Goal: Transaction & Acquisition: Purchase product/service

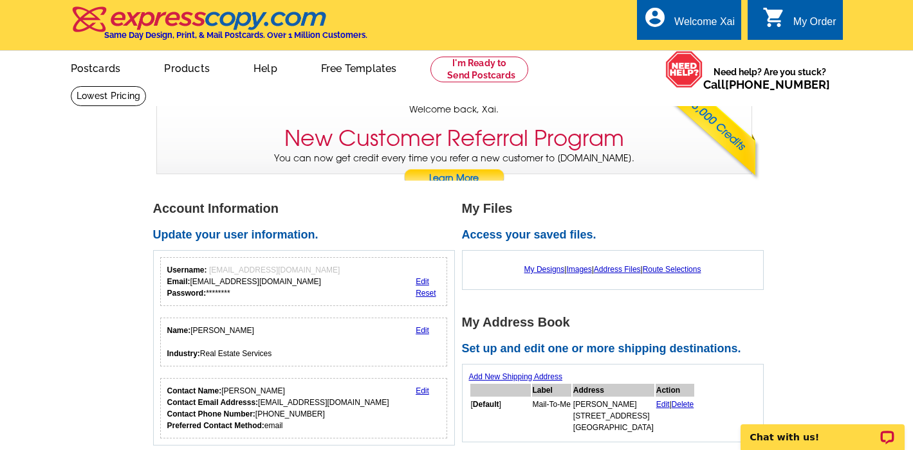
click at [457, 297] on div "Account Information Update your user information. Username: Teamxairealty@gmail…" at bounding box center [307, 324] width 309 height 244
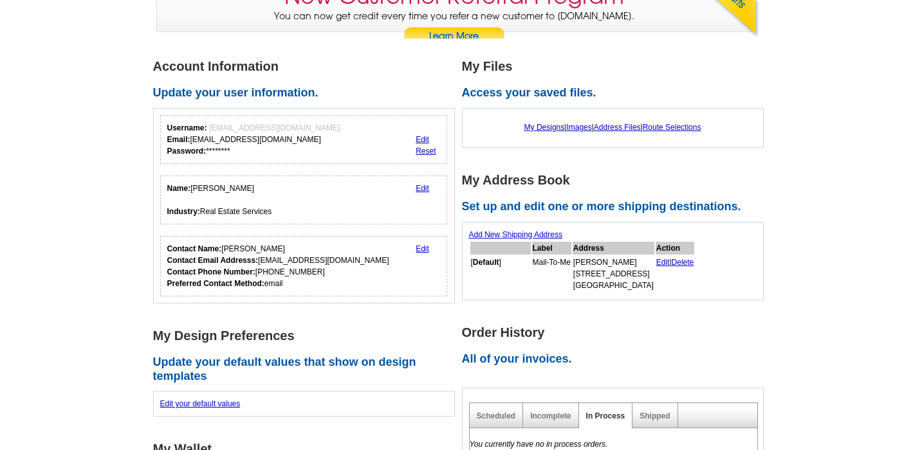
scroll to position [133, 0]
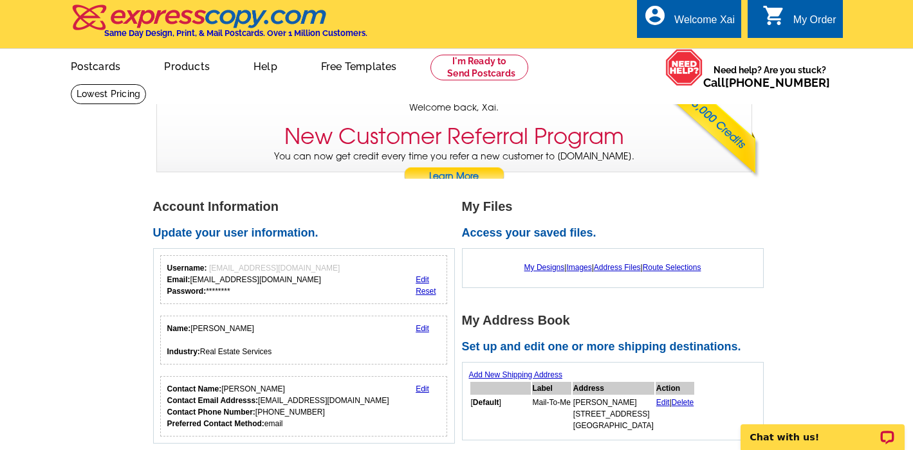
scroll to position [0, 0]
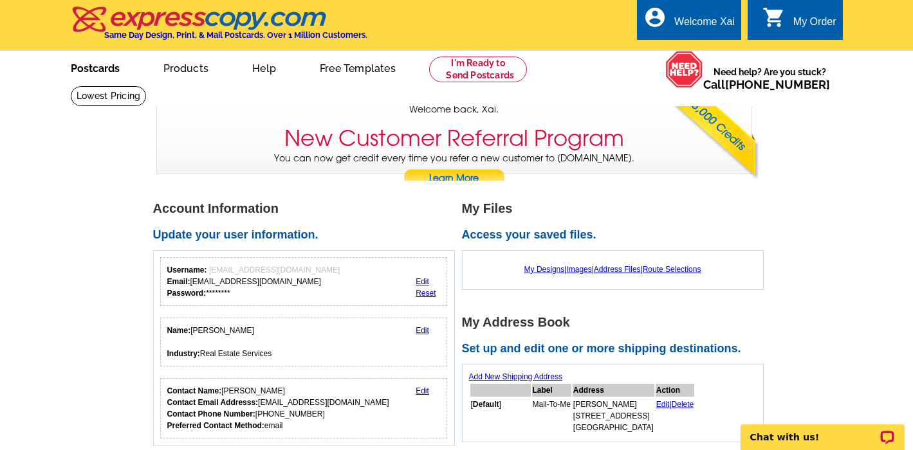
click at [91, 67] on link "Postcards" at bounding box center [95, 67] width 90 height 30
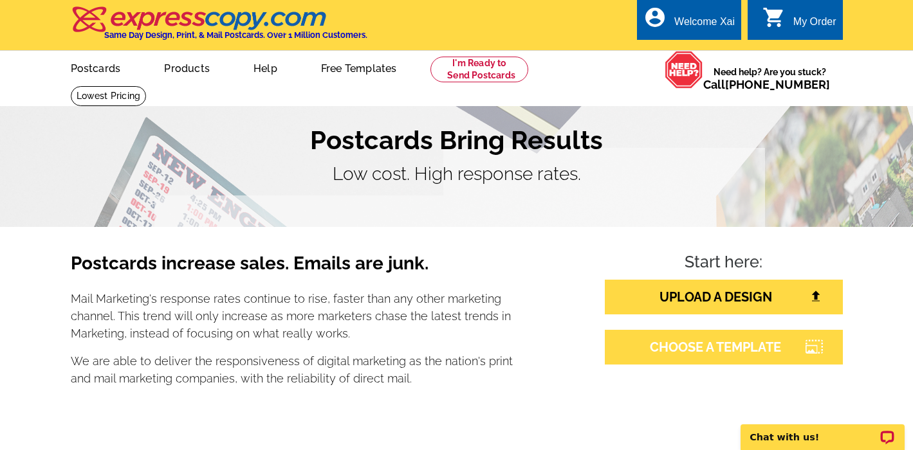
click at [718, 352] on link "CHOOSE A TEMPLATE" at bounding box center [723, 347] width 238 height 35
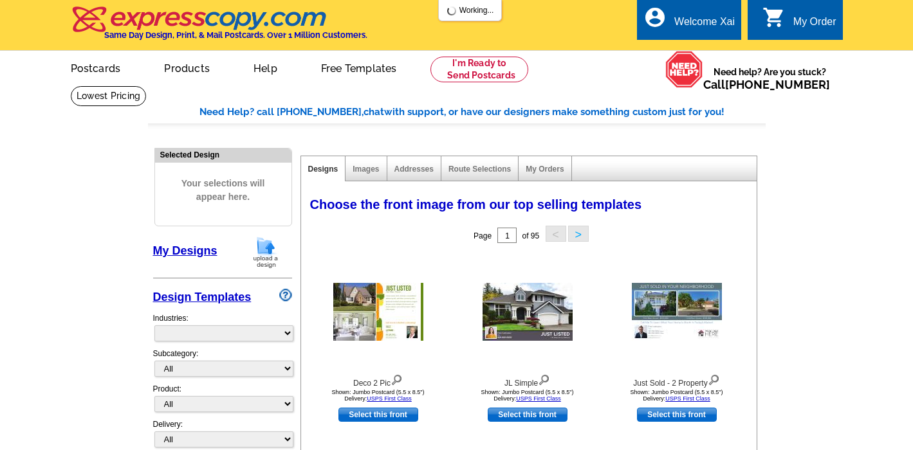
select select "785"
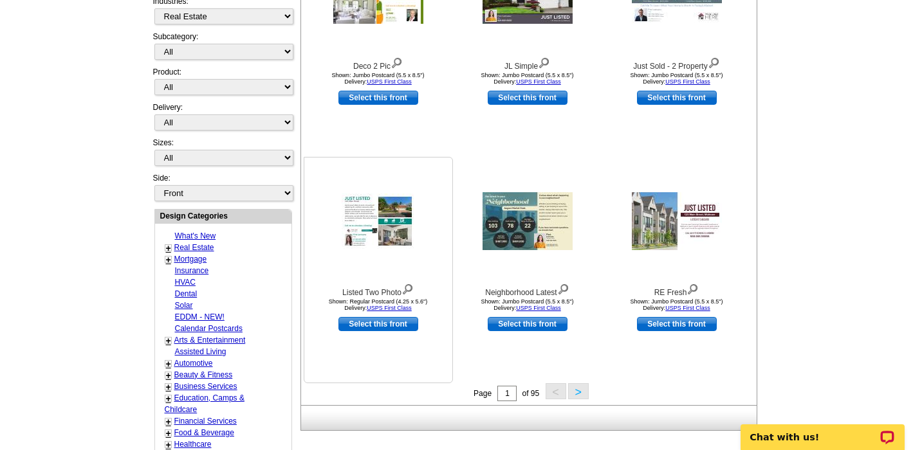
scroll to position [317, 0]
click at [390, 226] on img at bounding box center [377, 221] width 73 height 55
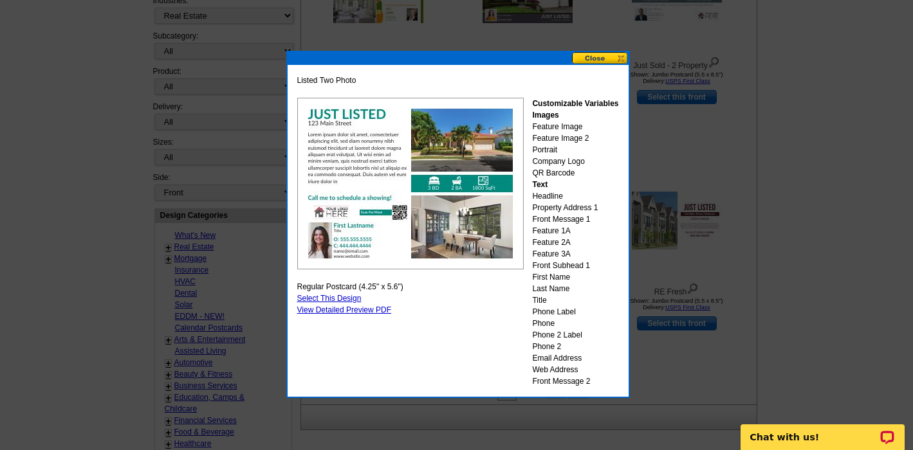
scroll to position [316, 0]
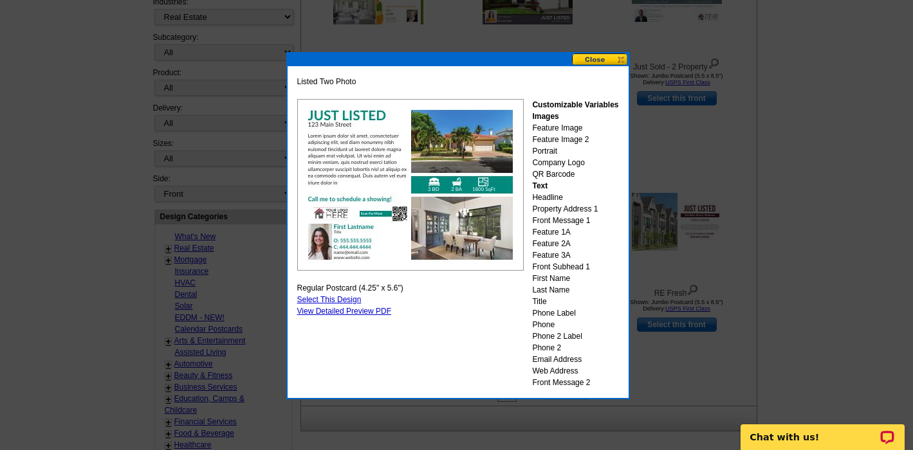
click at [334, 300] on link "Select This Design" at bounding box center [329, 299] width 64 height 9
select select "1"
select select "back"
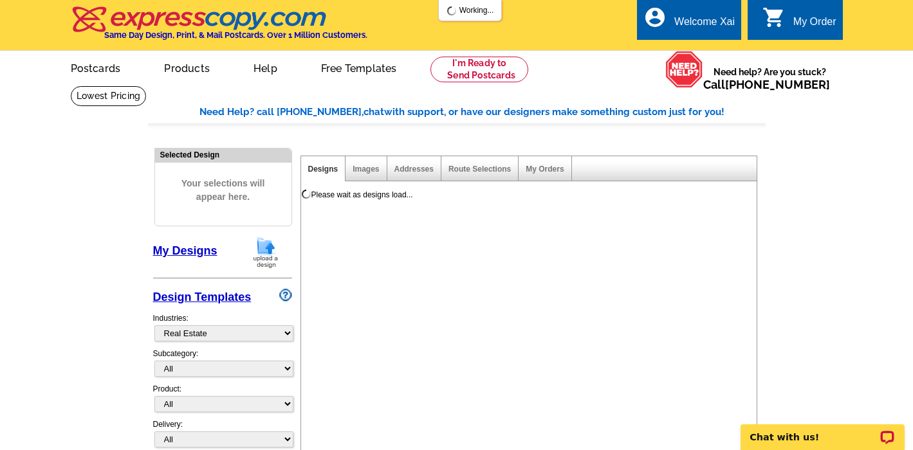
scroll to position [0, 1]
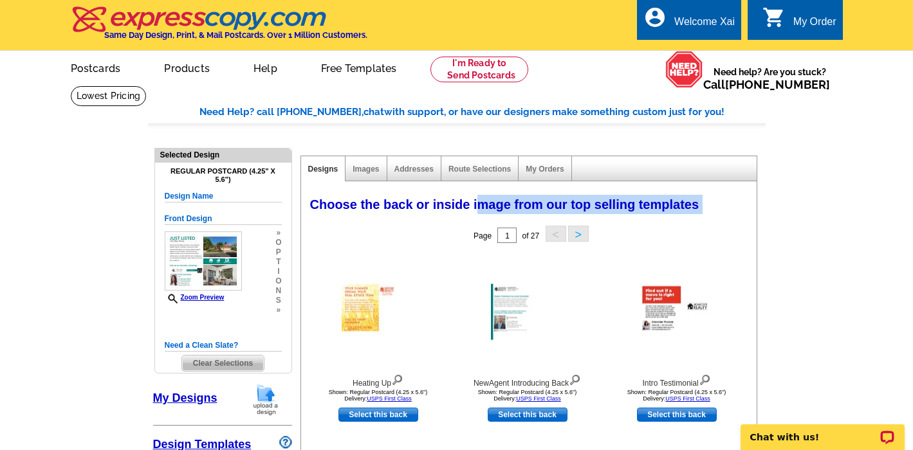
drag, startPoint x: 480, startPoint y: 203, endPoint x: 716, endPoint y: 210, distance: 236.1
click at [716, 210] on div "Choose the back or inside image from our top selling templates Select one of th…" at bounding box center [531, 207] width 455 height 31
click at [711, 217] on div "Choose the back or inside image from our top selling templates Select one of th…" at bounding box center [531, 207] width 455 height 31
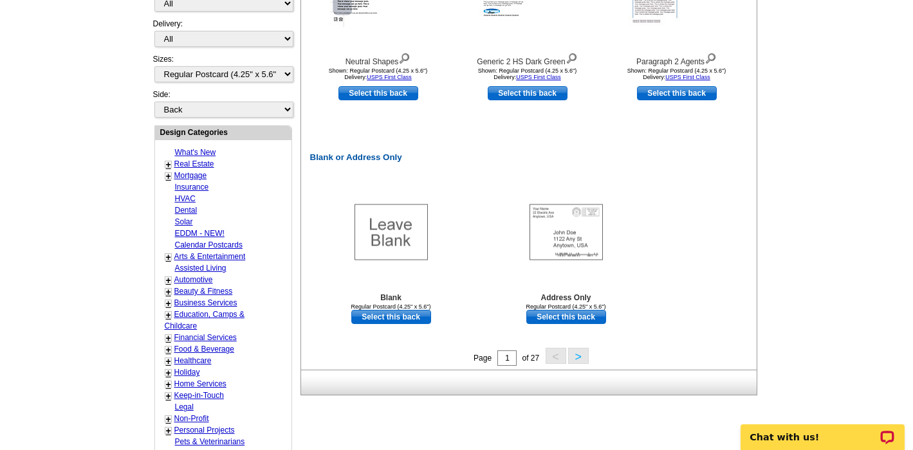
scroll to position [549, 0]
drag, startPoint x: 370, startPoint y: 232, endPoint x: 378, endPoint y: 233, distance: 8.0
click at [373, 232] on img at bounding box center [390, 232] width 73 height 56
click at [391, 316] on link "Select this back" at bounding box center [391, 316] width 80 height 14
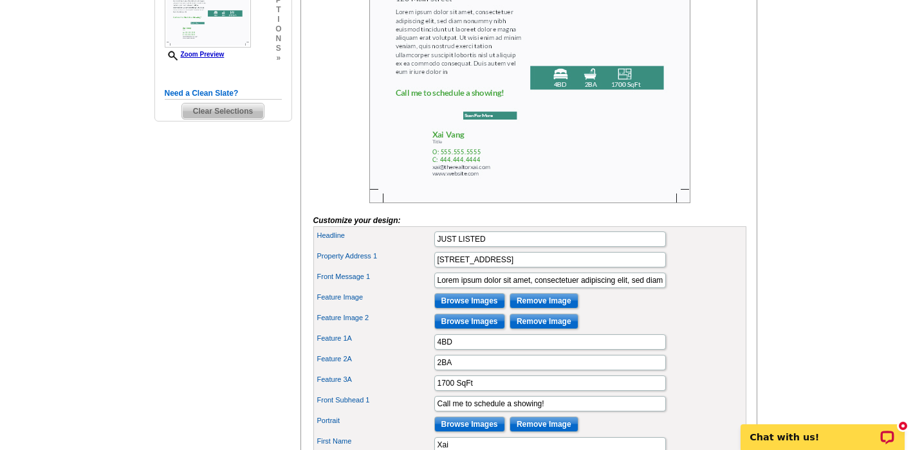
scroll to position [272, 0]
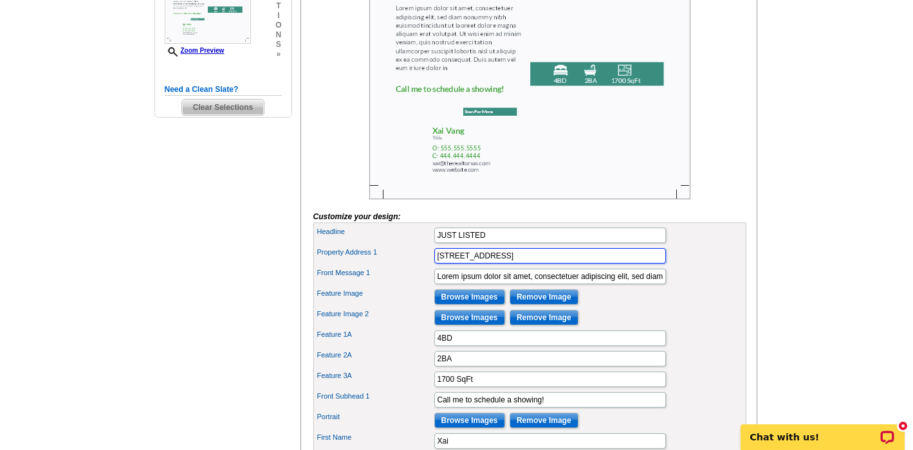
drag, startPoint x: 500, startPoint y: 276, endPoint x: 411, endPoint y: 271, distance: 89.5
paste input "[STREET_ADDRESS][PERSON_NAME]"
type input "[STREET_ADDRESS][PERSON_NAME]"
click at [447, 284] on input "Lorem ipsum dolor sit amet, consectetuer adipiscing elit, sed diam nonummy nibh…" at bounding box center [550, 276] width 232 height 15
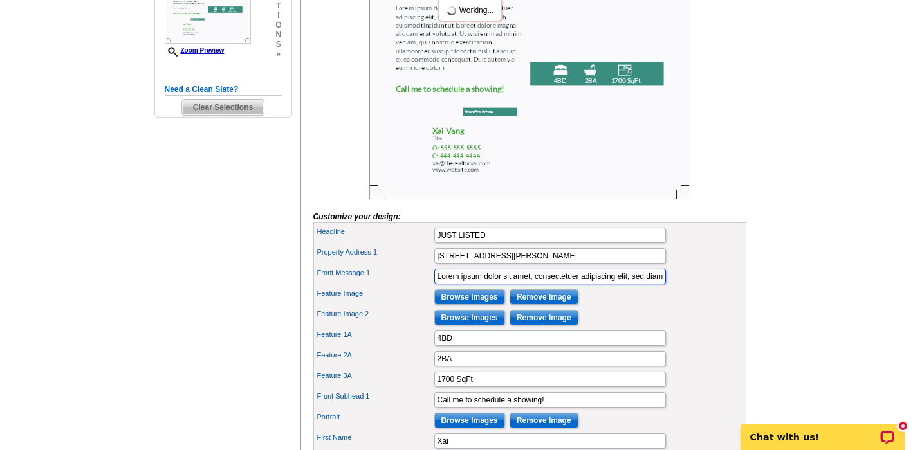
click at [447, 284] on input "Lorem ipsum dolor sit amet, consectetuer adipiscing elit, sed diam nonummy nibh…" at bounding box center [550, 276] width 232 height 15
paste input "Welcome to this spacious and beautiful 4-bedroom, 3.5 bathroom model home built…"
type input "Welcome to this spacious and beautiful 4-bedroom, 3.5 bathroom model home built…"
click at [636, 328] on div "Feature Image 2 Browse Images Remove Image" at bounding box center [530, 317] width 428 height 21
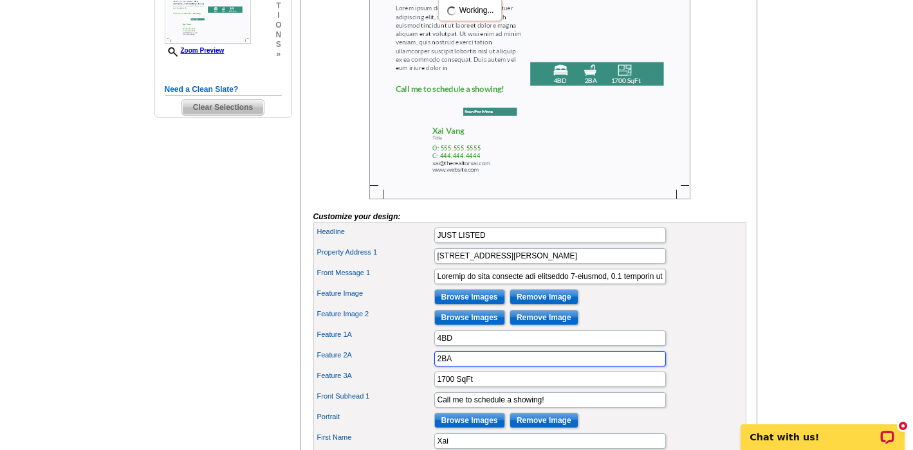
drag, startPoint x: 441, startPoint y: 379, endPoint x: 433, endPoint y: 378, distance: 7.1
click at [434, 367] on input "2BA" at bounding box center [550, 358] width 232 height 15
type input "4BA"
click at [432, 390] on div "Feature 3A 1700 SqFt" at bounding box center [530, 379] width 428 height 21
click at [455, 387] on input "3000 SqFt" at bounding box center [550, 379] width 232 height 15
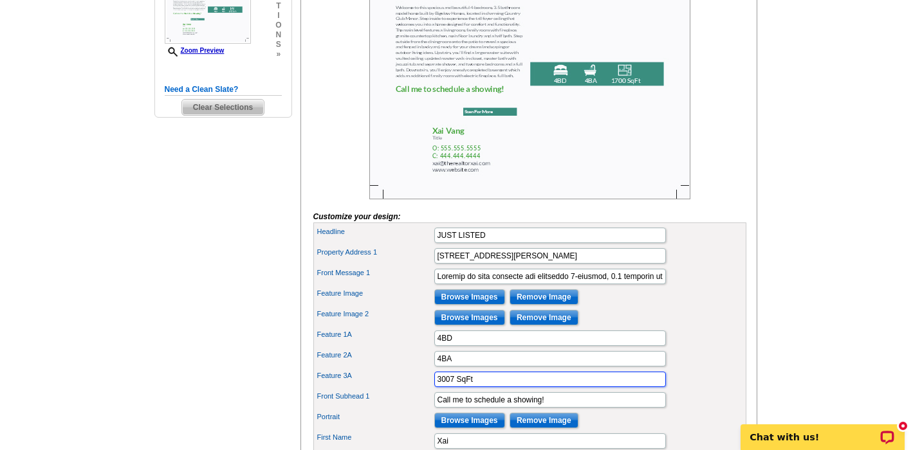
type input "3007 SqFt"
click at [707, 328] on div "Feature Image 2 Browse Images Remove Image" at bounding box center [530, 317] width 428 height 21
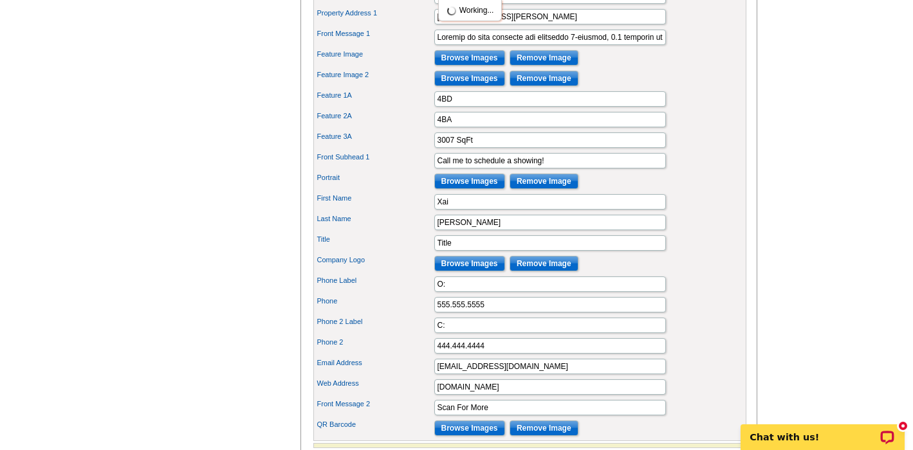
scroll to position [513, 0]
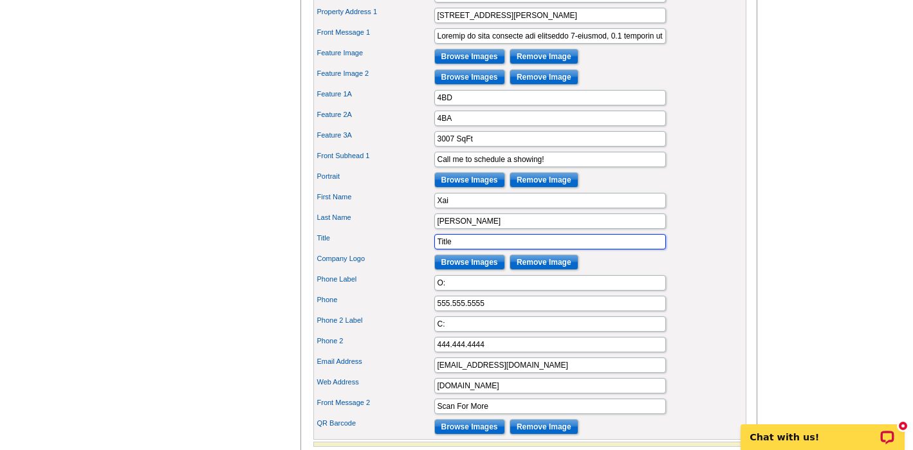
drag, startPoint x: 457, startPoint y: 259, endPoint x: 433, endPoint y: 259, distance: 23.8
click at [430, 252] on div "Title Title" at bounding box center [530, 242] width 428 height 21
type input "Realtor"
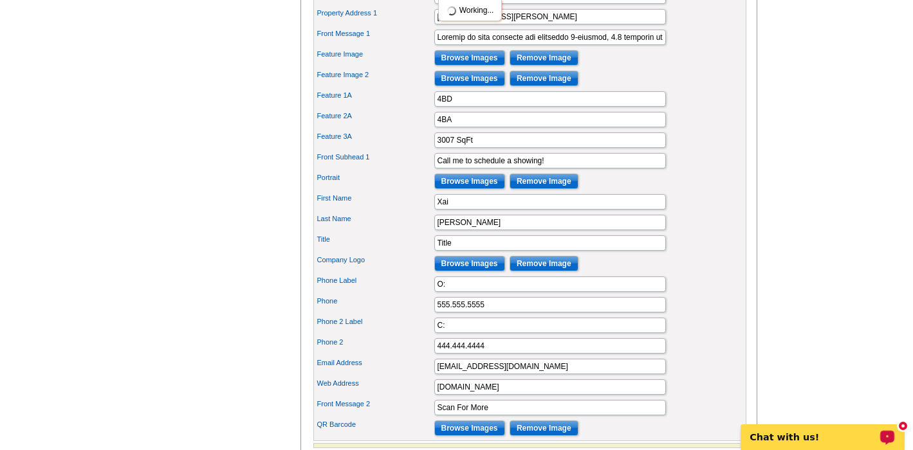
drag, startPoint x: 837, startPoint y: 218, endPoint x: 896, endPoint y: 507, distance: 294.6
click at [896, 450] on html "Welcome back Xai My Account Logout local_phone Same Day Design, Print, & Mail P…" at bounding box center [456, 158] width 913 height 1338
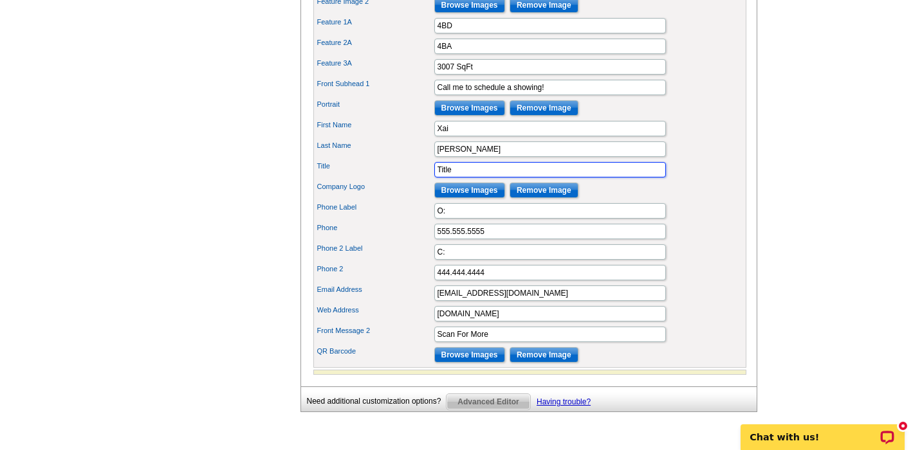
click at [466, 177] on input "Title" at bounding box center [550, 169] width 232 height 15
drag, startPoint x: 449, startPoint y: 192, endPoint x: 427, endPoint y: 188, distance: 22.1
click at [428, 180] on div "Title Title®" at bounding box center [530, 169] width 428 height 21
type input "Realtor®"
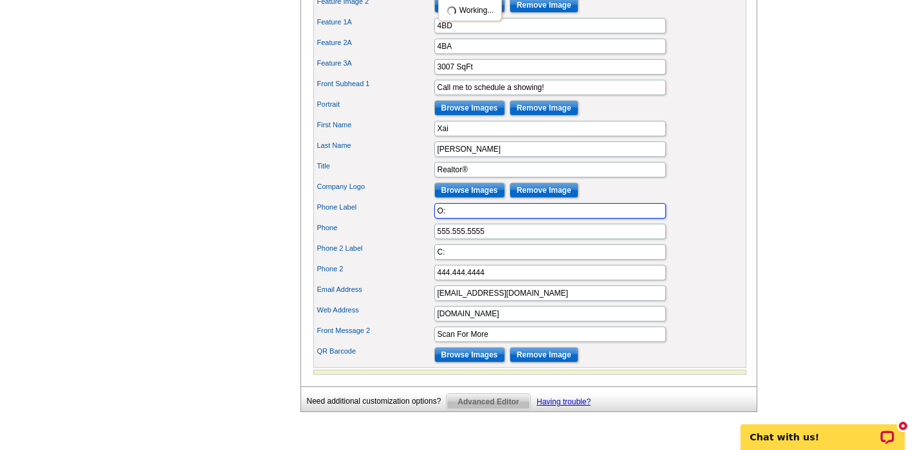
drag, startPoint x: 445, startPoint y: 233, endPoint x: 426, endPoint y: 230, distance: 18.8
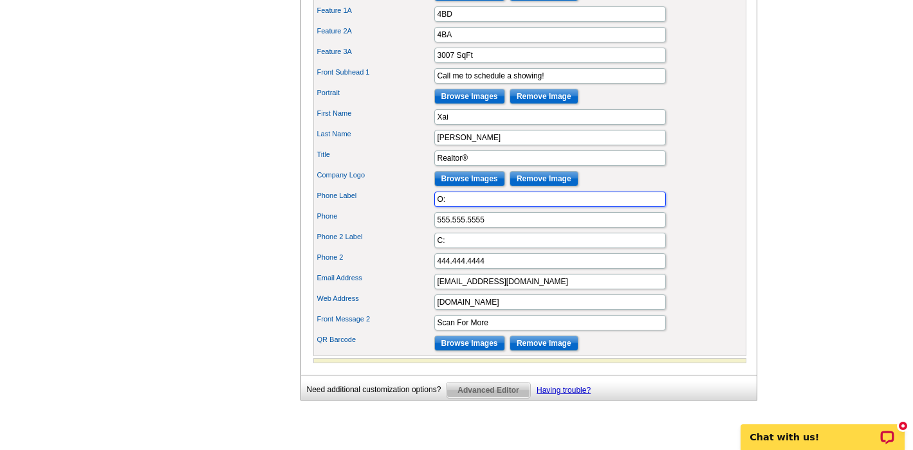
scroll to position [595, 0]
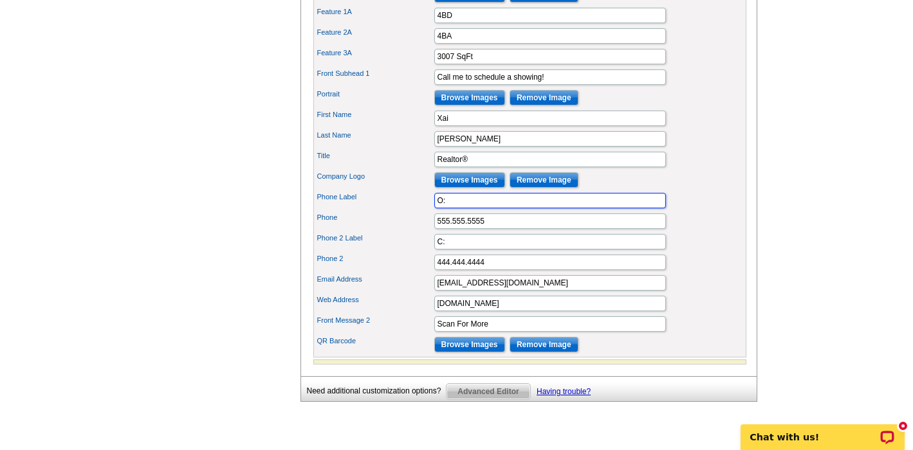
click at [657, 208] on input "O:" at bounding box center [550, 200] width 232 height 15
click at [565, 208] on input "O:" at bounding box center [550, 200] width 232 height 15
type input "O:[PHONE_NUMBER]"
drag, startPoint x: 505, startPoint y: 223, endPoint x: 416, endPoint y: 221, distance: 89.4
click at [418, 211] on div "Phone Label O:612-229-6611" at bounding box center [530, 200] width 428 height 21
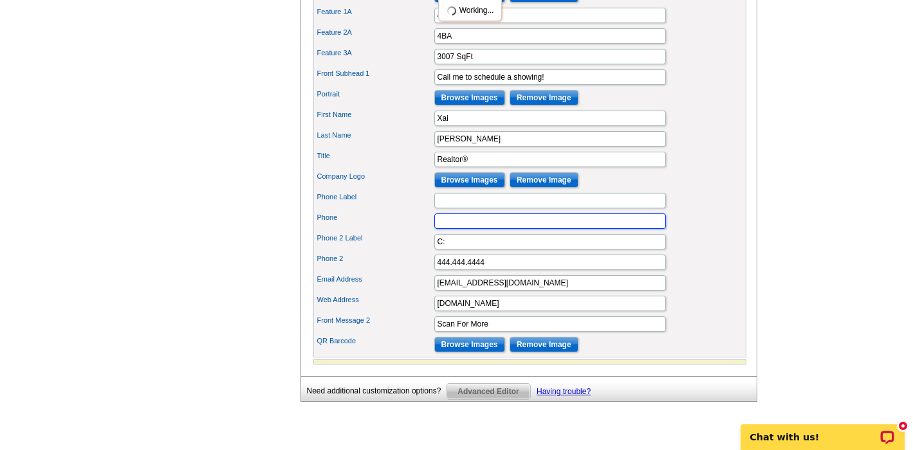
click at [480, 229] on input "Phone" at bounding box center [550, 220] width 232 height 15
paste input "O:612-229-6611"
drag, startPoint x: 445, startPoint y: 241, endPoint x: 425, endPoint y: 240, distance: 20.0
click at [425, 232] on div "Phone O:612-229-6611" at bounding box center [530, 221] width 428 height 21
type input "612-229-6611"
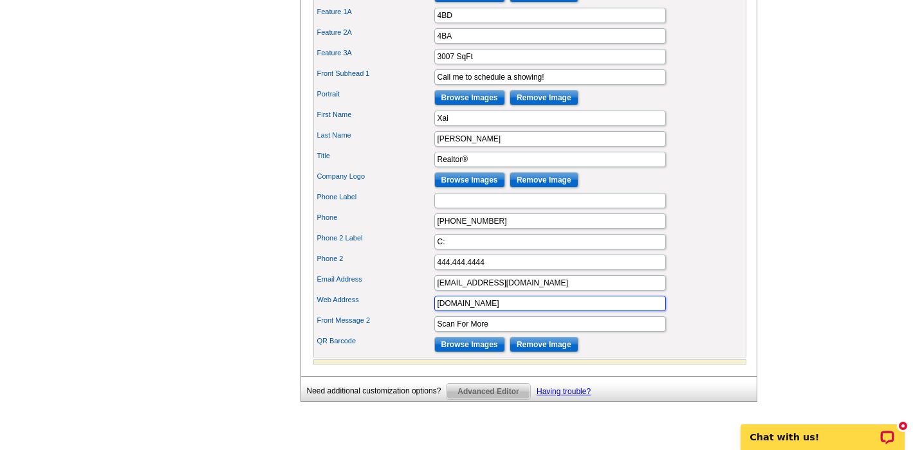
drag, startPoint x: 511, startPoint y: 327, endPoint x: 408, endPoint y: 316, distance: 104.1
type input "[DOMAIN_NAME]"
click at [698, 190] on div "Company Logo Browse Images Remove Image" at bounding box center [530, 180] width 428 height 21
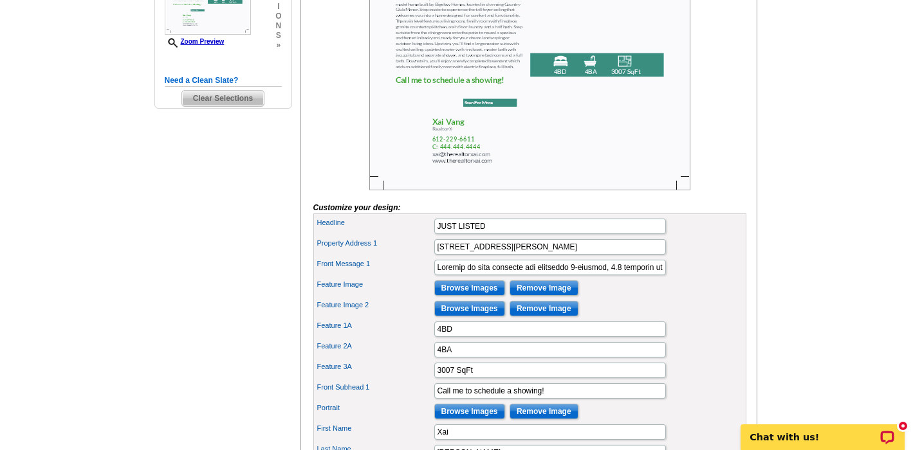
scroll to position [352, 0]
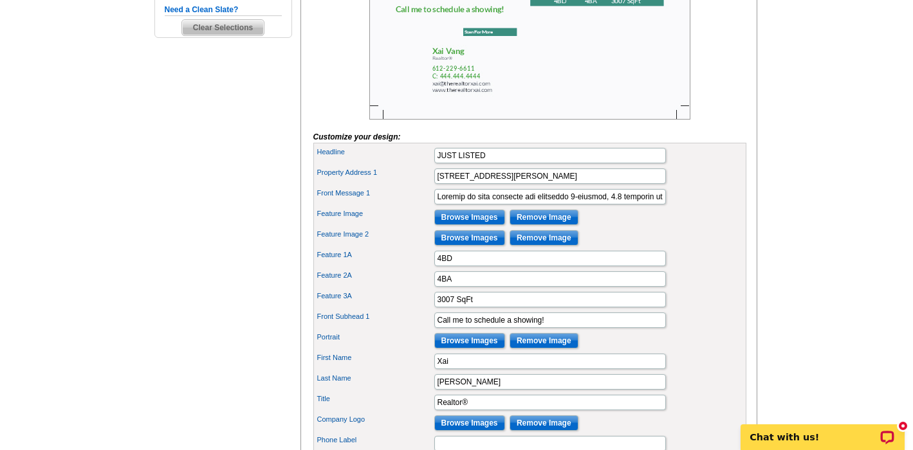
click at [469, 349] on input "Browse Images" at bounding box center [469, 340] width 71 height 15
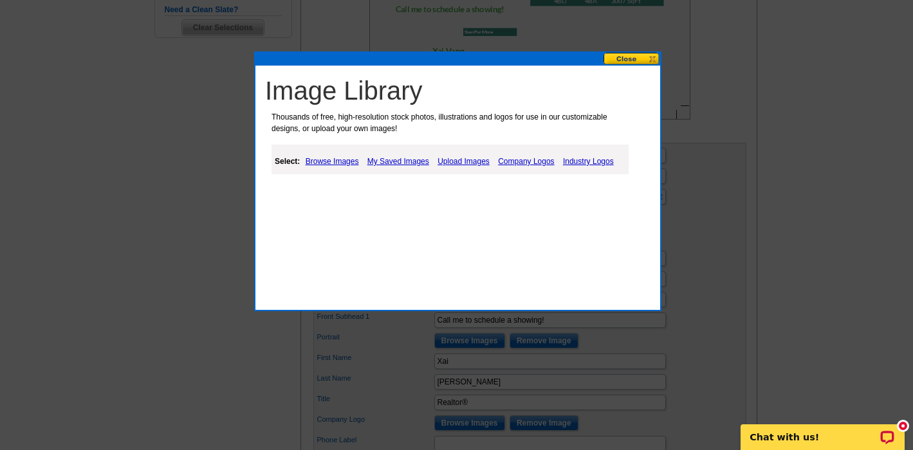
click at [466, 160] on link "Upload Images" at bounding box center [463, 161] width 59 height 15
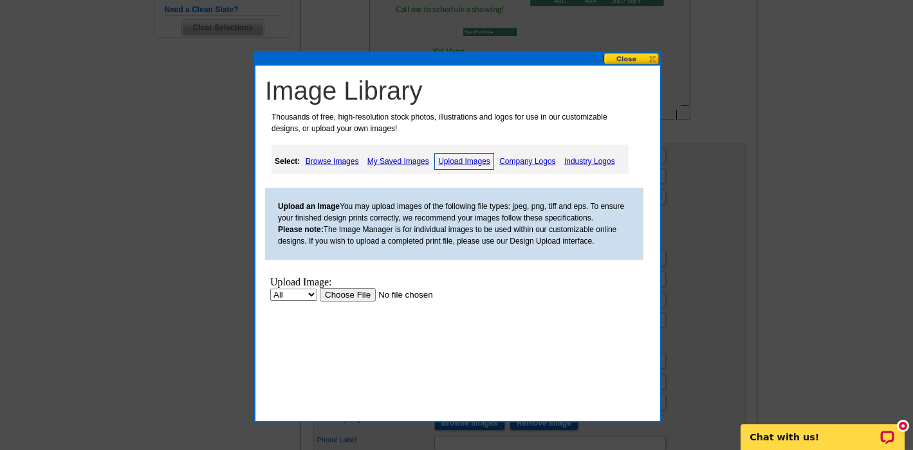
scroll to position [0, 0]
click at [348, 295] on input "file" at bounding box center [401, 295] width 163 height 14
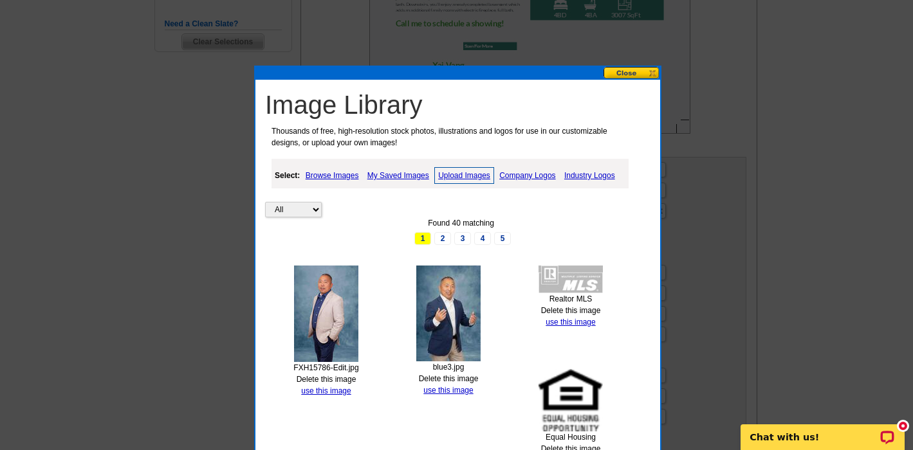
scroll to position [338, 1]
click at [325, 292] on img at bounding box center [326, 314] width 64 height 96
click at [446, 237] on link "2" at bounding box center [442, 238] width 17 height 13
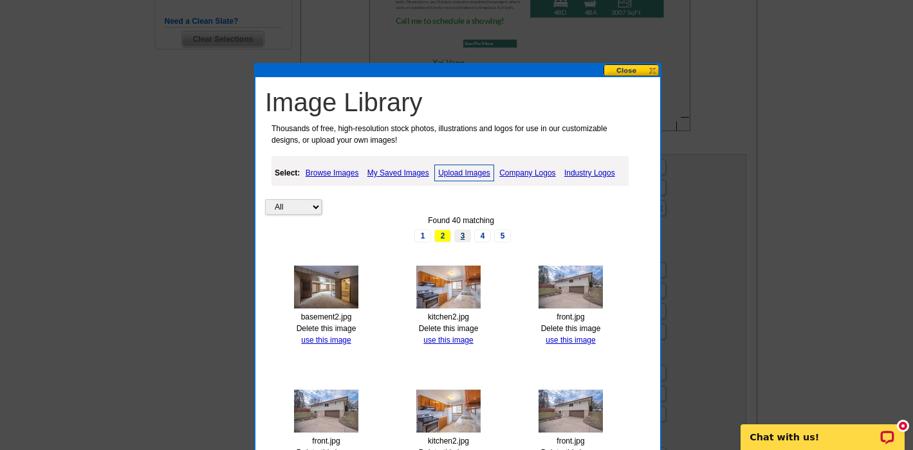
scroll to position [337, 0]
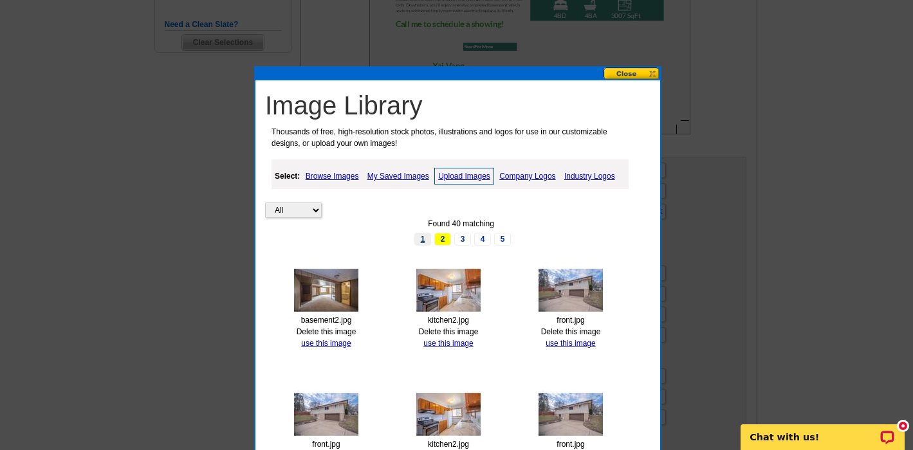
click at [426, 237] on link "1" at bounding box center [422, 239] width 17 height 13
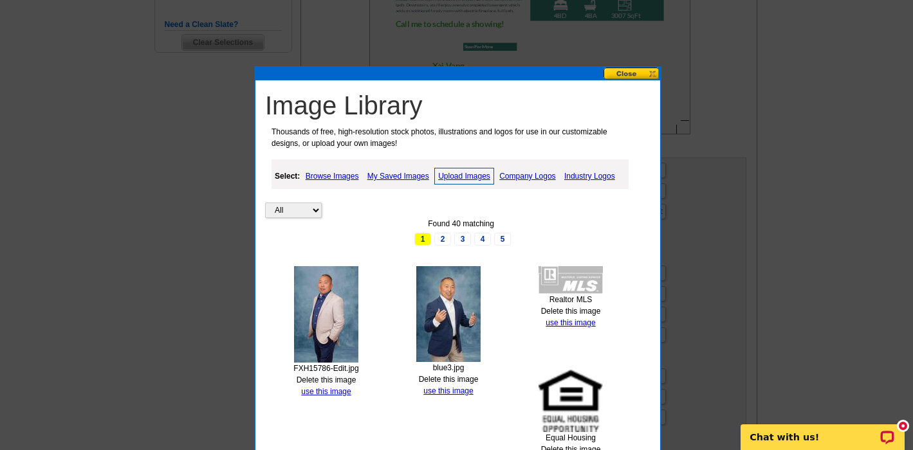
click at [318, 284] on img at bounding box center [326, 314] width 64 height 96
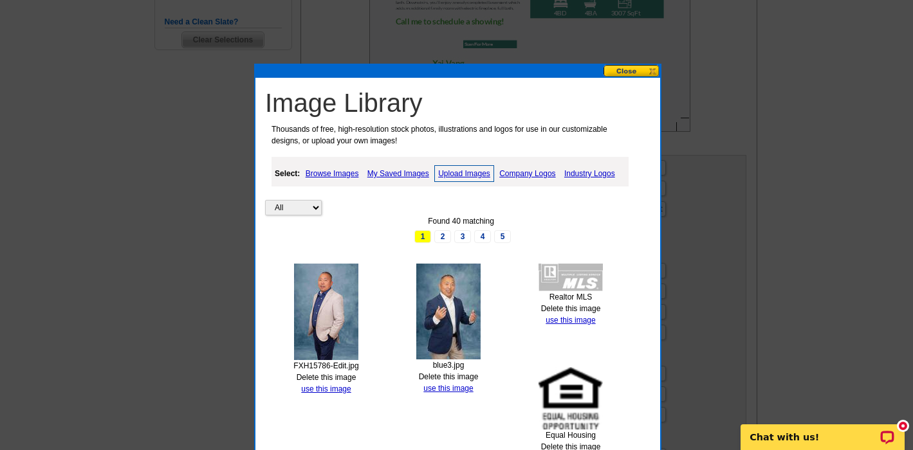
drag, startPoint x: 638, startPoint y: 306, endPoint x: 643, endPoint y: 446, distance: 139.6
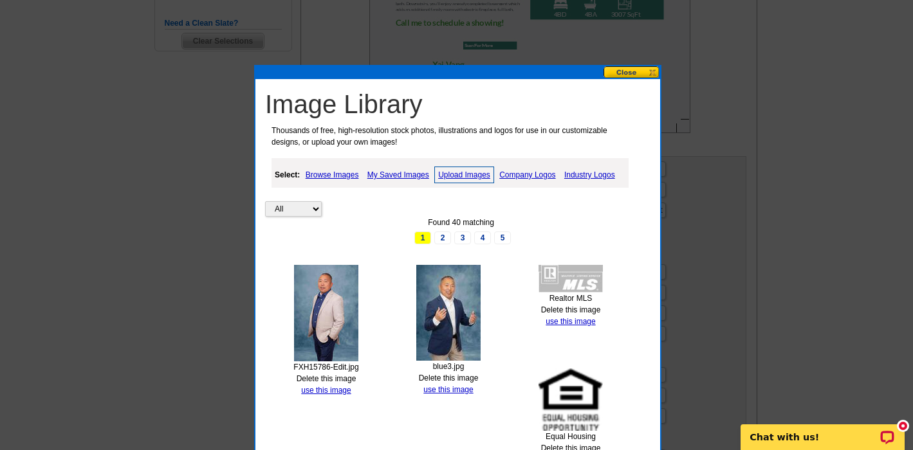
scroll to position [339, 0]
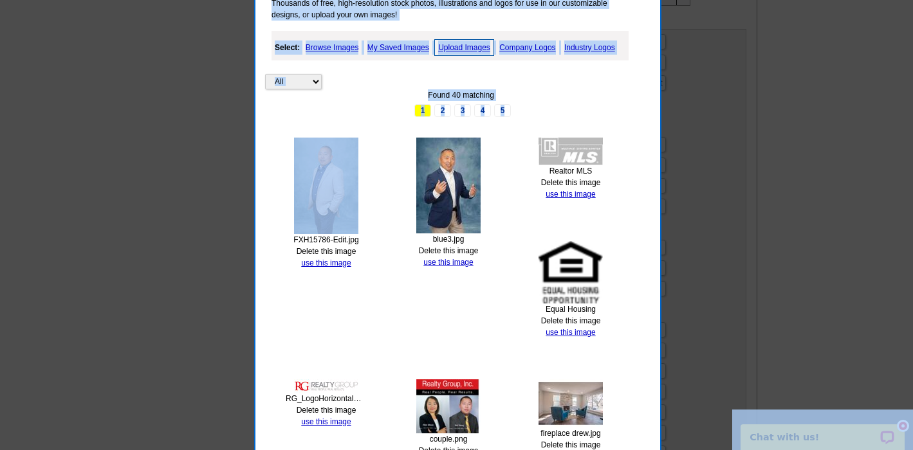
scroll to position [637, 0]
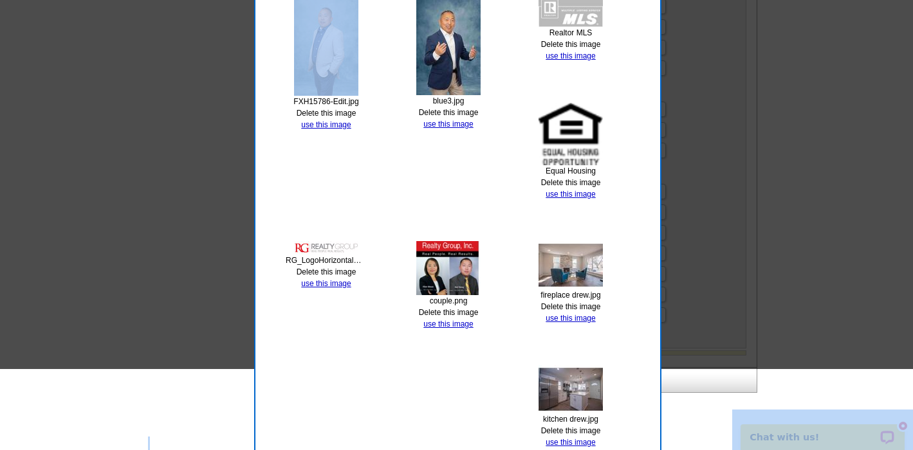
drag, startPoint x: 640, startPoint y: 359, endPoint x: 651, endPoint y: 499, distance: 140.0
click at [651, 450] on html "Welcome back Xai My Account Logout local_phone Same Day Design, Print, & Mail P…" at bounding box center [456, 65] width 913 height 1338
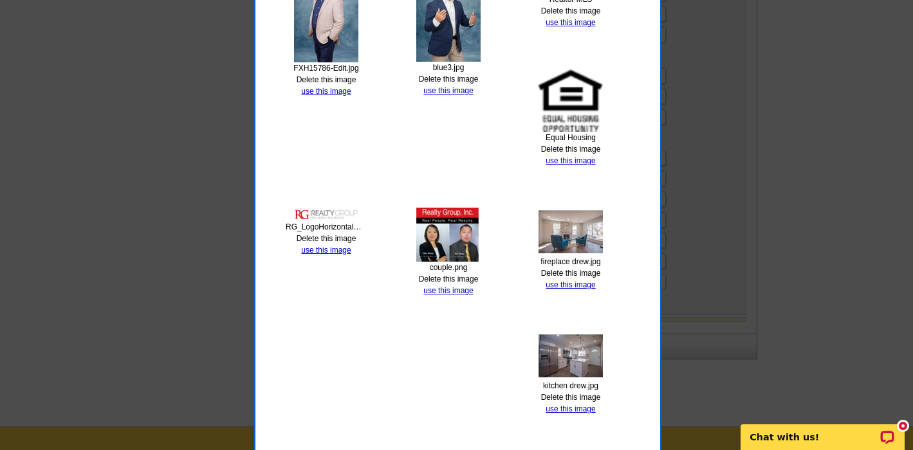
click at [626, 300] on div "All Property Found 40 matching 1 2 3 4 5 FXH15786-Edit.jpg Delete this image us…" at bounding box center [461, 223] width 392 height 728
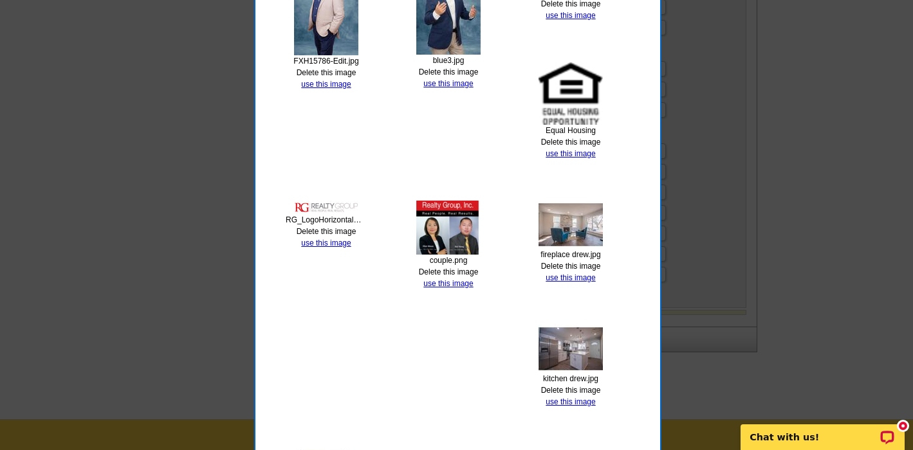
scroll to position [649, 0]
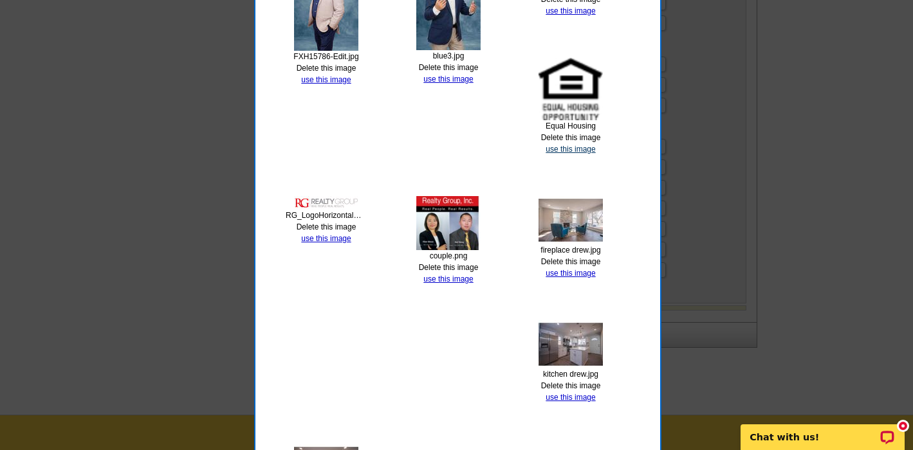
click at [579, 147] on link "use this image" at bounding box center [570, 149] width 50 height 9
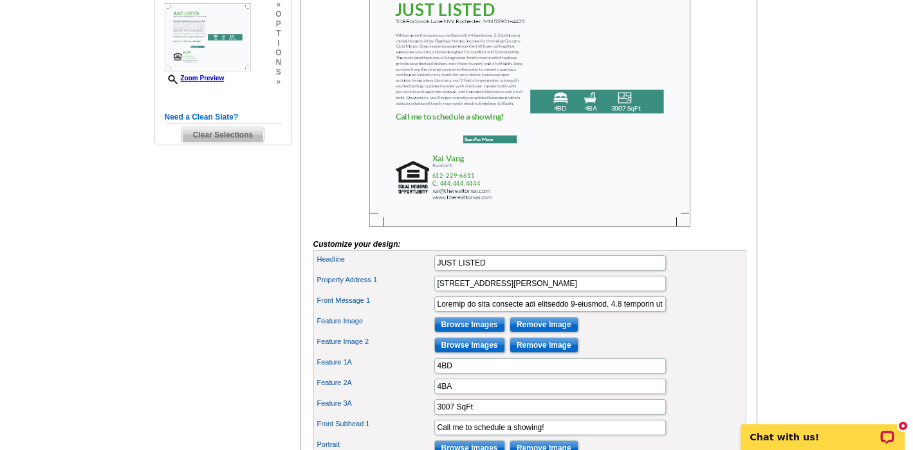
scroll to position [244, 1]
click at [465, 353] on input "Browse Images" at bounding box center [469, 345] width 71 height 15
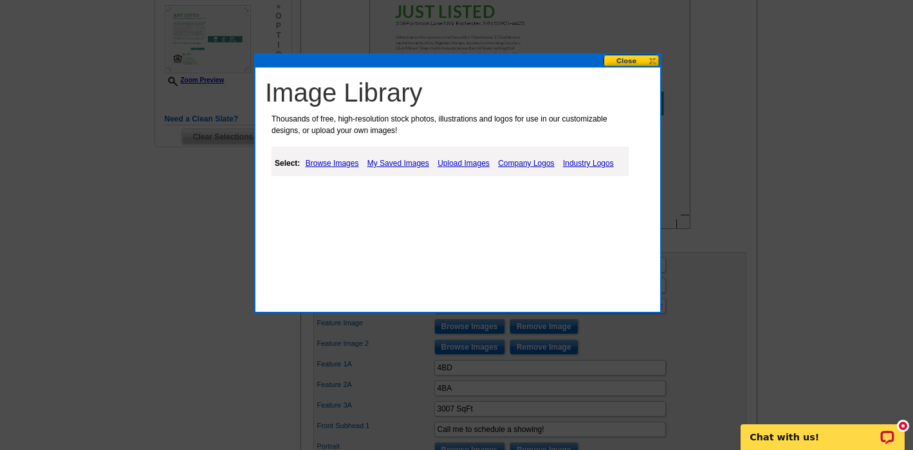
scroll to position [242, 0]
click at [460, 162] on link "Upload Images" at bounding box center [463, 163] width 59 height 15
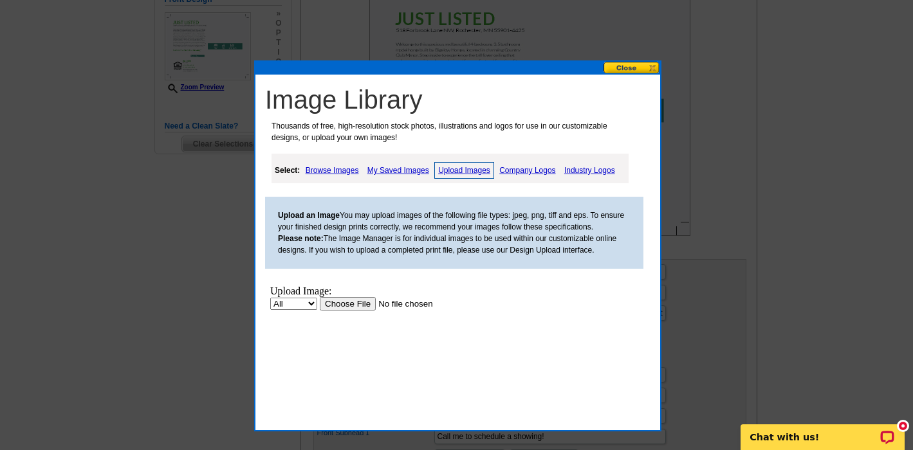
scroll to position [237, 1]
click at [635, 66] on button at bounding box center [631, 67] width 57 height 12
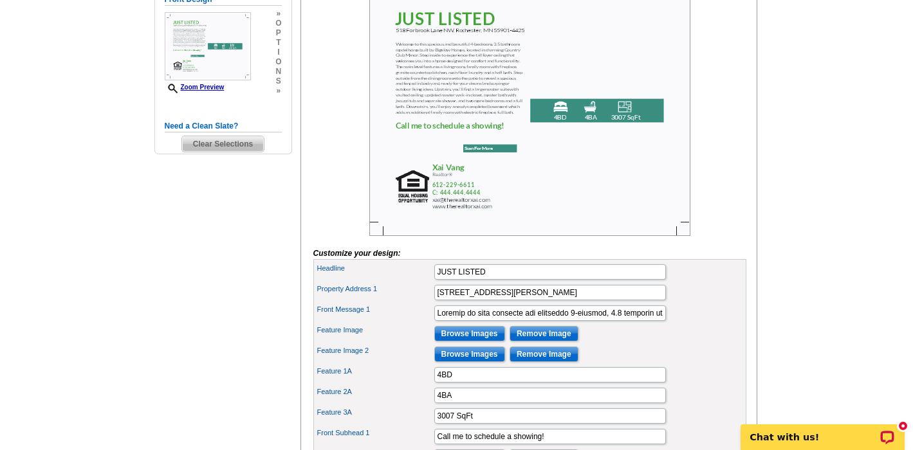
scroll to position [236, 0]
click at [532, 341] on input "Remove Image" at bounding box center [543, 332] width 69 height 15
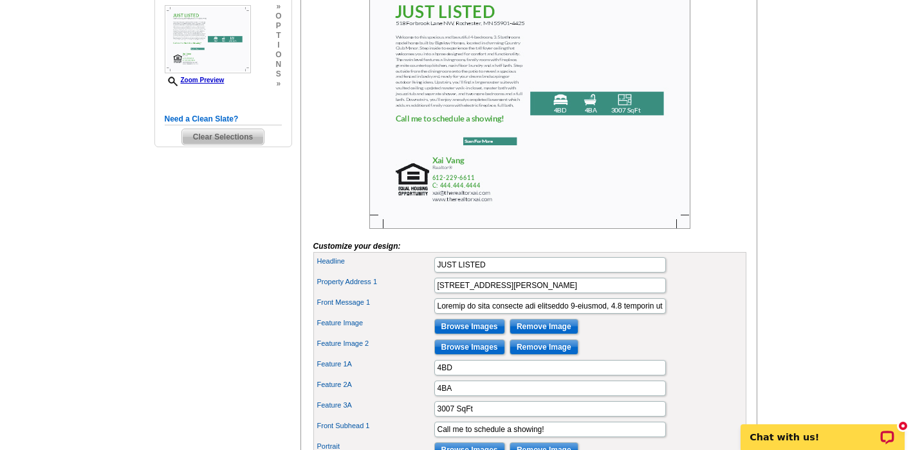
scroll to position [240, 0]
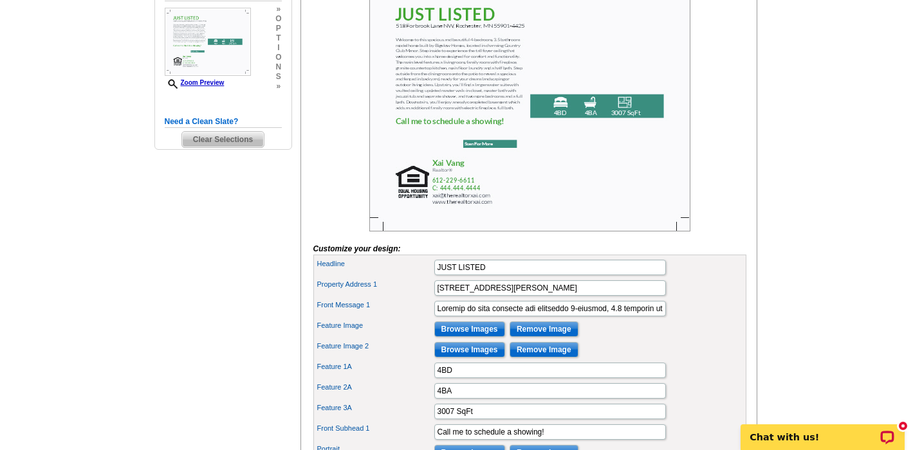
click at [469, 337] on input "Browse Images" at bounding box center [469, 329] width 71 height 15
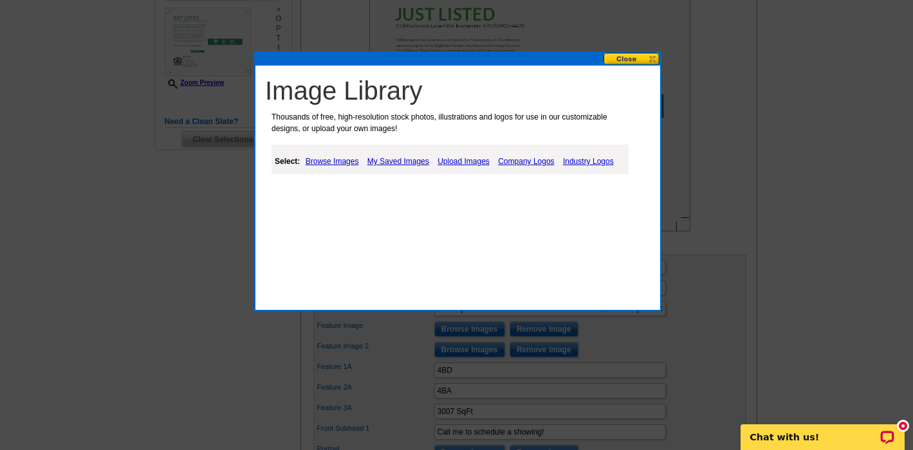
scroll to position [239, 0]
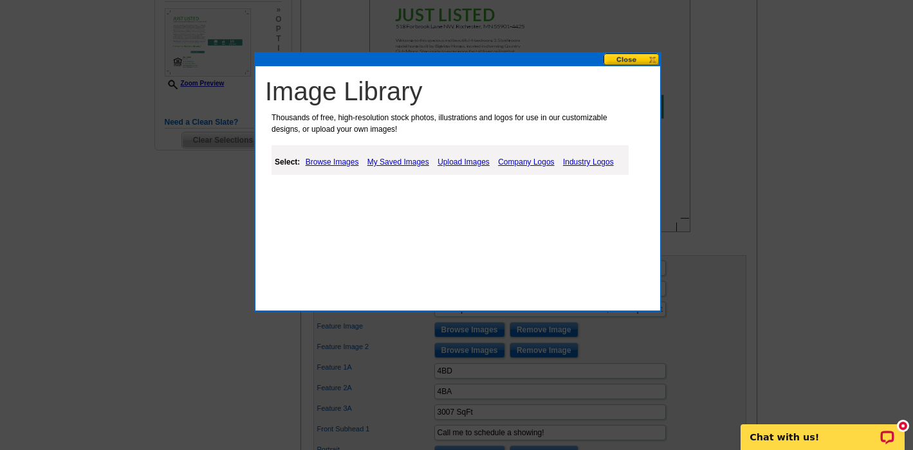
click at [473, 161] on link "Upload Images" at bounding box center [463, 161] width 59 height 15
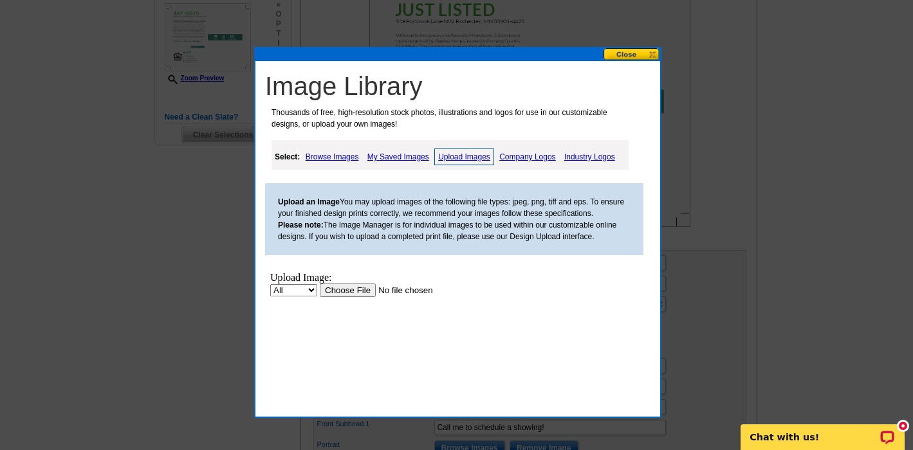
scroll to position [246, 0]
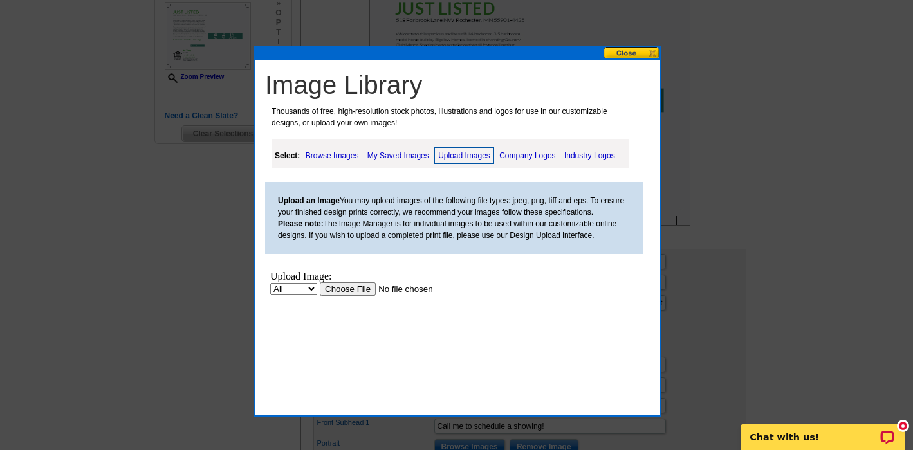
drag, startPoint x: 517, startPoint y: 300, endPoint x: 540, endPoint y: 385, distance: 87.8
click at [542, 406] on div "Image Library Thousands of free, high-resolution stock photos, illustrations an…" at bounding box center [461, 237] width 398 height 343
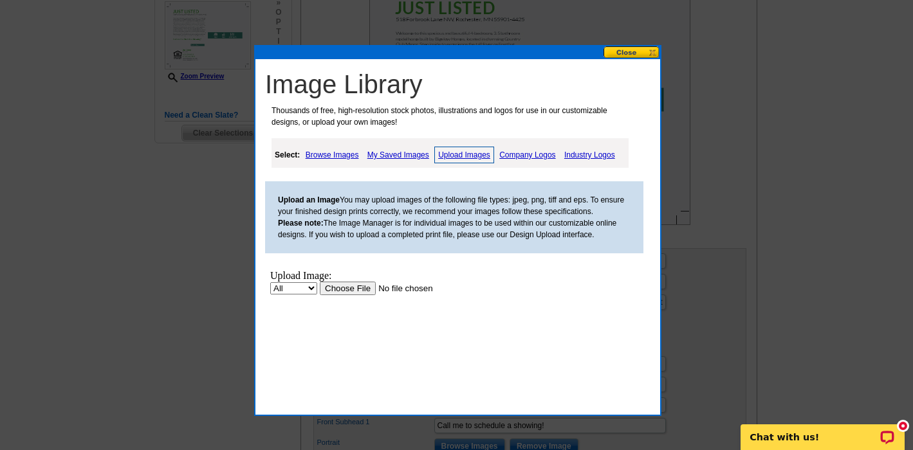
click at [338, 286] on input "file" at bounding box center [401, 289] width 163 height 14
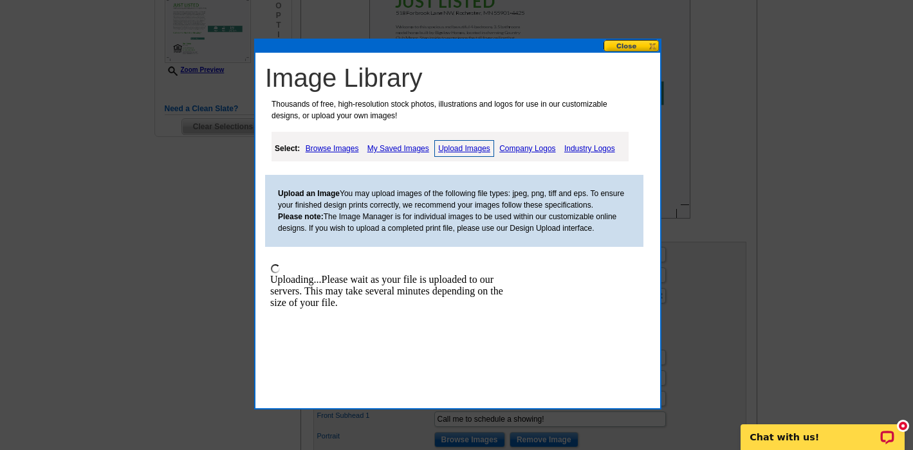
scroll to position [253, 0]
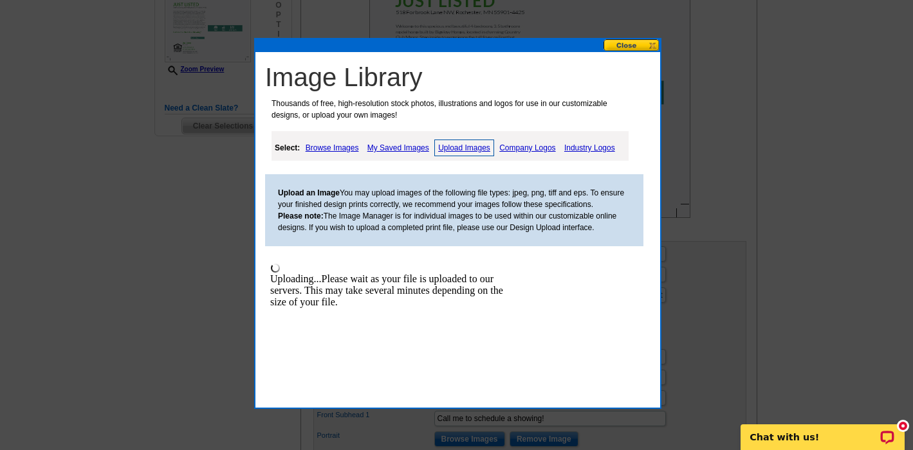
click at [628, 48] on button at bounding box center [631, 45] width 57 height 12
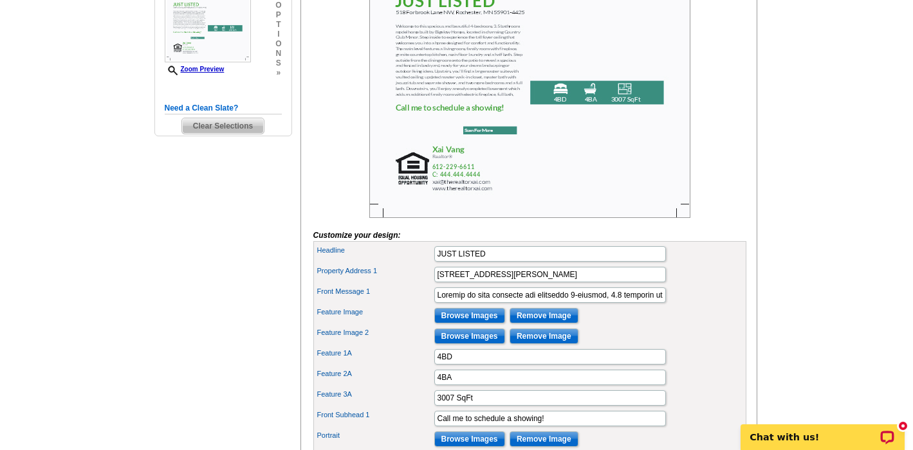
click at [475, 323] on input "Browse Images" at bounding box center [469, 315] width 71 height 15
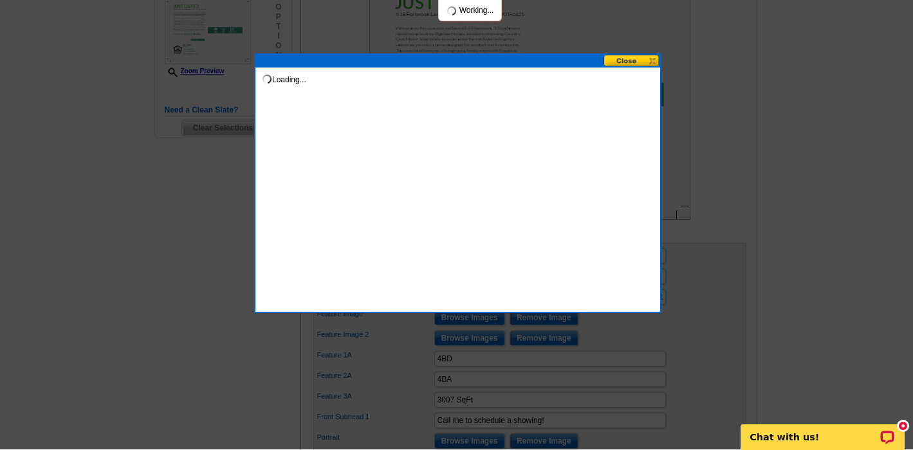
scroll to position [251, 0]
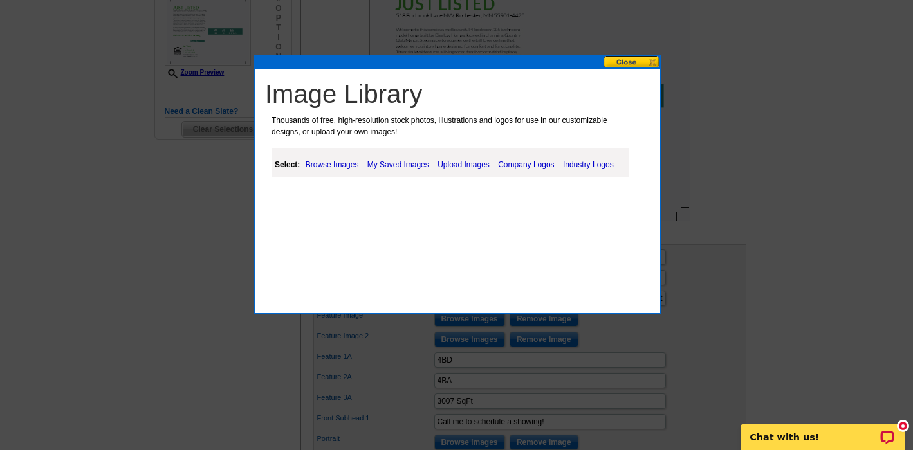
click at [393, 163] on link "My Saved Images" at bounding box center [398, 164] width 68 height 15
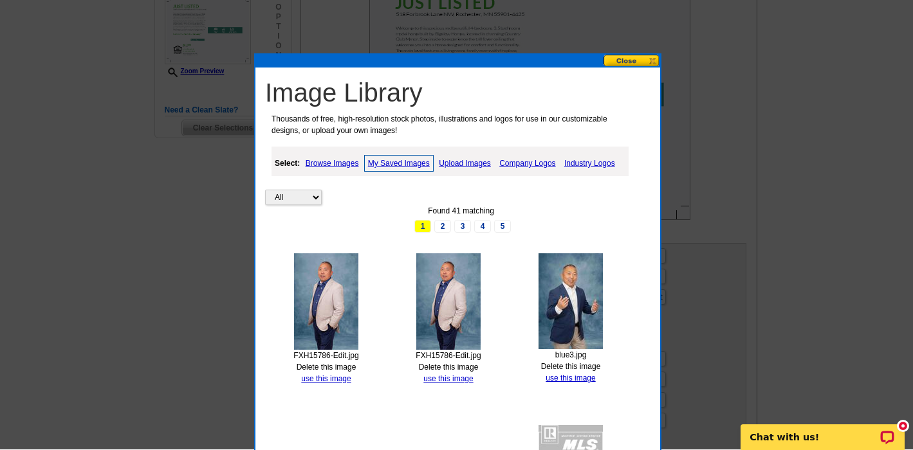
click at [456, 286] on img at bounding box center [448, 301] width 64 height 96
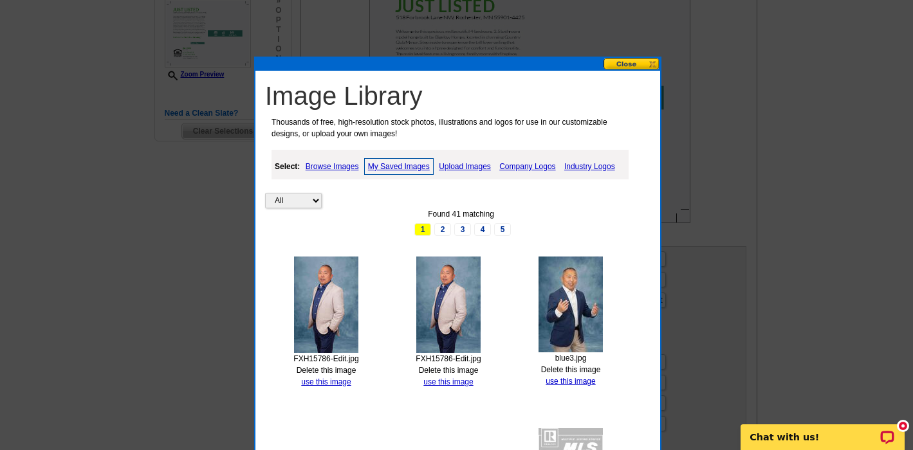
scroll to position [240, 0]
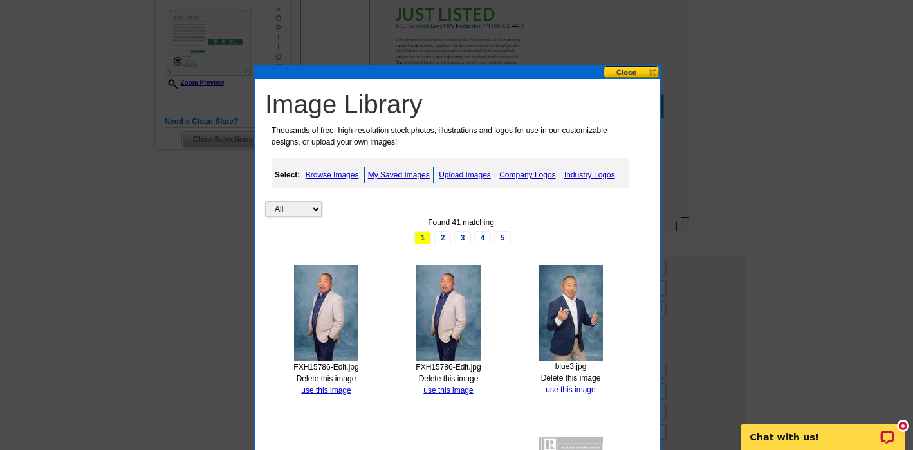
click at [327, 374] on link "Delete this image" at bounding box center [326, 378] width 60 height 9
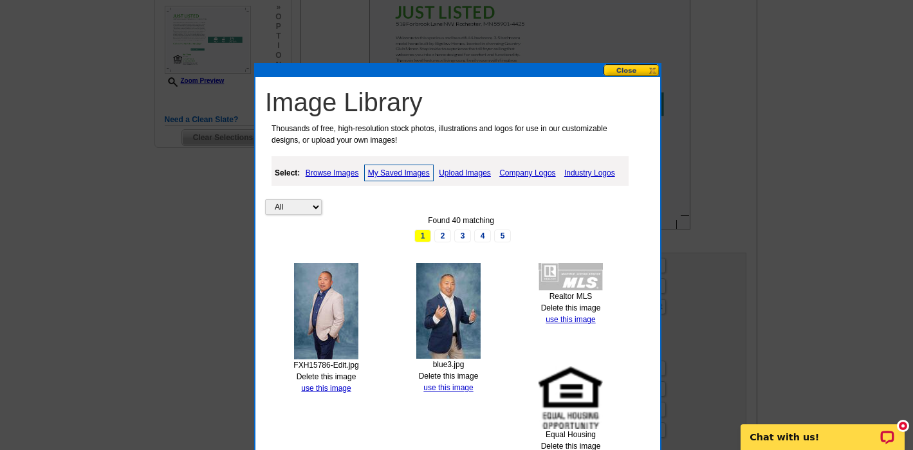
scroll to position [244, 0]
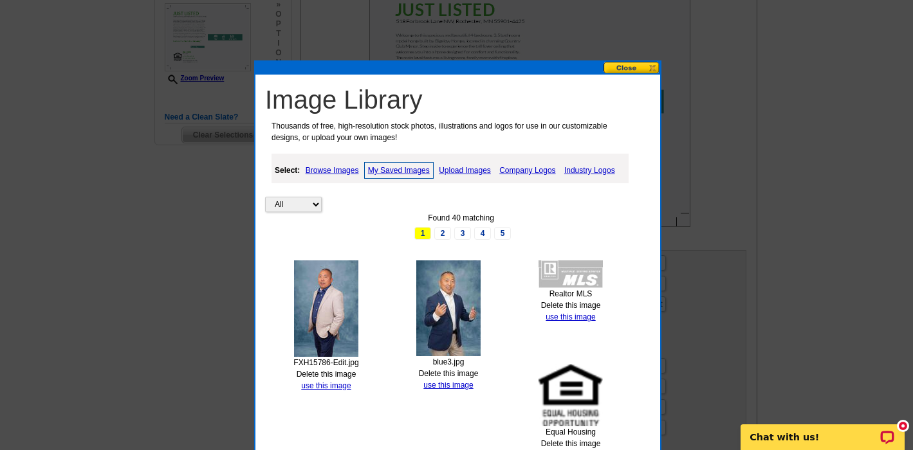
click at [339, 291] on img at bounding box center [326, 308] width 64 height 96
click at [323, 384] on link "use this image" at bounding box center [326, 385] width 50 height 9
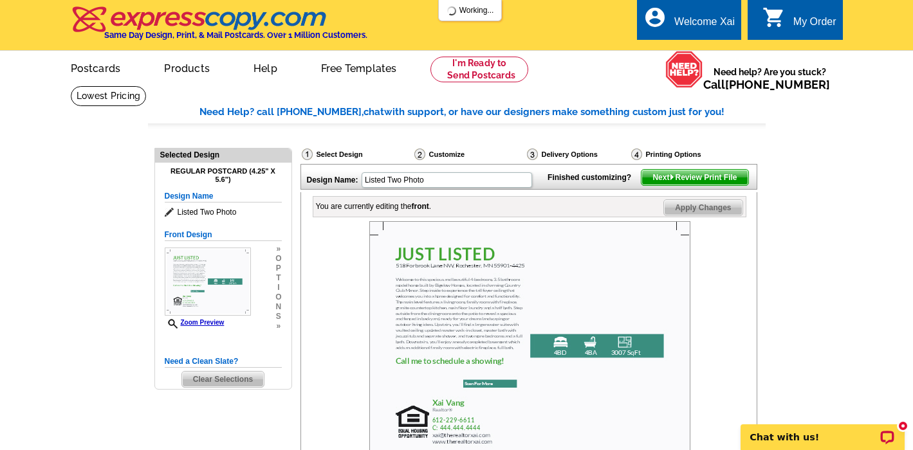
scroll to position [1, 0]
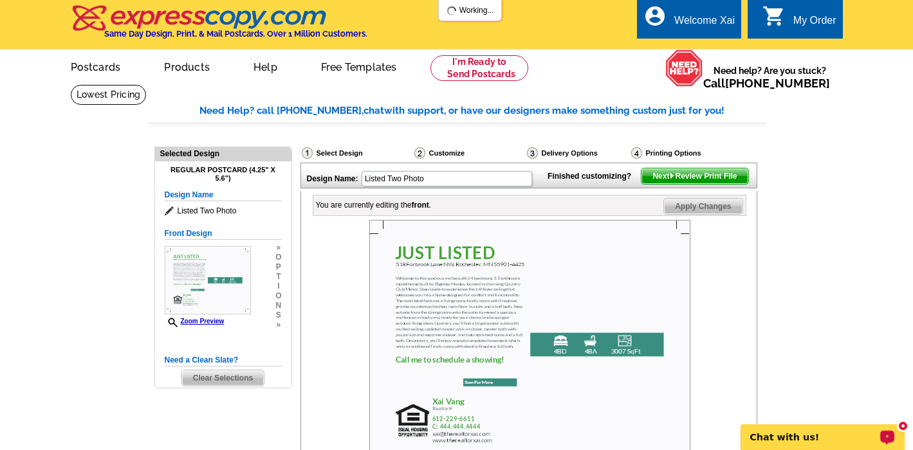
drag, startPoint x: 855, startPoint y: 275, endPoint x: 871, endPoint y: 461, distance: 187.2
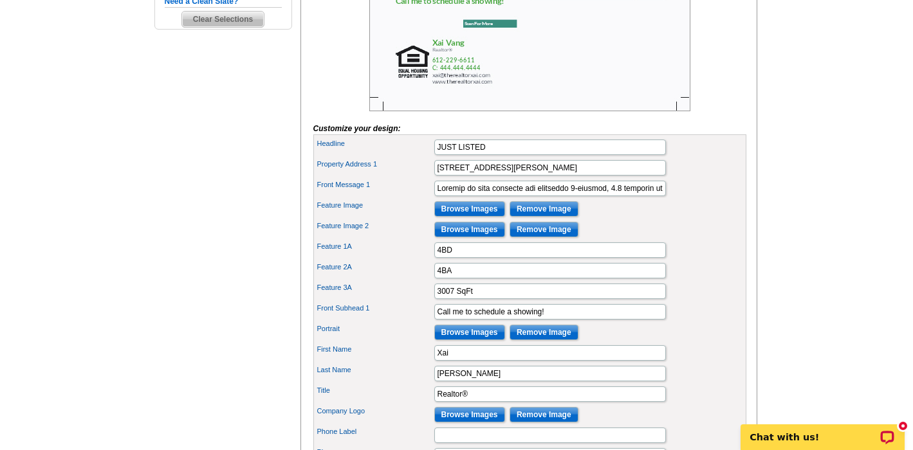
scroll to position [355, 0]
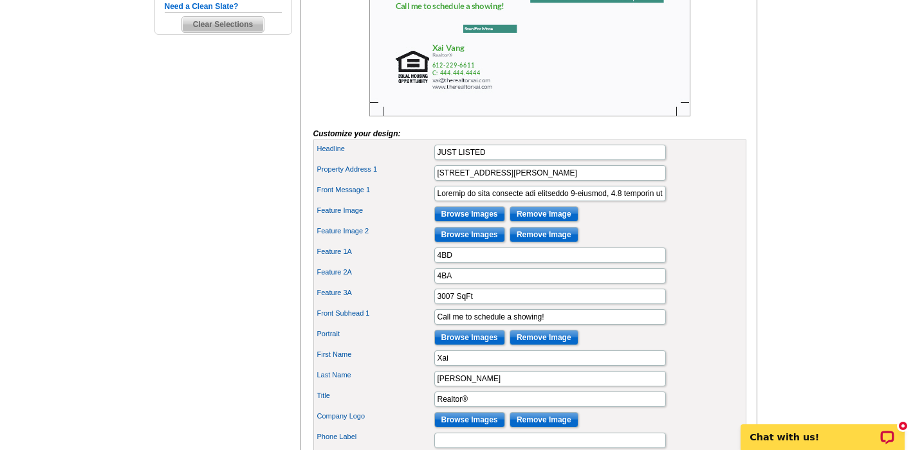
click at [465, 345] on input "Browse Images" at bounding box center [469, 337] width 71 height 15
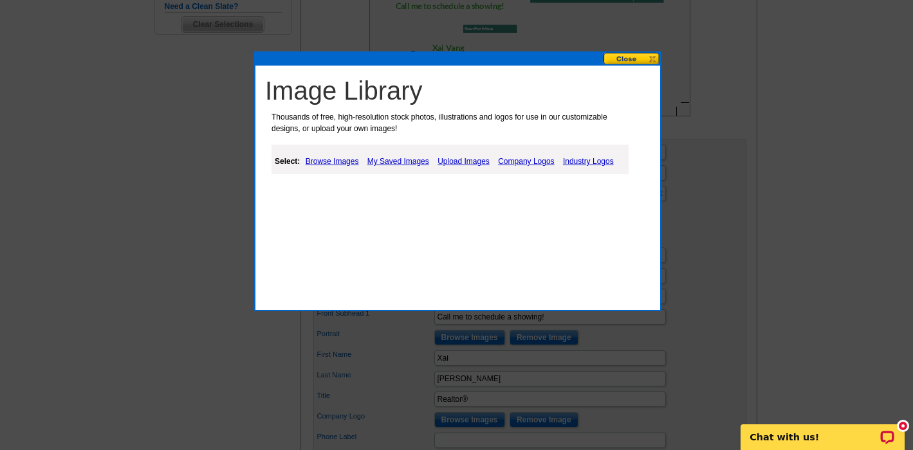
scroll to position [354, 0]
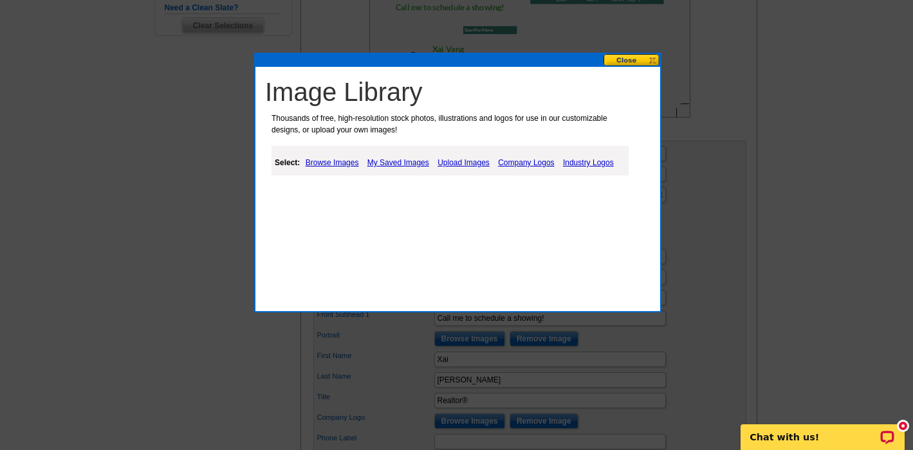
click at [390, 162] on link "My Saved Images" at bounding box center [398, 162] width 68 height 15
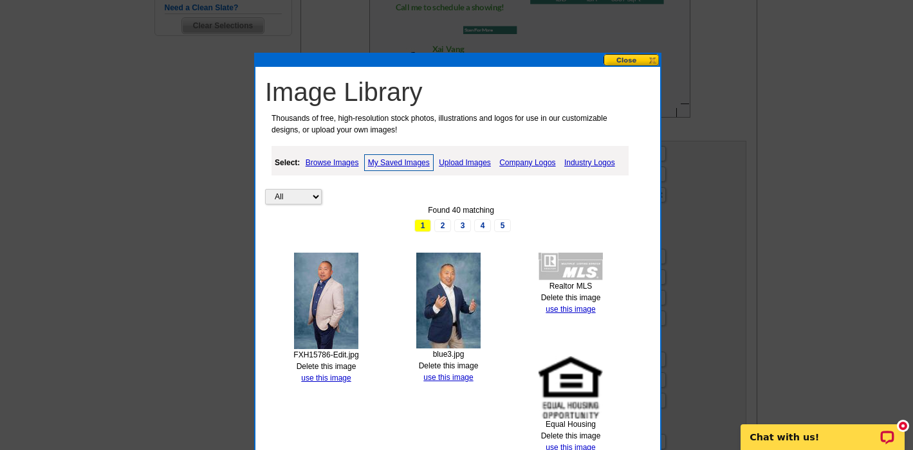
click at [338, 268] on img at bounding box center [326, 301] width 64 height 96
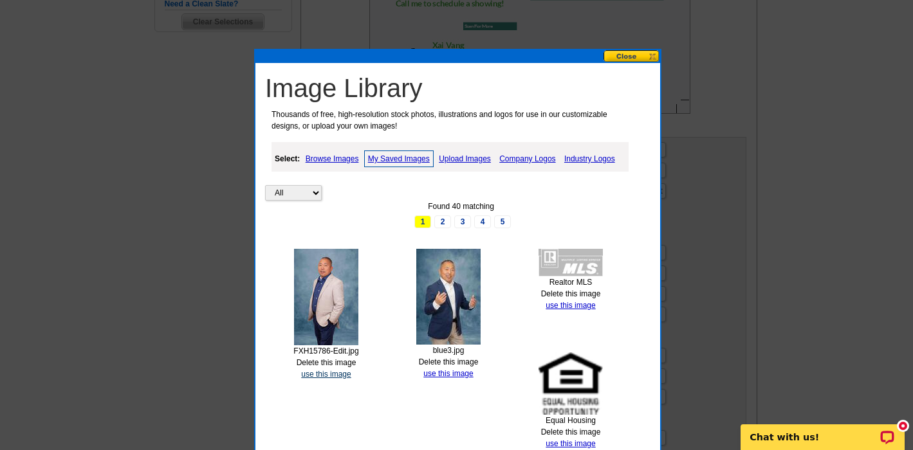
click at [326, 371] on link "use this image" at bounding box center [326, 374] width 50 height 9
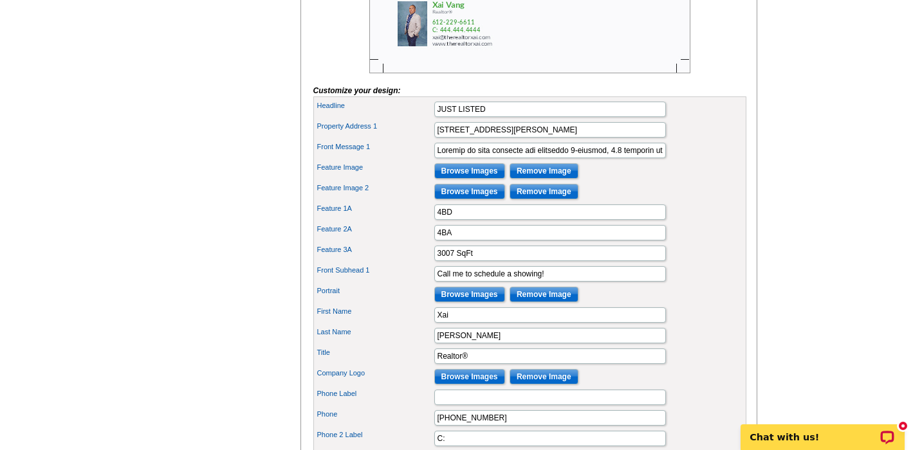
scroll to position [356, 0]
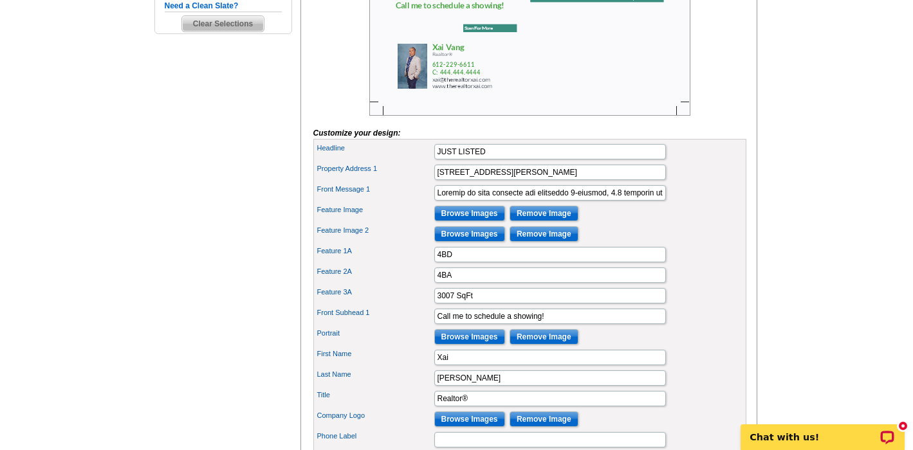
click at [469, 221] on input "Browse Images" at bounding box center [469, 213] width 71 height 15
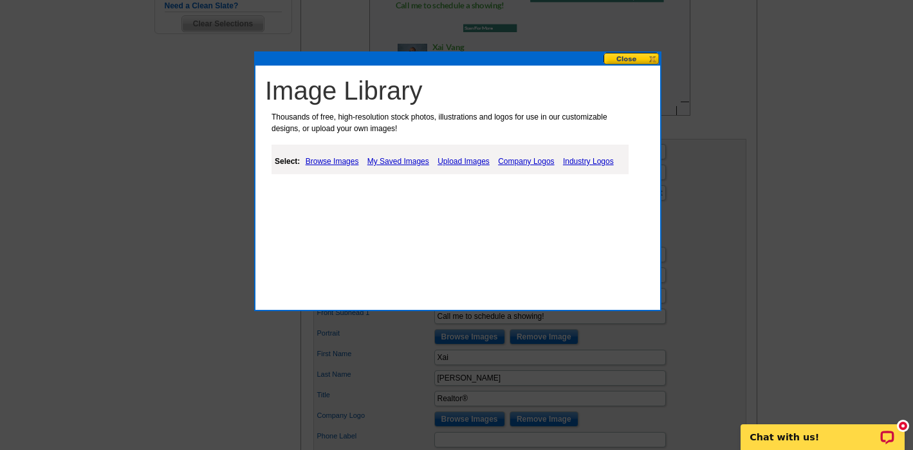
scroll to position [360, 0]
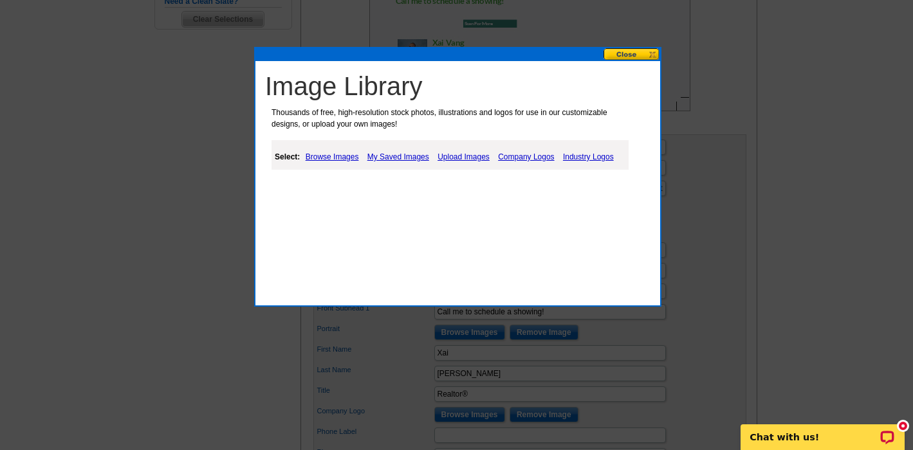
click at [460, 156] on link "Upload Images" at bounding box center [463, 156] width 59 height 15
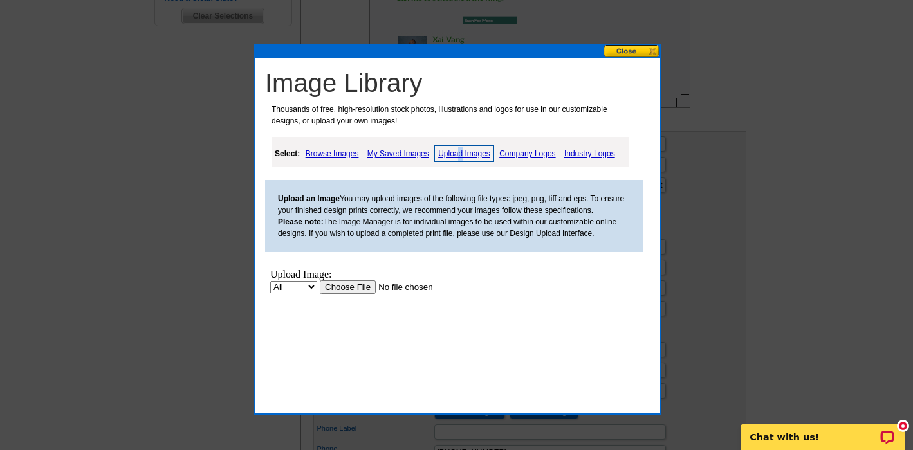
scroll to position [363, 0]
click at [344, 289] on input "file" at bounding box center [401, 287] width 163 height 14
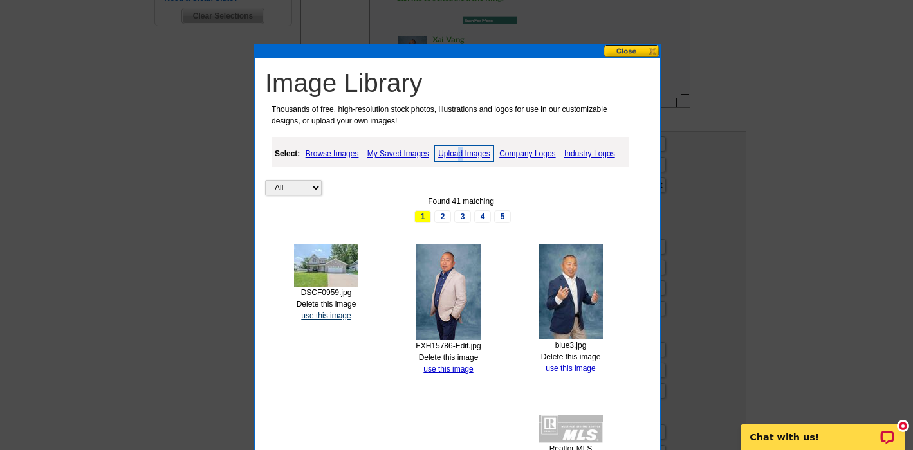
click at [327, 314] on link "use this image" at bounding box center [326, 315] width 50 height 9
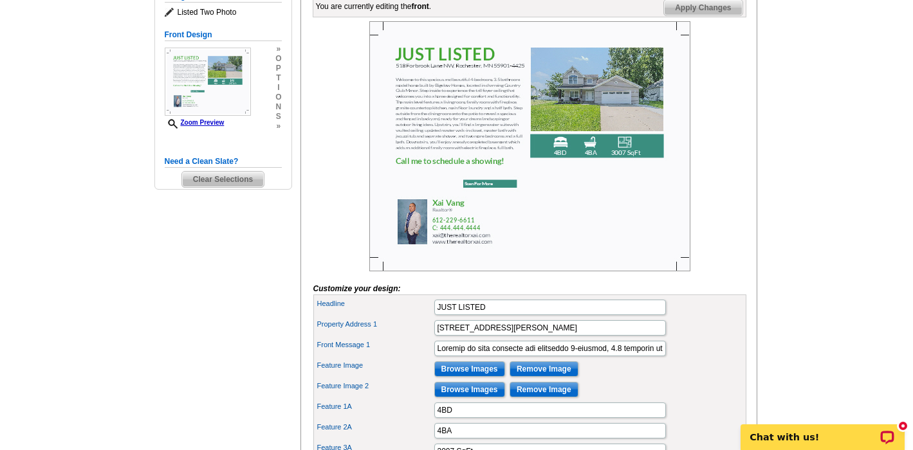
scroll to position [201, 0]
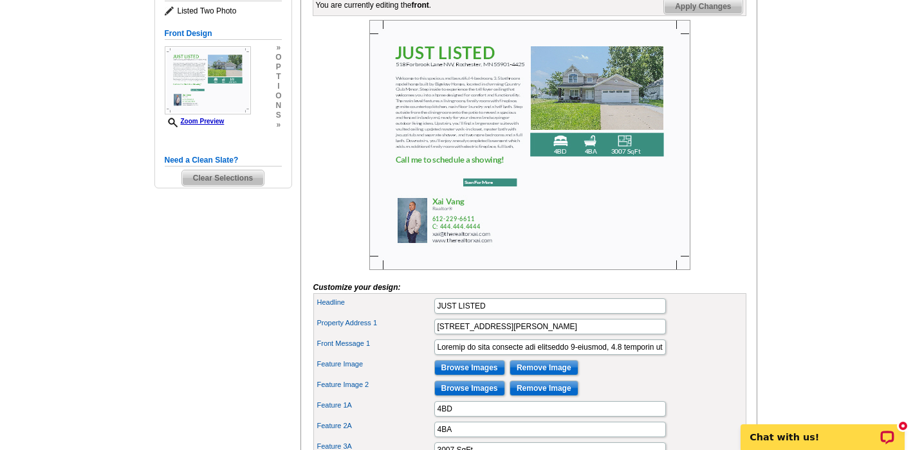
click at [466, 396] on input "Browse Images" at bounding box center [469, 388] width 71 height 15
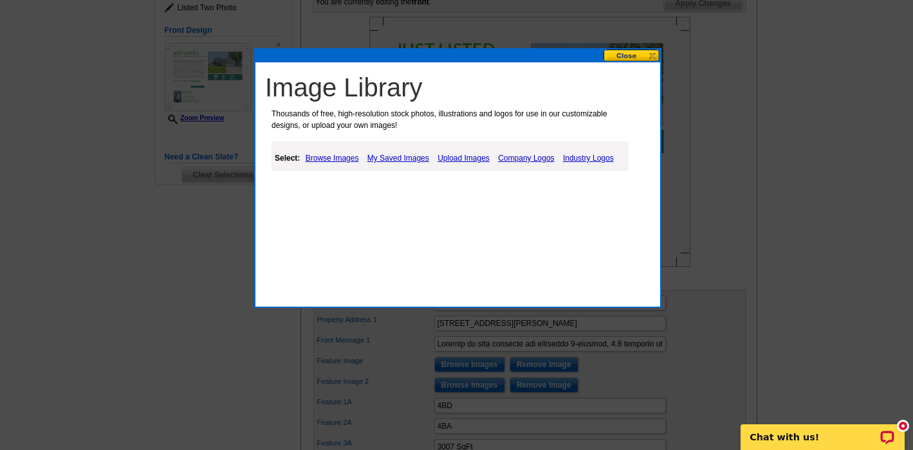
scroll to position [206, 0]
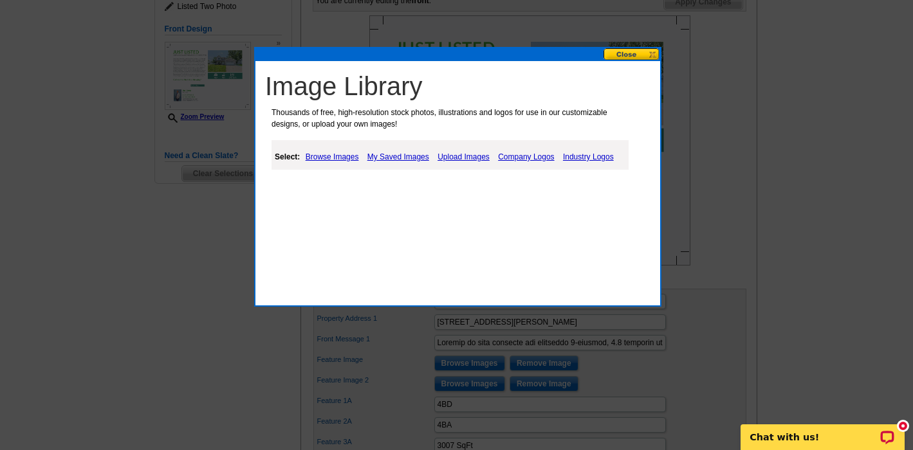
click at [479, 157] on link "Upload Images" at bounding box center [463, 156] width 59 height 15
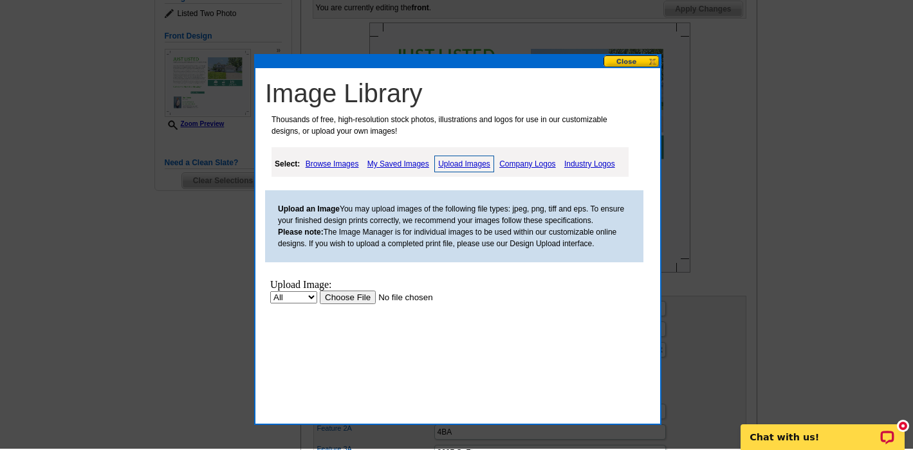
scroll to position [197, 1]
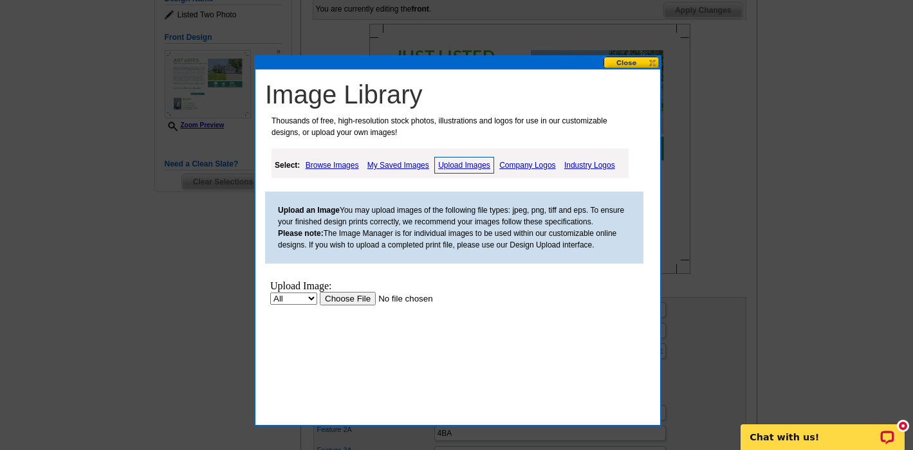
click at [347, 298] on input "file" at bounding box center [401, 299] width 163 height 14
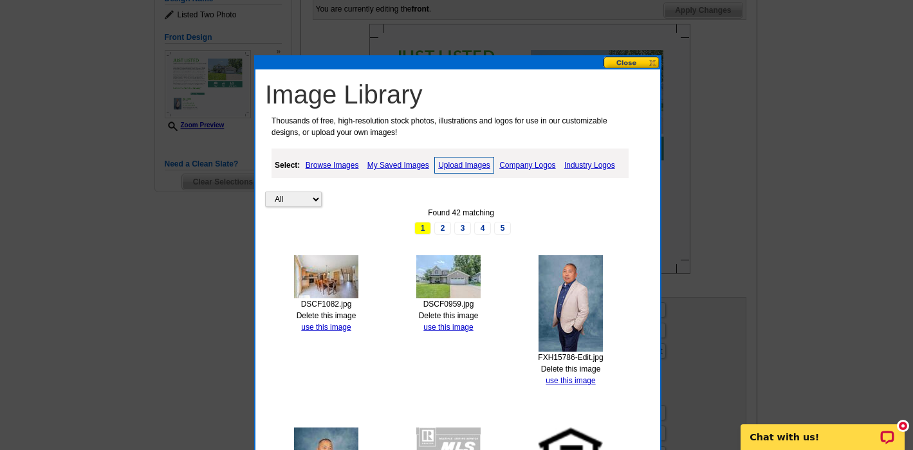
click at [330, 271] on img at bounding box center [326, 276] width 64 height 43
click at [340, 326] on link "use this image" at bounding box center [326, 327] width 50 height 9
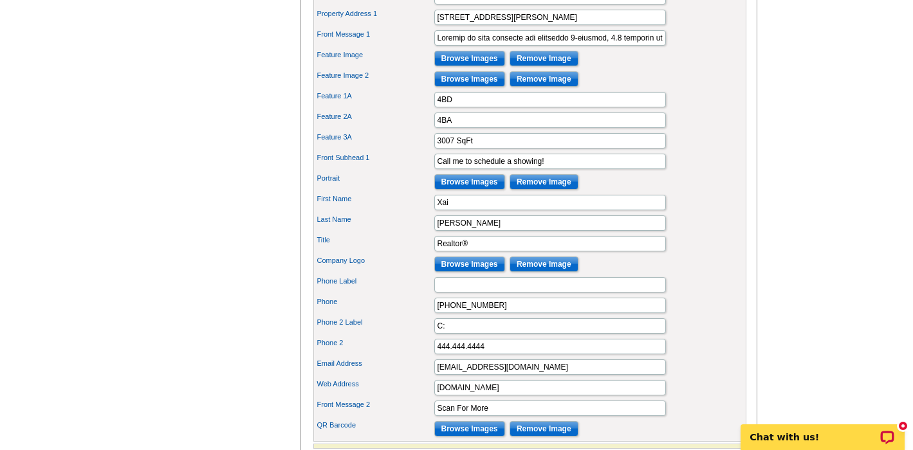
scroll to position [514, 0]
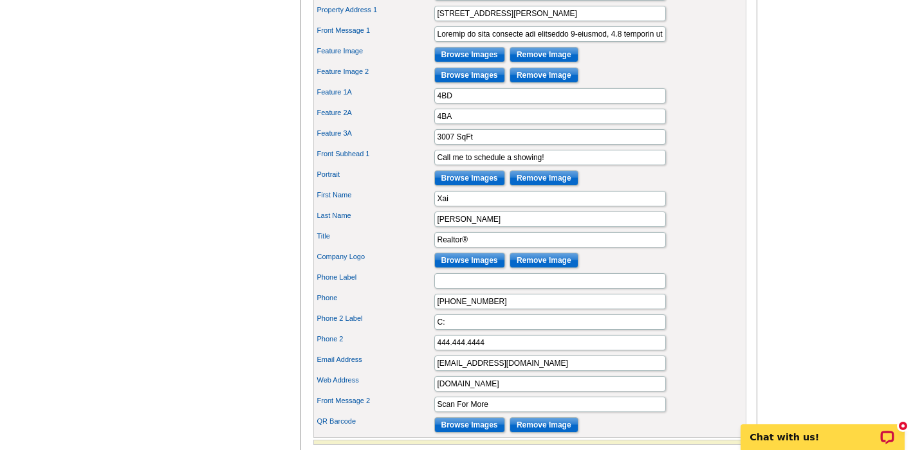
click at [468, 268] on input "Browse Images" at bounding box center [469, 260] width 71 height 15
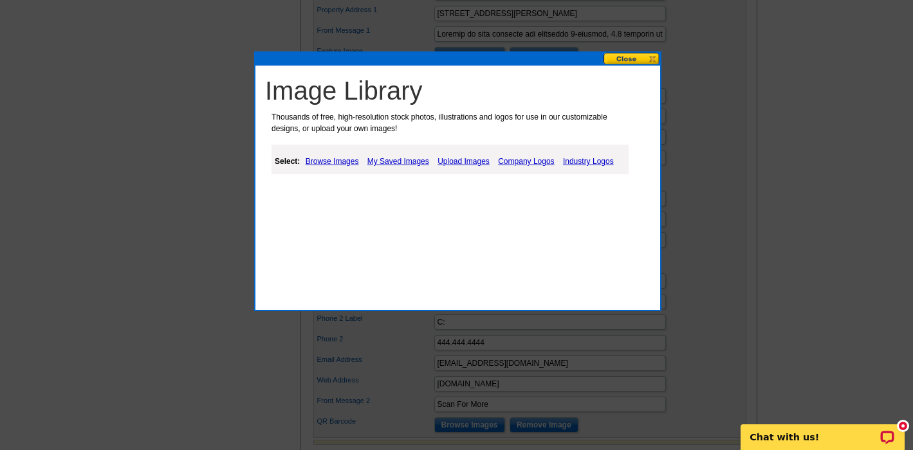
click at [466, 161] on link "Upload Images" at bounding box center [463, 161] width 59 height 15
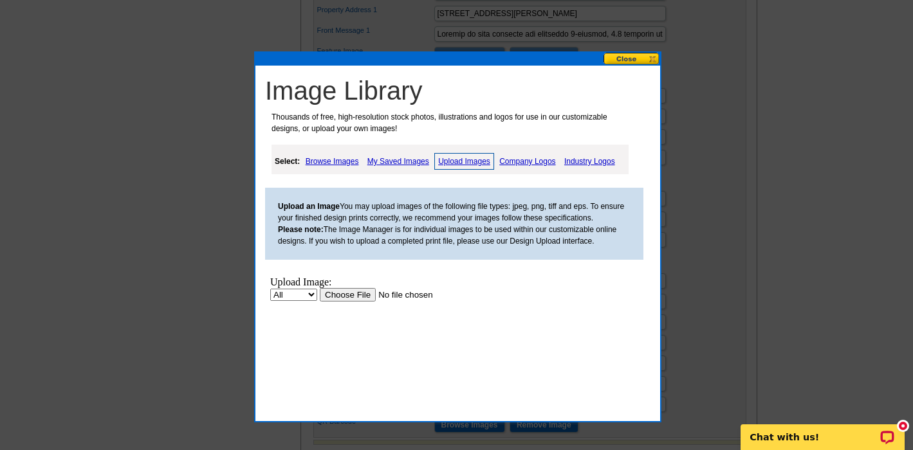
scroll to position [0, 0]
click at [352, 295] on input "file" at bounding box center [401, 295] width 163 height 14
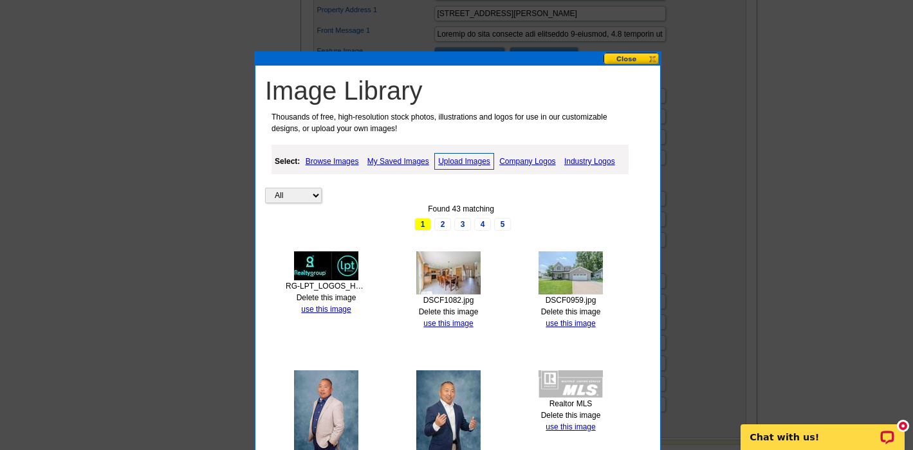
click at [336, 308] on link "use this image" at bounding box center [326, 309] width 50 height 9
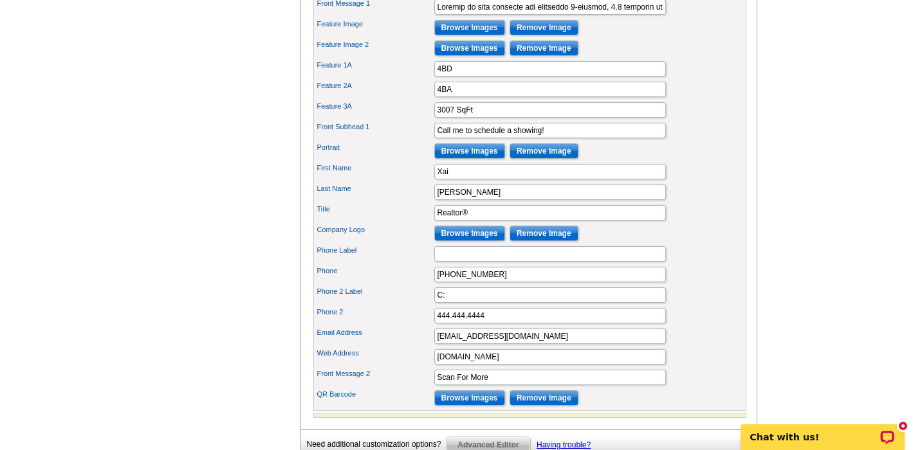
scroll to position [549, 0]
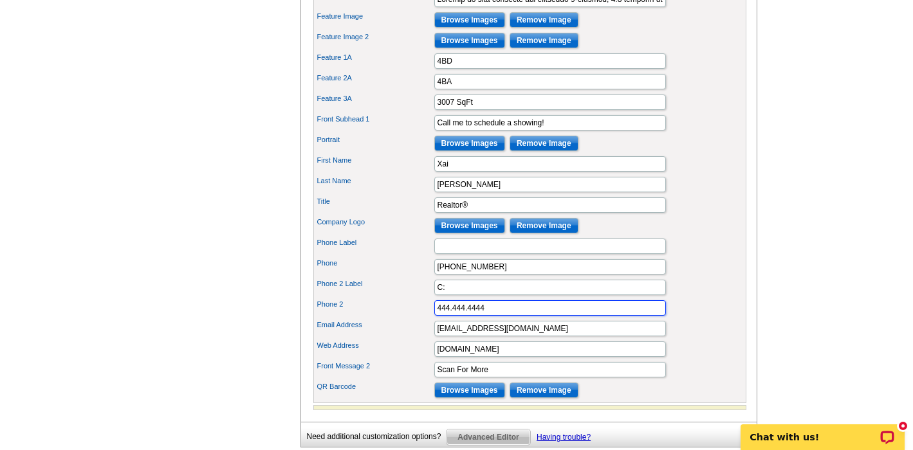
drag, startPoint x: 496, startPoint y: 327, endPoint x: 410, endPoint y: 322, distance: 86.3
drag, startPoint x: 448, startPoint y: 307, endPoint x: 420, endPoint y: 303, distance: 28.6
click at [422, 298] on div "Phone 2 Label C:" at bounding box center [530, 287] width 428 height 21
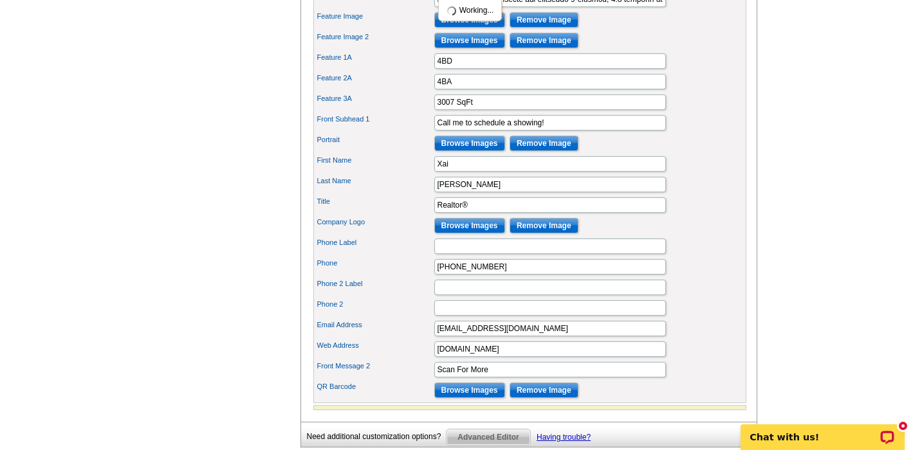
click at [846, 320] on main "Need Help? call 800-260-5887, chat with support, or have our designers make som…" at bounding box center [456, 25] width 913 height 978
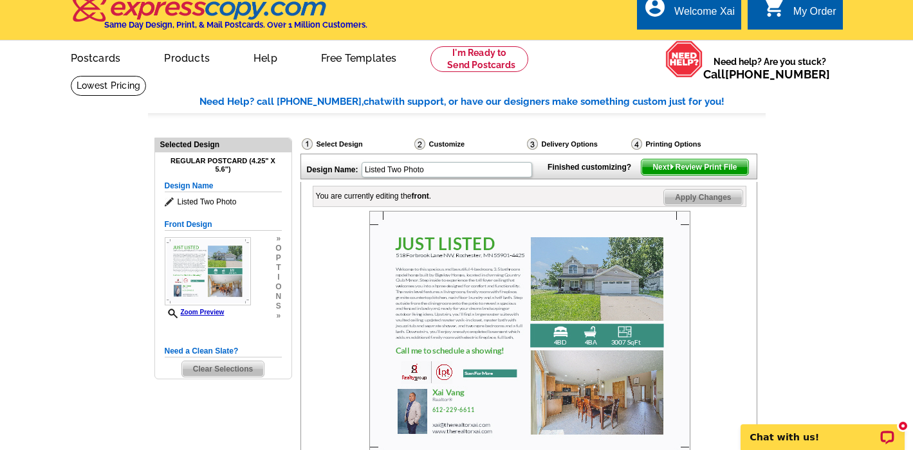
scroll to position [9, 0]
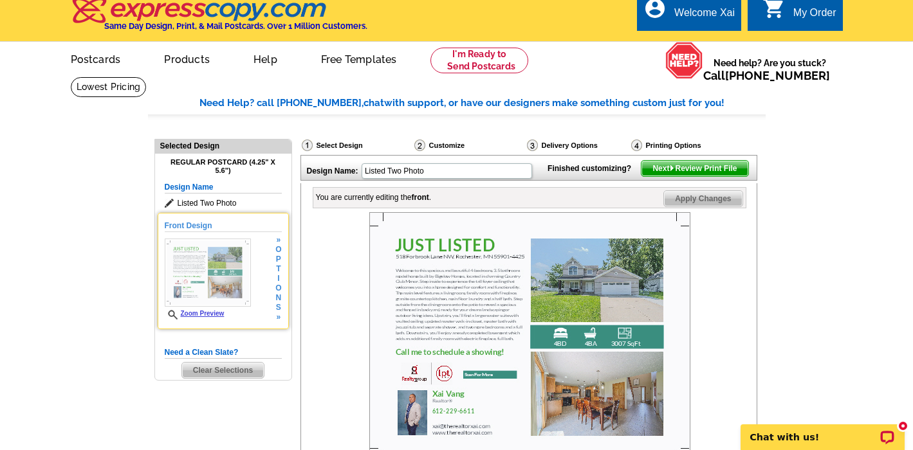
click at [215, 312] on link "Zoom Preview" at bounding box center [195, 313] width 60 height 7
click at [194, 313] on link "Zoom Preview" at bounding box center [195, 313] width 60 height 7
click at [207, 273] on img at bounding box center [208, 273] width 86 height 68
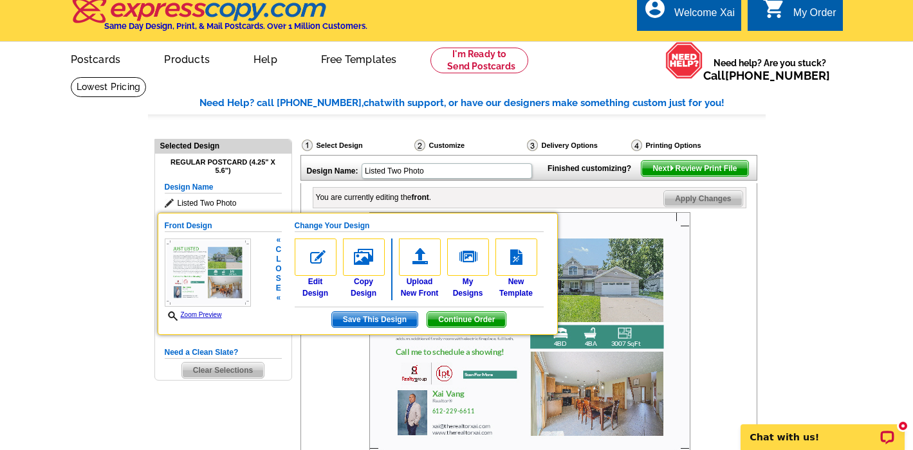
click at [217, 272] on img at bounding box center [208, 273] width 86 height 68
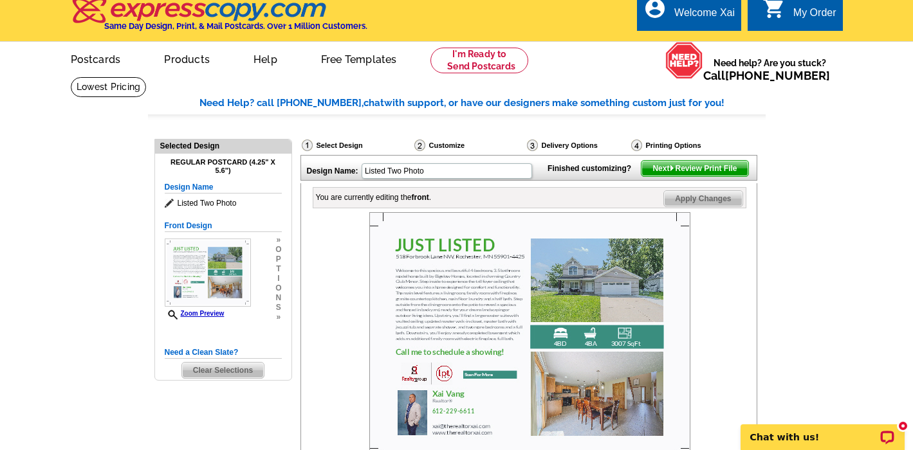
click at [330, 305] on div at bounding box center [529, 337] width 433 height 250
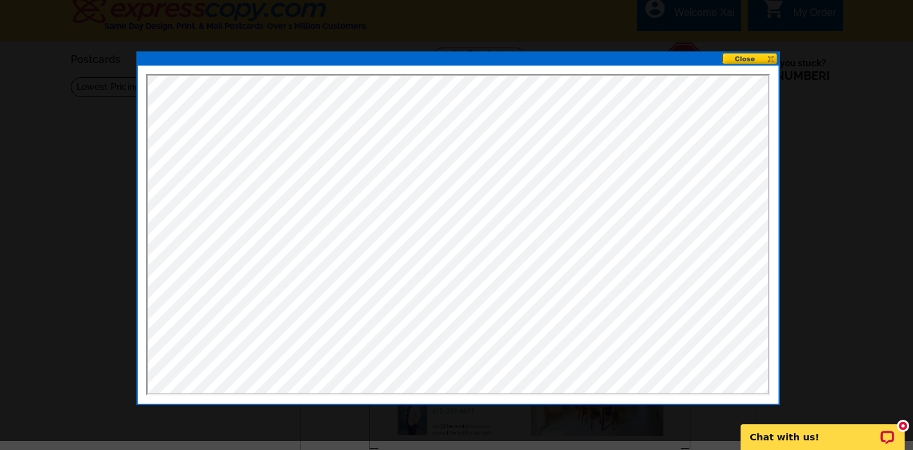
scroll to position [0, 0]
click html
click at [740, 59] on button at bounding box center [750, 59] width 57 height 12
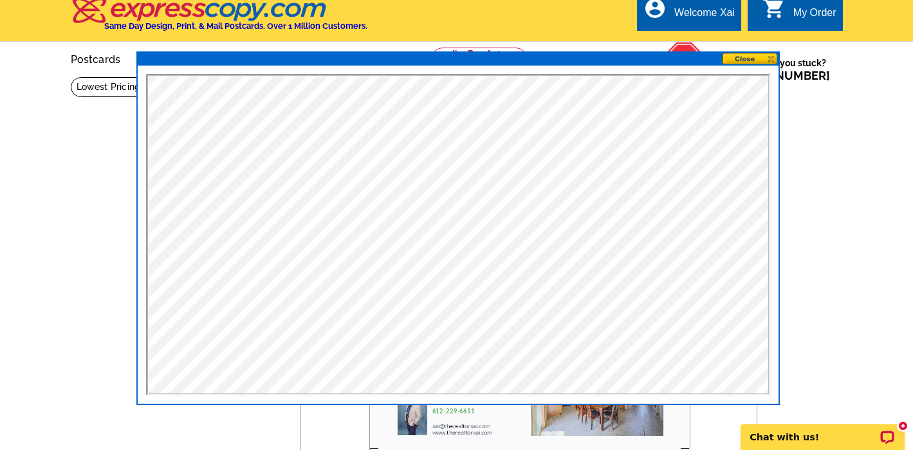
click at [743, 57] on button at bounding box center [750, 59] width 57 height 12
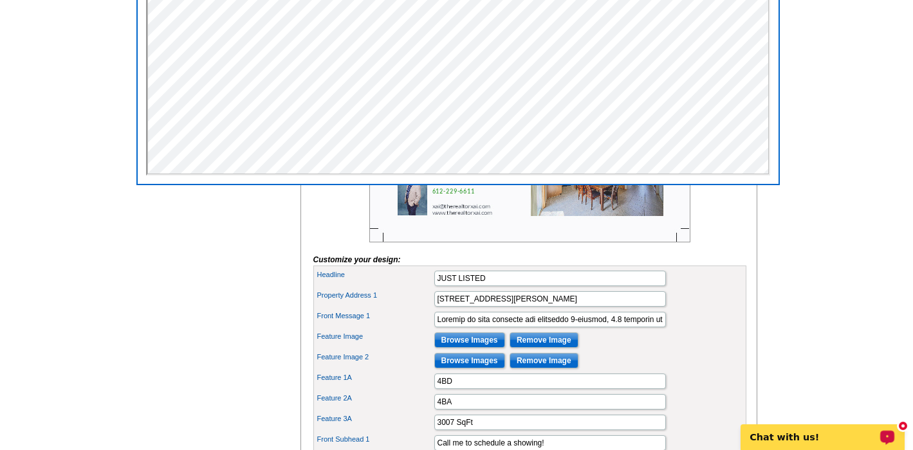
scroll to position [449, 0]
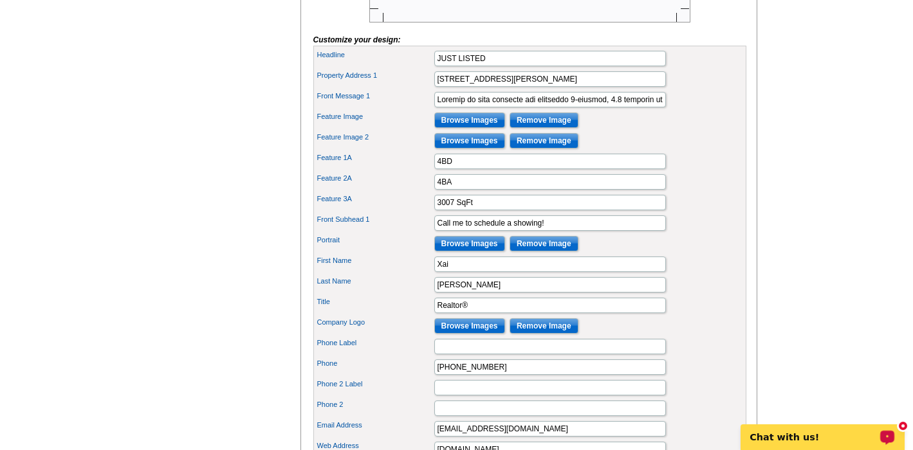
drag, startPoint x: 835, startPoint y: 167, endPoint x: 893, endPoint y: 507, distance: 345.1
click at [893, 450] on html "Welcome back Xai My Account Logout local_phone Same Day Design, Print, & Mail P…" at bounding box center [456, 220] width 913 height 1338
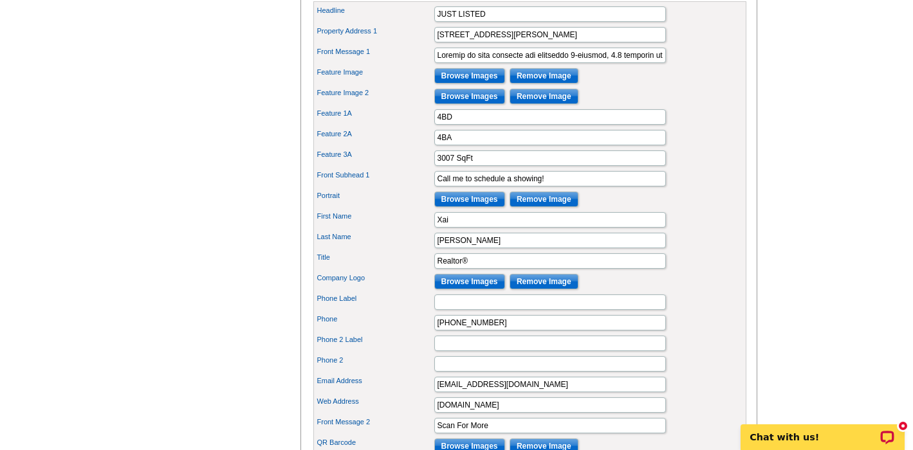
scroll to position [497, 0]
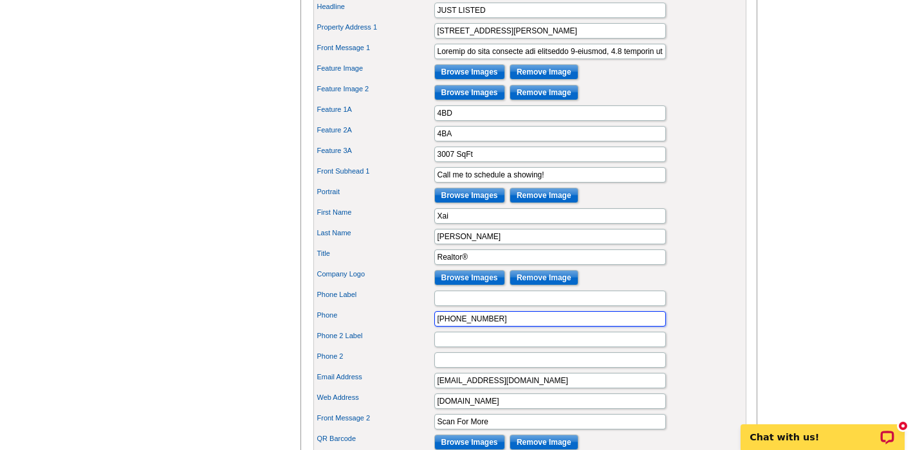
drag, startPoint x: 478, startPoint y: 339, endPoint x: 423, endPoint y: 336, distance: 55.4
click at [423, 329] on div "Phone 612-229-6611" at bounding box center [530, 319] width 428 height 21
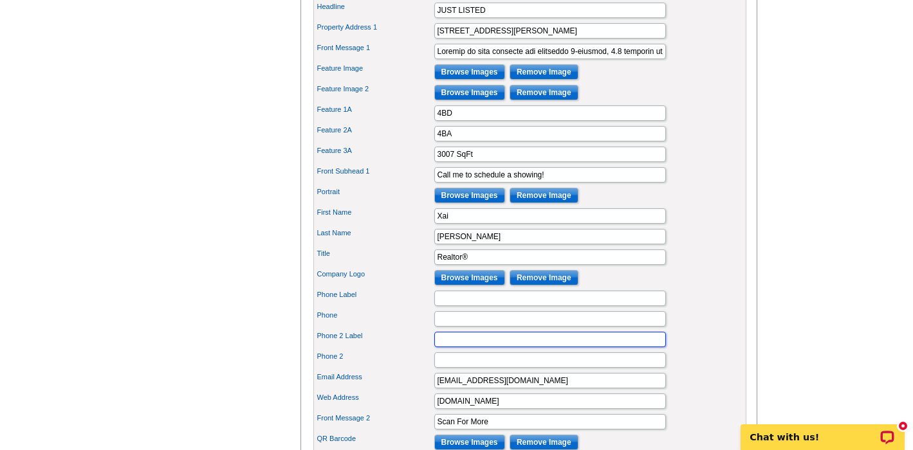
click at [451, 347] on input "Phone 2 Label" at bounding box center [550, 339] width 232 height 15
paste input "612-229-6611"
type input "612-229-6611"
click at [831, 225] on main "Need Help? call 800-260-5887, chat with support, or have our designers make som…" at bounding box center [456, 77] width 913 height 978
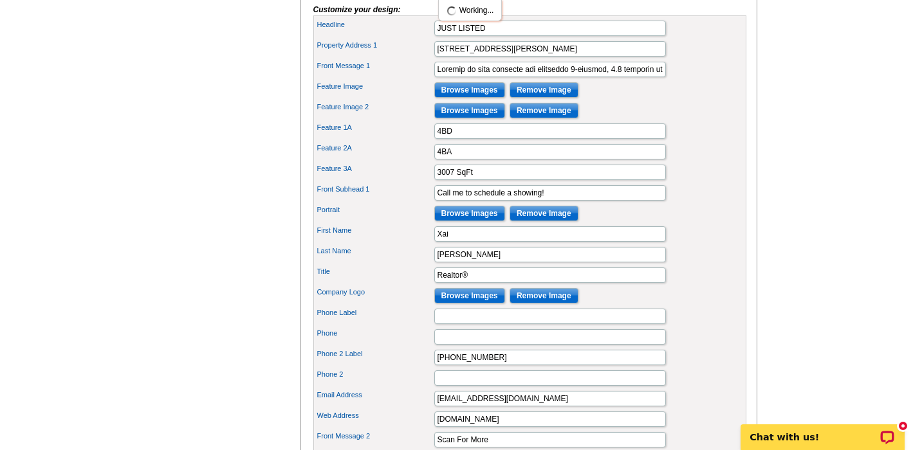
drag, startPoint x: 818, startPoint y: 195, endPoint x: 806, endPoint y: -9, distance: 204.9
click at [806, 0] on html "Welcome back Xai My Account Logout local_phone Same Day Design, Print, & Mail P…" at bounding box center [456, 190] width 913 height 1338
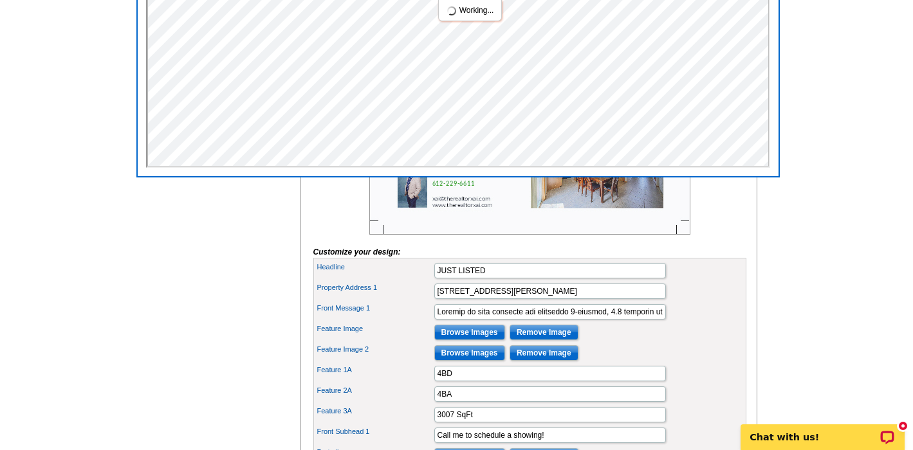
scroll to position [212, 0]
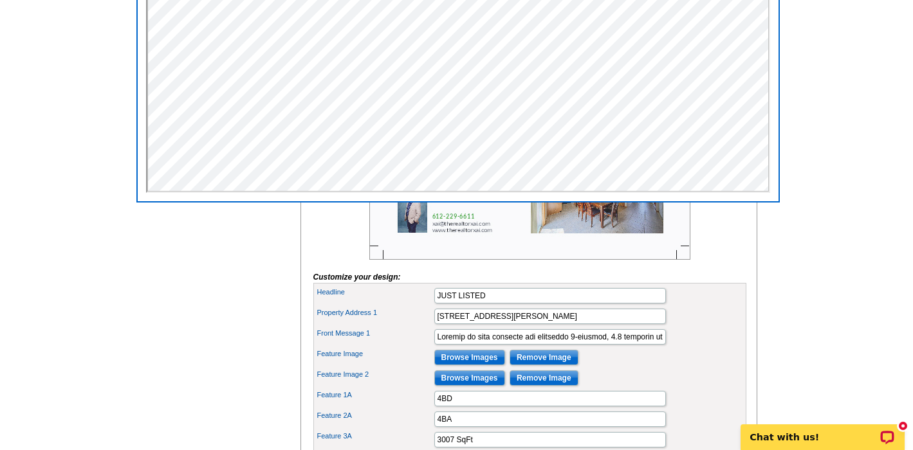
click at [860, 122] on main "Need Help? call 800-260-5887, chat with support, or have our designers make som…" at bounding box center [456, 363] width 913 height 978
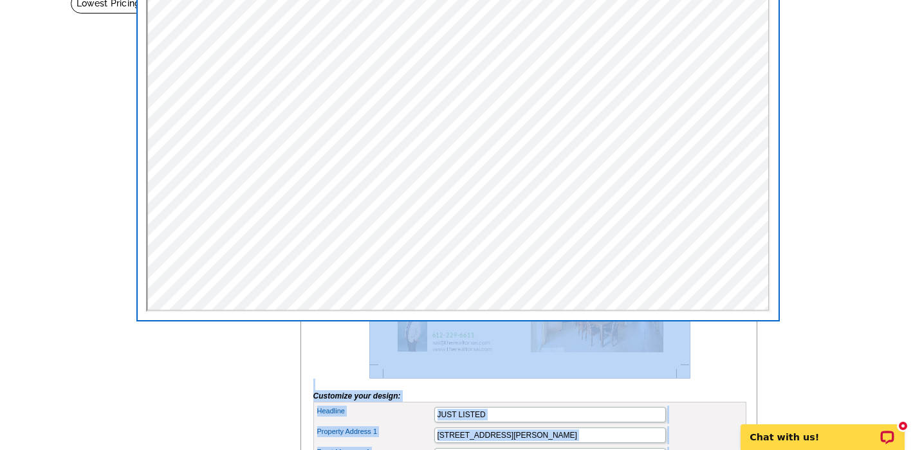
drag, startPoint x: 845, startPoint y: 172, endPoint x: 831, endPoint y: -40, distance: 212.7
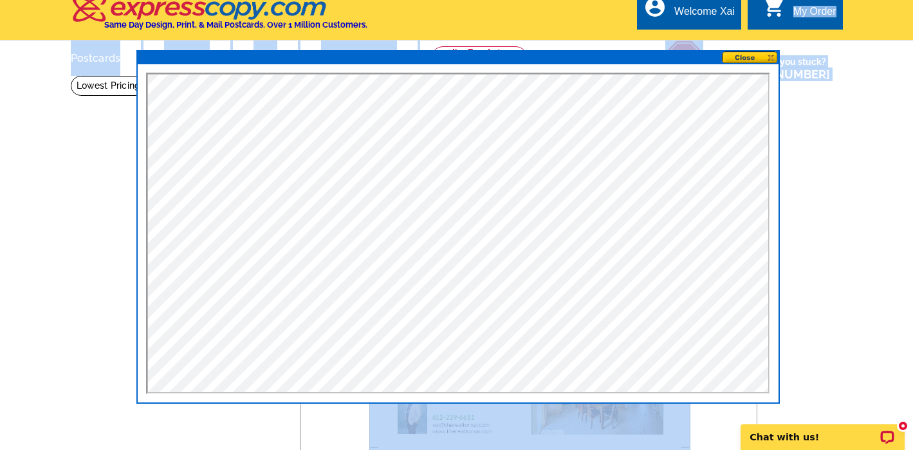
drag, startPoint x: 737, startPoint y: 56, endPoint x: 783, endPoint y: 68, distance: 47.7
click at [737, 56] on button at bounding box center [750, 57] width 57 height 12
click at [774, 59] on button at bounding box center [750, 57] width 57 height 12
click at [768, 57] on button at bounding box center [750, 57] width 57 height 12
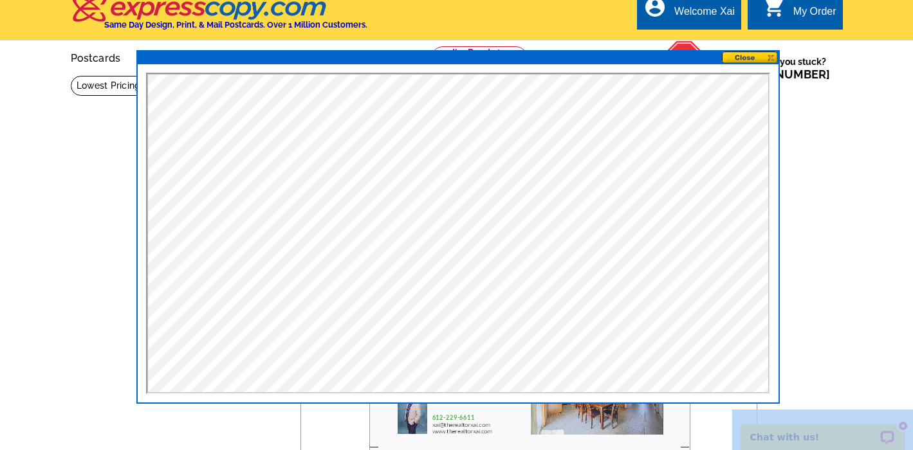
drag, startPoint x: 1571, startPoint y: 570, endPoint x: 833, endPoint y: 412, distance: 755.1
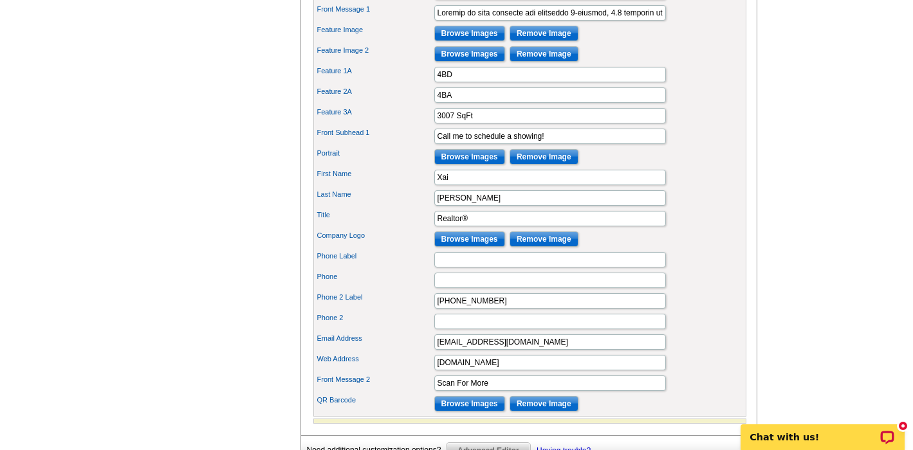
scroll to position [541, 0]
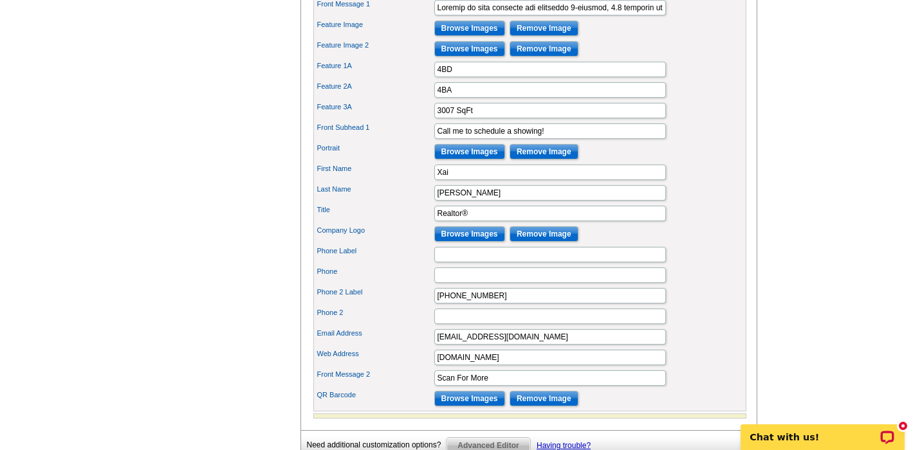
click at [473, 242] on input "Browse Images" at bounding box center [469, 233] width 71 height 15
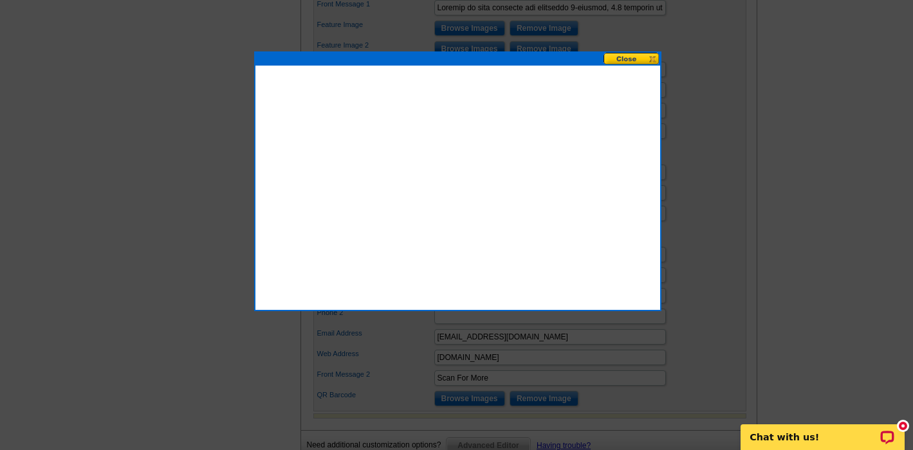
click at [624, 59] on button at bounding box center [631, 59] width 57 height 12
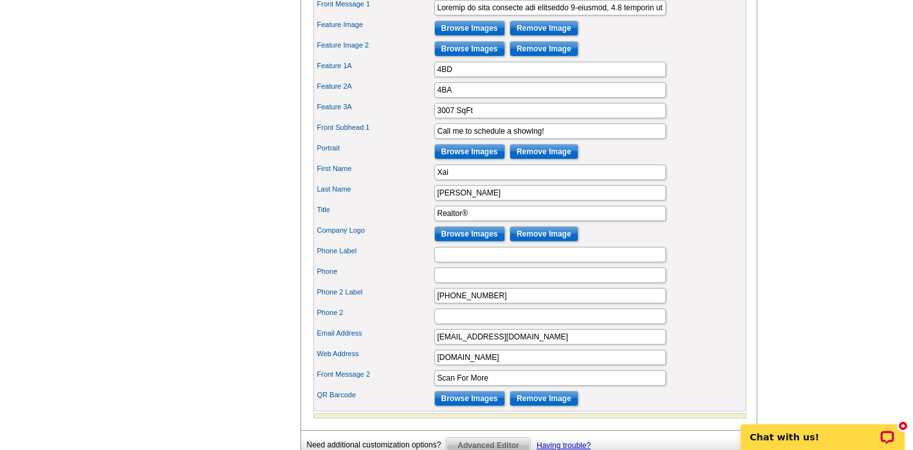
click at [786, 190] on main "Need Help? call 800-260-5887, chat with support, or have our designers make som…" at bounding box center [456, 34] width 913 height 978
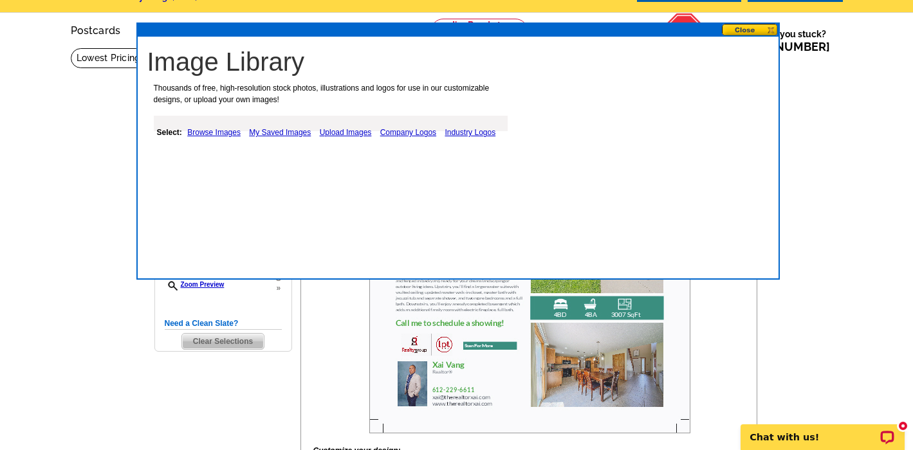
scroll to position [14, 0]
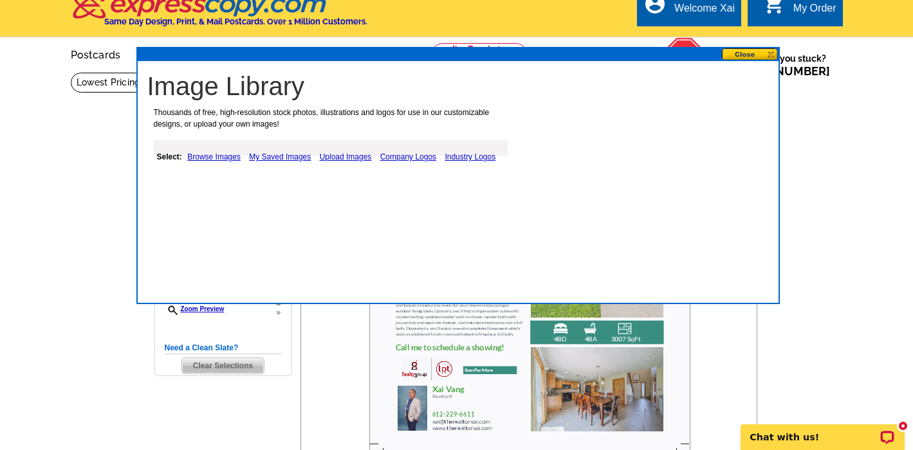
click at [463, 155] on link "Industry Logos" at bounding box center [469, 156] width 57 height 15
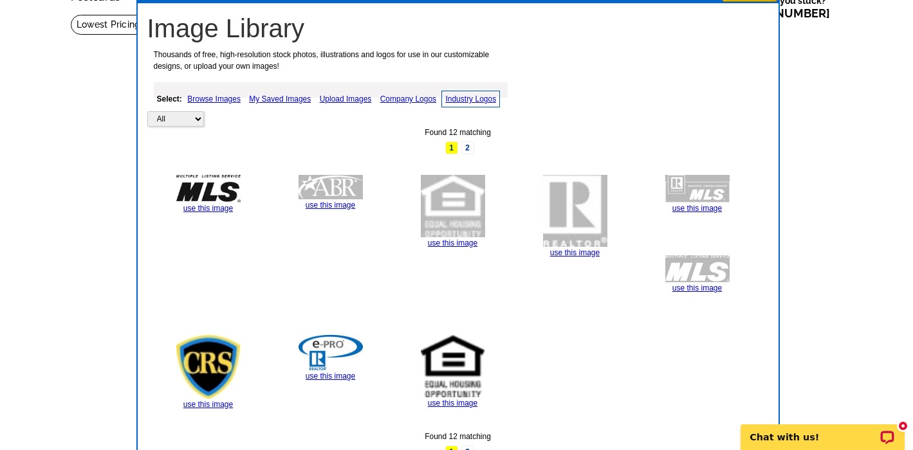
drag, startPoint x: 821, startPoint y: 331, endPoint x: 827, endPoint y: 475, distance: 144.2
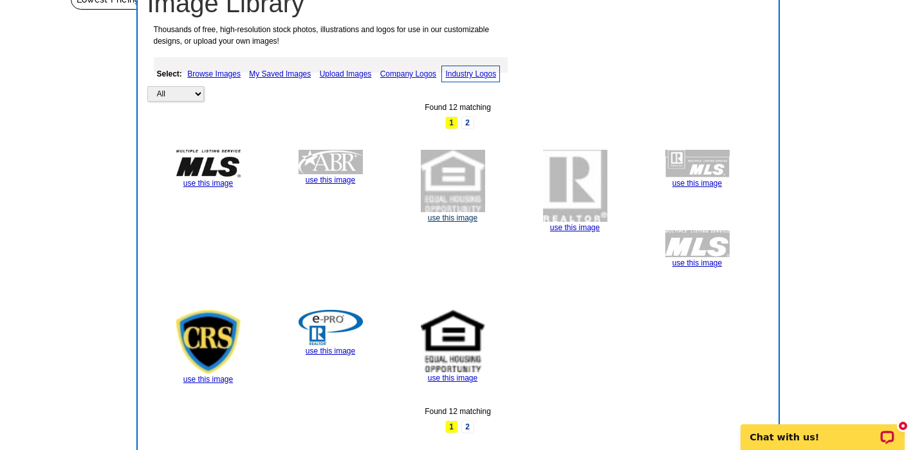
click at [458, 215] on link "use this image" at bounding box center [453, 217] width 50 height 9
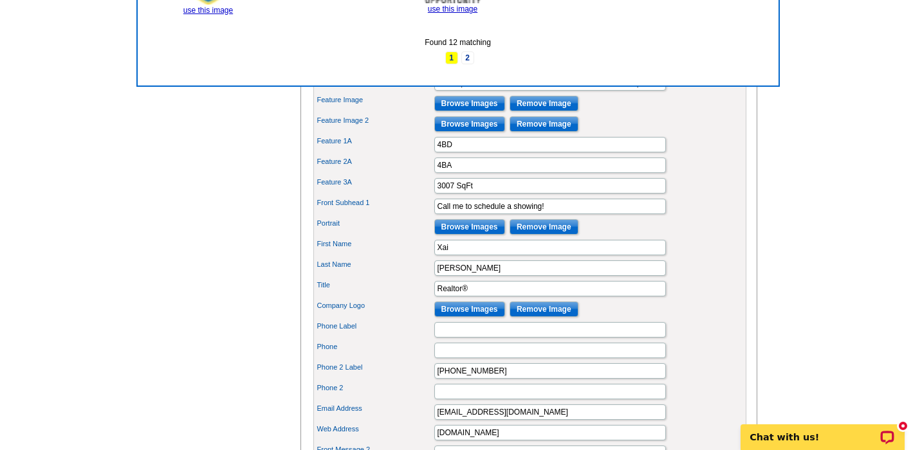
scroll to position [682, 0]
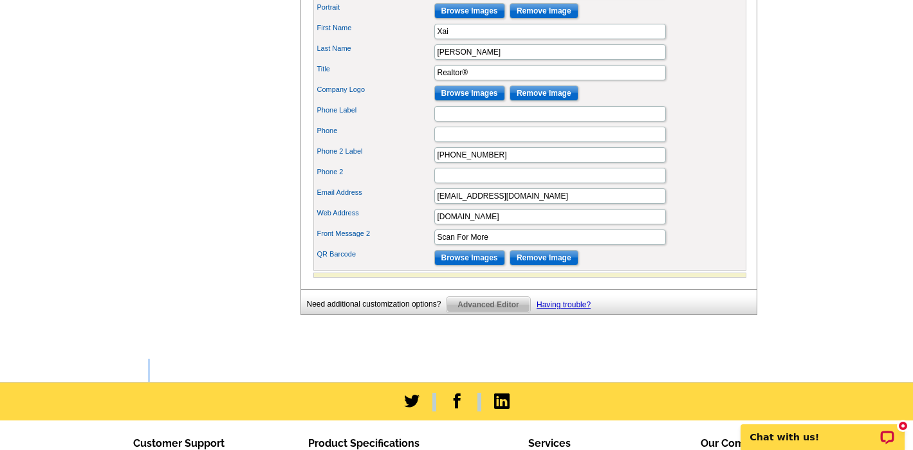
drag, startPoint x: 805, startPoint y: 274, endPoint x: 865, endPoint y: 507, distance: 241.0
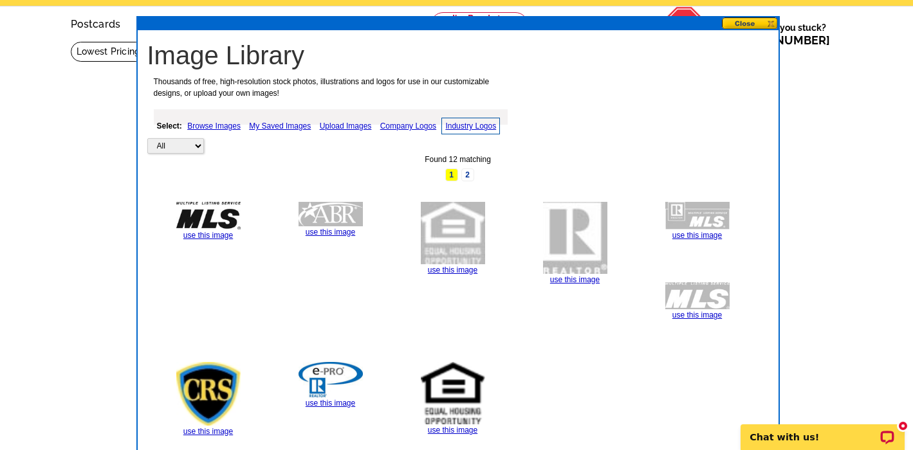
scroll to position [21, 0]
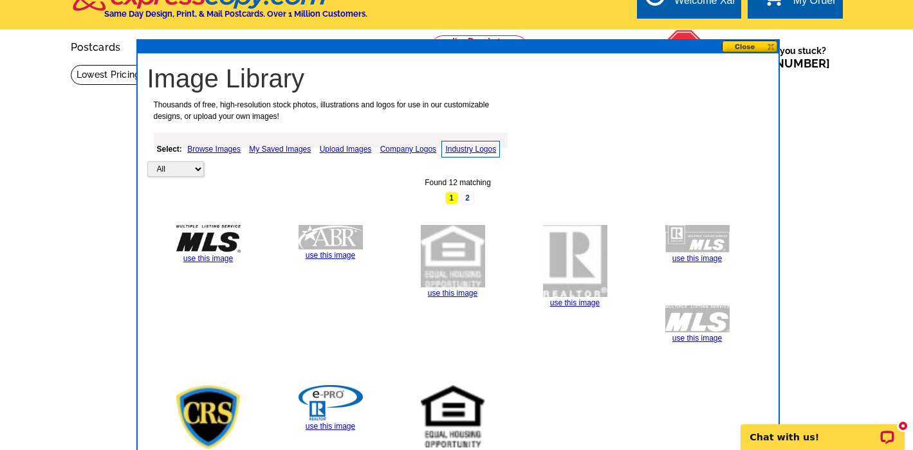
click at [745, 46] on button at bounding box center [750, 47] width 57 height 12
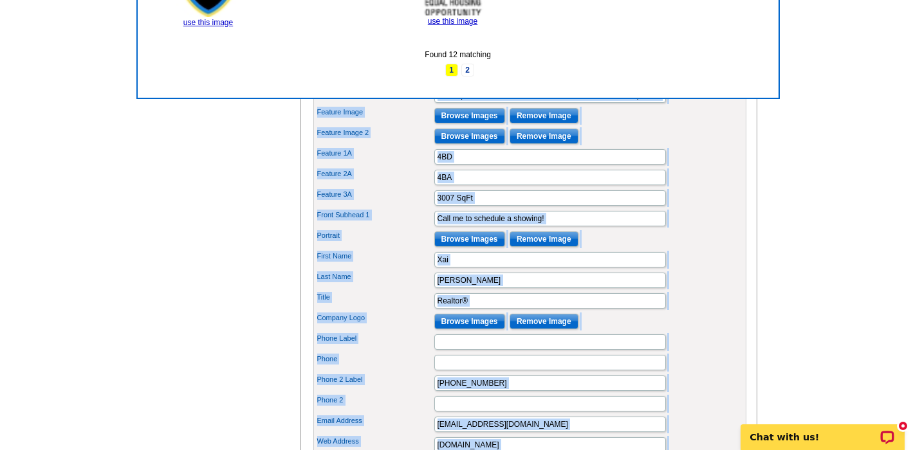
drag, startPoint x: 899, startPoint y: 372, endPoint x: 878, endPoint y: 395, distance: 31.4
click at [912, 450] on html "Welcome back Xai My Account Logout local_phone Same Day Design, Print, & Mail P…" at bounding box center [456, 216] width 913 height 1338
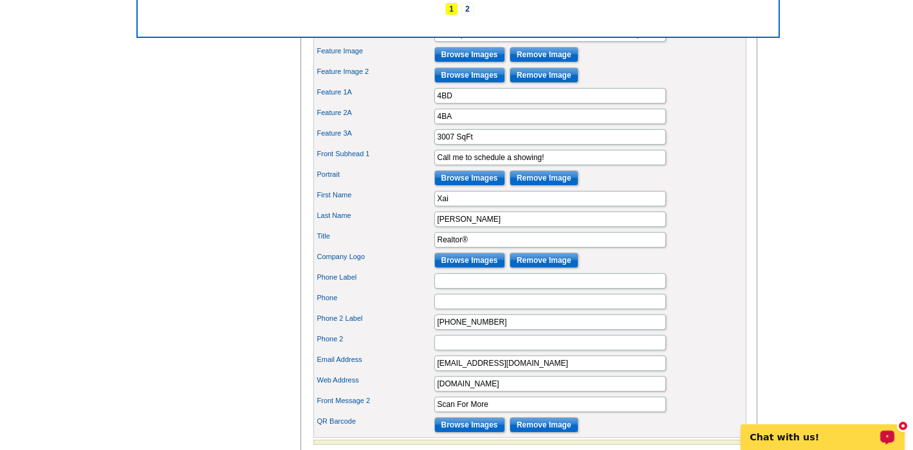
click at [833, 298] on main "Need Help? call 800-260-5887, chat with support, or have our designers make som…" at bounding box center [456, 60] width 913 height 978
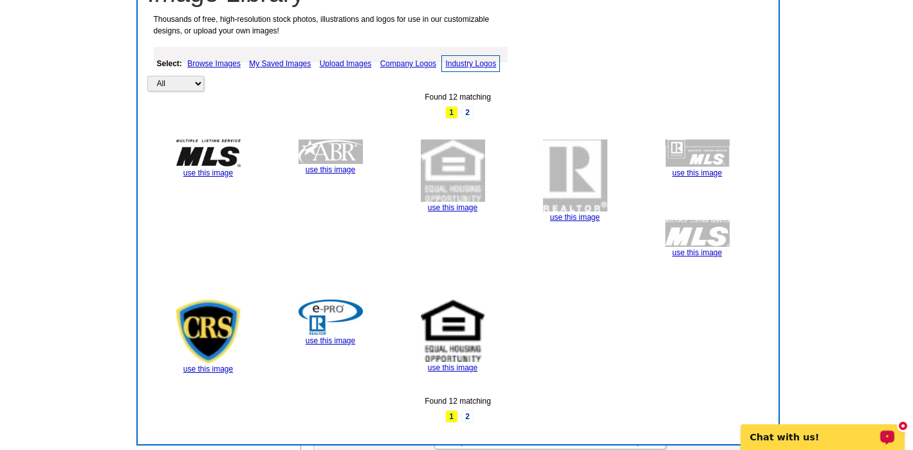
scroll to position [0, 0]
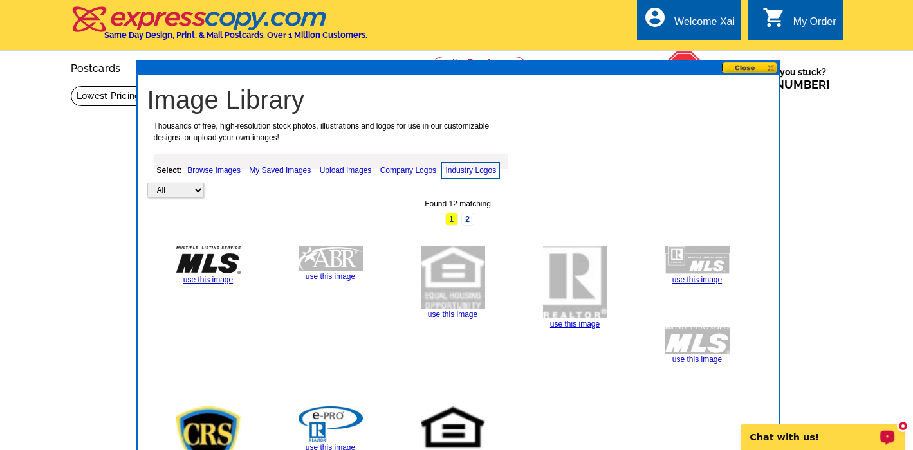
click at [748, 68] on button at bounding box center [750, 68] width 57 height 12
click at [773, 68] on button at bounding box center [750, 68] width 57 height 12
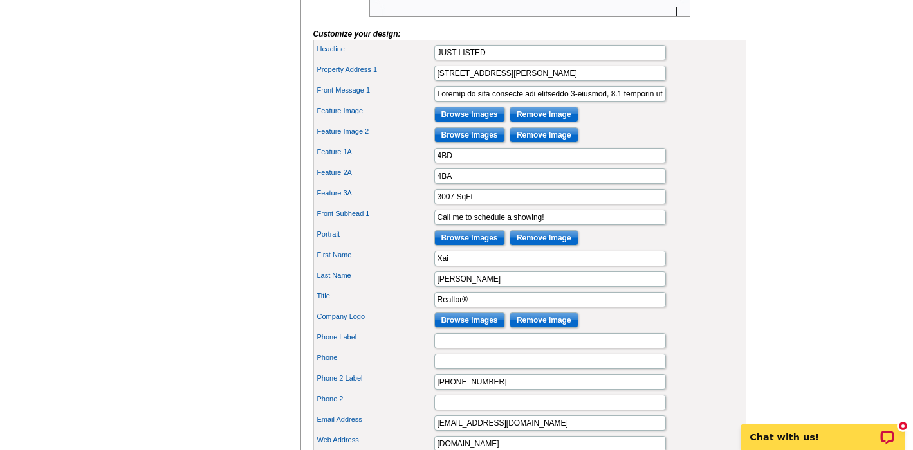
scroll to position [456, 0]
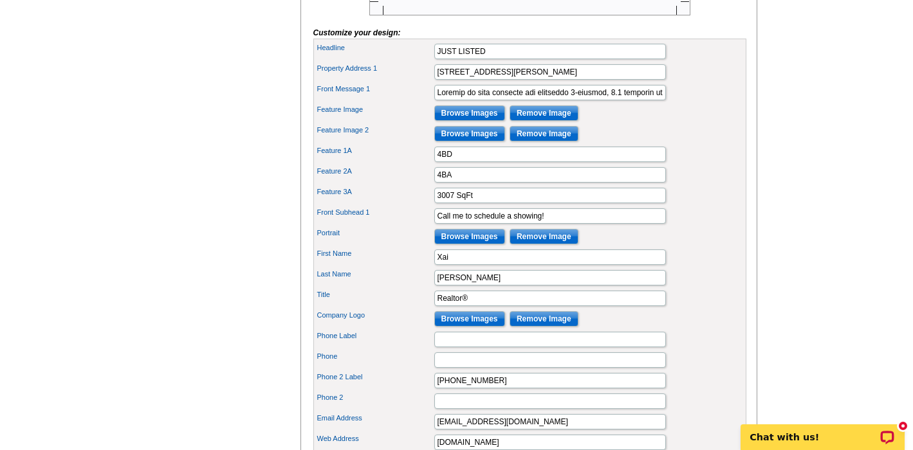
click at [467, 327] on input "Browse Images" at bounding box center [469, 318] width 71 height 15
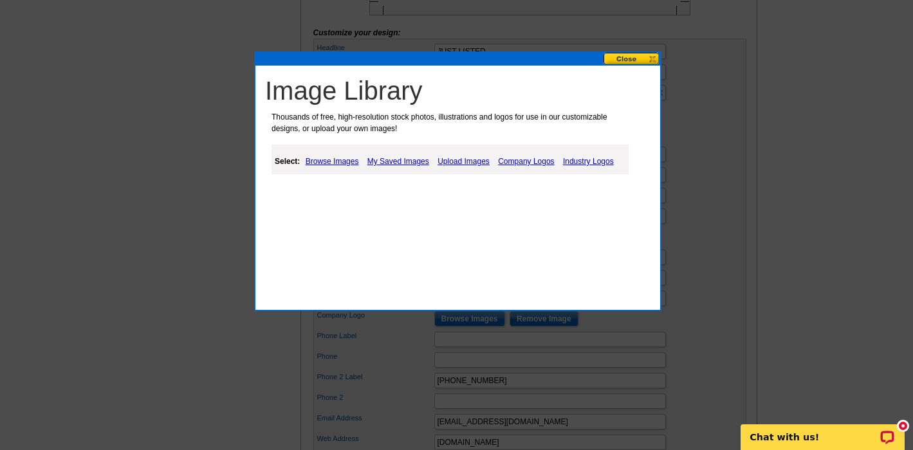
click at [402, 158] on link "My Saved Images" at bounding box center [398, 161] width 68 height 15
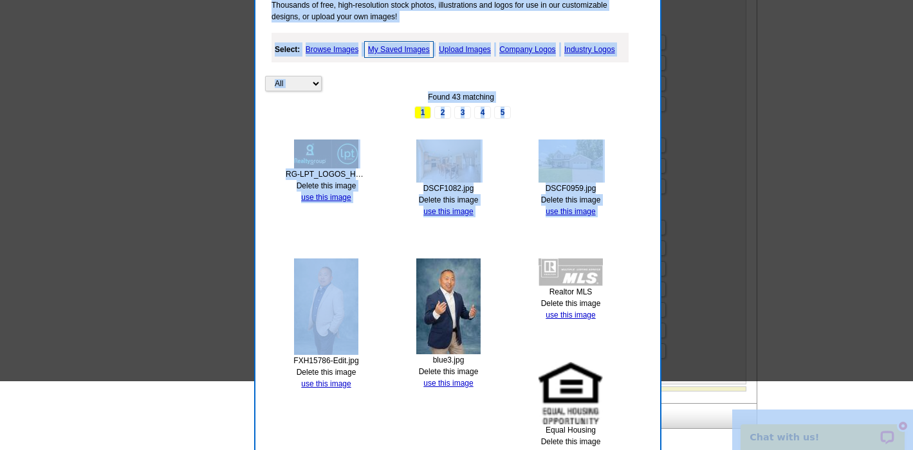
scroll to position [704, 0]
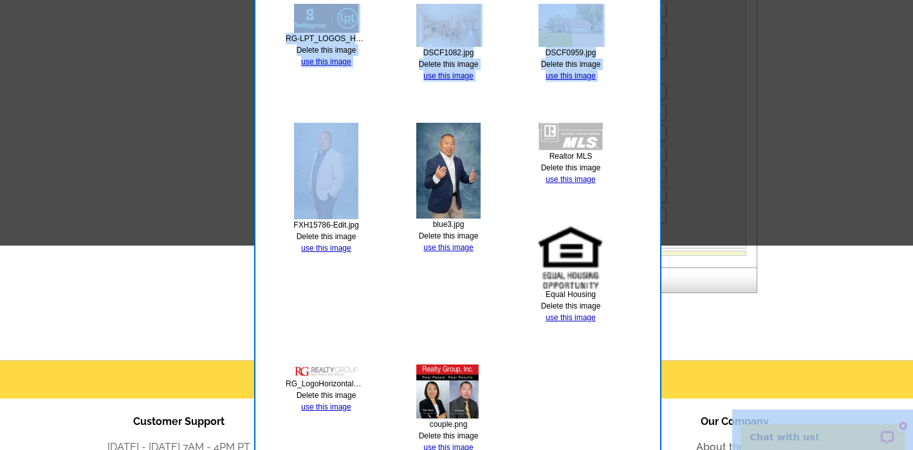
drag, startPoint x: 637, startPoint y: 362, endPoint x: 646, endPoint y: 446, distance: 84.7
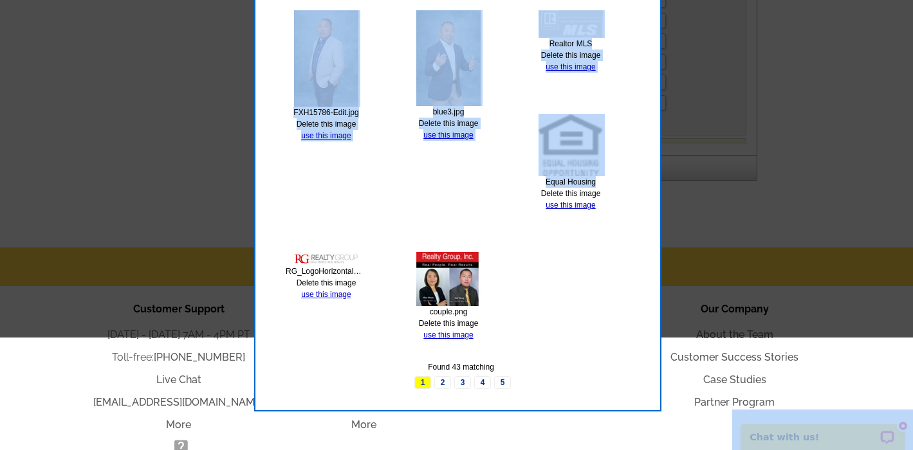
scroll to position [909, 0]
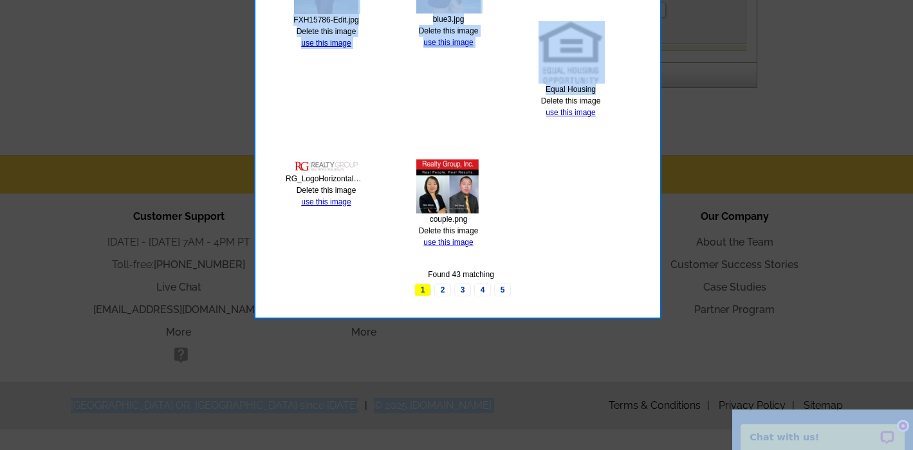
drag, startPoint x: 637, startPoint y: 348, endPoint x: 639, endPoint y: 502, distance: 154.3
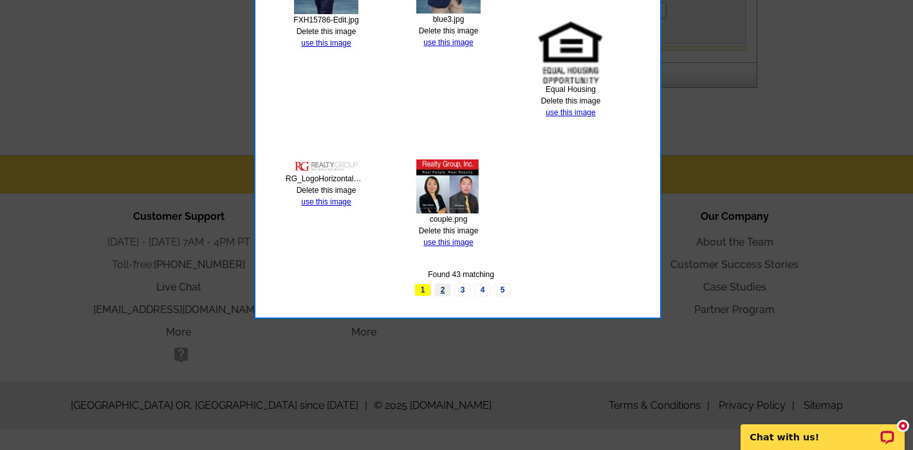
click at [445, 286] on link "2" at bounding box center [442, 290] width 17 height 13
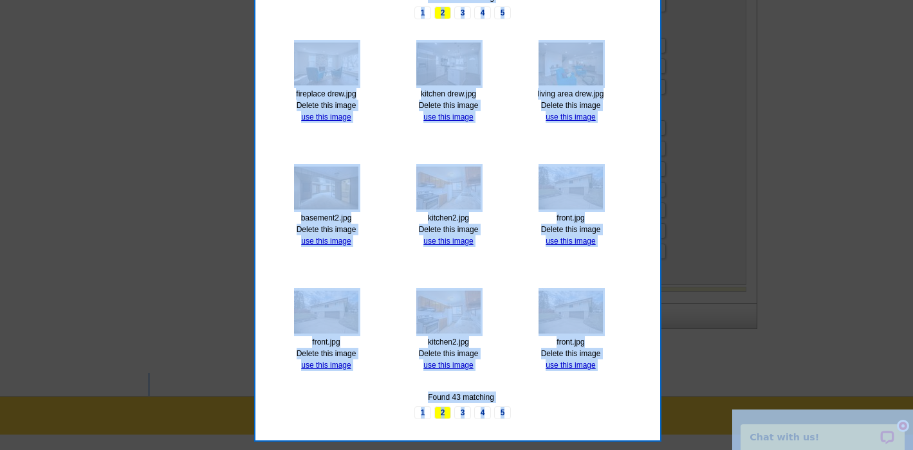
scroll to position [507, 0]
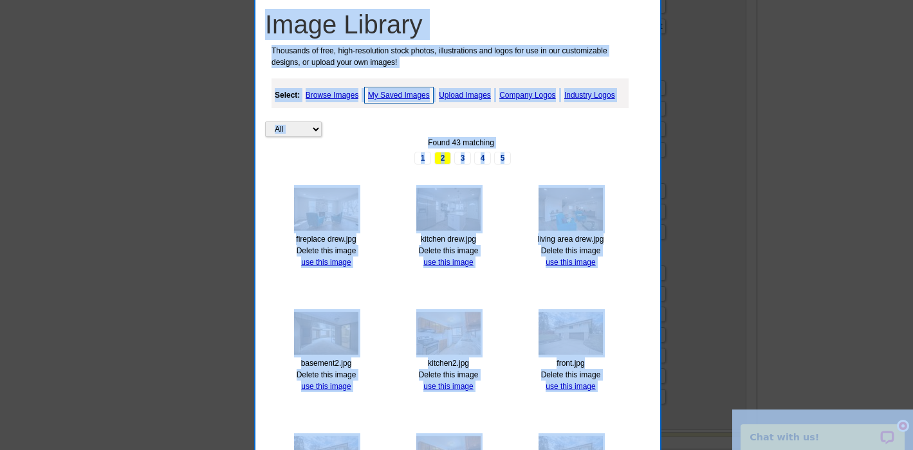
drag, startPoint x: 631, startPoint y: 150, endPoint x: 605, endPoint y: -68, distance: 218.9
click at [605, 0] on html "Welcome back Xai My Account Logout local_phone Same Day Design, Print, & Mail P…" at bounding box center [456, 147] width 913 height 1338
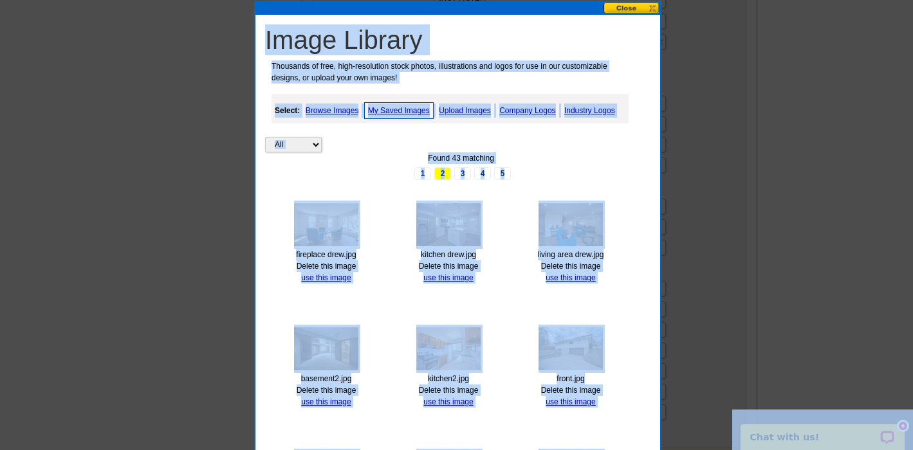
click at [655, 174] on div "Found 43 matching 1 2 3 4 5" at bounding box center [461, 166] width 392 height 28
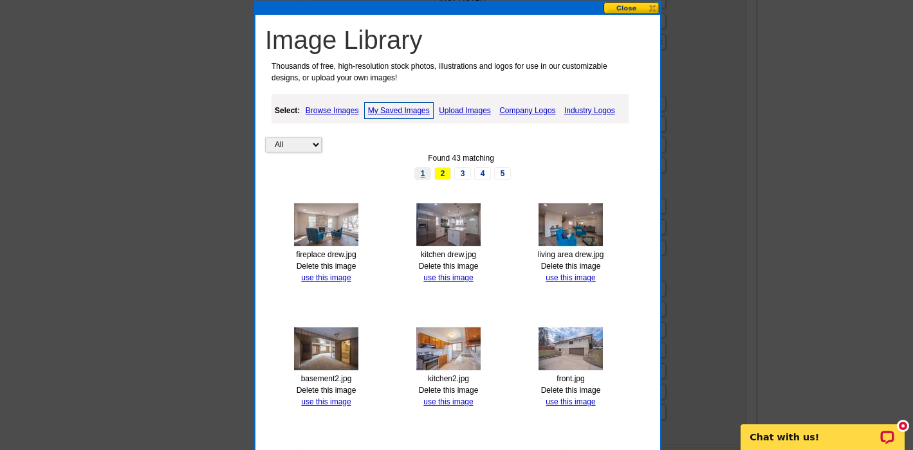
click at [422, 170] on link "1" at bounding box center [422, 173] width 17 height 13
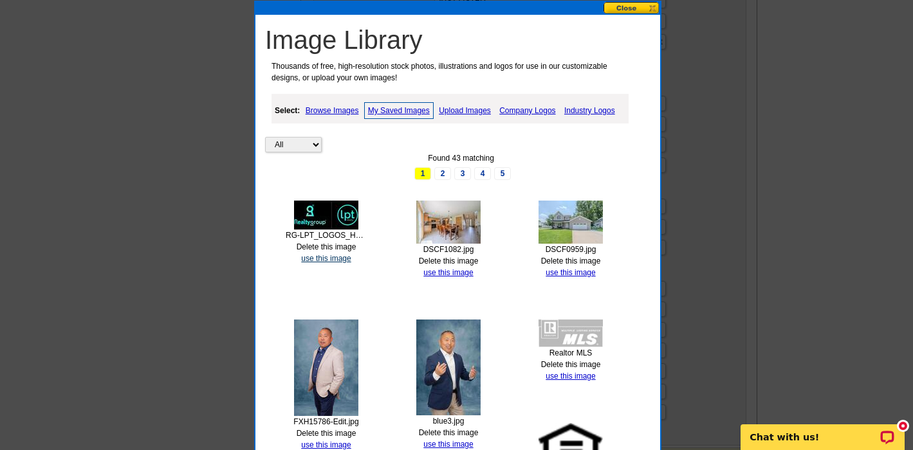
click at [329, 257] on link "use this image" at bounding box center [326, 258] width 50 height 9
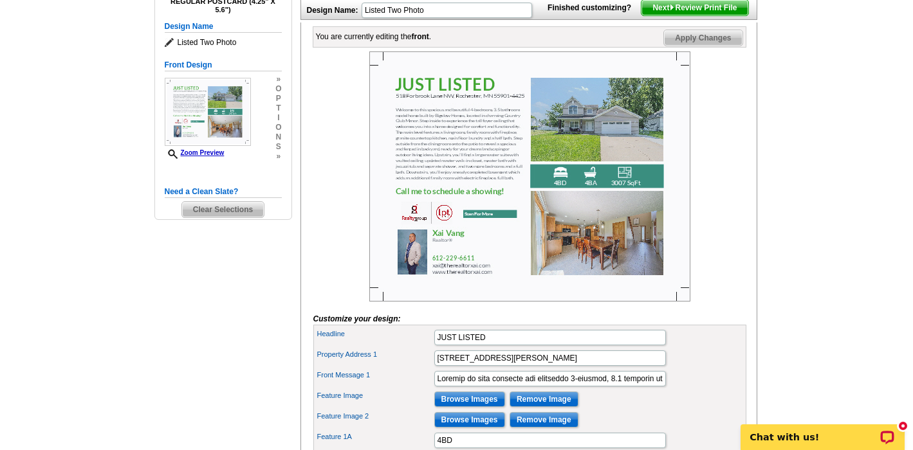
scroll to position [177, 0]
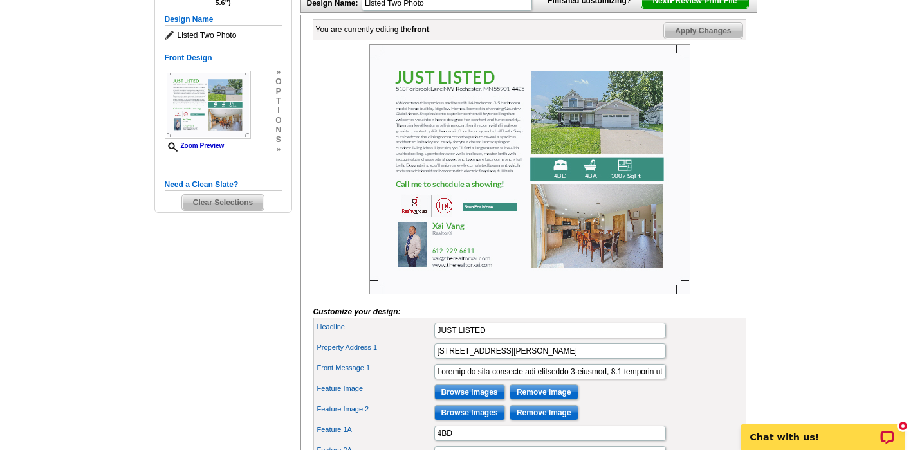
click at [753, 206] on div "You are currently editing the front . Customize Front Apply Changes Customize y…" at bounding box center [528, 404] width 457 height 779
click at [745, 217] on div at bounding box center [529, 169] width 433 height 250
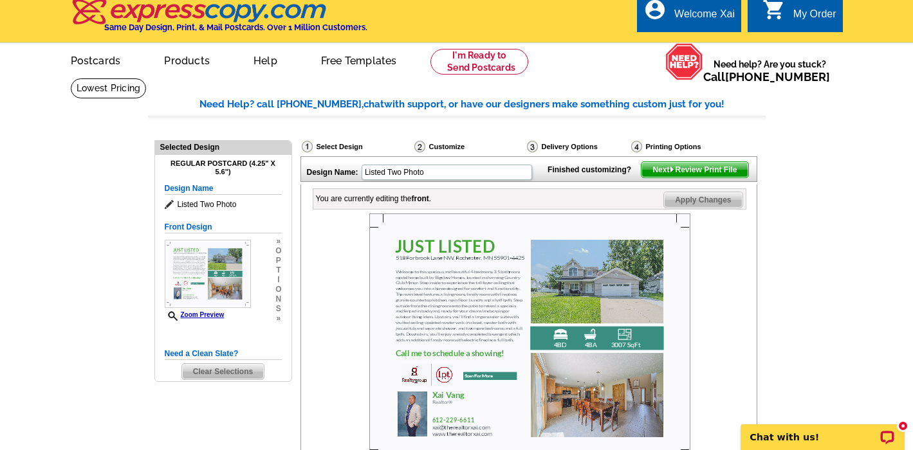
scroll to position [6, 1]
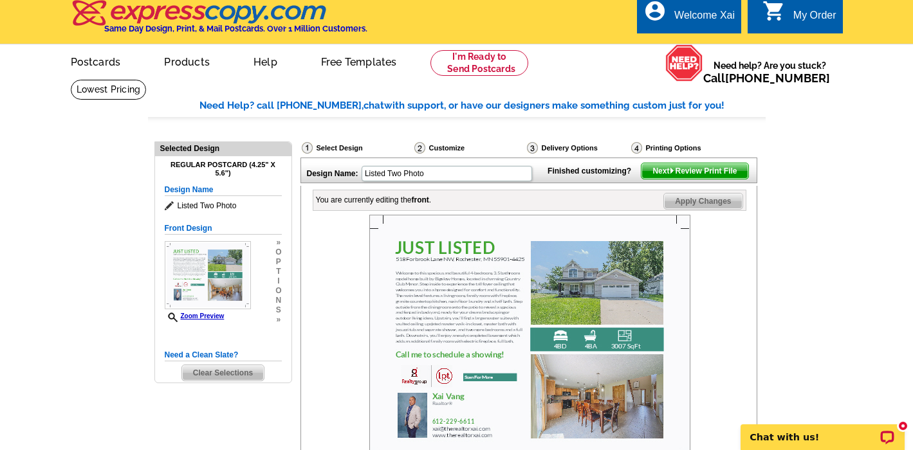
click at [740, 277] on div at bounding box center [529, 340] width 433 height 250
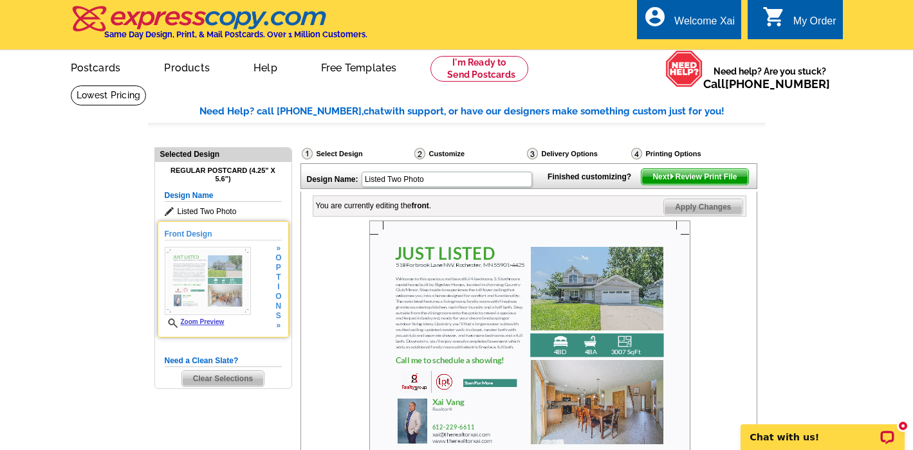
scroll to position [0, 0]
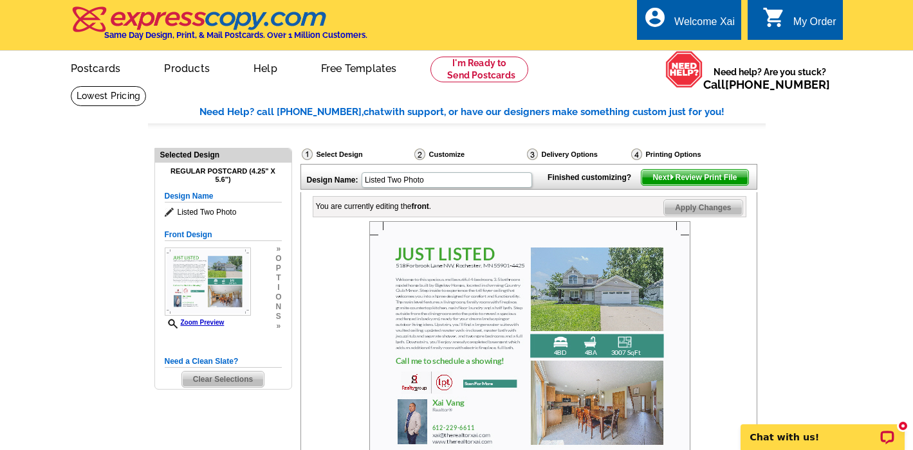
click at [444, 154] on div "Customize" at bounding box center [469, 156] width 113 height 16
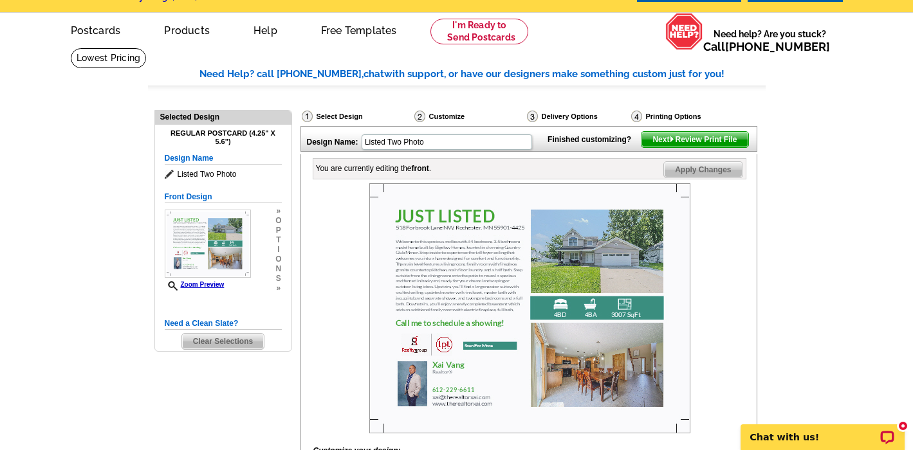
scroll to position [37, 0]
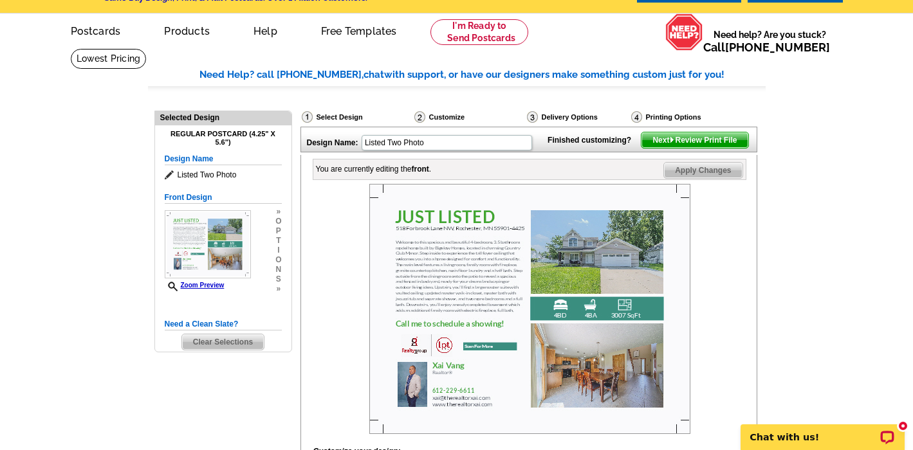
click at [687, 148] on span "Next Review Print File" at bounding box center [694, 139] width 106 height 15
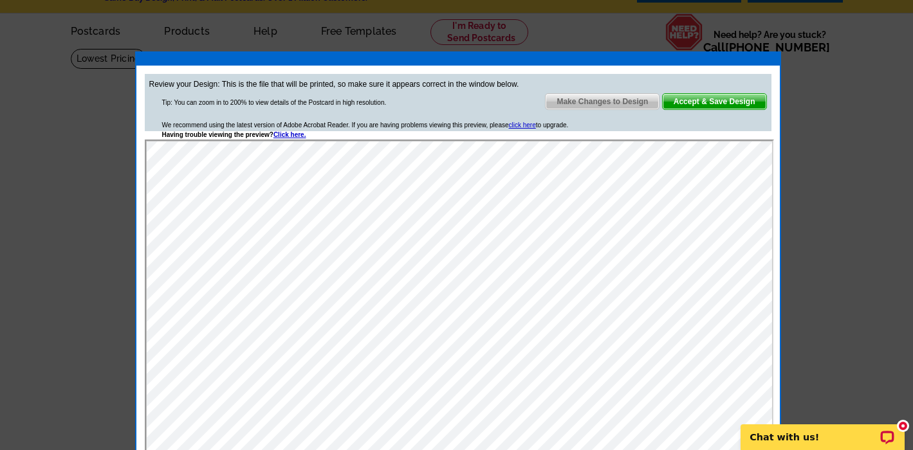
scroll to position [0, 0]
click html
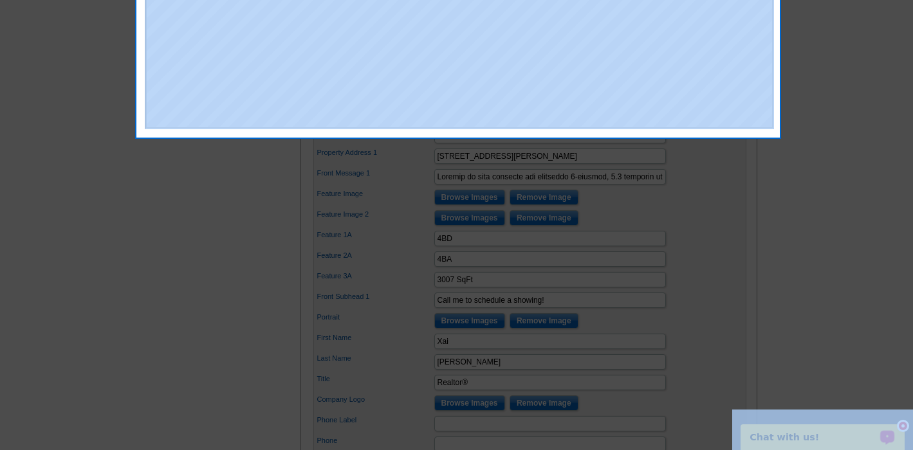
drag, startPoint x: 812, startPoint y: 353, endPoint x: 826, endPoint y: 499, distance: 146.7
click at [826, 450] on html "Welcome back Xai My Account Logout local_phone Same Day Design, Print, & Mail P…" at bounding box center [456, 297] width 913 height 1338
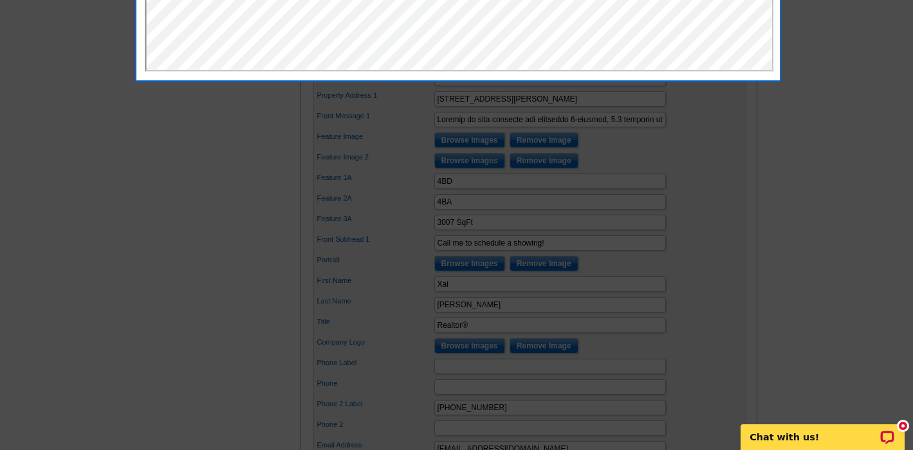
click at [846, 174] on div at bounding box center [456, 10] width 913 height 879
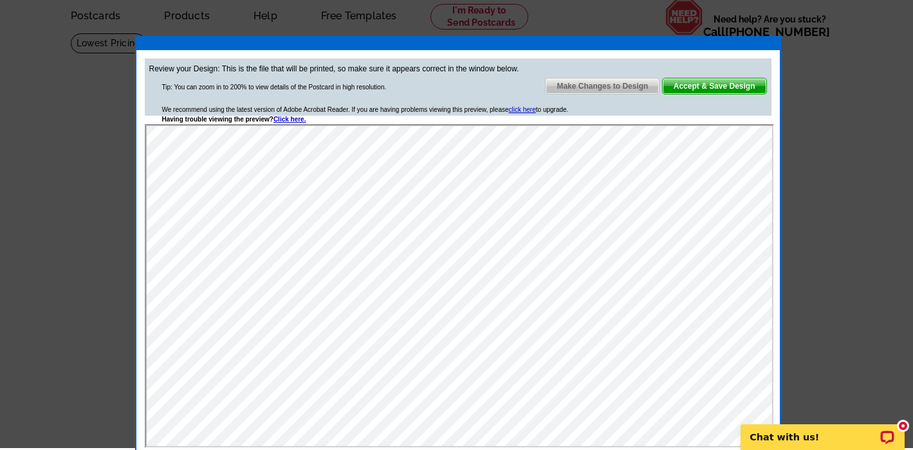
scroll to position [55, 0]
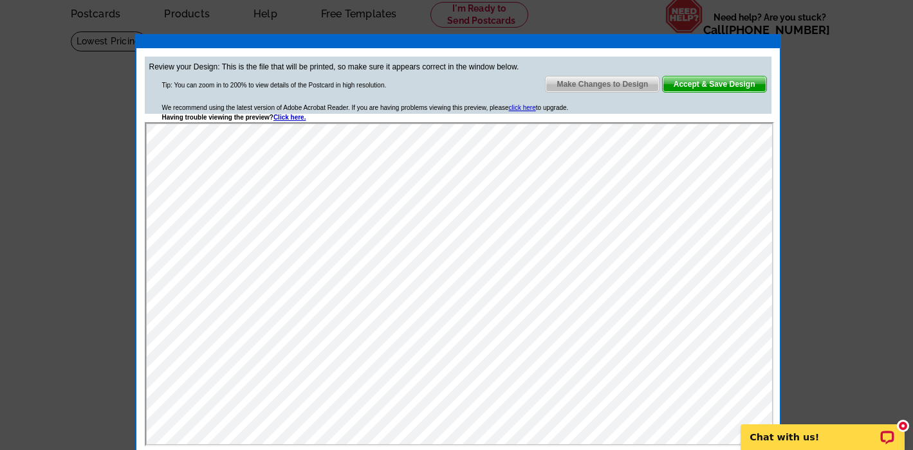
click html
click at [589, 82] on span "Make Changes to Design" at bounding box center [601, 84] width 113 height 15
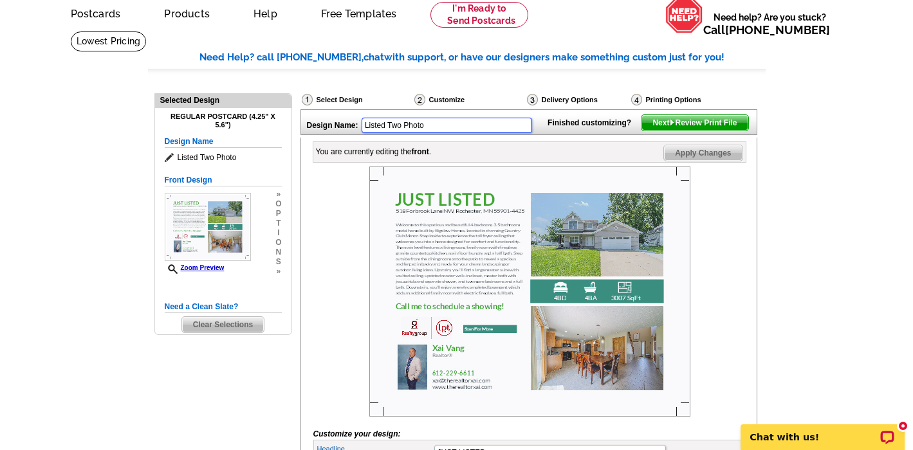
click at [408, 127] on input "Listed Two Photo" at bounding box center [446, 125] width 170 height 15
click at [436, 126] on input "Listed Two Photo" at bounding box center [446, 125] width 170 height 15
click at [336, 100] on div "Select Design" at bounding box center [356, 101] width 113 height 16
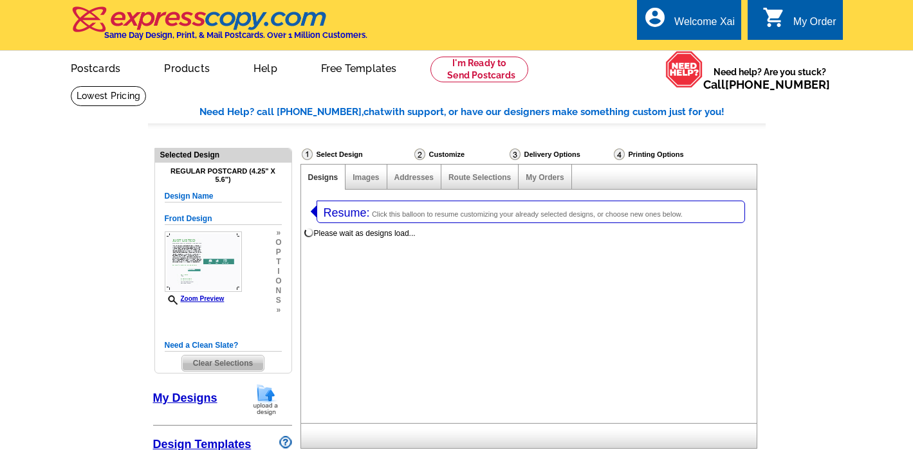
select select "1"
select select "back"
select select "785"
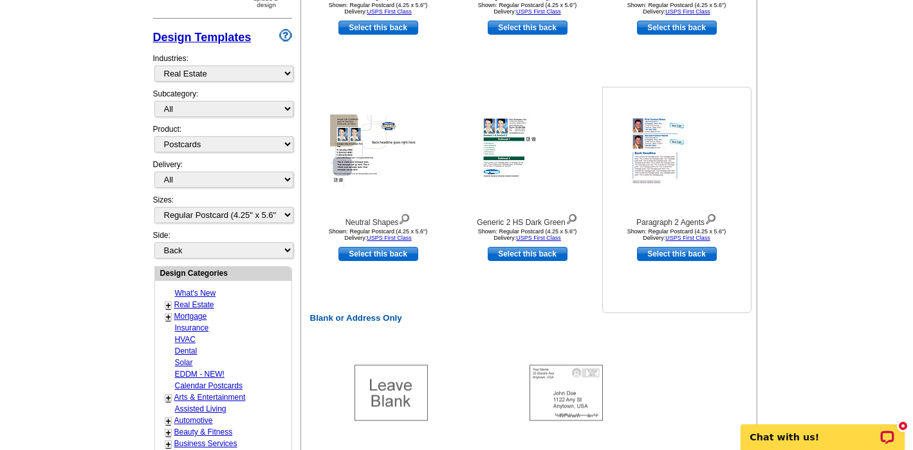
scroll to position [421, 0]
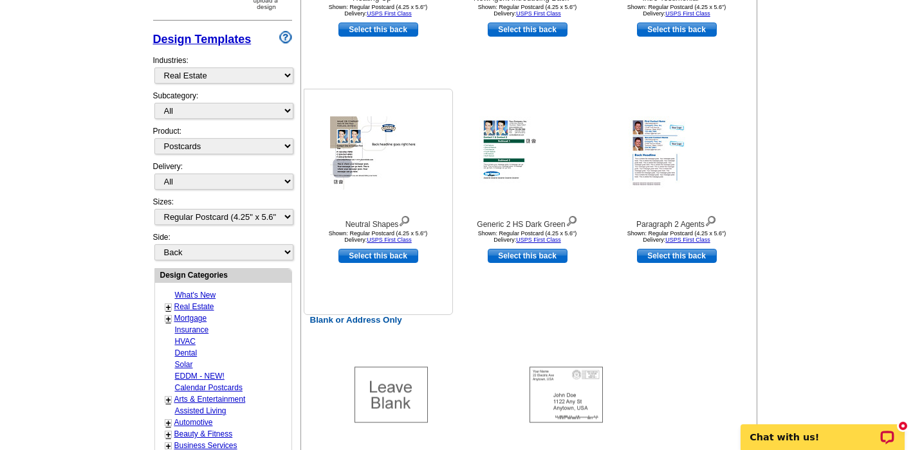
click at [381, 256] on link "Select this back" at bounding box center [378, 256] width 80 height 14
select select "front"
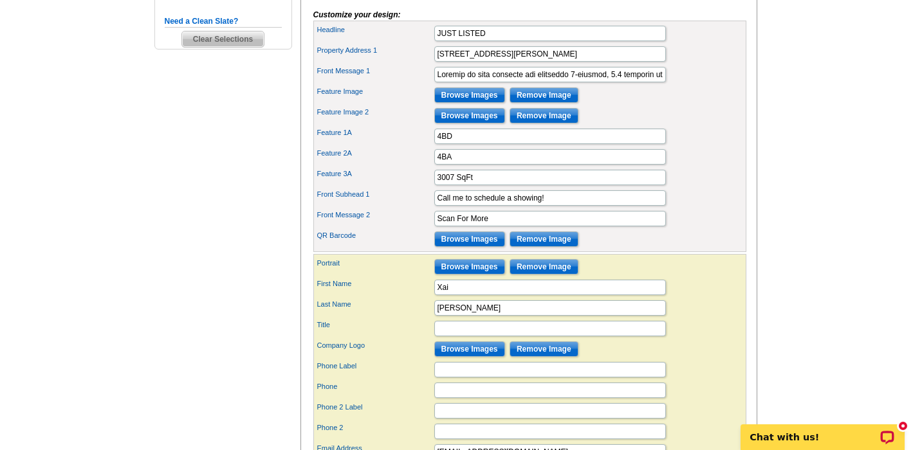
scroll to position [485, 0]
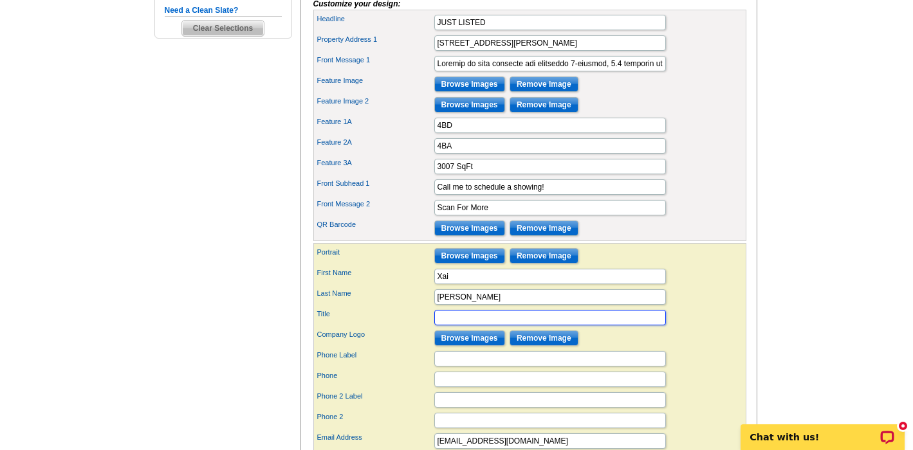
click at [468, 325] on input "Title" at bounding box center [550, 317] width 232 height 15
type input "e"
type input "Realtor®"
click at [457, 346] on input "Browse Images" at bounding box center [469, 338] width 71 height 15
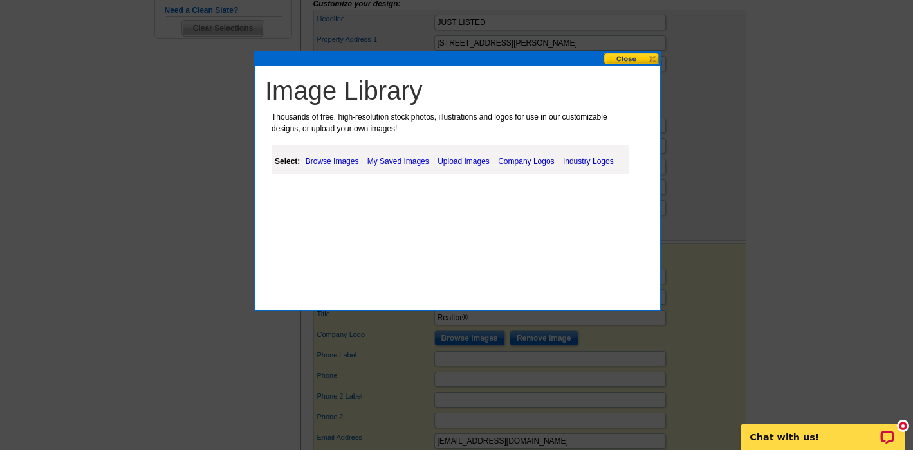
click at [403, 161] on link "My Saved Images" at bounding box center [398, 161] width 68 height 15
click at [400, 163] on link "My Saved Images" at bounding box center [398, 161] width 68 height 15
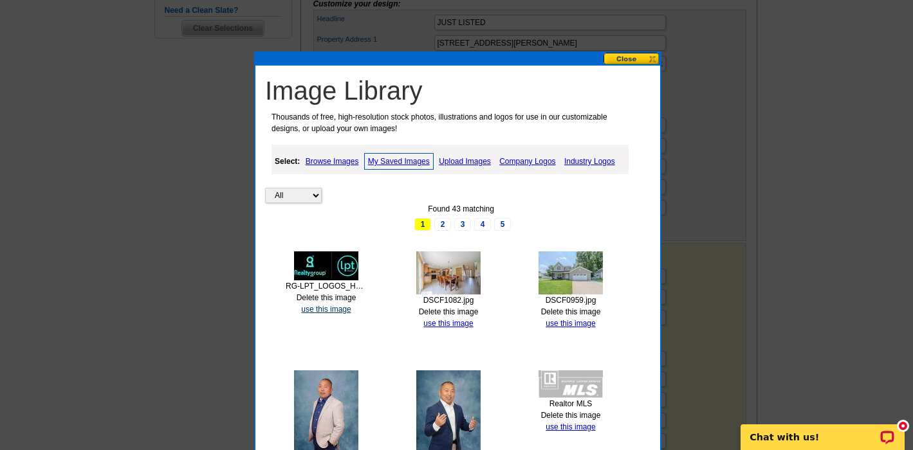
click at [327, 306] on link "use this image" at bounding box center [326, 309] width 50 height 9
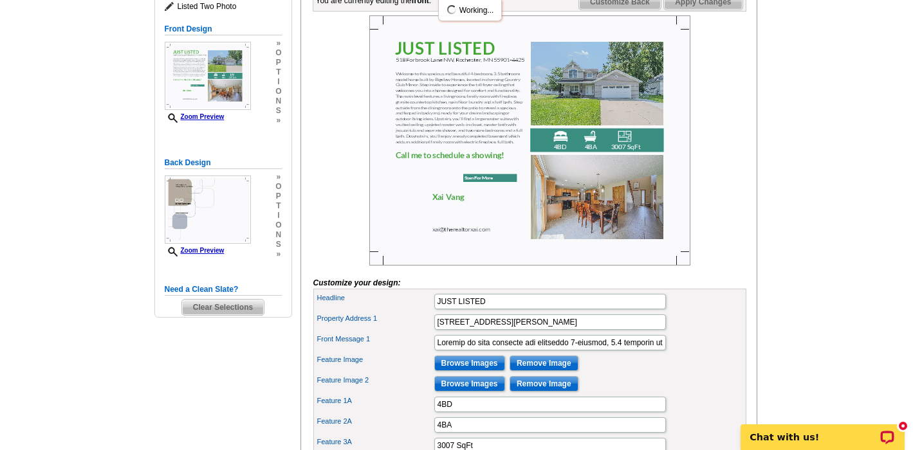
scroll to position [210, 0]
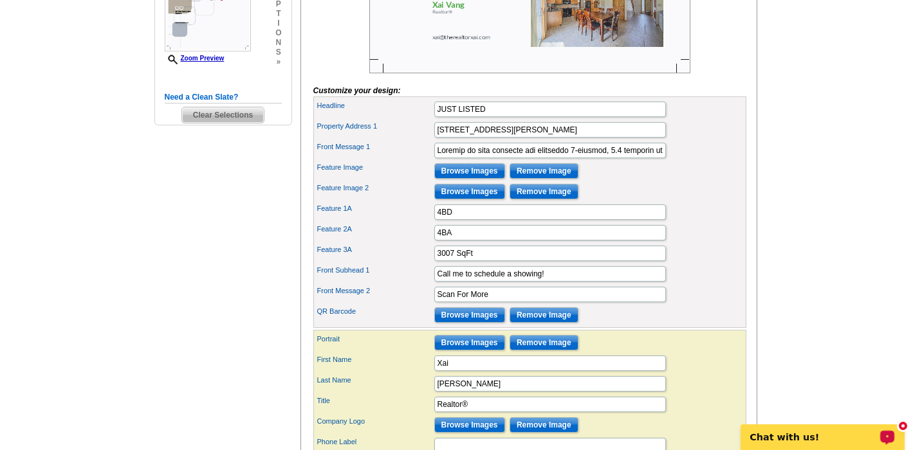
drag, startPoint x: 826, startPoint y: 385, endPoint x: 833, endPoint y: 488, distance: 103.8
click at [833, 450] on html "Welcome back Xai My Account Logout local_phone Same Day Design, Print, & Mail P…" at bounding box center [456, 271] width 913 height 1338
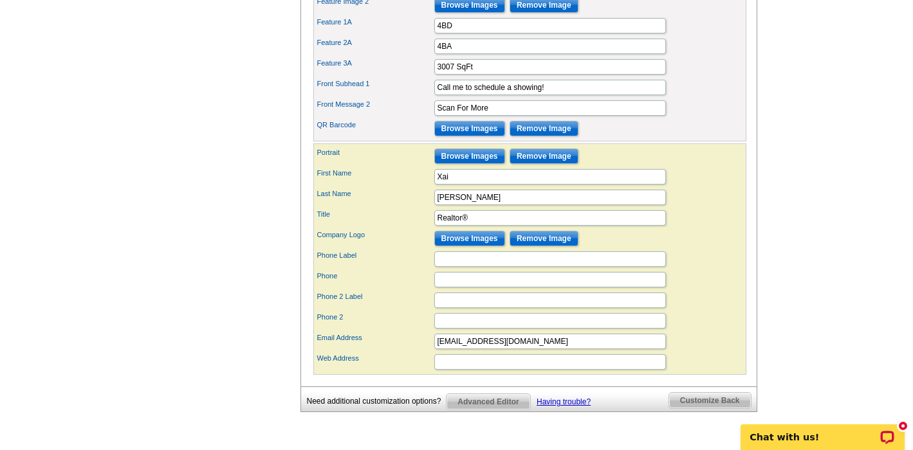
scroll to position [579, 0]
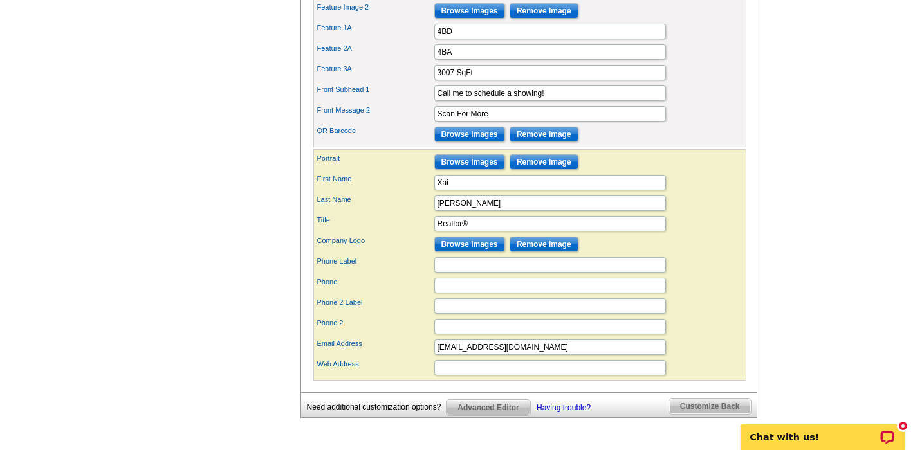
click at [472, 170] on input "Browse Images" at bounding box center [469, 161] width 71 height 15
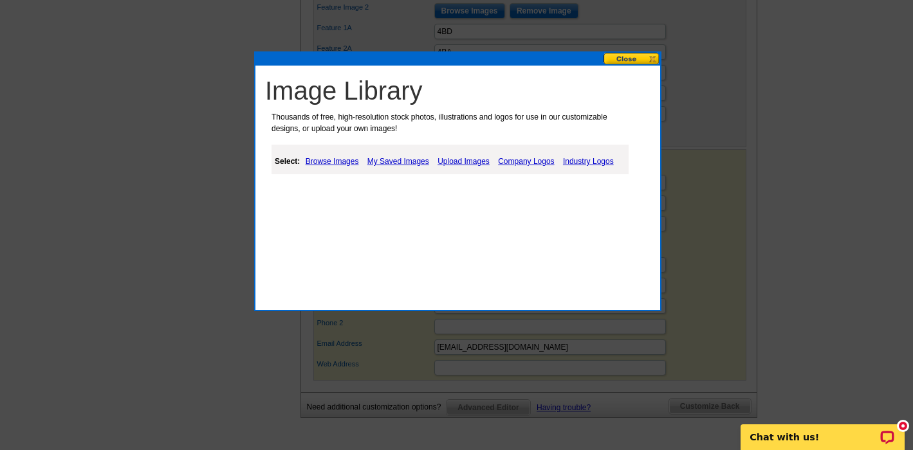
click at [386, 161] on link "My Saved Images" at bounding box center [398, 161] width 68 height 15
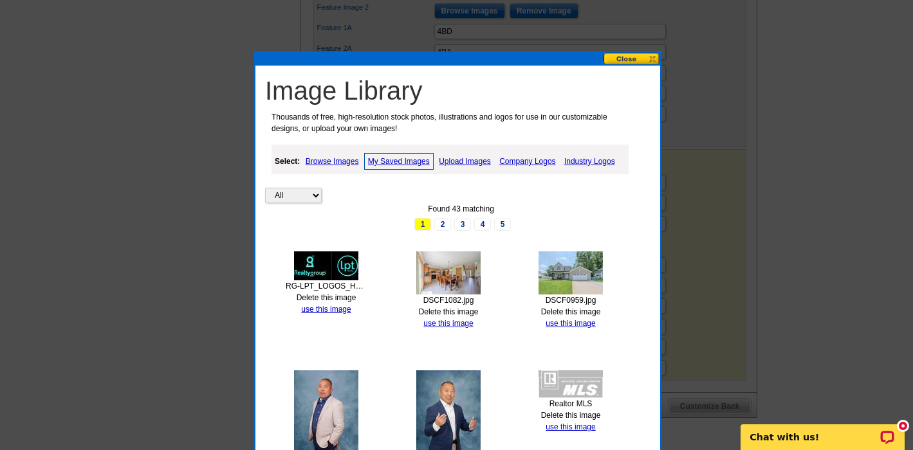
click at [331, 386] on img at bounding box center [326, 418] width 64 height 96
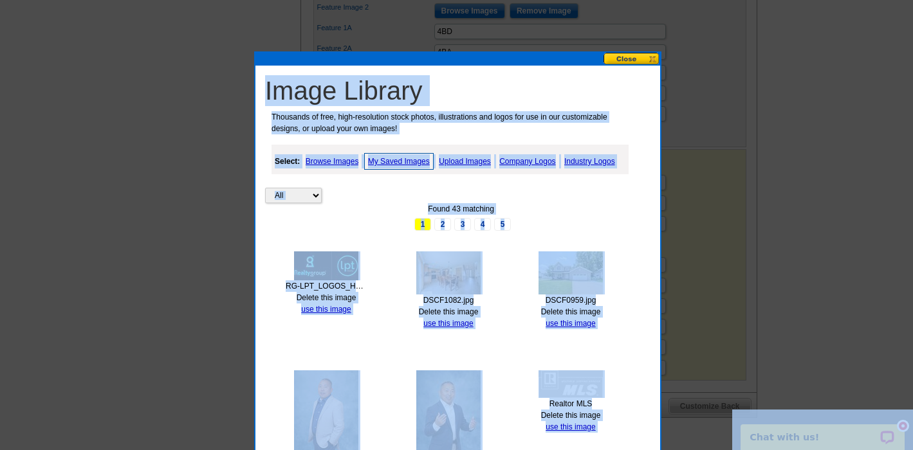
drag, startPoint x: 1507, startPoint y: 773, endPoint x: 768, endPoint y: 421, distance: 818.6
click at [615, 275] on div "All Property Found 43 matching 1 2 3 4 5 RG-LPT_LOGOS_Horiz-red.jpg Delete this…" at bounding box center [461, 447] width 392 height 604
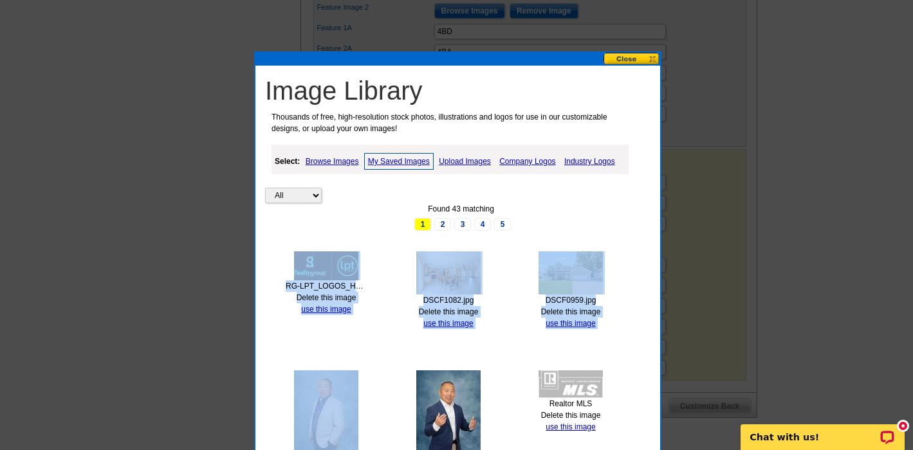
drag, startPoint x: 646, startPoint y: 415, endPoint x: 644, endPoint y: 422, distance: 8.0
click at [649, 439] on div "All Property Found 43 matching 1 2 3 4 5 RG-LPT_LOGOS_Horiz-red.jpg Delete this…" at bounding box center [461, 447] width 392 height 604
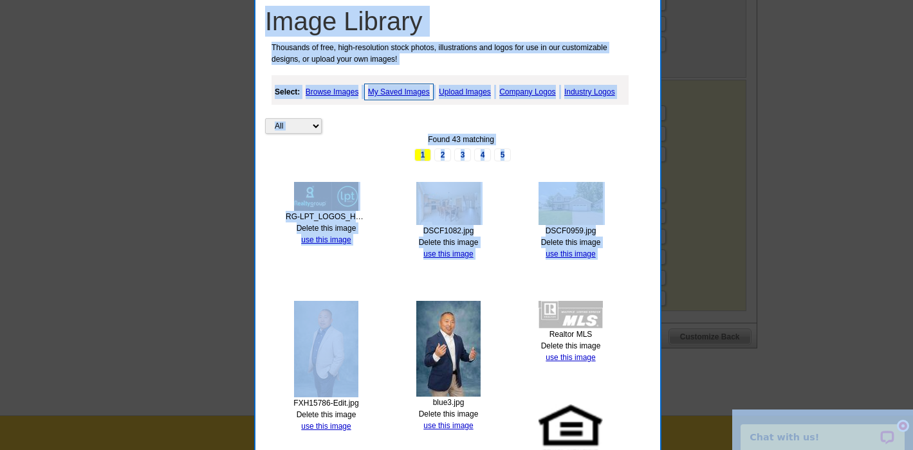
scroll to position [764, 0]
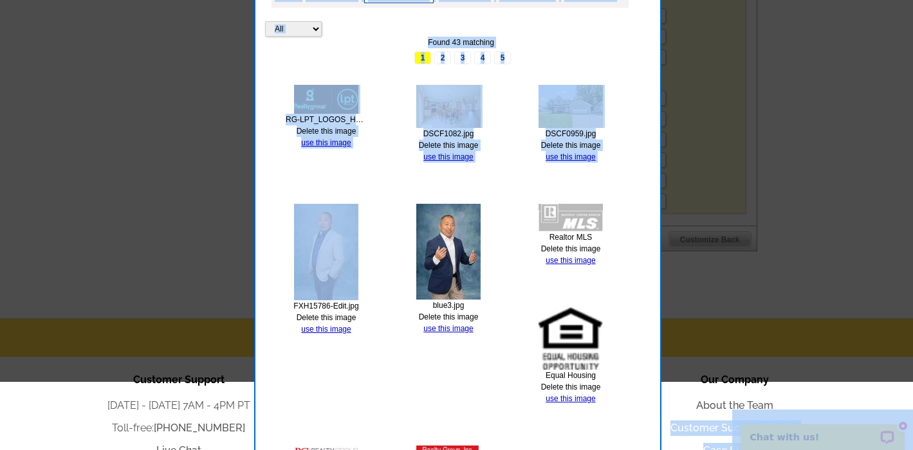
drag, startPoint x: 632, startPoint y: 403, endPoint x: 622, endPoint y: 434, distance: 33.1
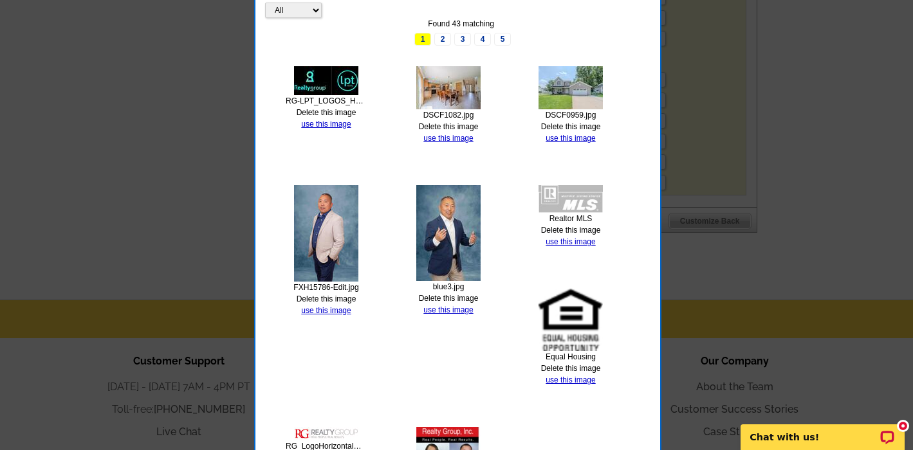
click at [446, 336] on div "All Property Found 43 matching 1 2 3 4 5 RG-LPT_LOGOS_Horiz-red.jpg Delete this…" at bounding box center [461, 261] width 392 height 604
click at [327, 307] on link "use this image" at bounding box center [326, 310] width 50 height 9
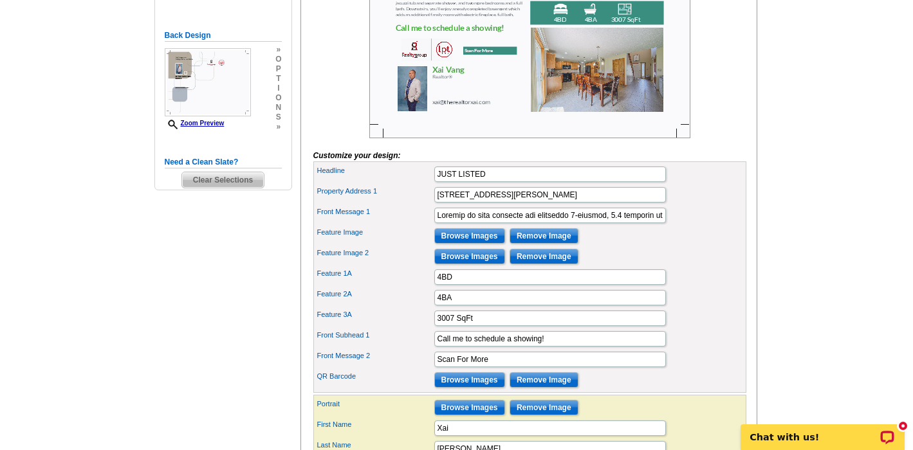
scroll to position [326, 0]
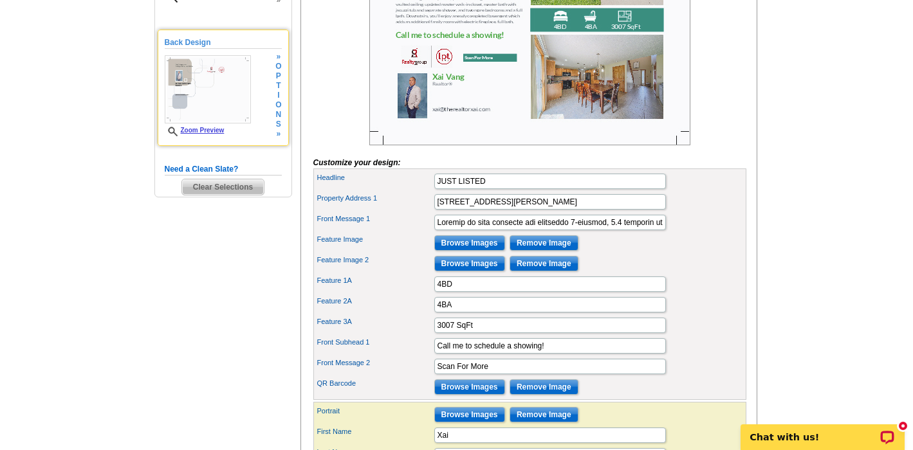
click at [206, 97] on img at bounding box center [208, 89] width 86 height 68
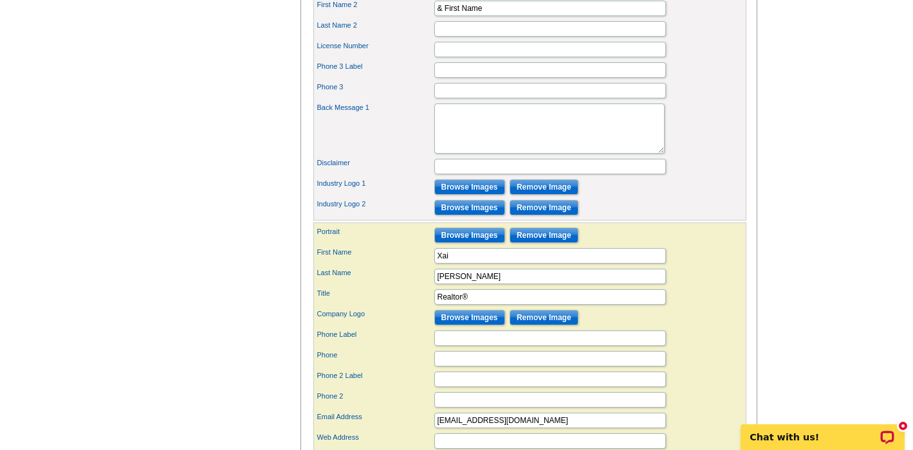
scroll to position [663, 0]
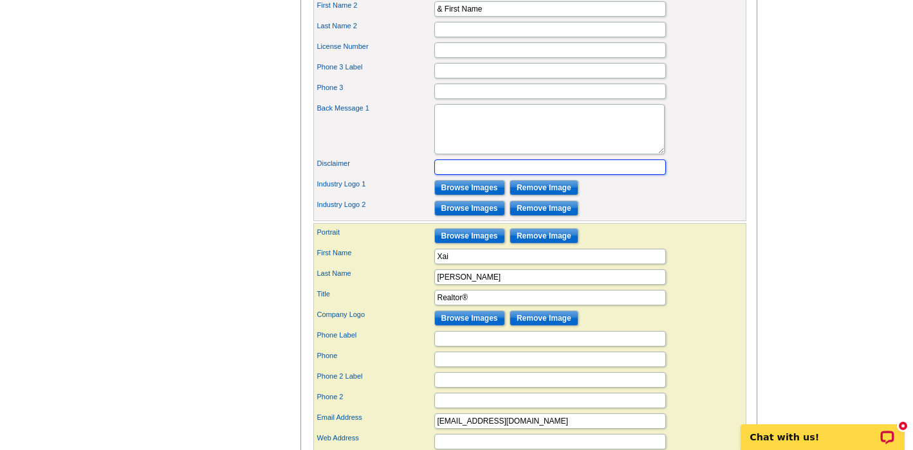
click at [479, 175] on input "Disclaimer" at bounding box center [550, 166] width 232 height 15
type input "Information Deemed Reliable But Not Guaranteed."
click at [696, 177] on div "Disclaimer Information Deemed Reliable But Not Guaranteed." at bounding box center [530, 167] width 428 height 21
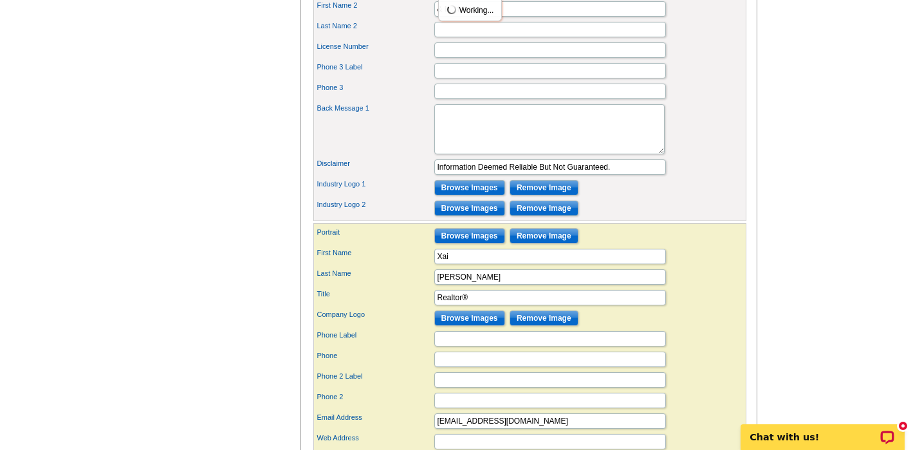
click at [729, 141] on div "Back Message 1" at bounding box center [530, 129] width 428 height 55
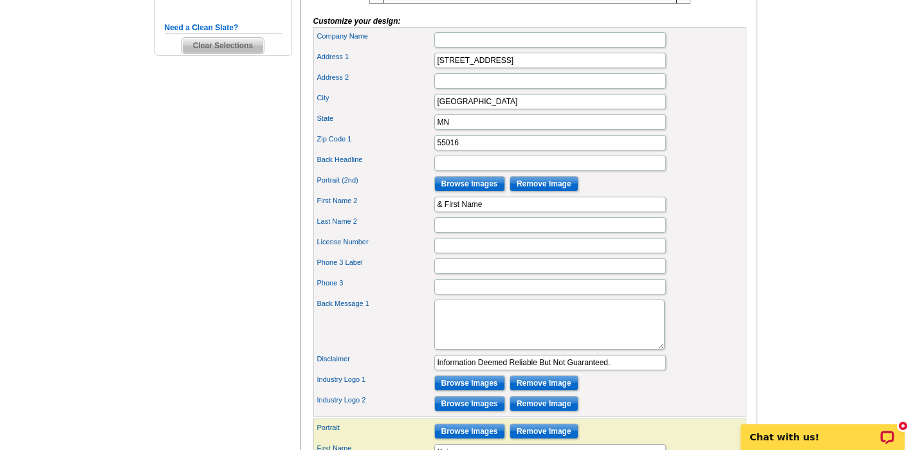
scroll to position [422, 0]
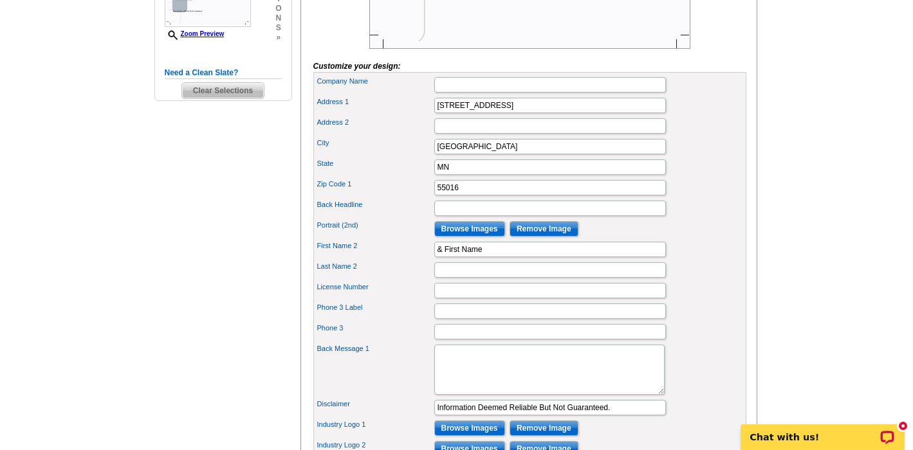
click at [772, 143] on main "Need Help? call [PHONE_NUMBER], chat with support, or have our designers make s…" at bounding box center [456, 231] width 913 height 1136
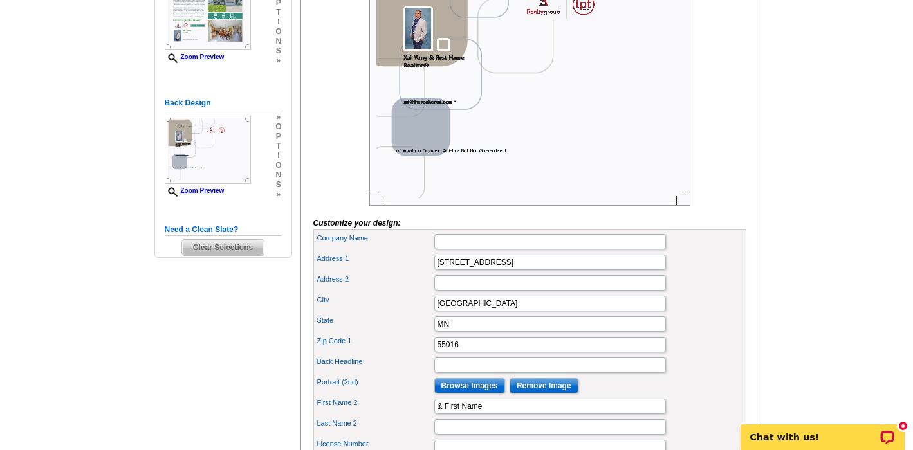
scroll to position [264, 0]
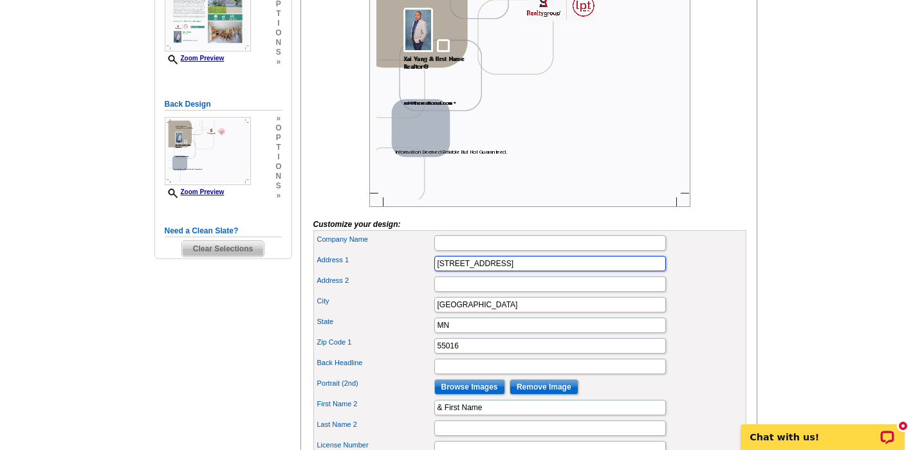
drag, startPoint x: 447, startPoint y: 283, endPoint x: 412, endPoint y: 278, distance: 35.7
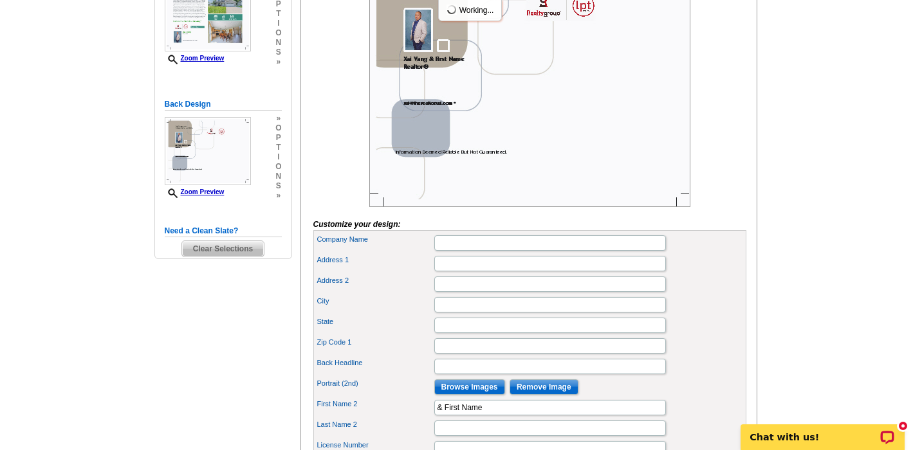
click at [720, 336] on div "State" at bounding box center [530, 325] width 428 height 21
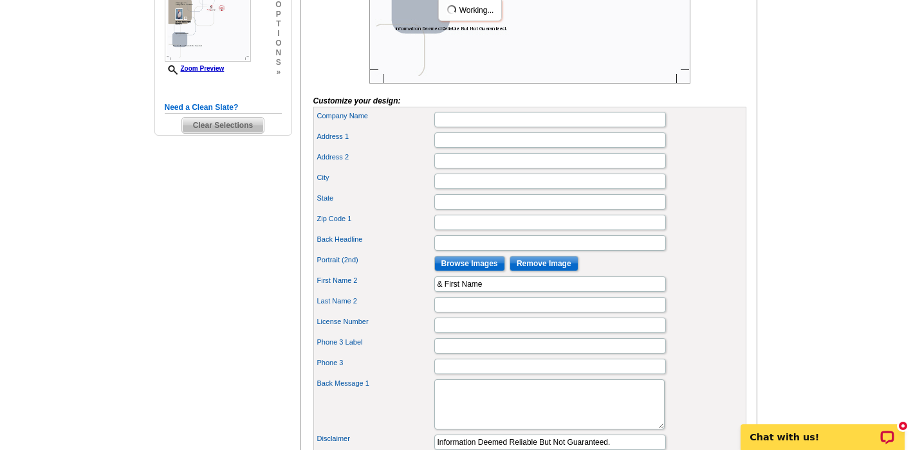
scroll to position [388, 0]
drag, startPoint x: 431, startPoint y: 302, endPoint x: 406, endPoint y: 301, distance: 25.1
click at [707, 273] on div "Portrait (2nd) Browse Images Remove Image" at bounding box center [530, 263] width 428 height 21
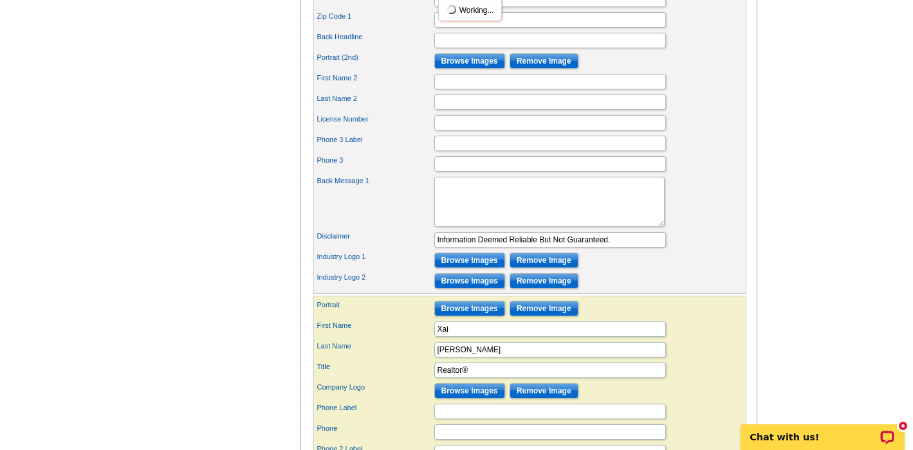
scroll to position [590, 1]
click at [453, 268] on input "Browse Images" at bounding box center [469, 260] width 71 height 15
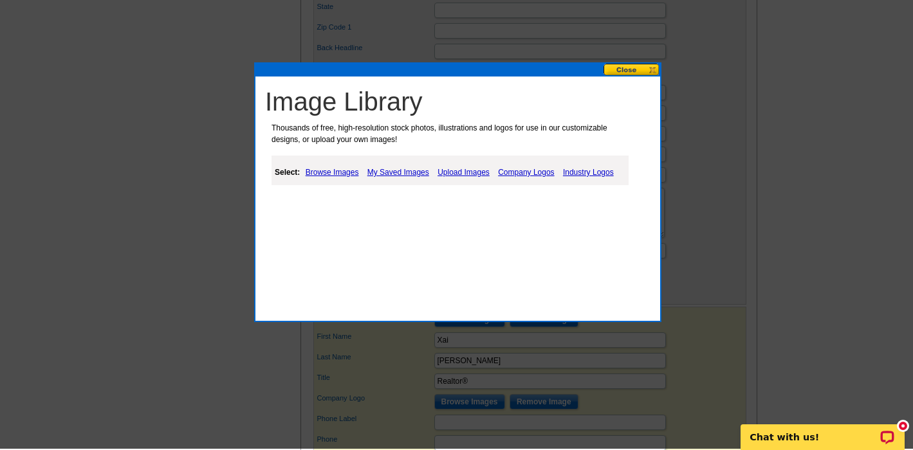
scroll to position [578, 0]
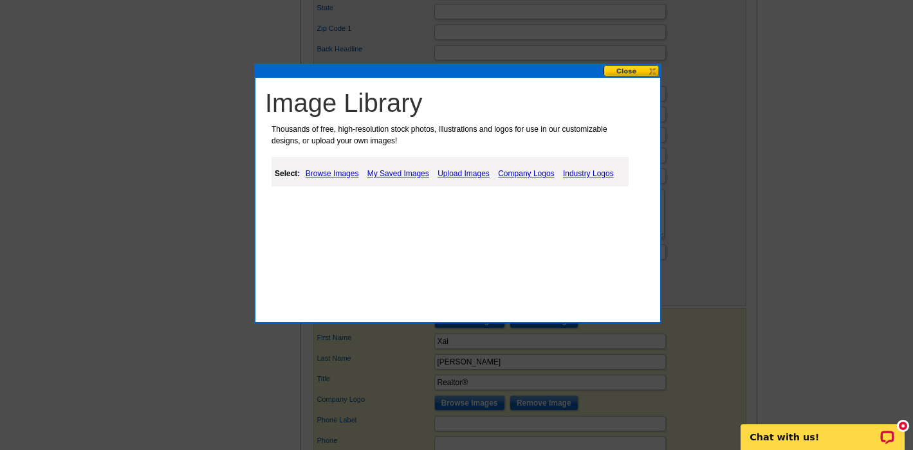
click at [576, 174] on link "Industry Logos" at bounding box center [587, 173] width 57 height 15
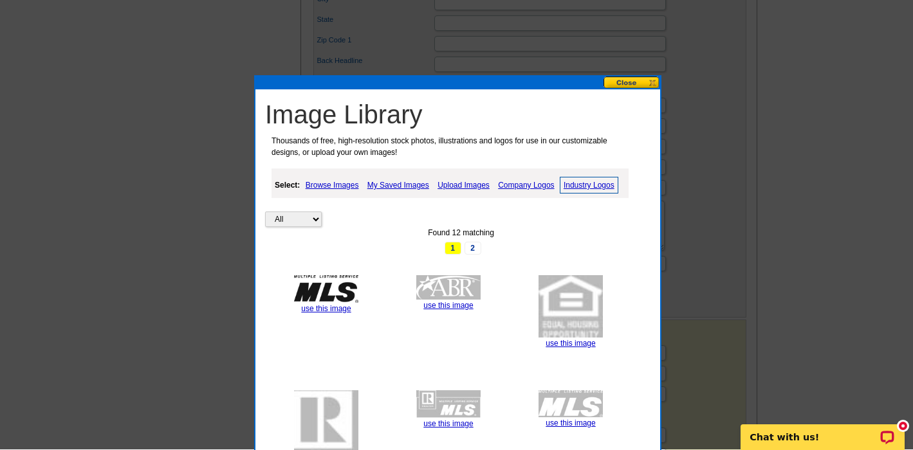
scroll to position [566, 0]
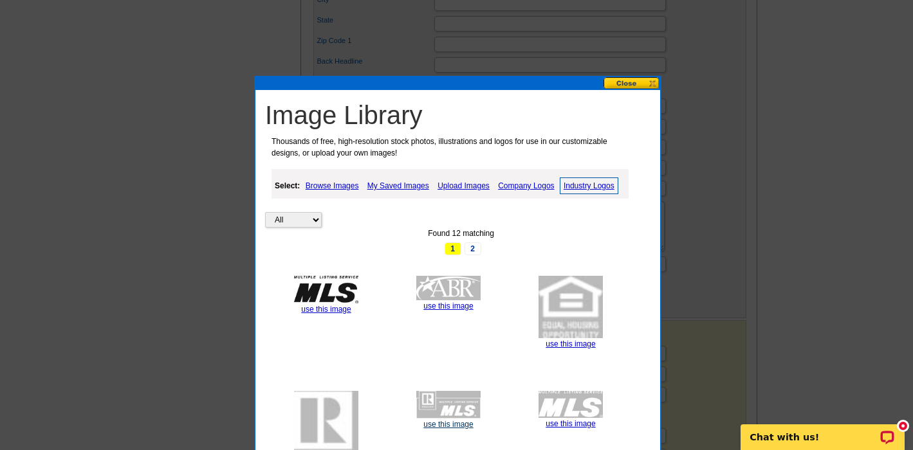
click at [455, 421] on link "use this image" at bounding box center [448, 424] width 50 height 9
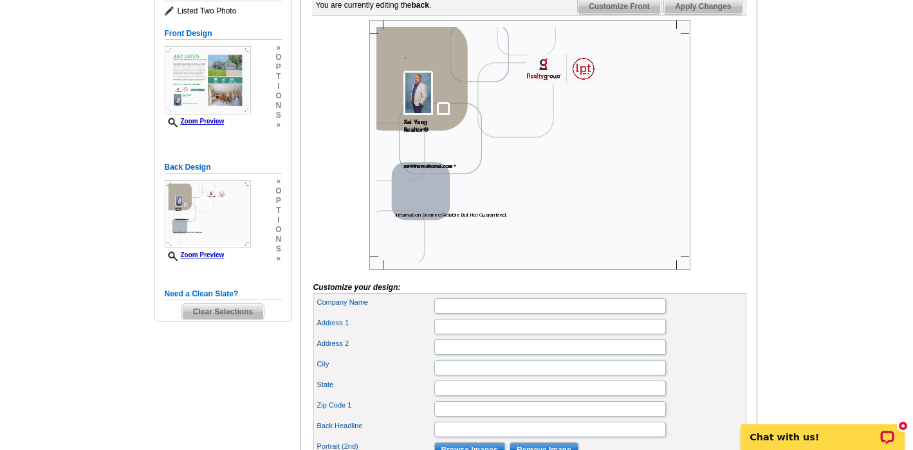
scroll to position [196, 0]
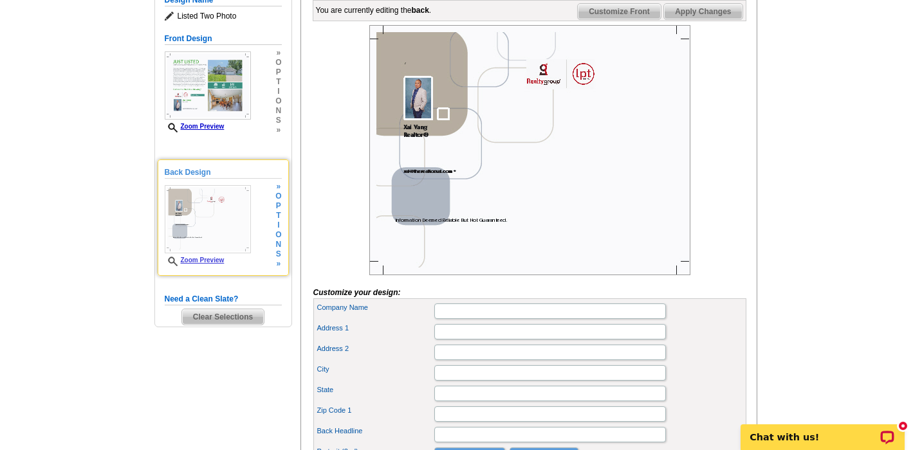
click at [228, 215] on img at bounding box center [208, 219] width 86 height 68
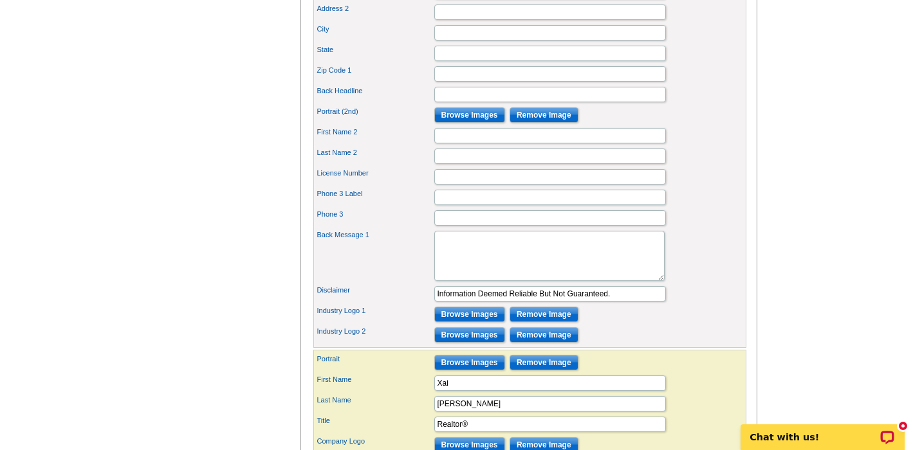
scroll to position [599, 0]
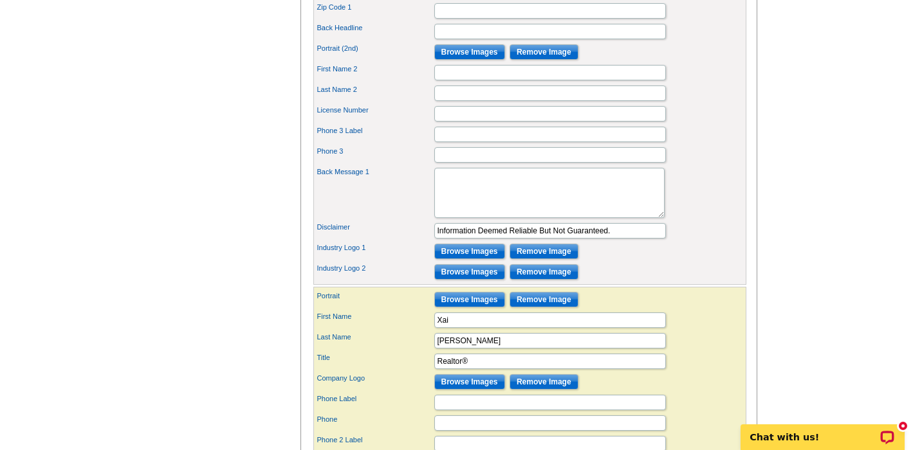
click at [460, 280] on input "Browse Images" at bounding box center [469, 271] width 71 height 15
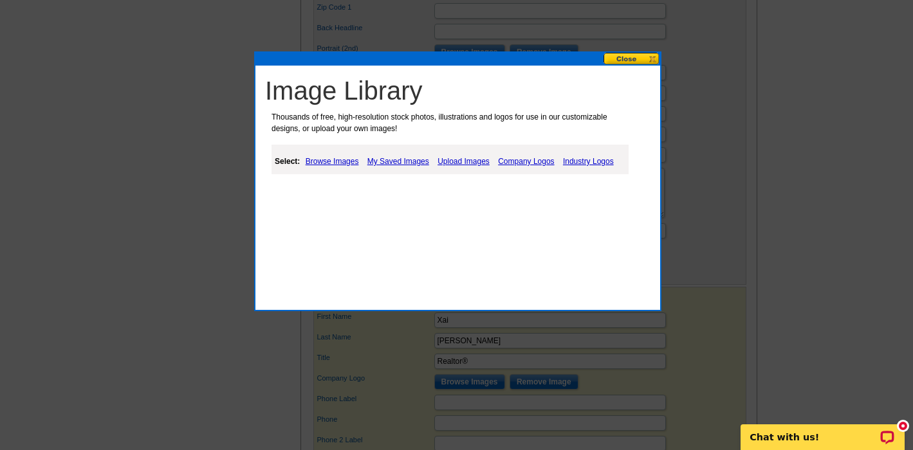
click at [594, 161] on link "Industry Logos" at bounding box center [587, 161] width 57 height 15
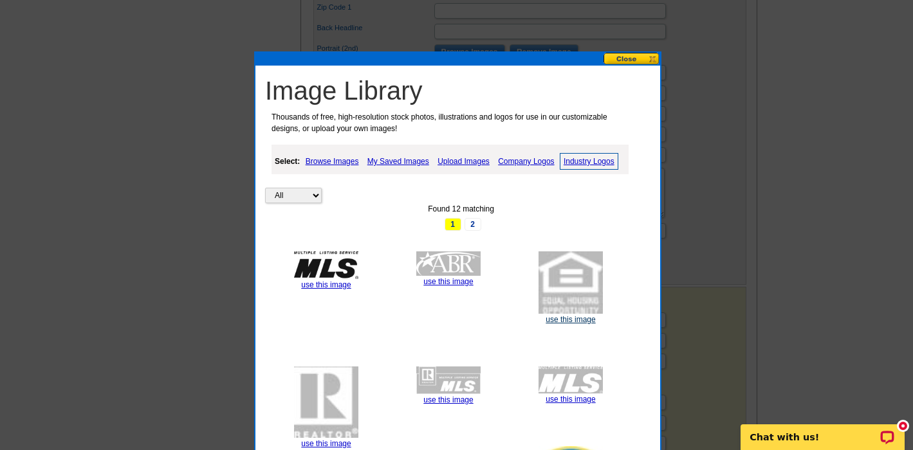
click at [568, 315] on link "use this image" at bounding box center [570, 319] width 50 height 9
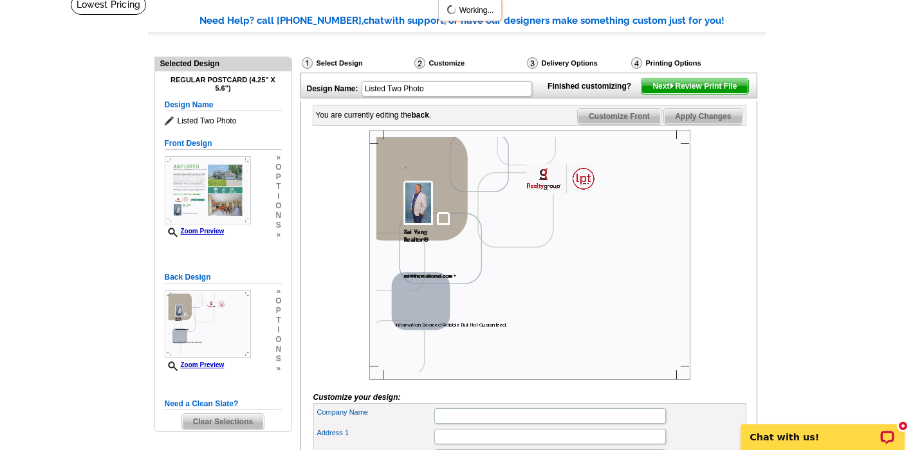
scroll to position [93, 0]
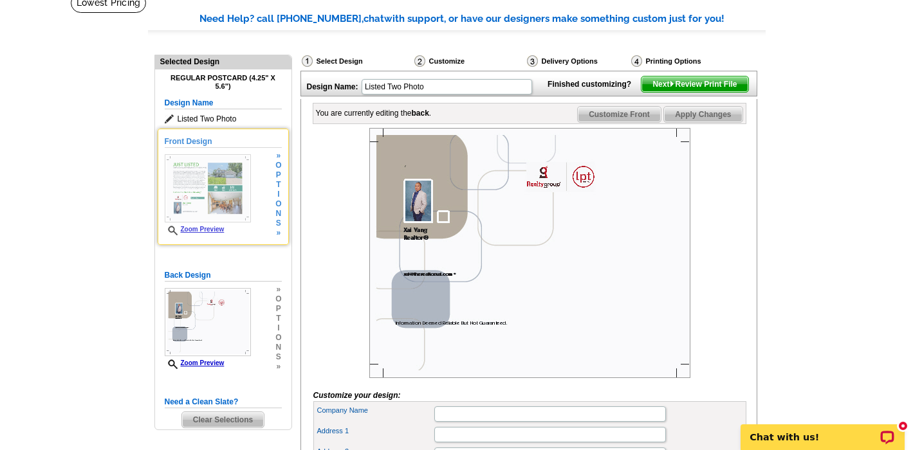
click at [193, 183] on img at bounding box center [208, 188] width 86 height 68
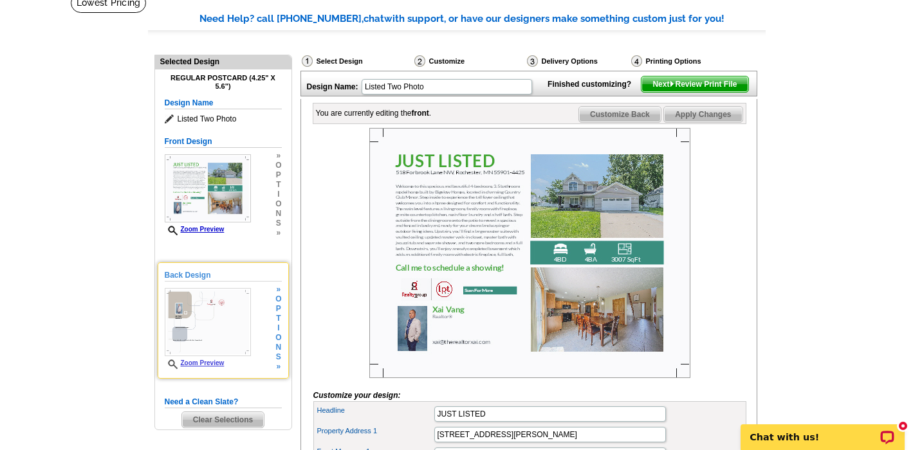
click at [215, 329] on img at bounding box center [208, 322] width 86 height 68
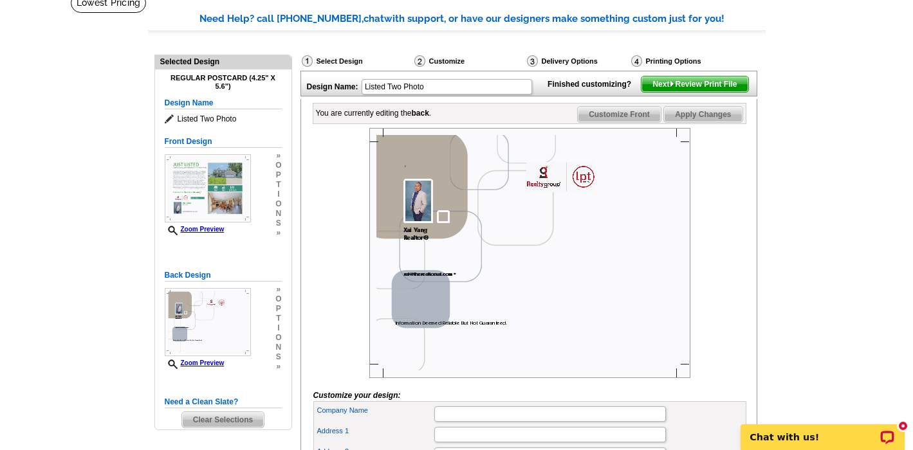
click at [569, 295] on img at bounding box center [529, 253] width 321 height 250
click at [673, 309] on img at bounding box center [529, 253] width 321 height 250
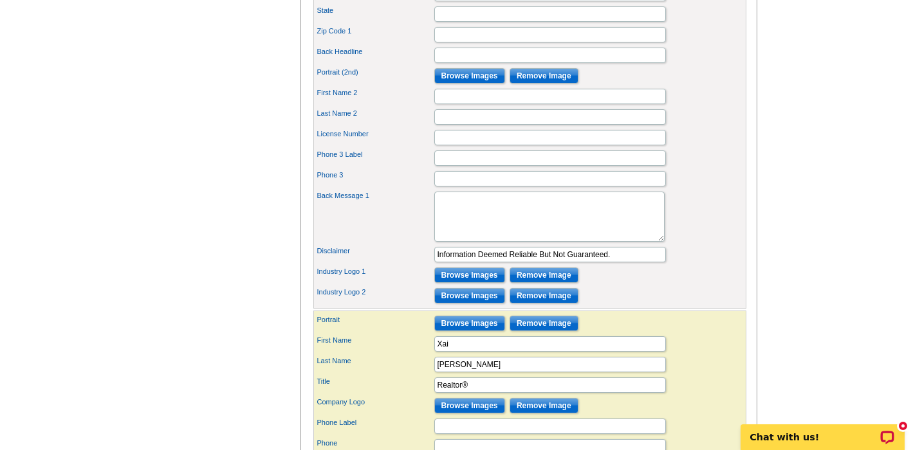
scroll to position [578, 0]
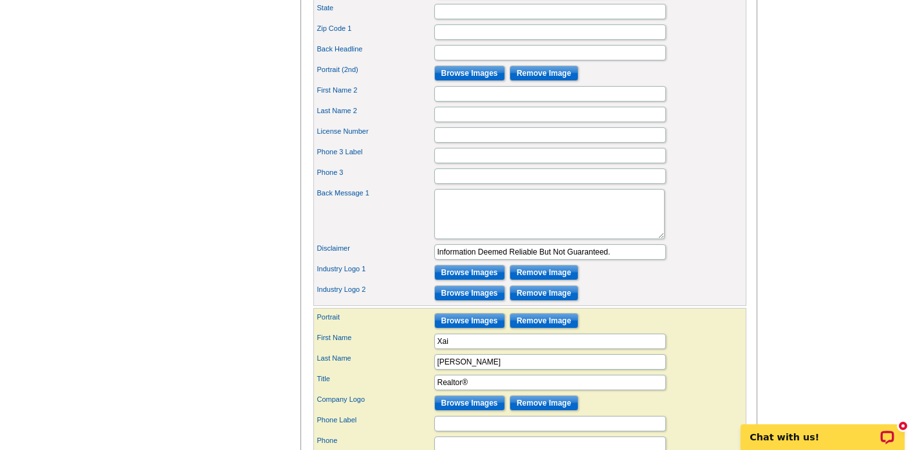
click at [464, 280] on input "Browse Images" at bounding box center [469, 272] width 71 height 15
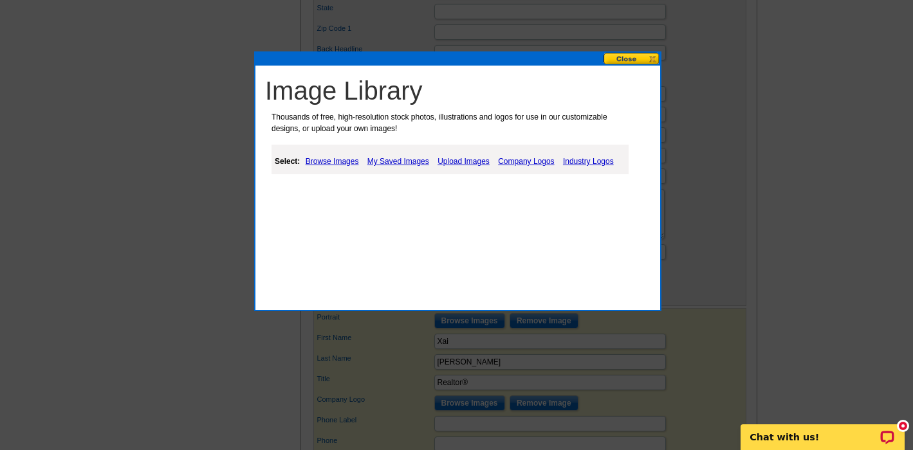
click at [581, 161] on link "Industry Logos" at bounding box center [587, 161] width 57 height 15
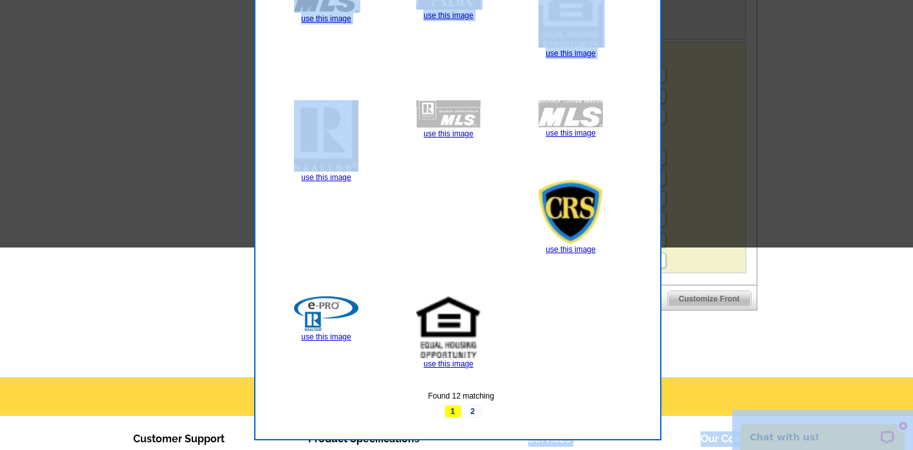
drag, startPoint x: 533, startPoint y: 419, endPoint x: 532, endPoint y: 502, distance: 83.0
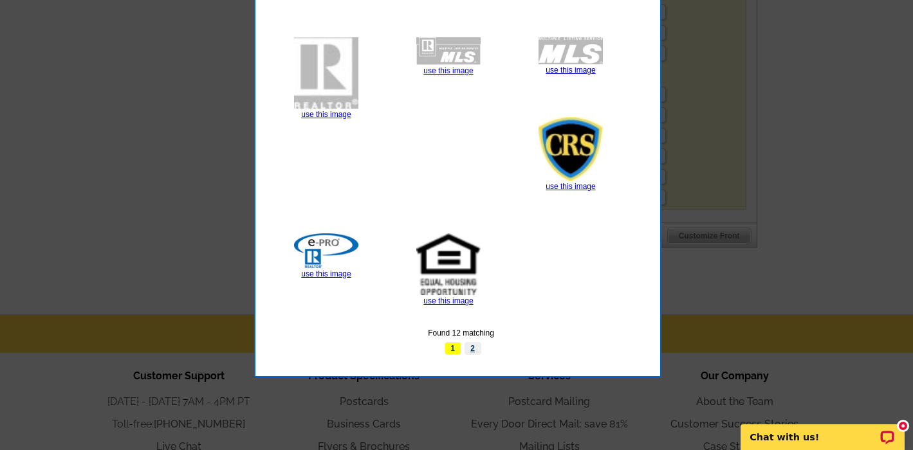
click at [473, 342] on link "2" at bounding box center [472, 348] width 17 height 13
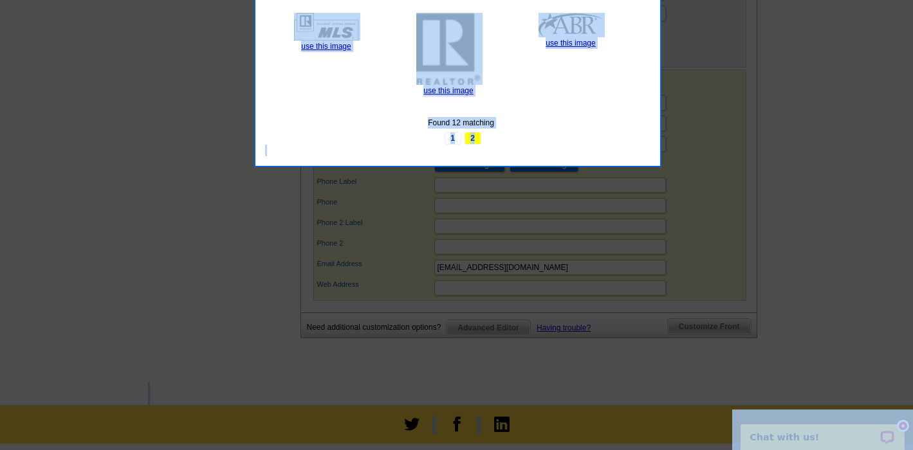
drag, startPoint x: 797, startPoint y: 213, endPoint x: 766, endPoint y: -39, distance: 254.0
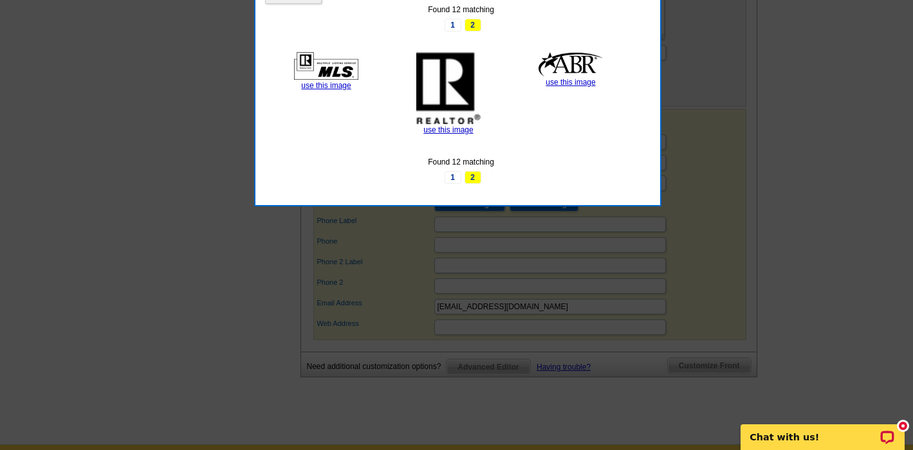
drag, startPoint x: 333, startPoint y: 83, endPoint x: 350, endPoint y: 82, distance: 16.7
click at [333, 82] on link "use this image" at bounding box center [326, 85] width 50 height 9
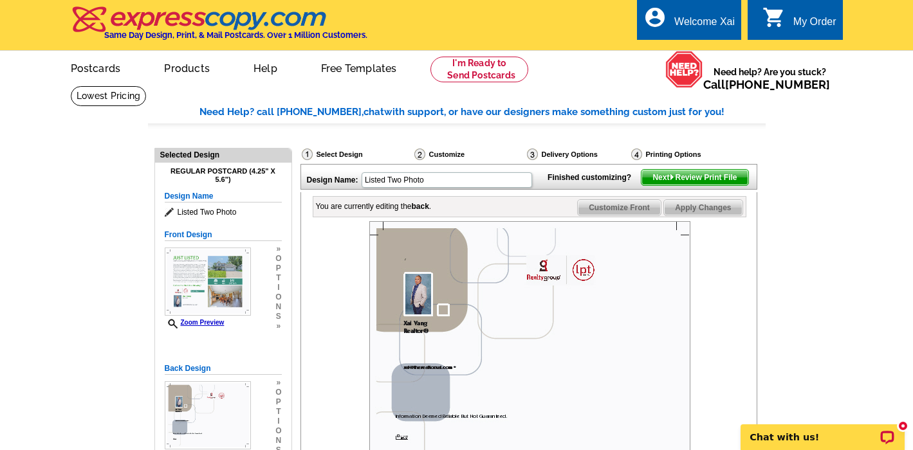
drag, startPoint x: 615, startPoint y: 368, endPoint x: 724, endPoint y: 330, distance: 115.7
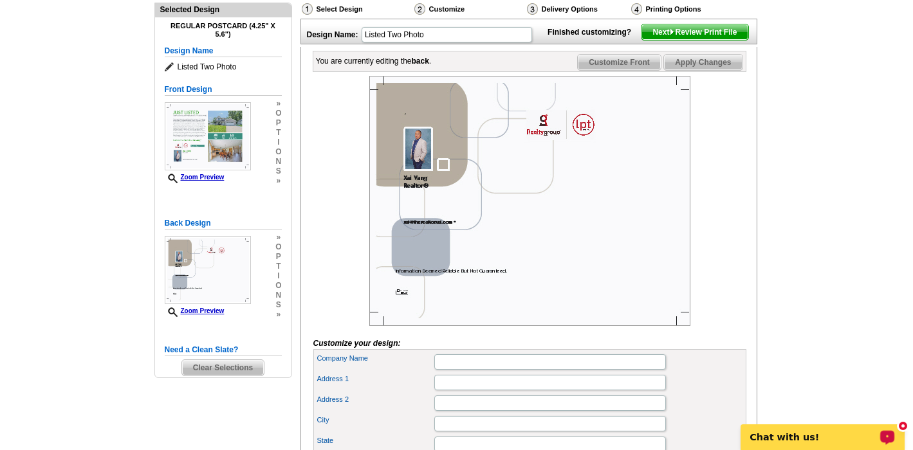
drag, startPoint x: 828, startPoint y: 295, endPoint x: 857, endPoint y: 489, distance: 196.4
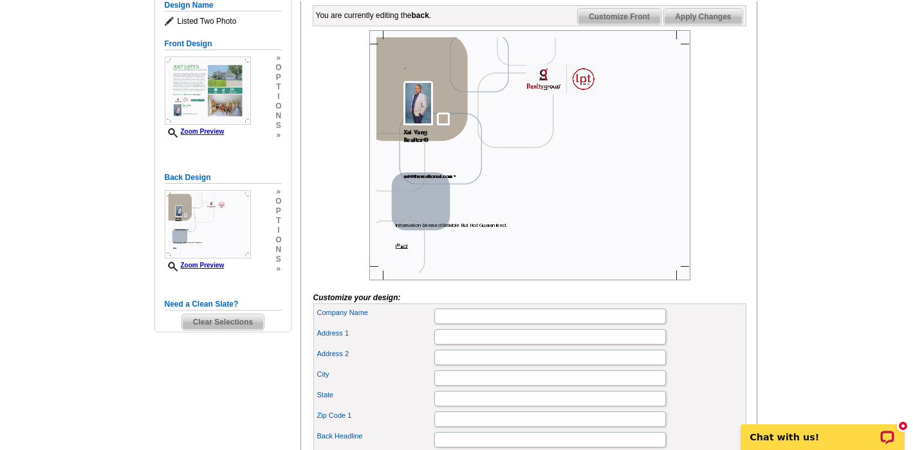
drag, startPoint x: 817, startPoint y: 301, endPoint x: 805, endPoint y: 307, distance: 13.5
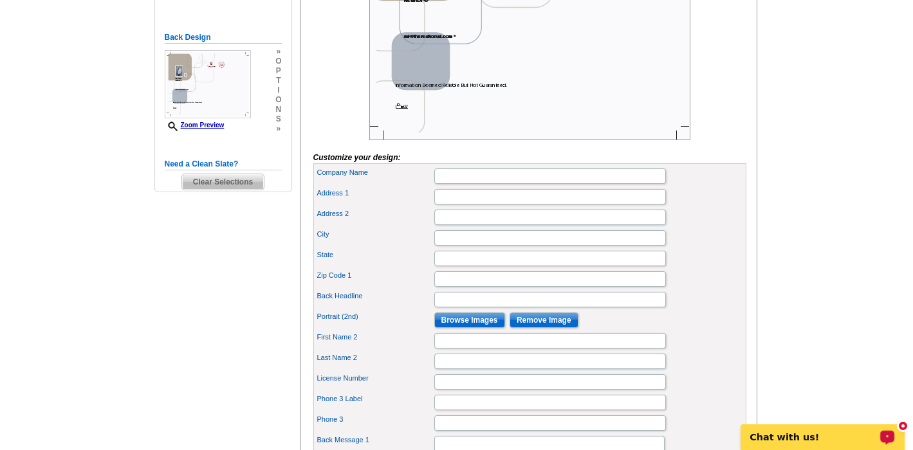
drag, startPoint x: 835, startPoint y: 462, endPoint x: 840, endPoint y: 501, distance: 39.0
click at [840, 450] on html "Welcome back Xai My Account Logout local_phone Same Day Design, Print, & Mail P…" at bounding box center [456, 417] width 913 height 1496
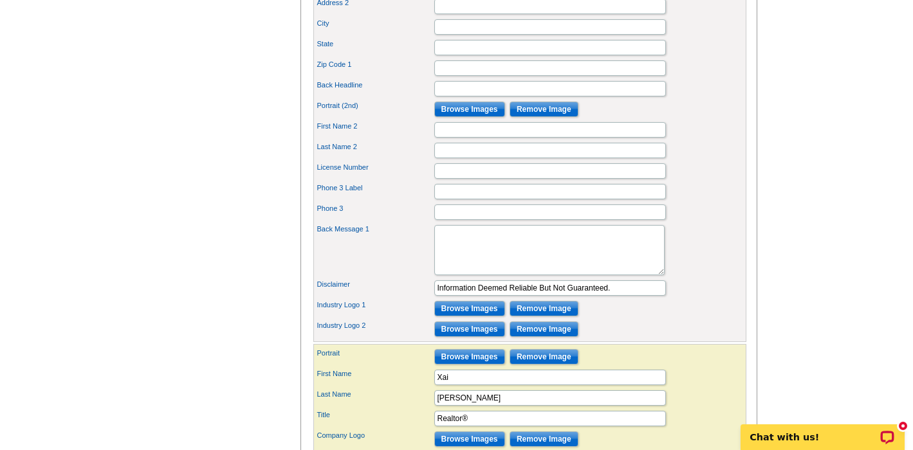
scroll to position [555, 0]
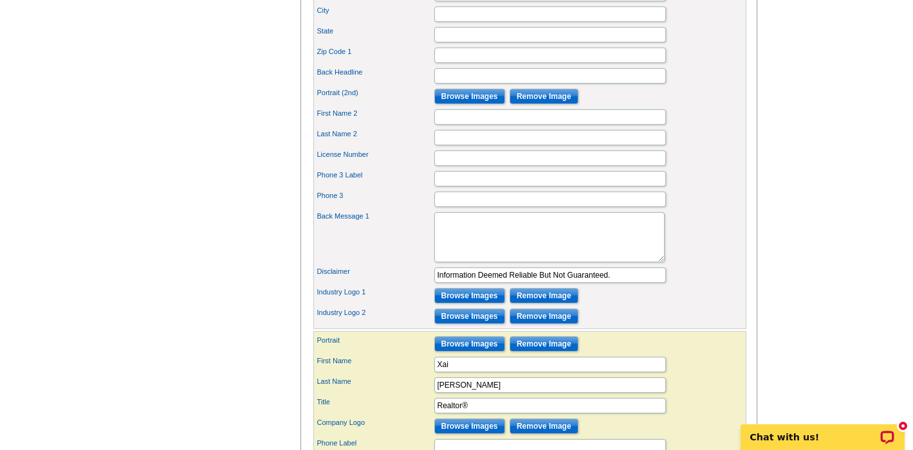
click at [468, 324] on input "Browse Images" at bounding box center [469, 316] width 71 height 15
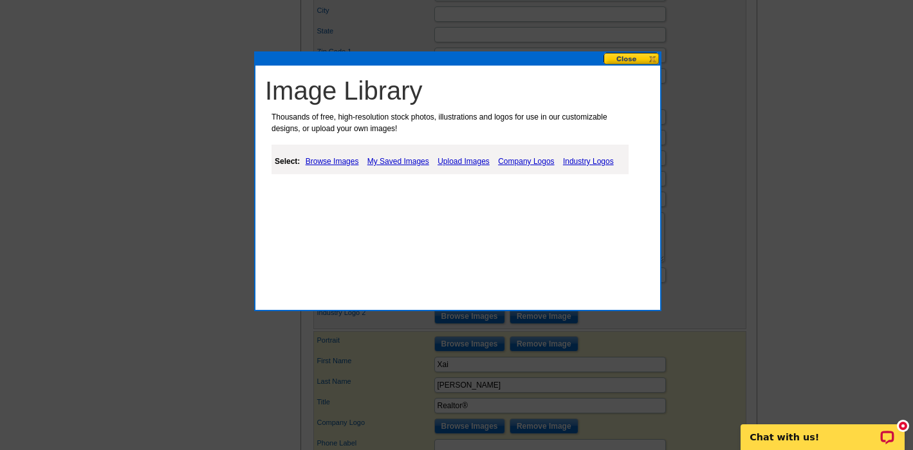
click at [598, 161] on link "Industry Logos" at bounding box center [587, 161] width 57 height 15
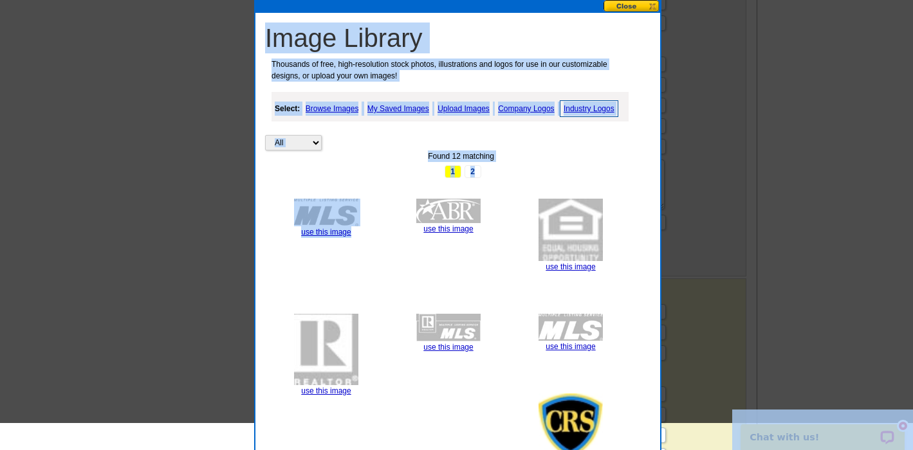
drag, startPoint x: 638, startPoint y: 278, endPoint x: 638, endPoint y: 413, distance: 135.0
click at [640, 450] on html "Welcome back Xai My Account Logout local_phone Same Day Design, Print, & Mail P…" at bounding box center [456, 140] width 913 height 1496
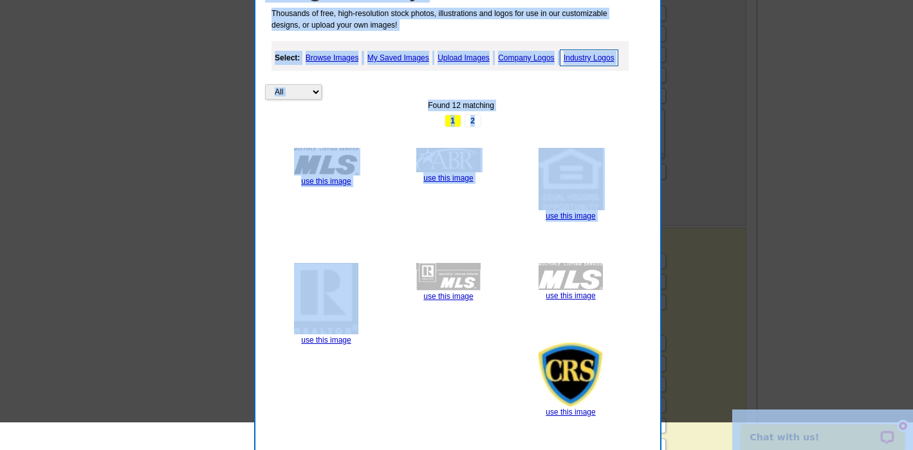
drag, startPoint x: 642, startPoint y: 450, endPoint x: 644, endPoint y: 436, distance: 14.3
click at [644, 450] on html "Welcome back Xai My Account Logout local_phone Same Day Design, Print, & Mail P…" at bounding box center [456, 89] width 913 height 1496
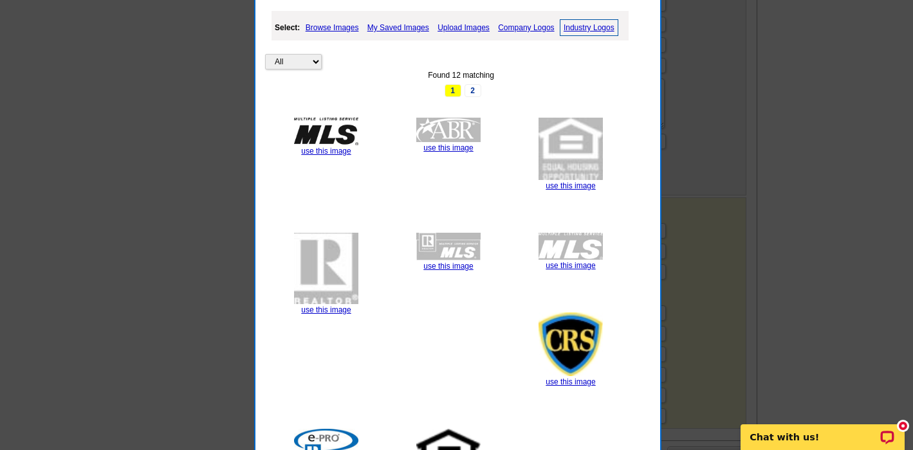
click at [629, 348] on div "All Property Found 12 matching 1 2 use this image use this image use this image…" at bounding box center [461, 281] width 392 height 540
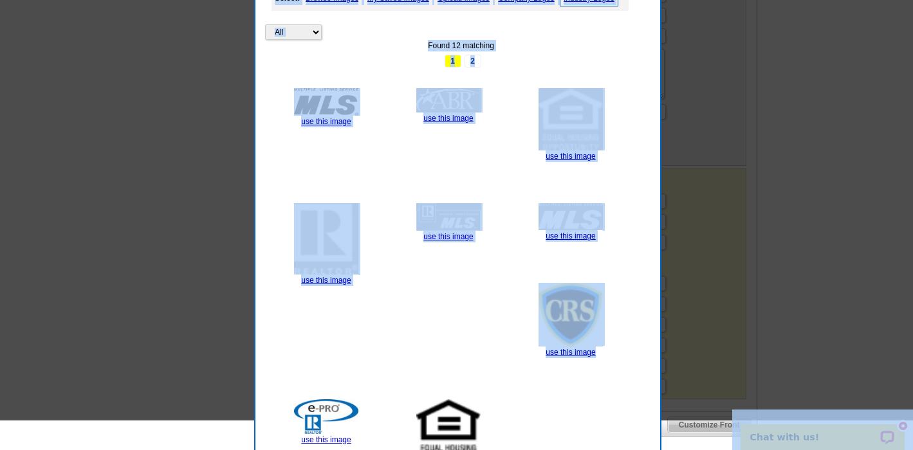
scroll to position [898, 0]
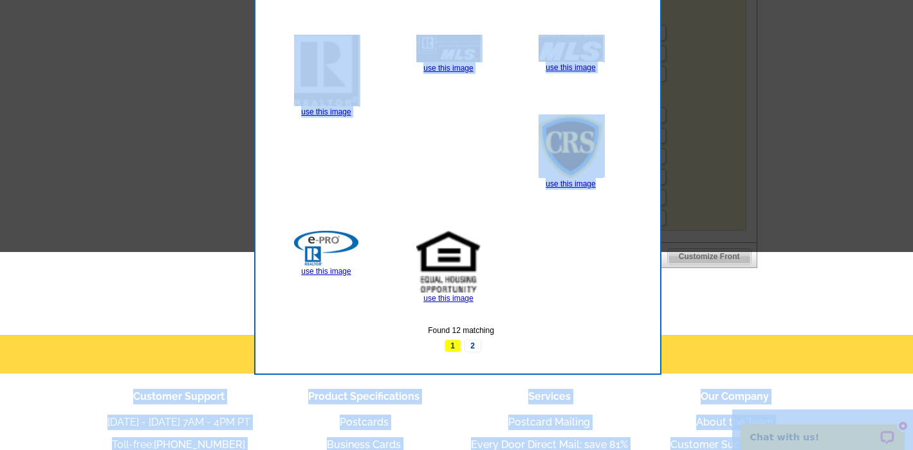
drag, startPoint x: 631, startPoint y: 394, endPoint x: 638, endPoint y: 495, distance: 101.2
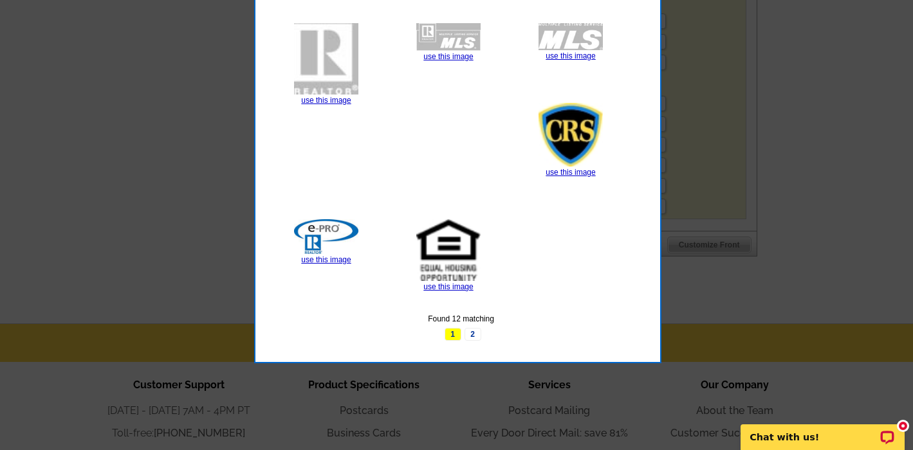
drag, startPoint x: 604, startPoint y: 287, endPoint x: 579, endPoint y: 264, distance: 34.6
click at [603, 313] on div "Found 12 matching" at bounding box center [461, 319] width 392 height 12
click at [473, 282] on link "use this image" at bounding box center [448, 286] width 50 height 9
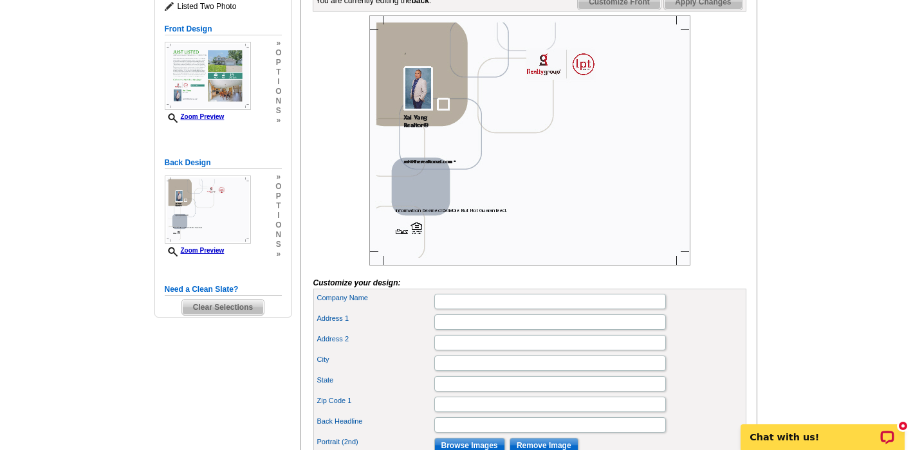
scroll to position [213, 0]
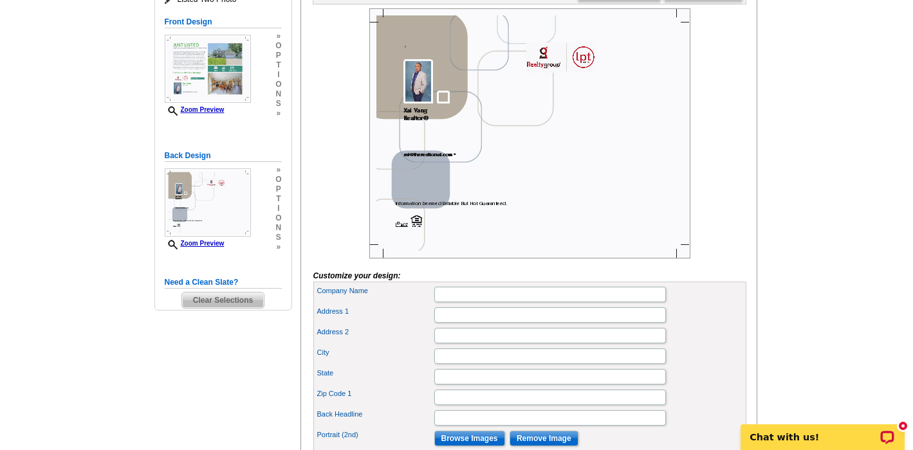
click at [722, 221] on div at bounding box center [529, 133] width 433 height 250
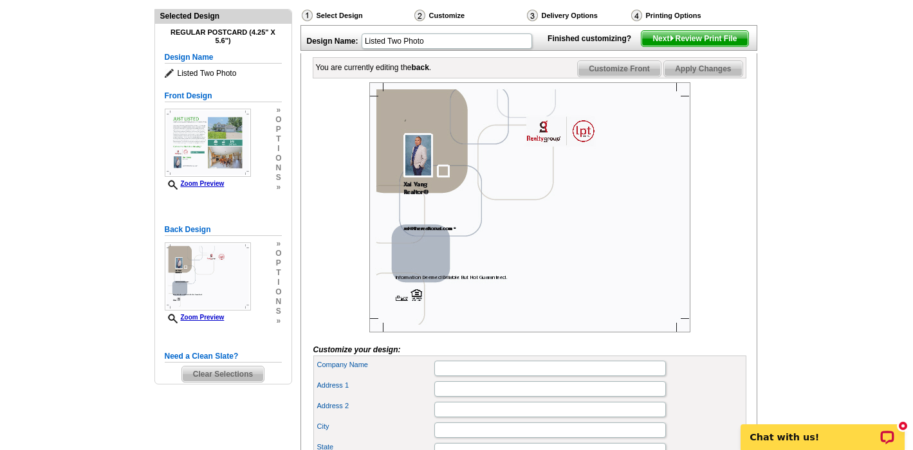
scroll to position [132, 0]
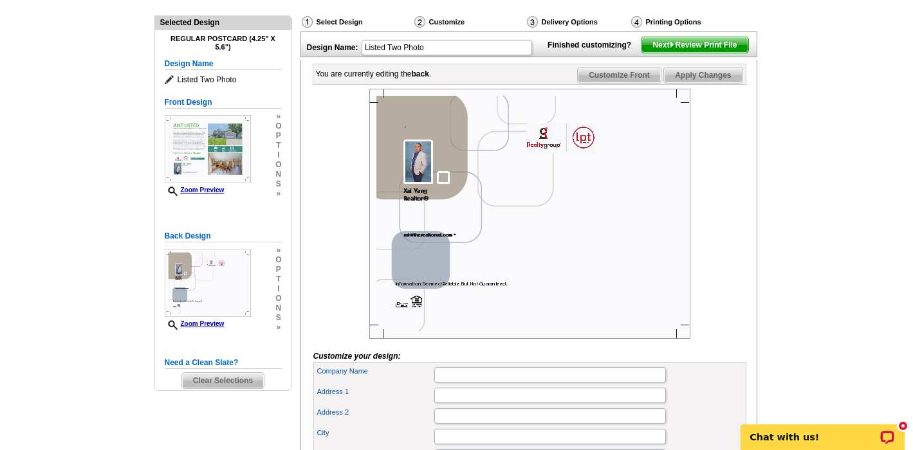
click at [428, 255] on img at bounding box center [529, 214] width 321 height 250
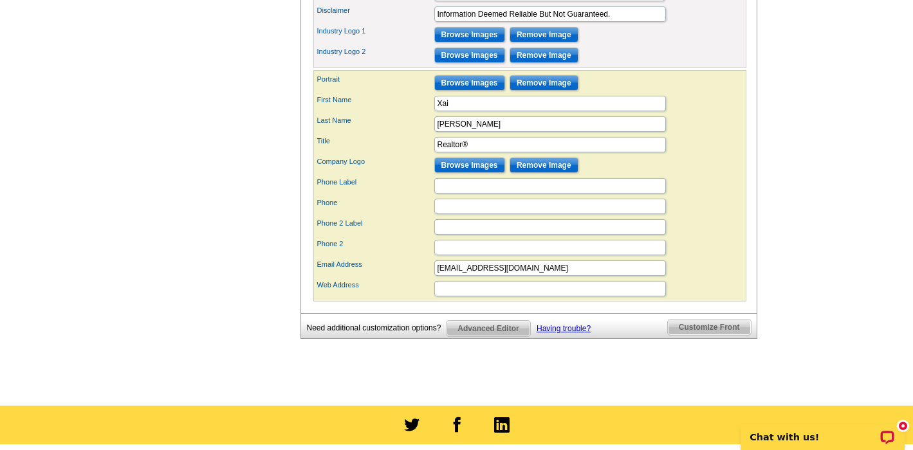
scroll to position [817, 0]
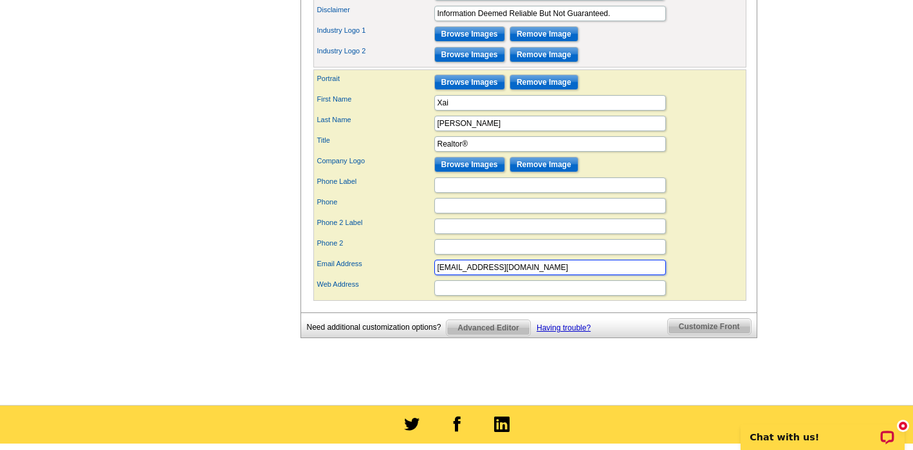
drag, startPoint x: 485, startPoint y: 285, endPoint x: 409, endPoint y: 280, distance: 76.0
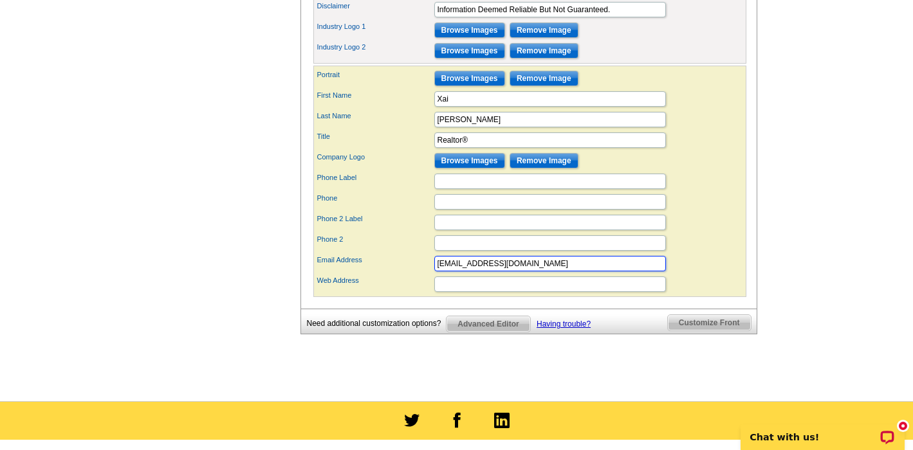
scroll to position [822, 0]
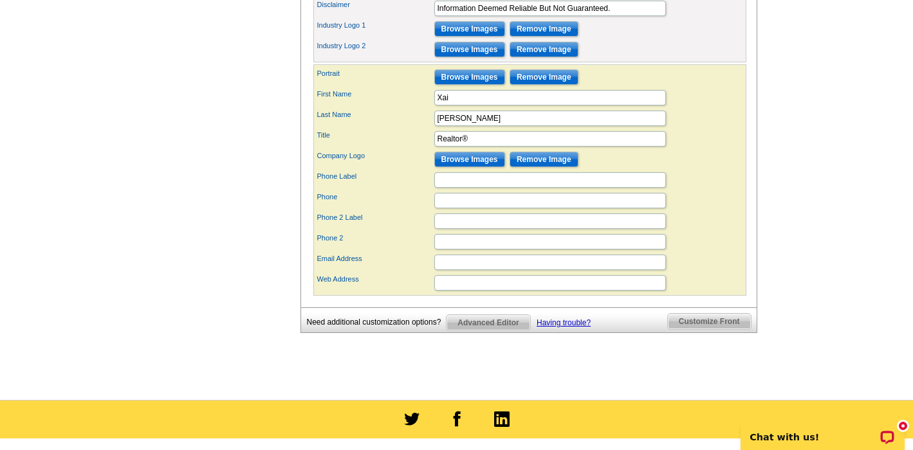
click at [704, 232] on div "Phone 2 Label" at bounding box center [530, 221] width 428 height 21
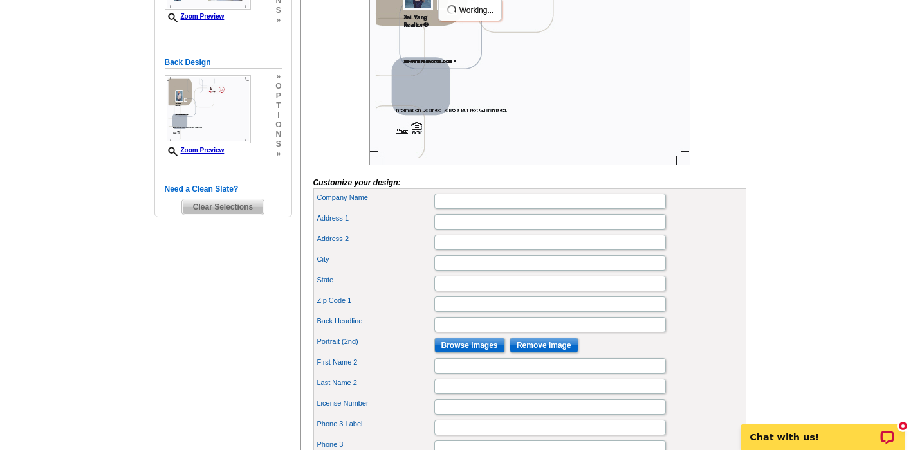
scroll to position [281, 0]
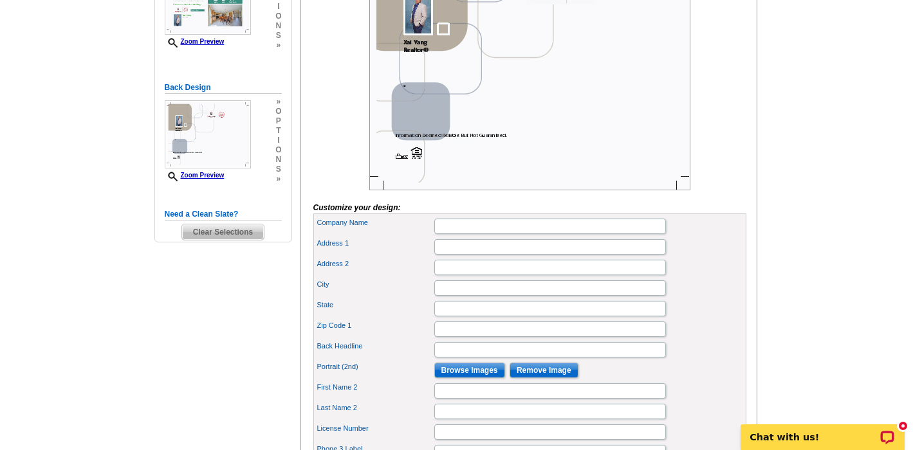
click at [743, 190] on div at bounding box center [529, 65] width 433 height 250
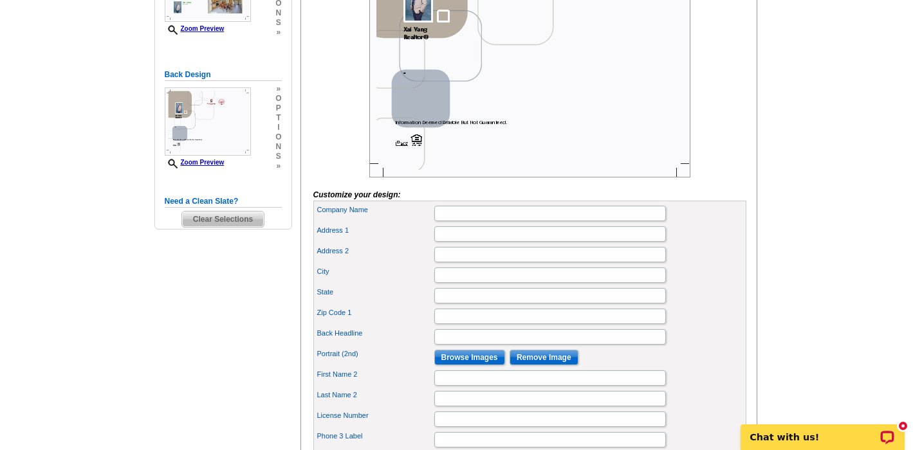
scroll to position [295, 0]
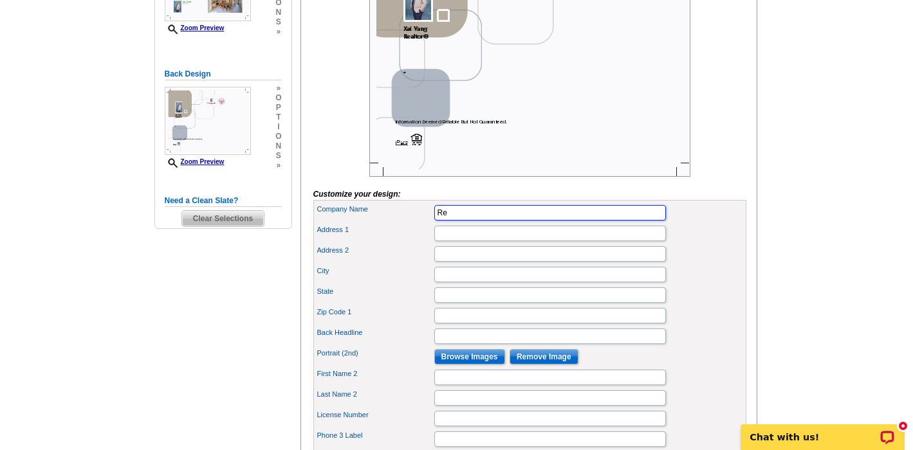
type input "R"
type input "LPT Realty"
click at [800, 247] on main "Need Help? call 800-260-5887, chat with support, or have our designers make som…" at bounding box center [456, 359] width 913 height 1136
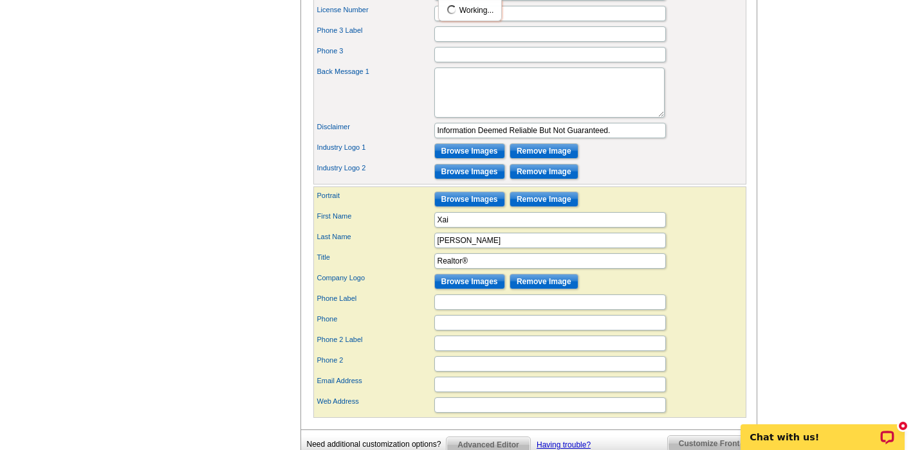
scroll to position [702, 0]
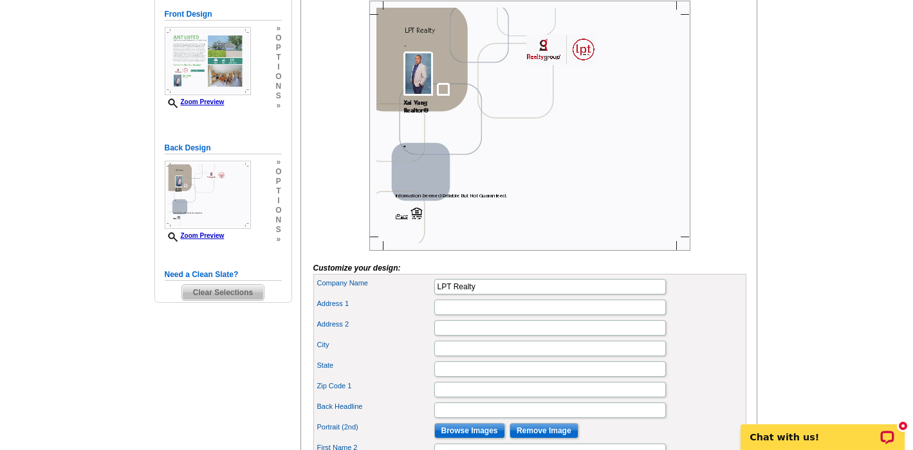
drag, startPoint x: 773, startPoint y: 126, endPoint x: 734, endPoint y: -51, distance: 181.8
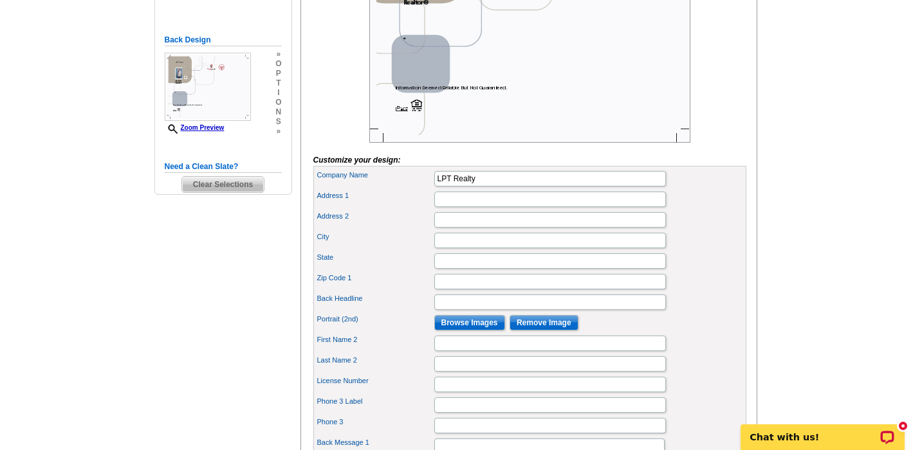
scroll to position [323, 0]
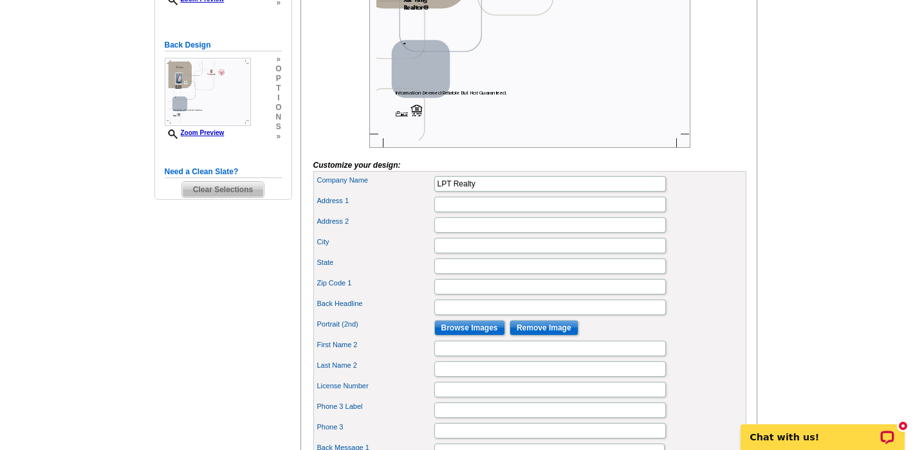
click at [475, 336] on input "Browse Images" at bounding box center [469, 327] width 71 height 15
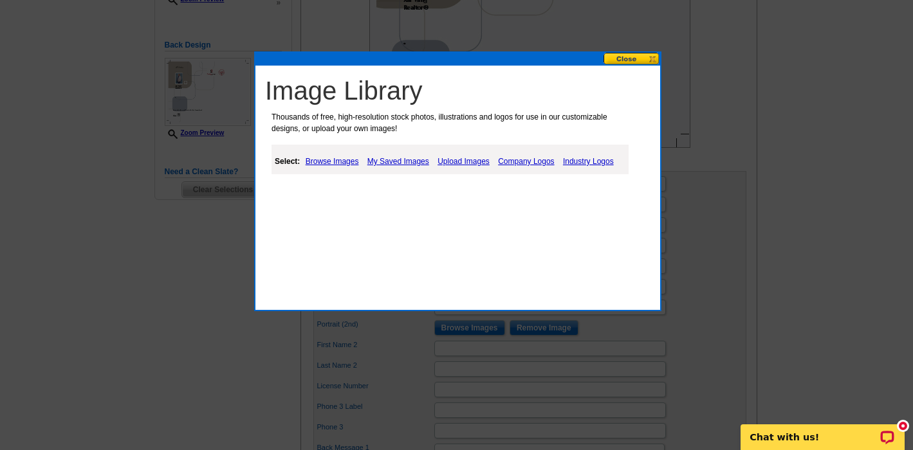
click at [406, 163] on link "My Saved Images" at bounding box center [398, 161] width 68 height 15
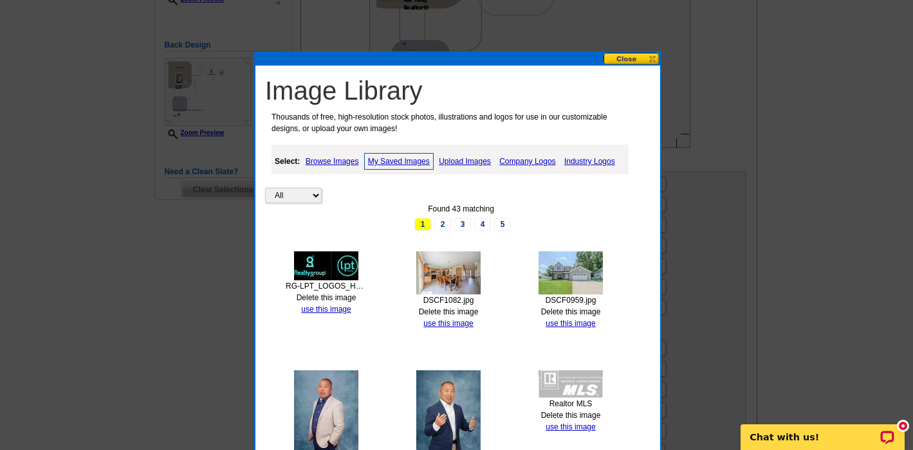
click at [328, 387] on img at bounding box center [326, 418] width 64 height 96
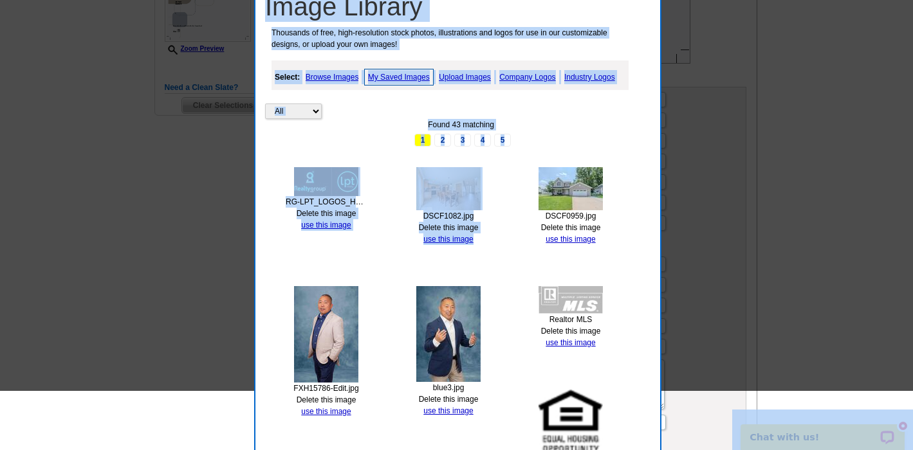
drag, startPoint x: 628, startPoint y: 435, endPoint x: 635, endPoint y: 464, distance: 30.4
click at [635, 450] on html "Welcome back Xai My Account Logout local_phone Same Day Design, Print, & Mail P…" at bounding box center [456, 340] width 913 height 1496
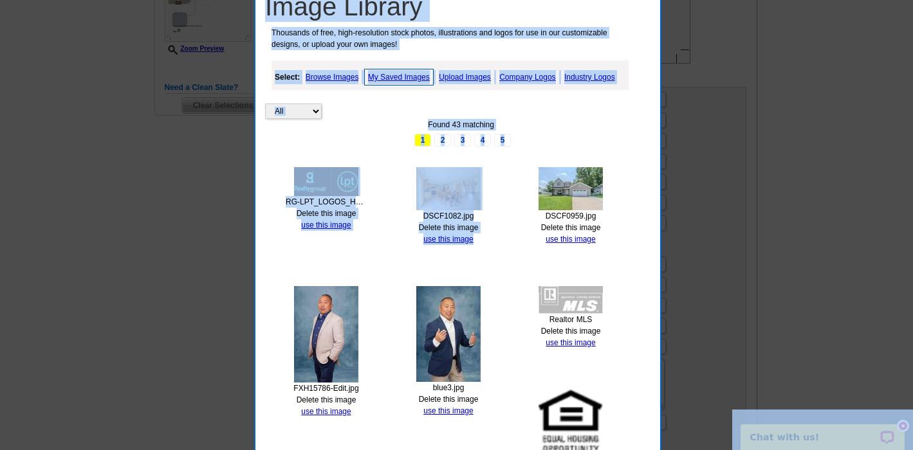
scroll to position [422, 0]
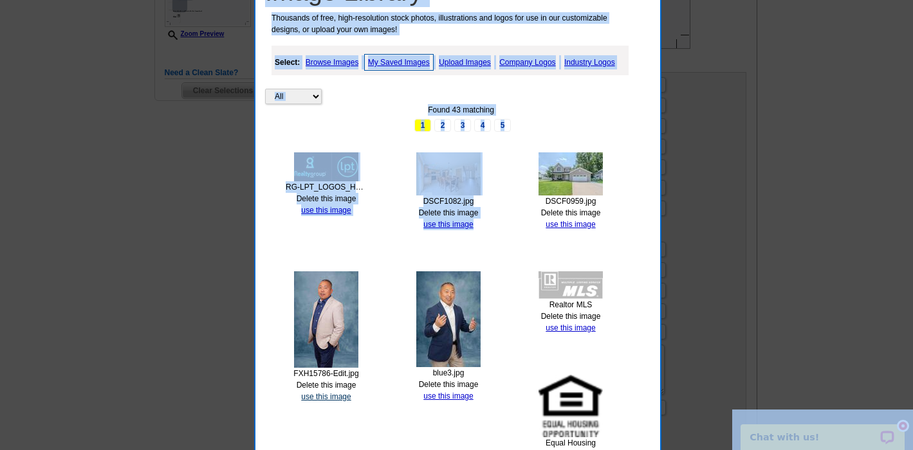
click at [343, 394] on link "use this image" at bounding box center [326, 396] width 50 height 9
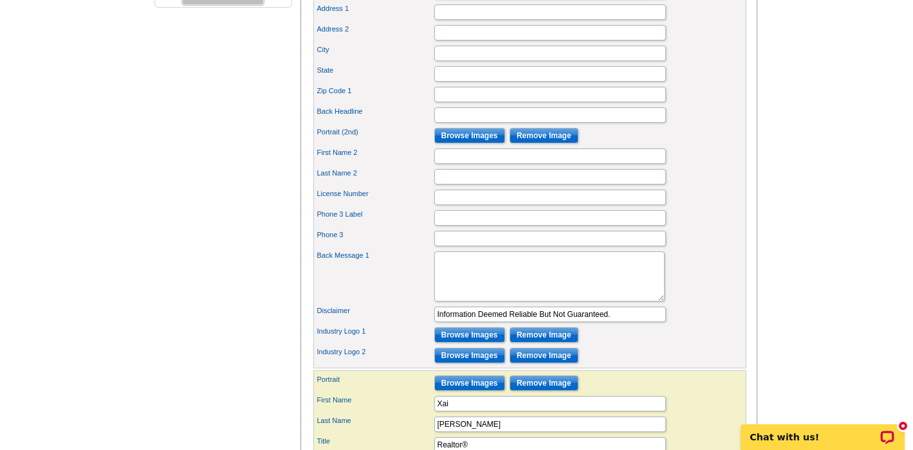
scroll to position [521, 0]
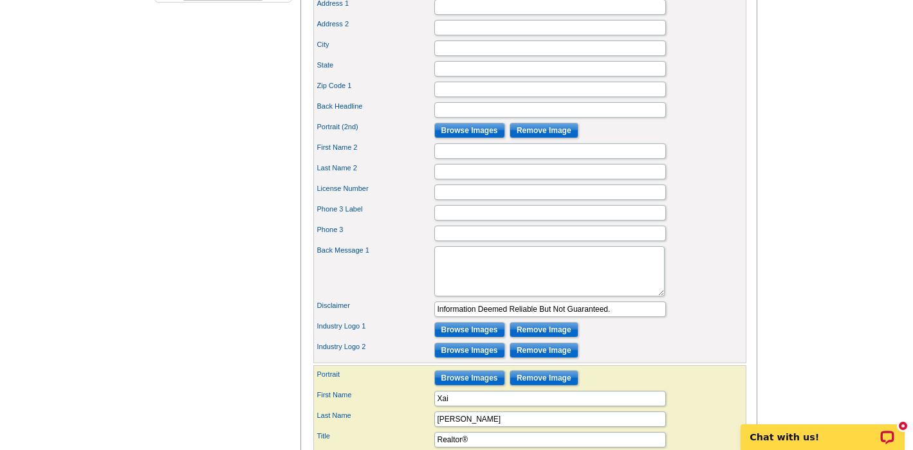
drag, startPoint x: 547, startPoint y: 150, endPoint x: 581, endPoint y: 150, distance: 34.1
click at [547, 138] on input "Remove Image" at bounding box center [543, 130] width 69 height 15
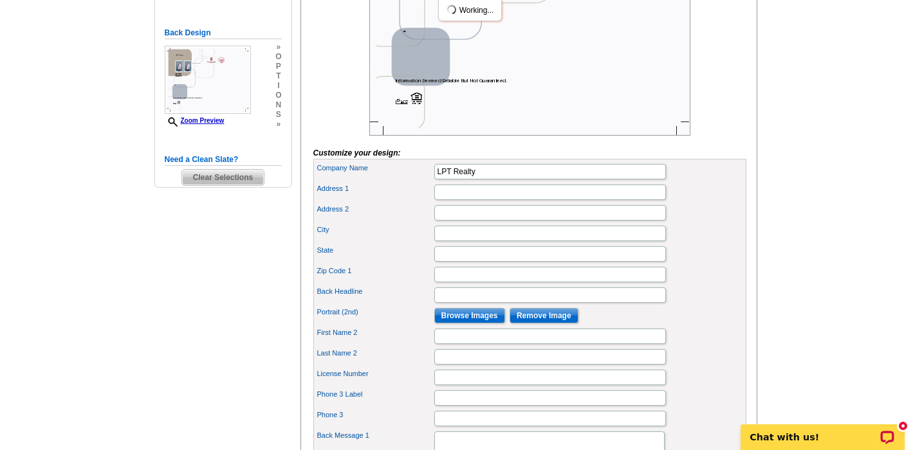
scroll to position [331, 0]
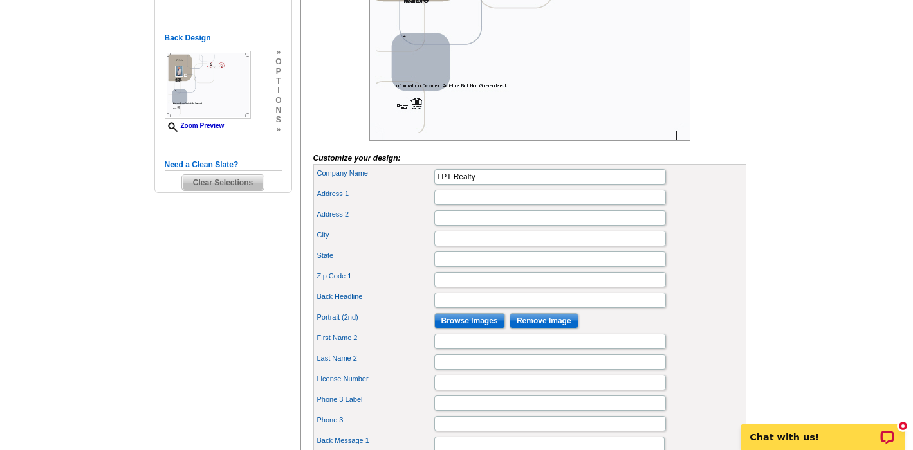
click at [758, 205] on div "Select Design Customize Delivery Options Printing Options You have selected a b…" at bounding box center [528, 325] width 462 height 1030
click at [736, 180] on form "Customize your design: Headline JUST LISTED Property Address 1 518 Forbrook Lan…" at bounding box center [529, 339] width 433 height 896
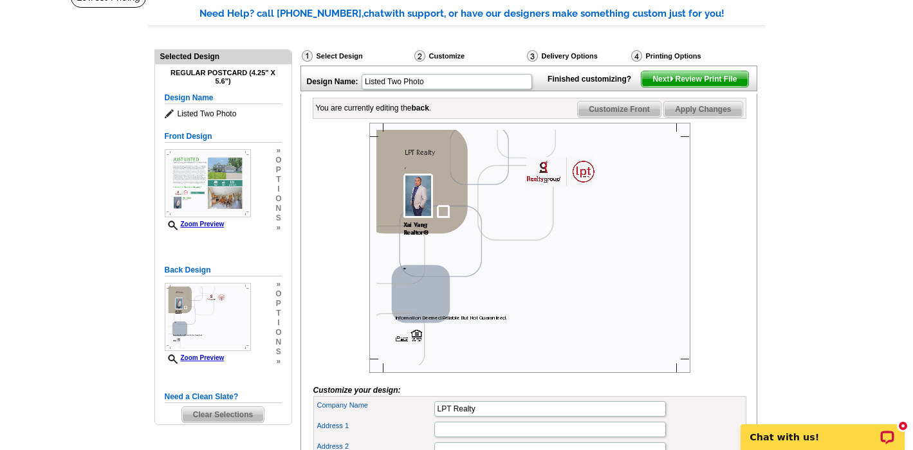
scroll to position [0, 0]
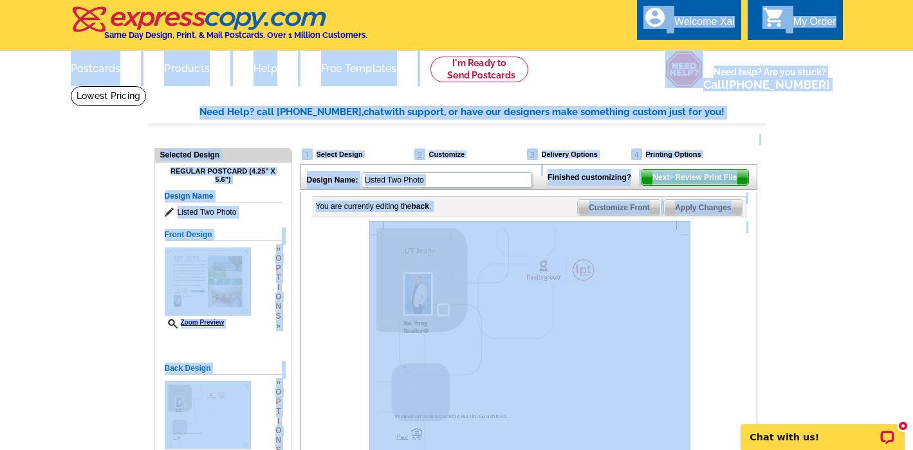
drag, startPoint x: 769, startPoint y: 51, endPoint x: 728, endPoint y: -69, distance: 127.1
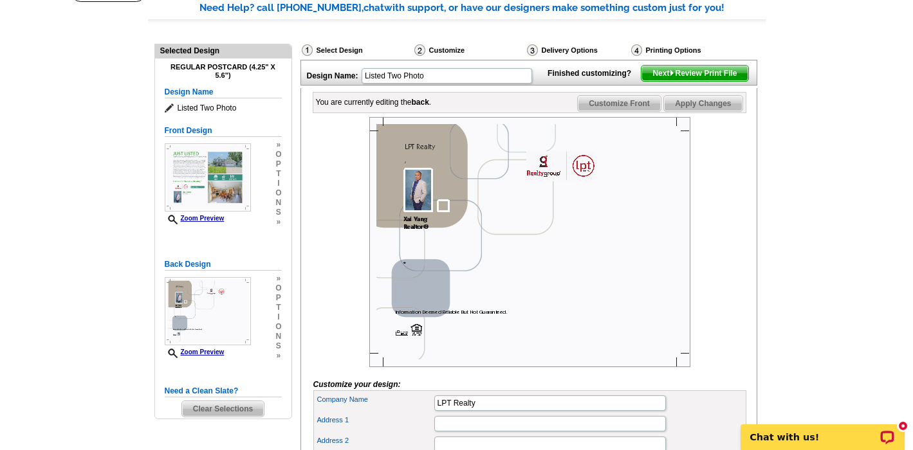
scroll to position [111, 0]
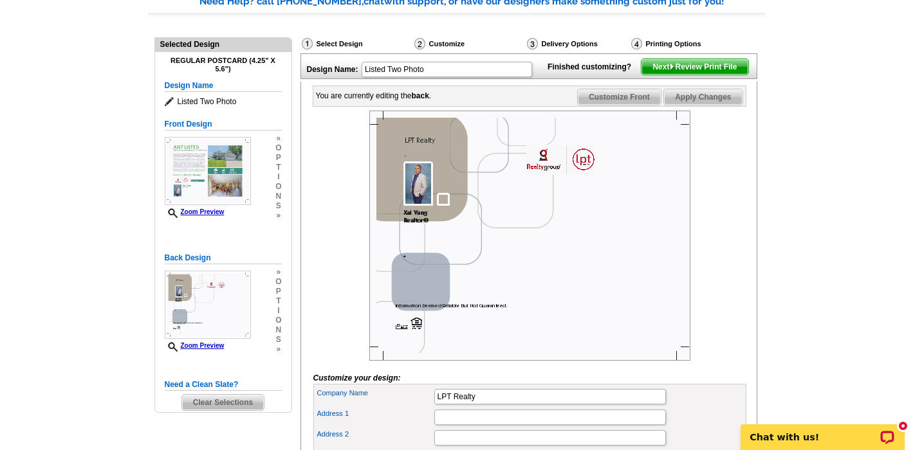
click at [698, 75] on span "Next Review Print File" at bounding box center [694, 66] width 106 height 15
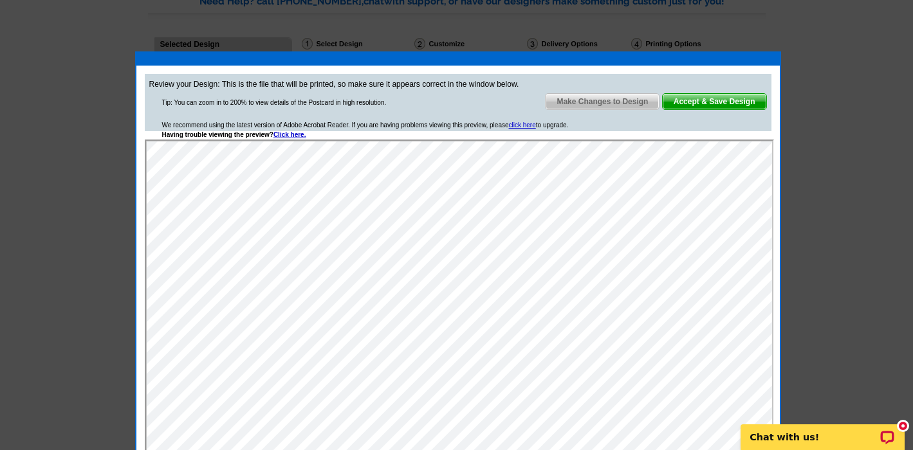
scroll to position [0, 0]
click at [830, 233] on div at bounding box center [456, 169] width 913 height 561
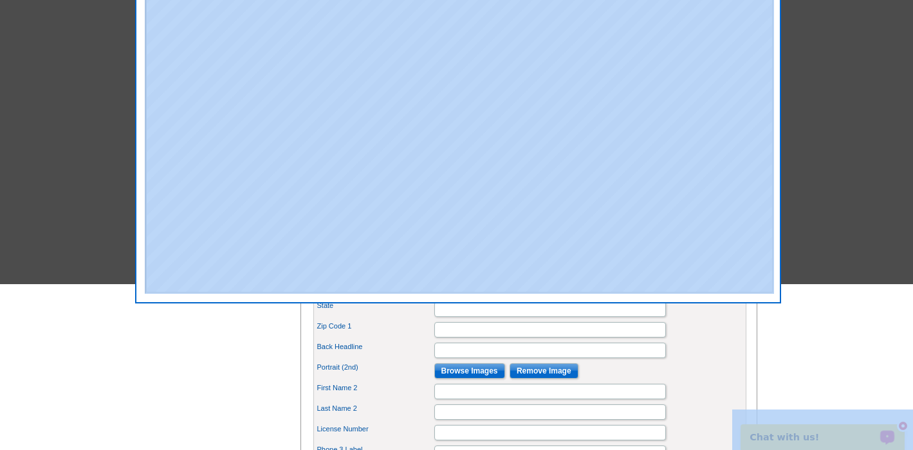
drag, startPoint x: 878, startPoint y: 453, endPoint x: 880, endPoint y: 485, distance: 31.5
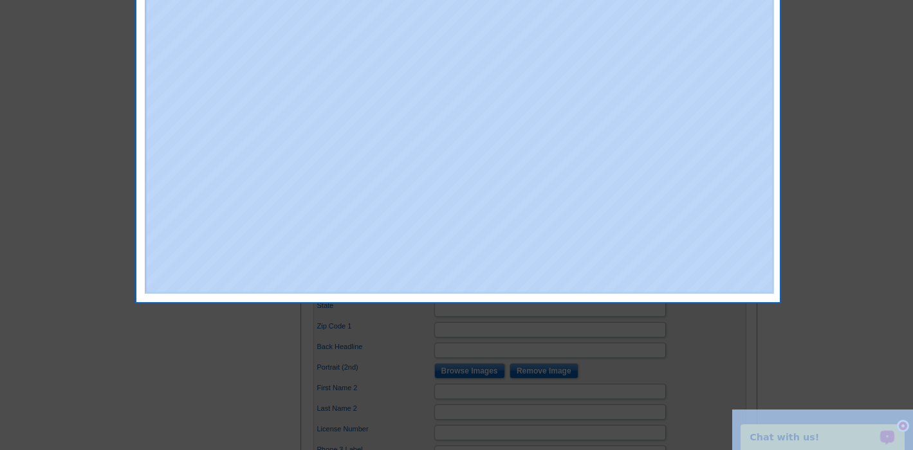
scroll to position [323, 0]
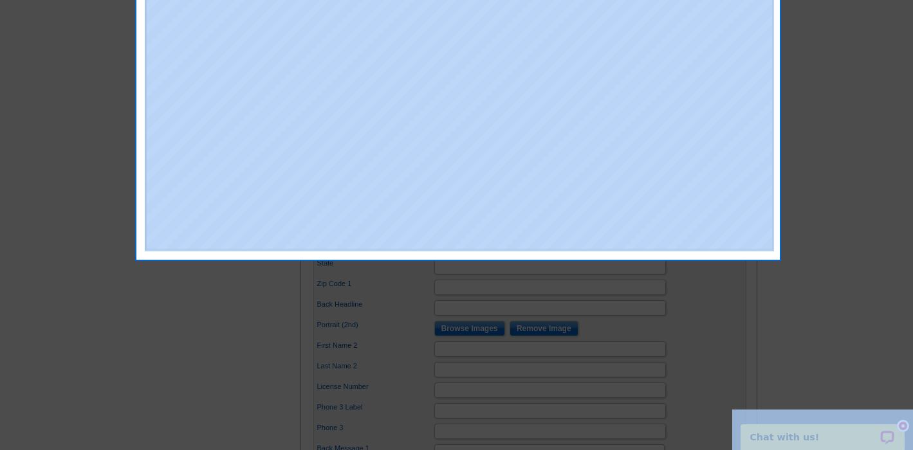
click at [855, 198] on div at bounding box center [456, 63] width 913 height 773
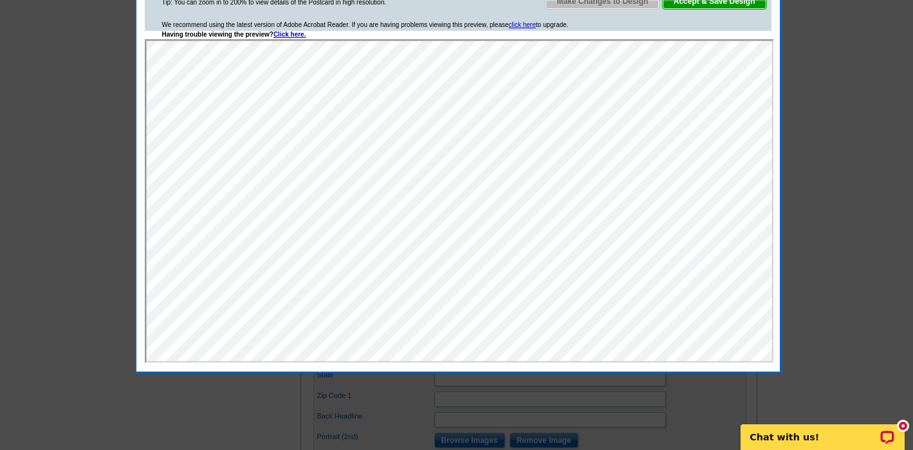
scroll to position [210, 0]
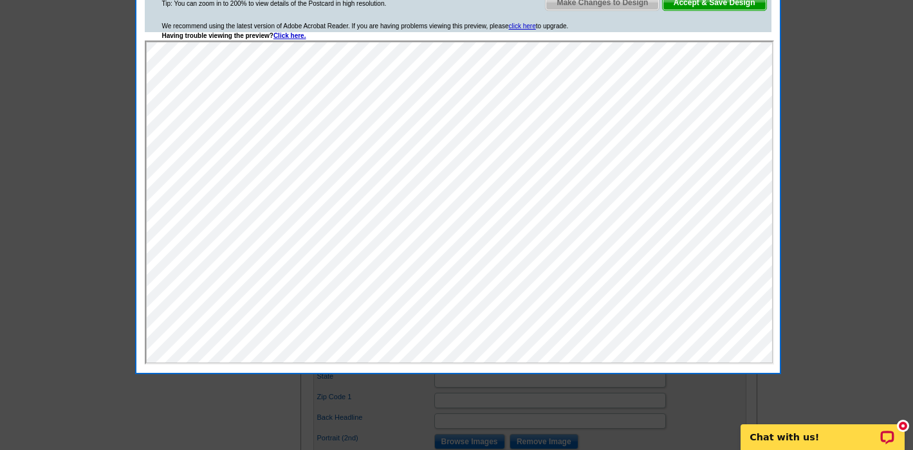
click html
click at [842, 67] on div at bounding box center [456, 120] width 913 height 660
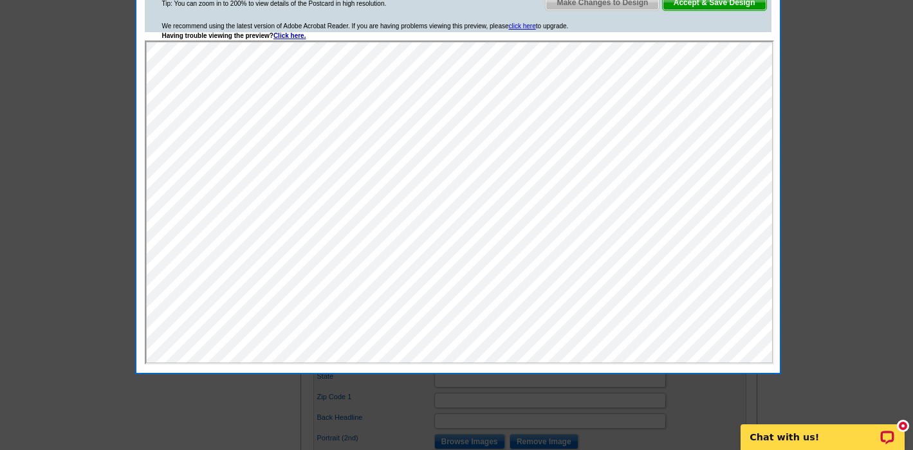
click at [581, 8] on span "Make Changes to Design" at bounding box center [601, 2] width 113 height 15
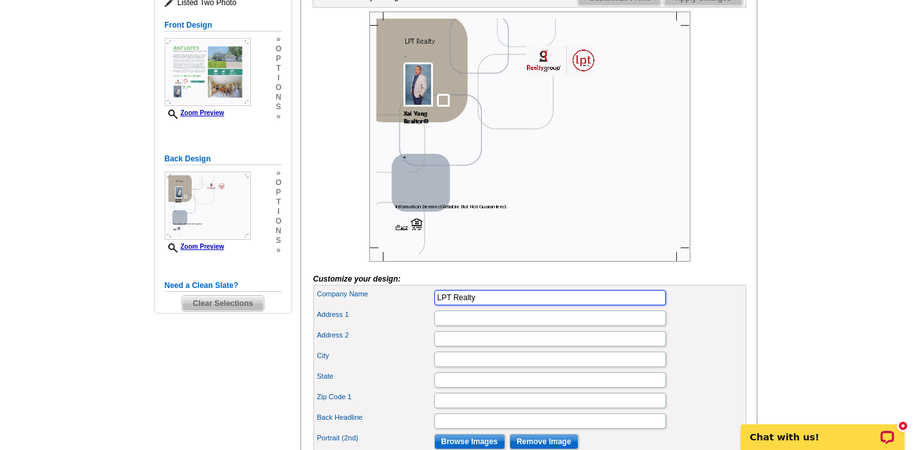
drag, startPoint x: 426, startPoint y: 316, endPoint x: 386, endPoint y: 314, distance: 40.0
click at [392, 308] on div "Company Name LPT Realty" at bounding box center [530, 297] width 428 height 21
click at [786, 118] on main "Need Help? call 800-260-5887, chat with support, or have our designers make som…" at bounding box center [456, 444] width 913 height 1136
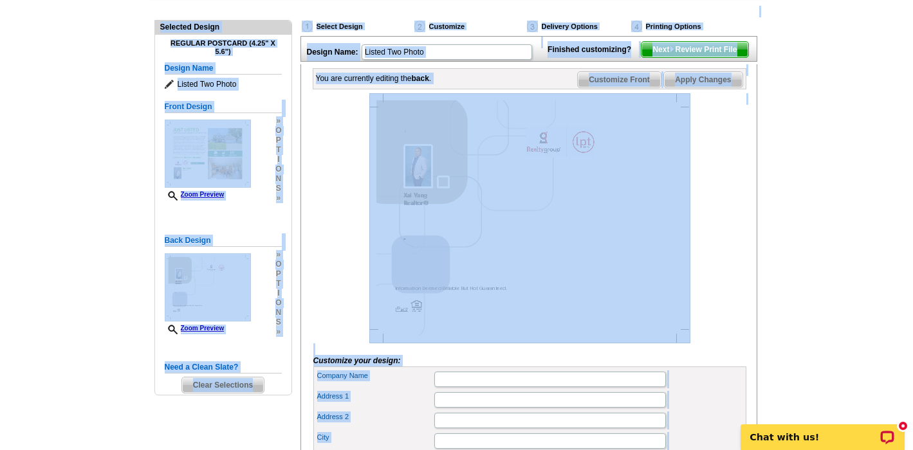
scroll to position [0, 0]
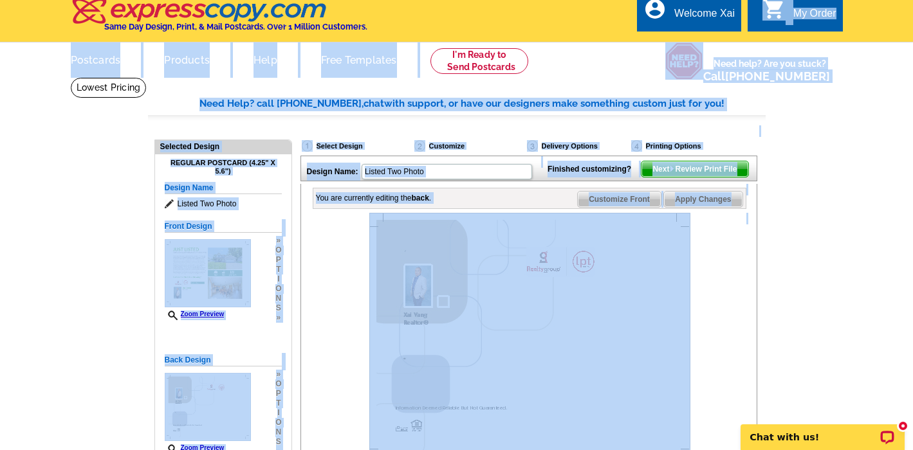
drag, startPoint x: 786, startPoint y: 109, endPoint x: 788, endPoint y: -70, distance: 179.4
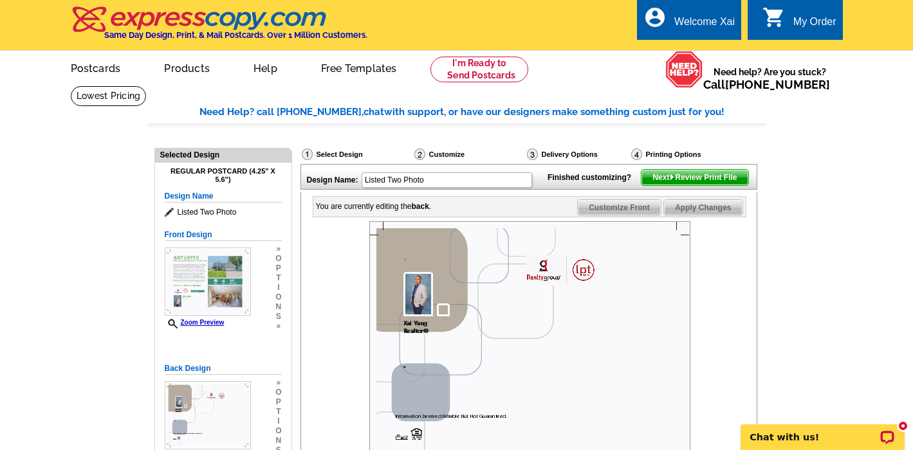
drag, startPoint x: 803, startPoint y: 161, endPoint x: 780, endPoint y: 175, distance: 26.2
click at [684, 185] on span "Next Review Print File" at bounding box center [694, 177] width 106 height 15
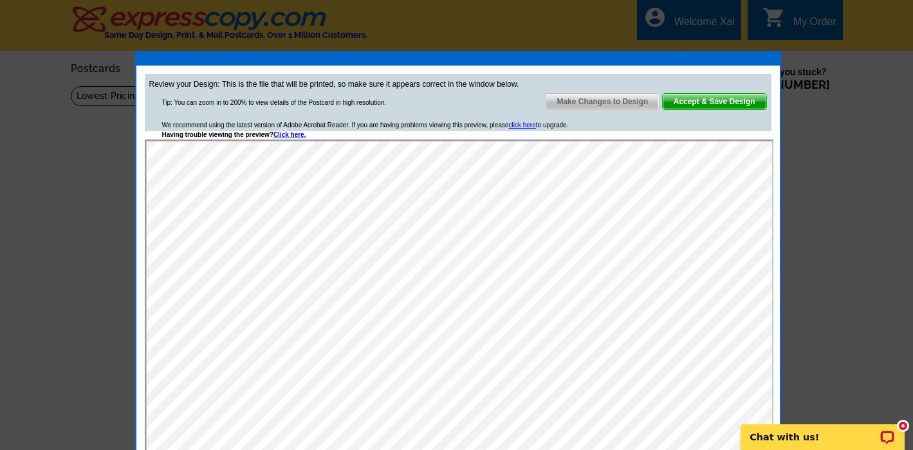
click html
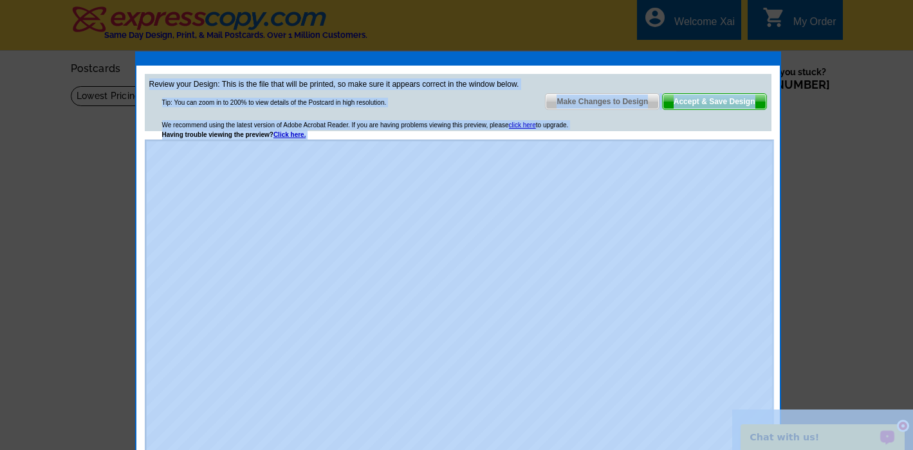
drag, startPoint x: 1594, startPoint y: 671, endPoint x: 866, endPoint y: 415, distance: 772.5
click at [873, 253] on div at bounding box center [456, 225] width 913 height 450
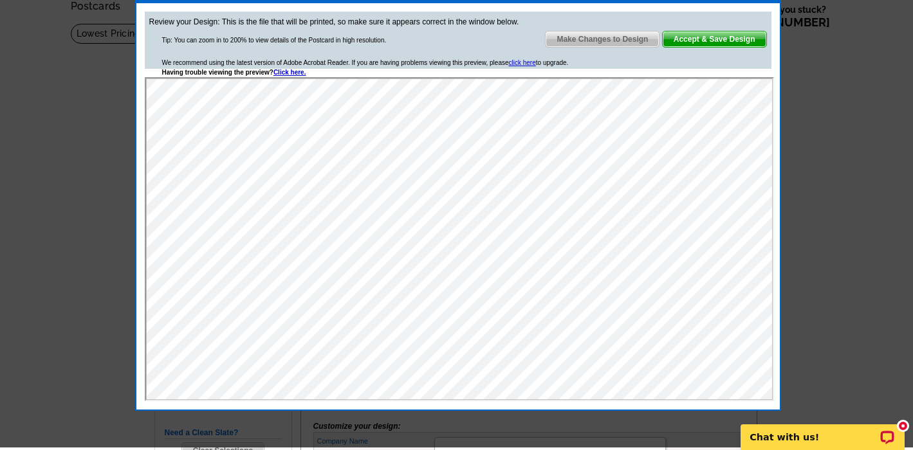
scroll to position [74, 0]
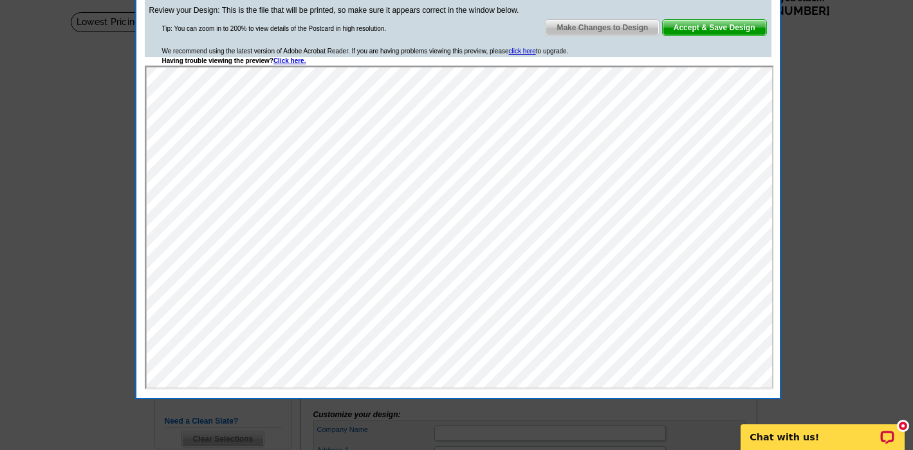
click html
click at [602, 22] on span "Make Changes to Design" at bounding box center [601, 27] width 113 height 15
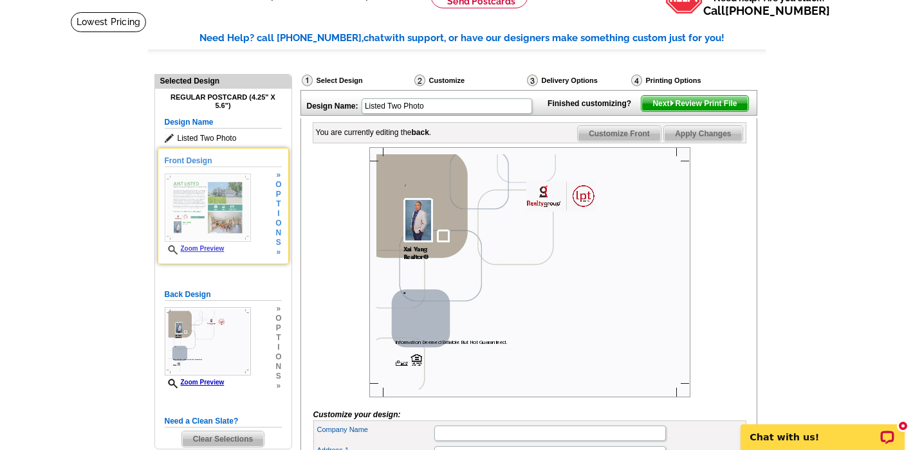
drag, startPoint x: 212, startPoint y: 238, endPoint x: 219, endPoint y: 239, distance: 6.6
click at [230, 209] on img at bounding box center [208, 208] width 86 height 68
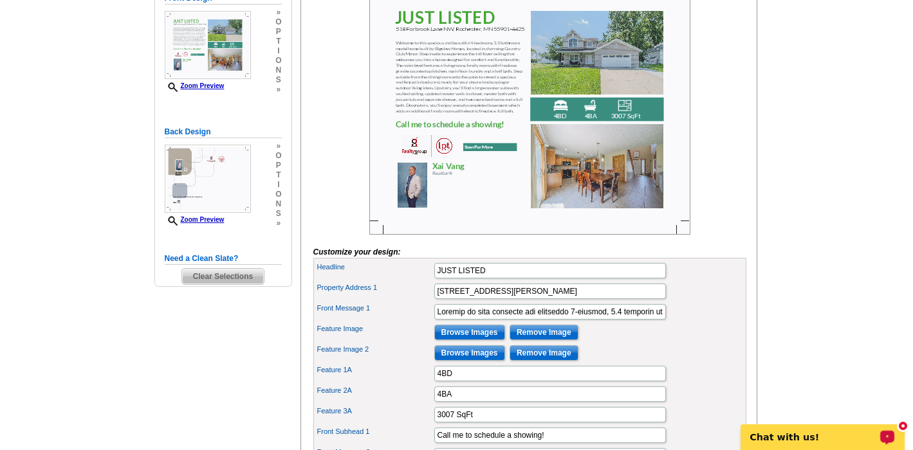
scroll to position [598, 0]
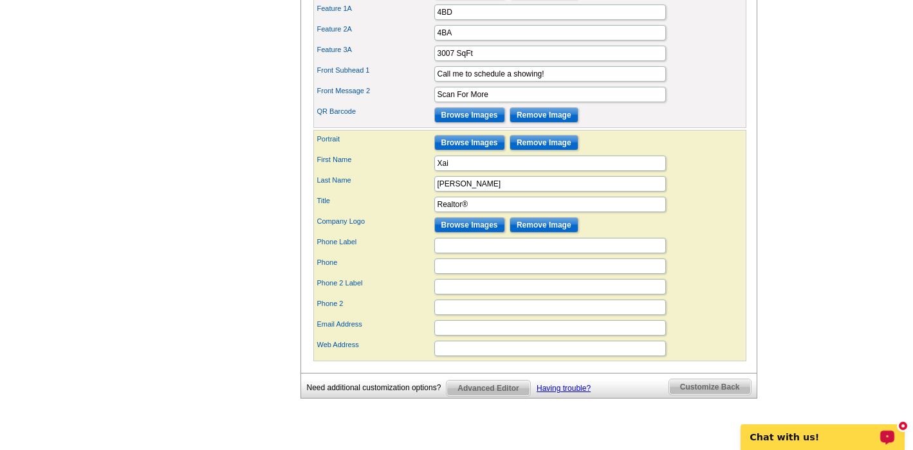
drag, startPoint x: 868, startPoint y: 405, endPoint x: 878, endPoint y: 507, distance: 102.1
click at [878, 450] on html "Welcome back Xai My Account Logout local_phone Same Day Design, Print, & Mail P…" at bounding box center [456, 71] width 913 height 1338
click at [469, 123] on input "Browse Images" at bounding box center [469, 114] width 71 height 15
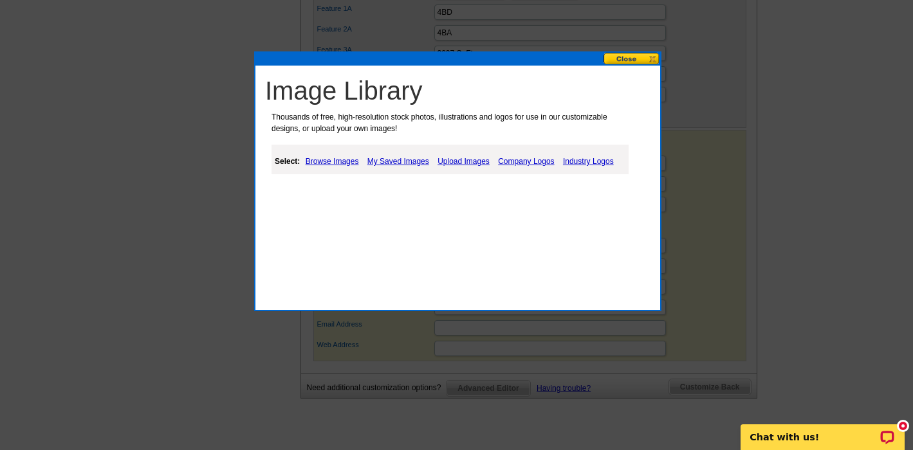
click at [456, 163] on link "Upload Images" at bounding box center [463, 161] width 59 height 15
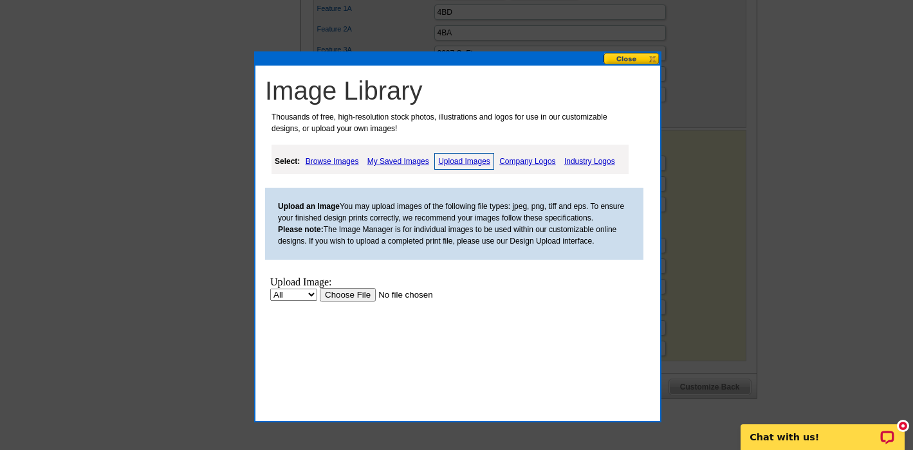
scroll to position [0, 0]
click at [353, 296] on input "file" at bounding box center [401, 295] width 163 height 14
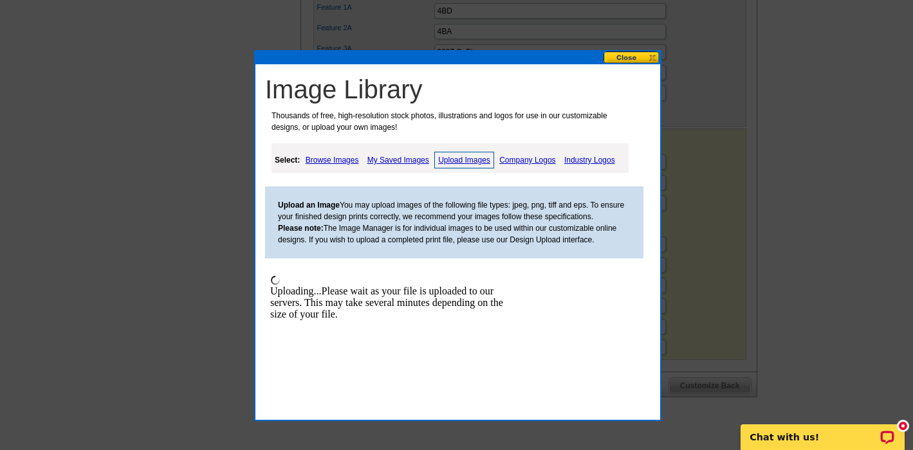
scroll to position [603, 0]
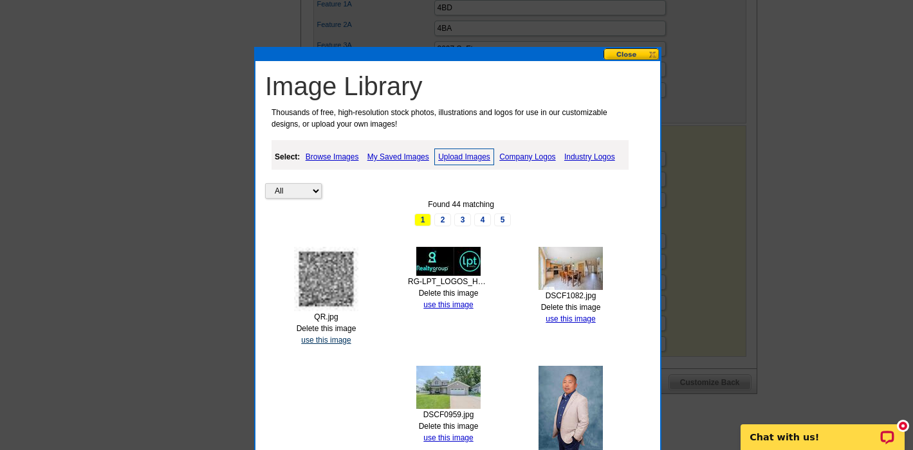
click at [327, 338] on link "use this image" at bounding box center [326, 340] width 50 height 9
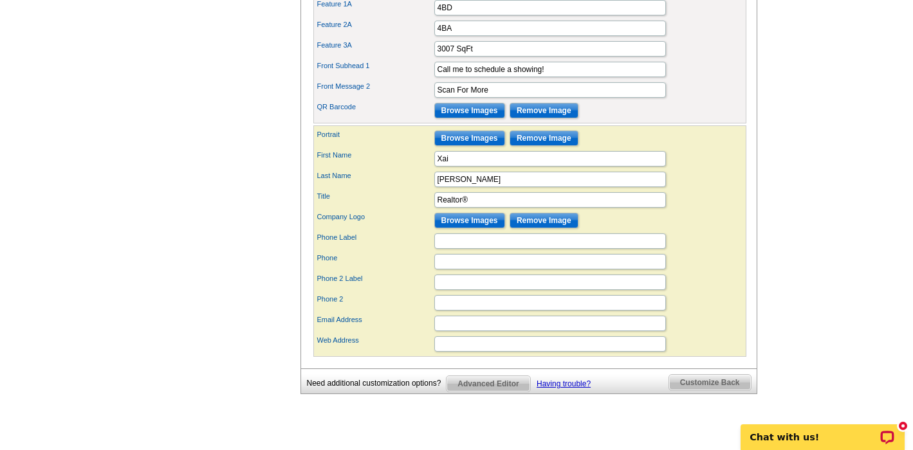
scroll to position [0, 0]
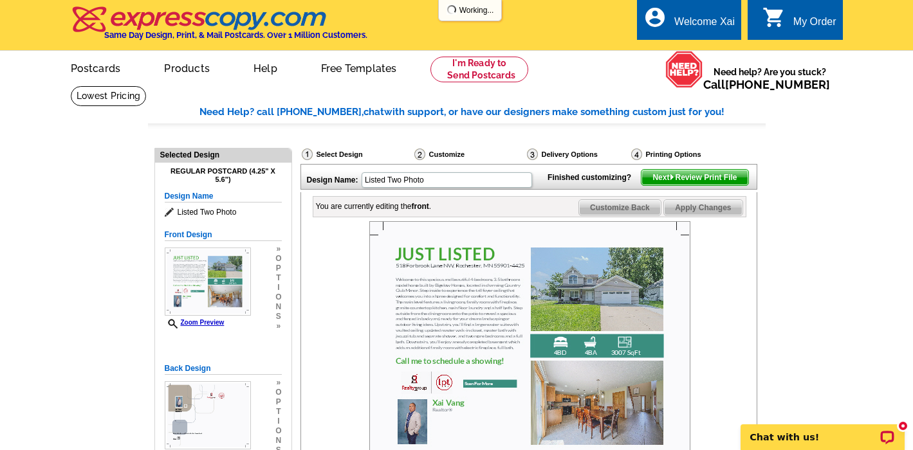
drag, startPoint x: 493, startPoint y: 200, endPoint x: 695, endPoint y: 53, distance: 250.4
click at [702, 185] on span "Next Review Print File" at bounding box center [694, 177] width 106 height 15
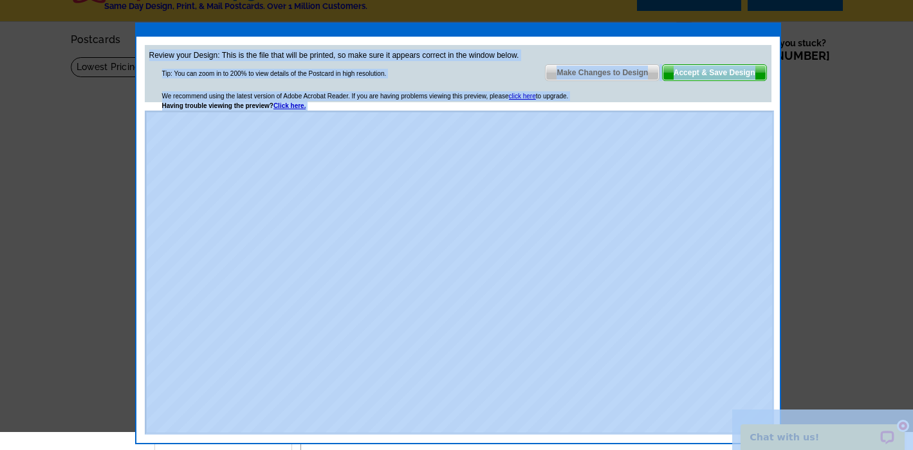
scroll to position [131, 0]
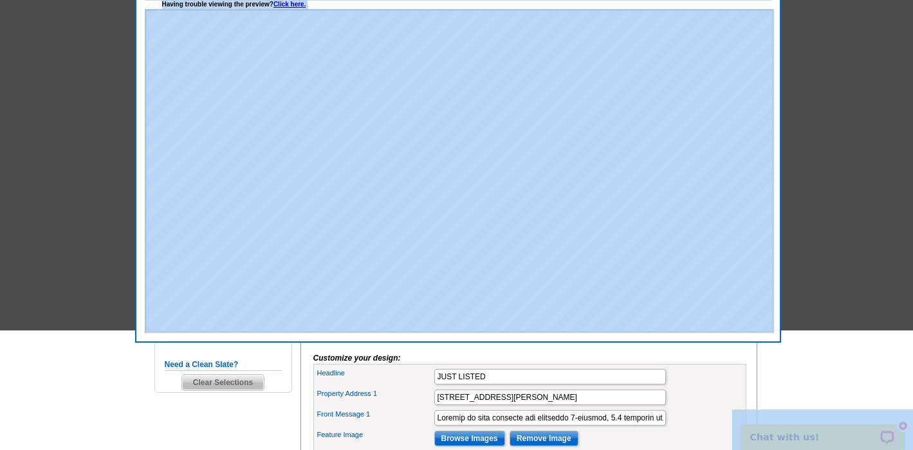
drag, startPoint x: 840, startPoint y: 345, endPoint x: 852, endPoint y: 478, distance: 133.7
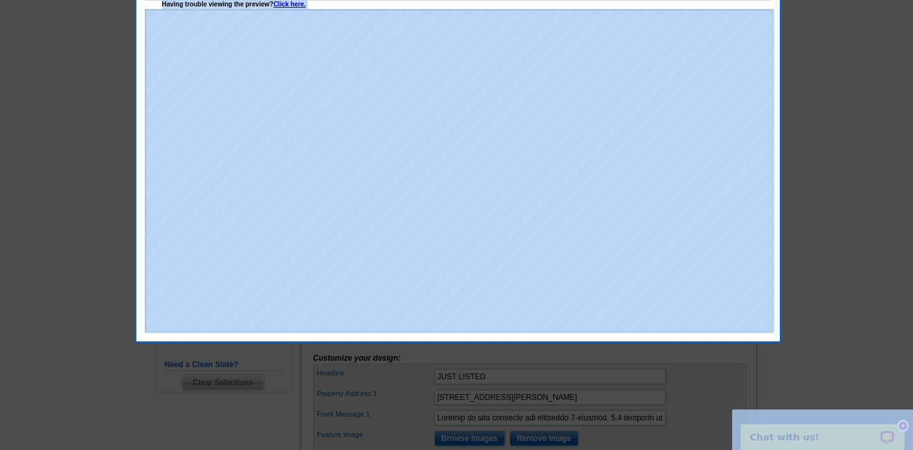
drag, startPoint x: 816, startPoint y: 246, endPoint x: 781, endPoint y: 236, distance: 36.0
click at [816, 246] on div at bounding box center [456, 159] width 913 height 581
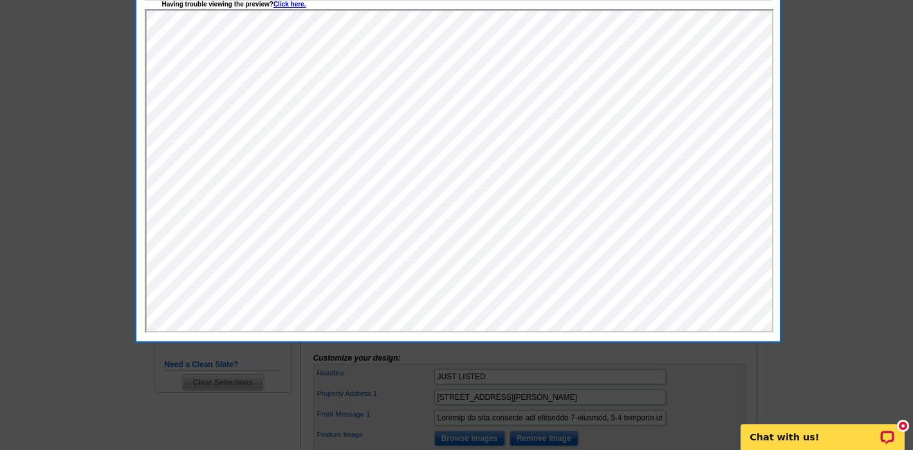
click html
click at [817, 86] on div at bounding box center [456, 159] width 913 height 581
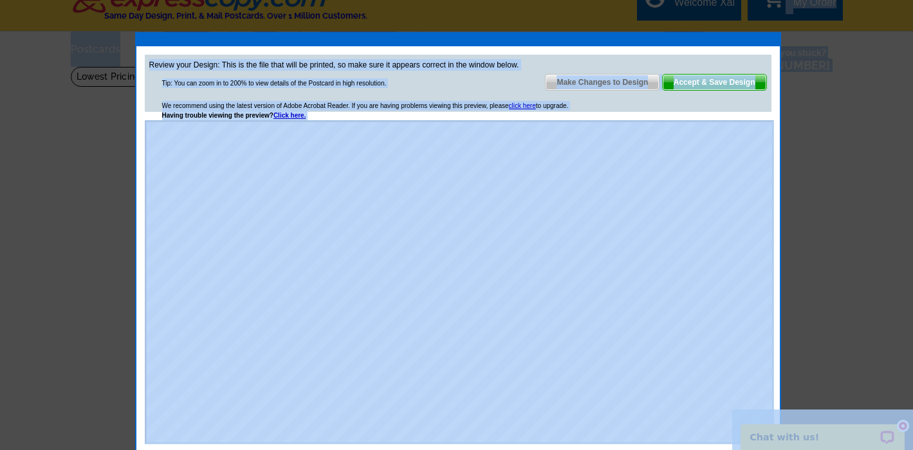
scroll to position [0, 0]
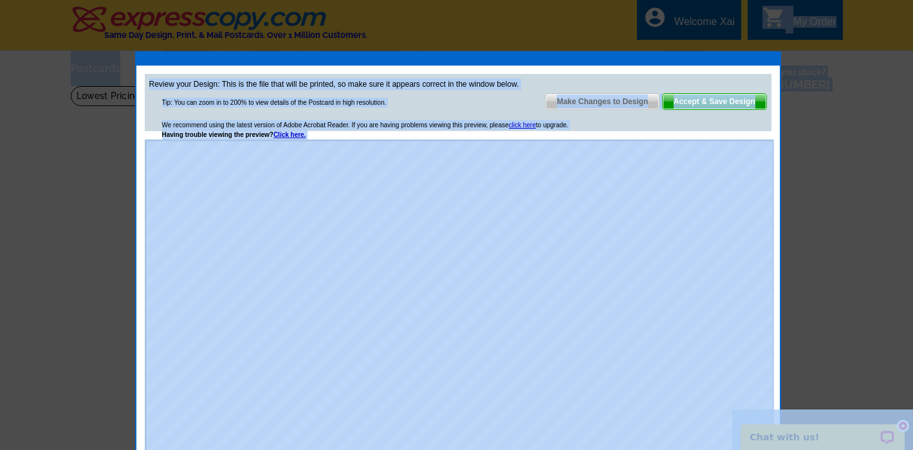
drag, startPoint x: 824, startPoint y: 69, endPoint x: 811, endPoint y: 15, distance: 55.5
click at [583, 103] on span "Make Changes to Design" at bounding box center [601, 101] width 113 height 15
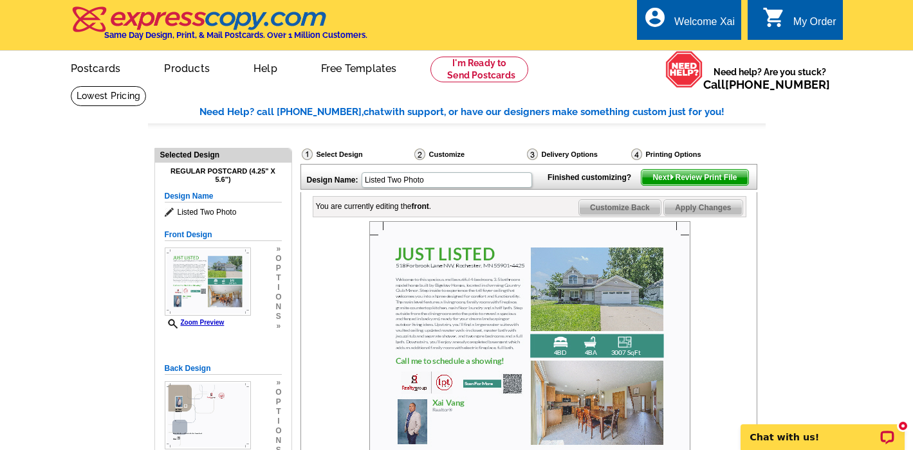
drag, startPoint x: 804, startPoint y: 234, endPoint x: 818, endPoint y: 202, distance: 35.1
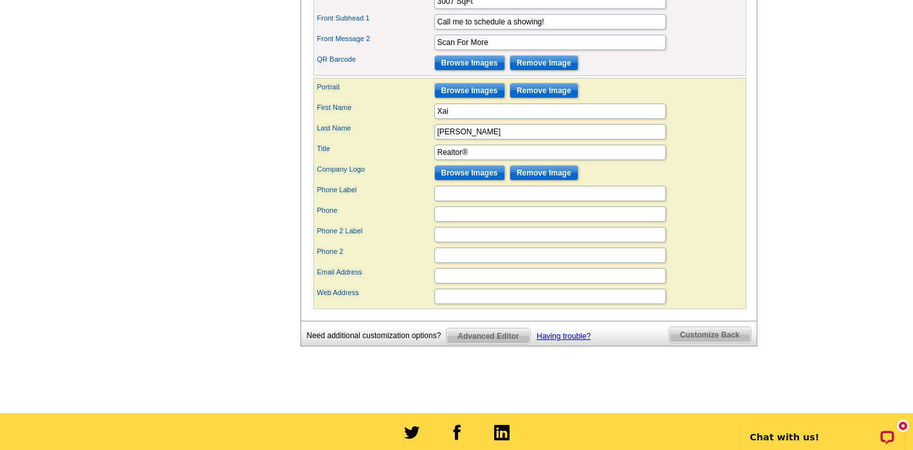
scroll to position [646, 0]
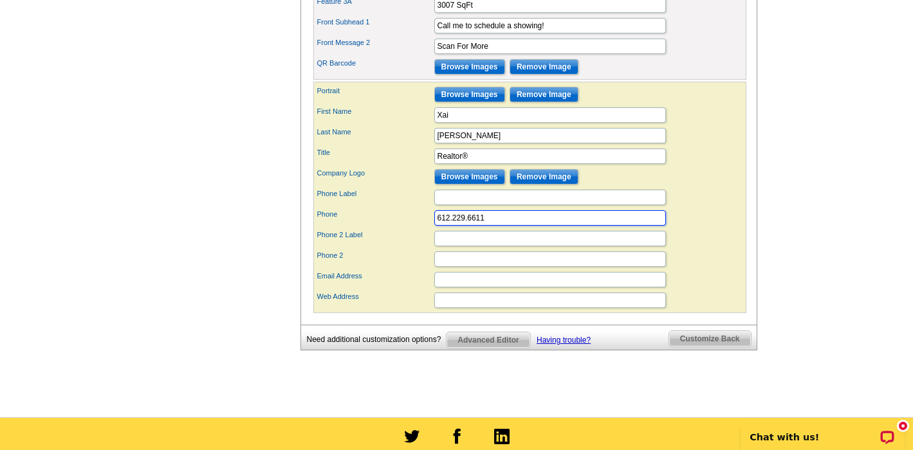
type input "612.229.6611"
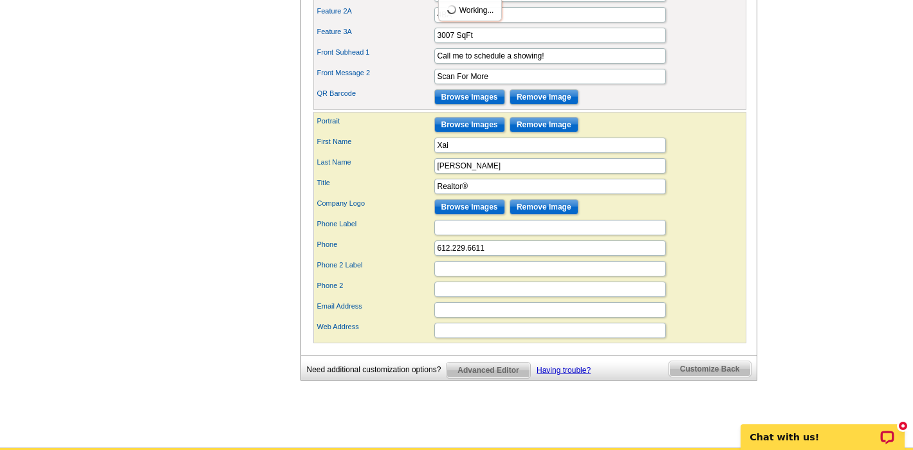
drag, startPoint x: 804, startPoint y: 229, endPoint x: 759, endPoint y: -17, distance: 250.5
click at [759, 0] on html "Welcome back Xai My Account Logout local_phone Same Day Design, Print, & Mail P…" at bounding box center [456, 53] width 913 height 1338
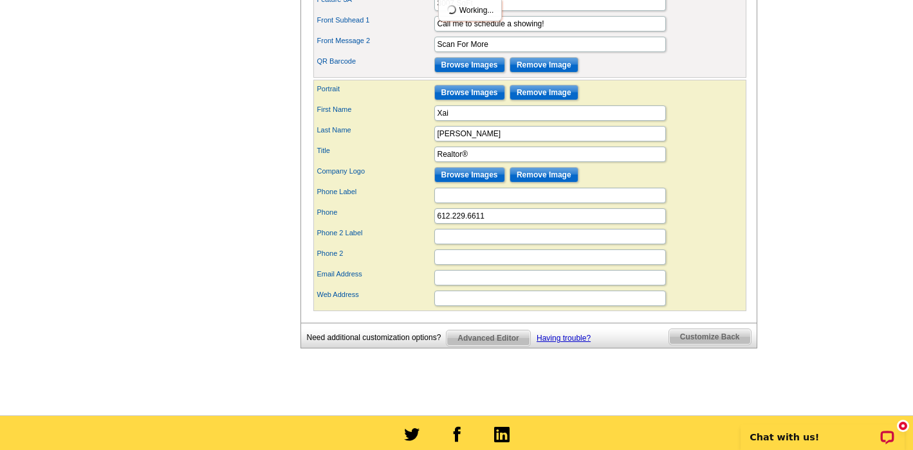
scroll to position [668, 0]
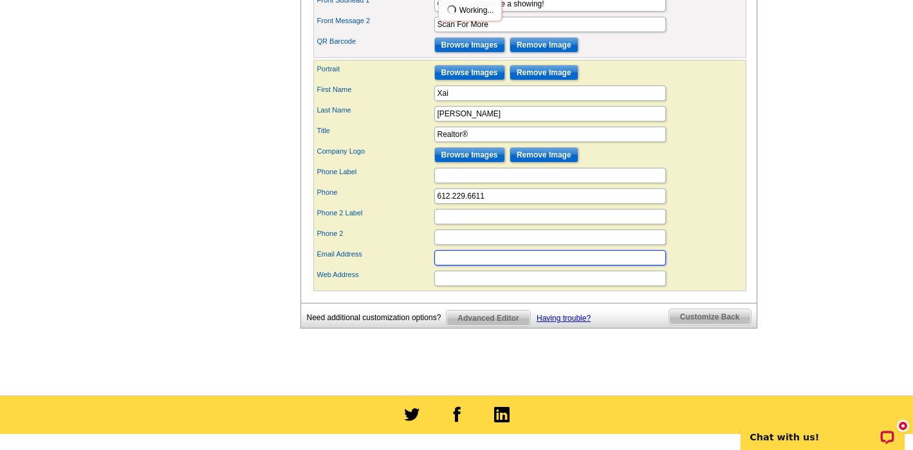
click at [453, 266] on input "Email Address" at bounding box center [550, 257] width 232 height 15
type input "[EMAIL_ADDRESS][DOMAIN_NAME]"
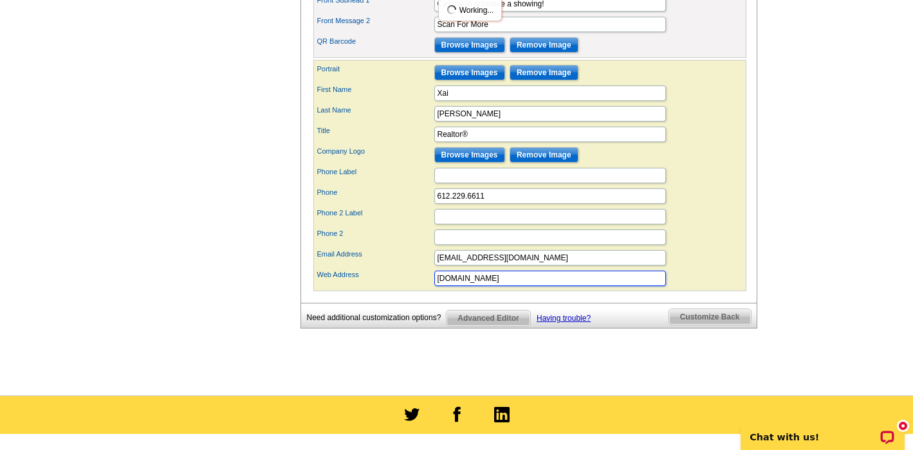
type input "www.therealtorxai.com"
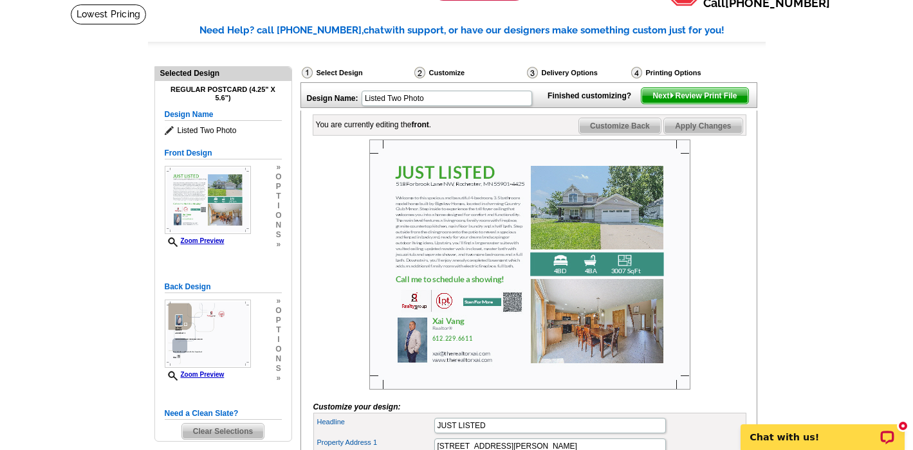
scroll to position [80, 0]
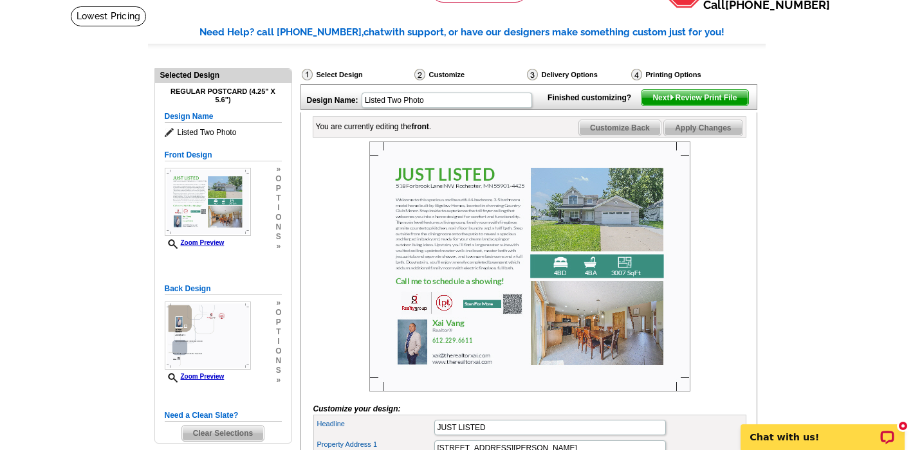
click at [684, 105] on span "Next Review Print File" at bounding box center [694, 97] width 106 height 15
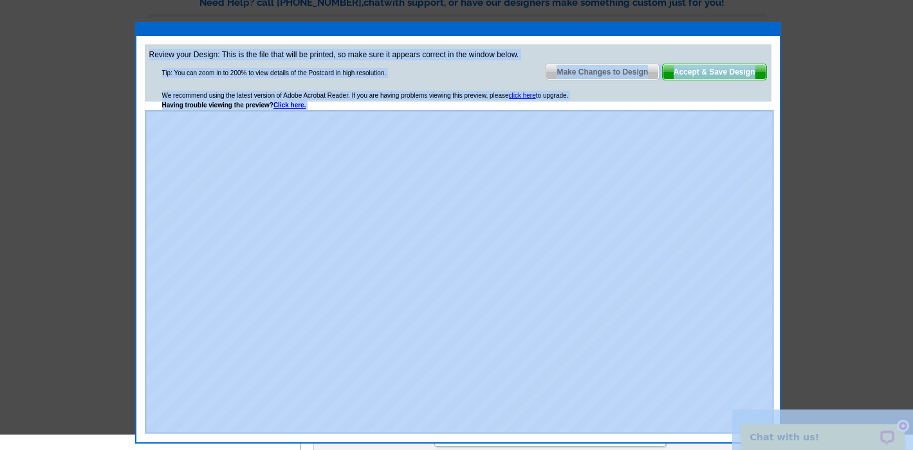
scroll to position [123, 0]
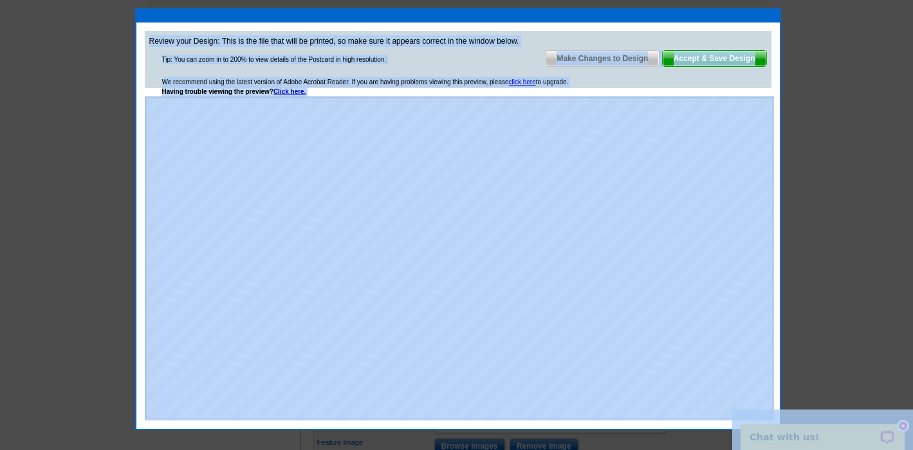
click at [846, 270] on div at bounding box center [456, 163] width 913 height 573
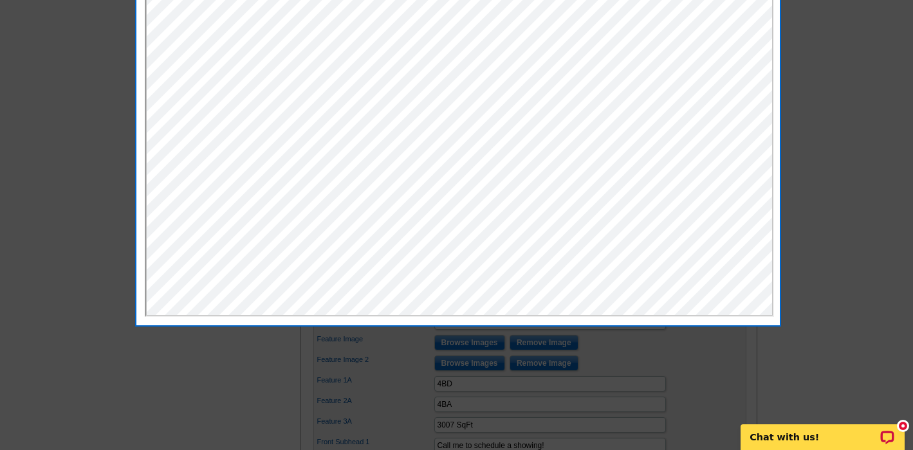
scroll to position [229, 0]
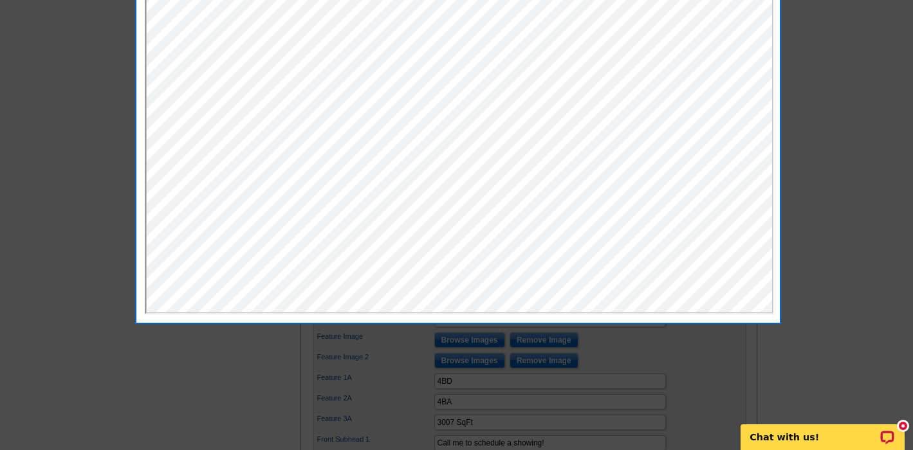
click html
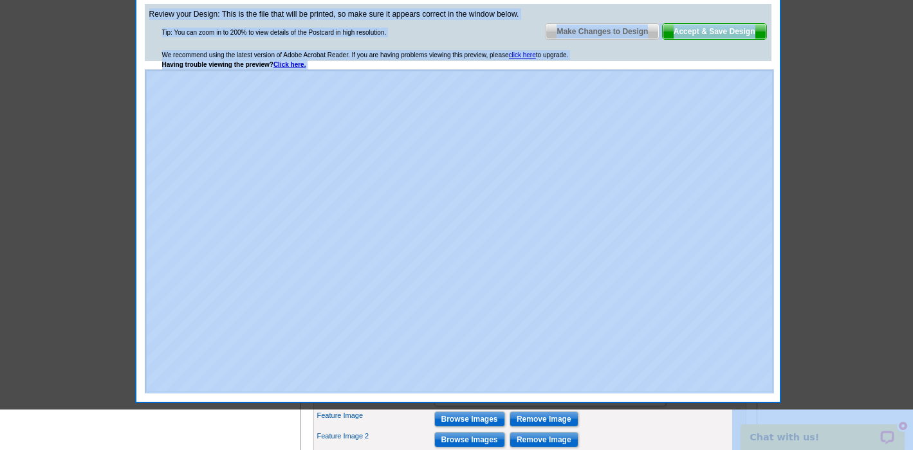
drag, startPoint x: 837, startPoint y: 110, endPoint x: 871, endPoint y: 78, distance: 46.4
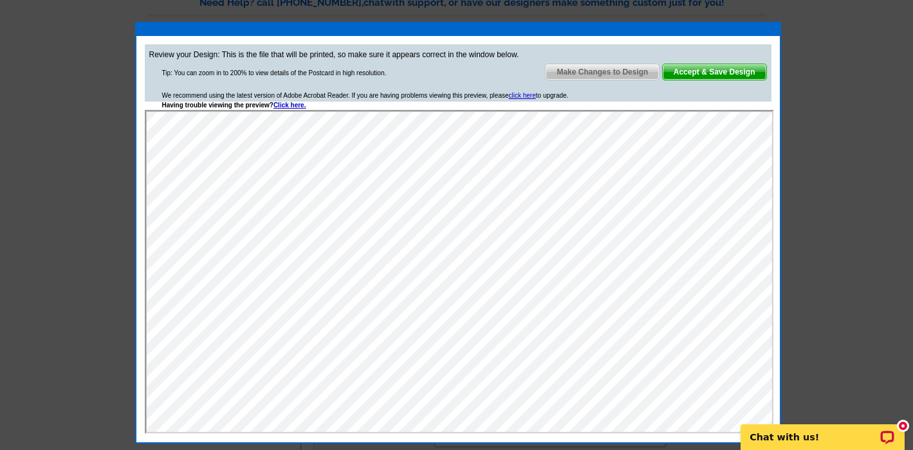
drag, startPoint x: 857, startPoint y: 140, endPoint x: 808, endPoint y: 126, distance: 50.1
click at [857, 139] on div at bounding box center [456, 170] width 913 height 559
click at [709, 72] on span "Accept & Save Design" at bounding box center [714, 71] width 104 height 15
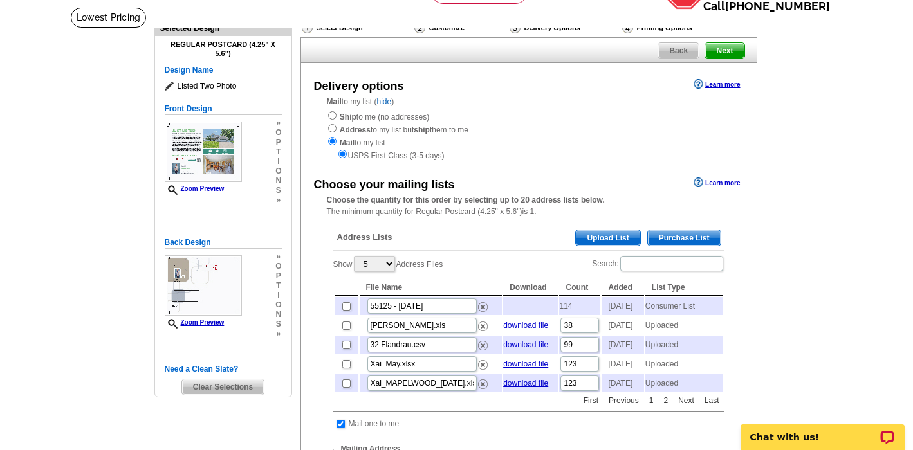
scroll to position [73, 0]
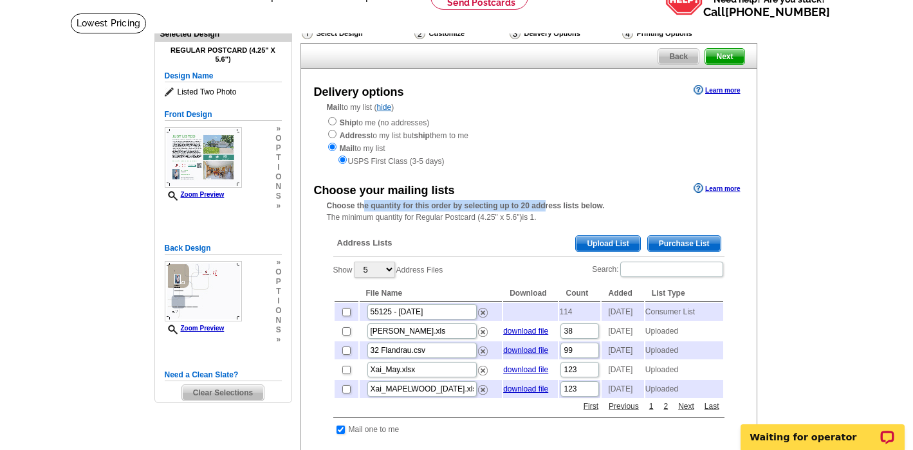
drag, startPoint x: 377, startPoint y: 198, endPoint x: 545, endPoint y: 203, distance: 167.3
click at [545, 203] on strong "Choose the quantity for this order by selecting up to 20 address lists below." at bounding box center [466, 205] width 278 height 9
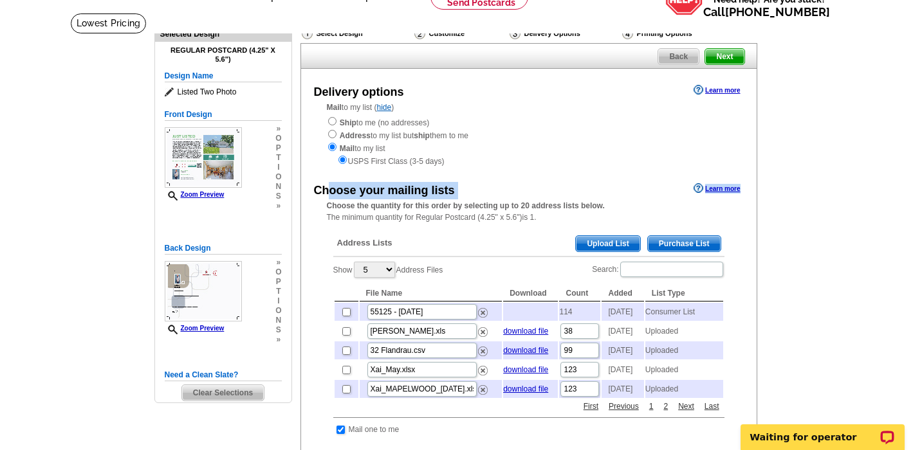
drag, startPoint x: 331, startPoint y: 185, endPoint x: 468, endPoint y: 189, distance: 137.0
click at [468, 189] on div "Choose your mailing lists Learn more" at bounding box center [528, 187] width 455 height 15
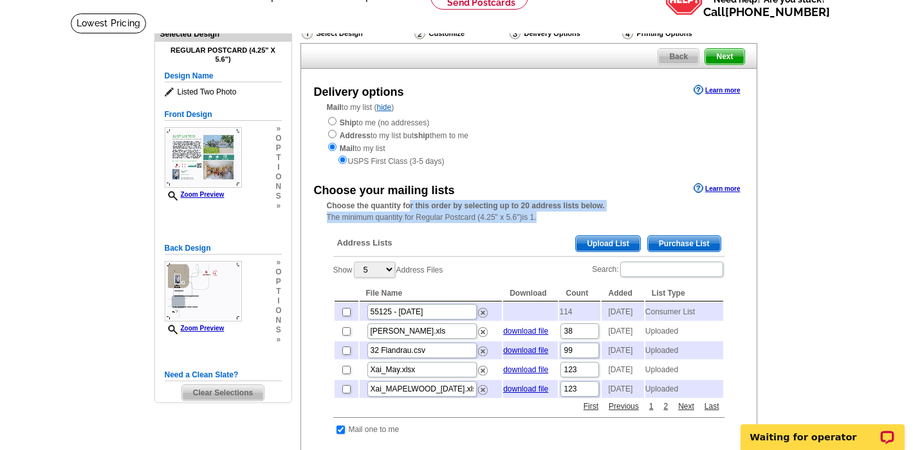
drag, startPoint x: 408, startPoint y: 201, endPoint x: 548, endPoint y: 214, distance: 140.8
click at [548, 214] on div "Choose the quantity for this order by selecting up to 20 address lists below. T…" at bounding box center [528, 211] width 455 height 23
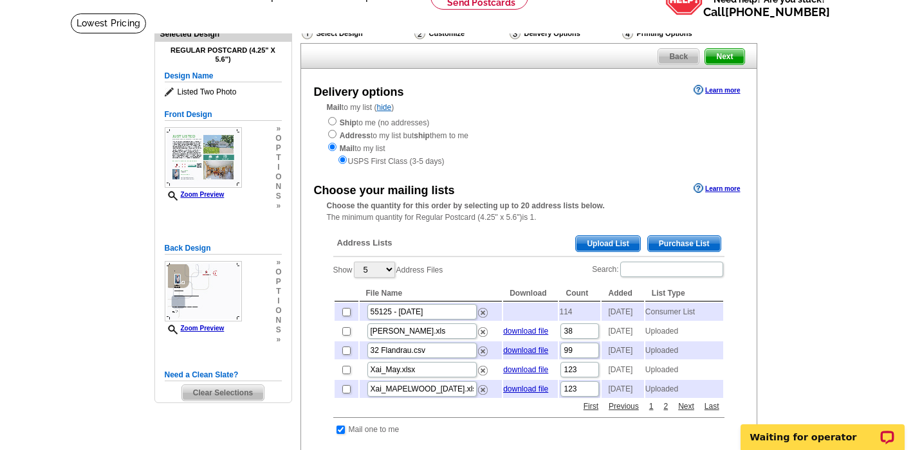
click at [684, 238] on span "Purchase List" at bounding box center [684, 243] width 73 height 15
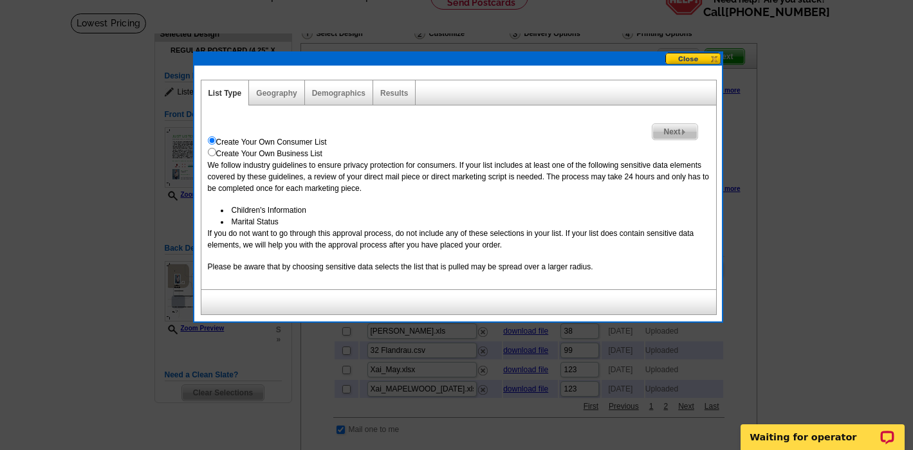
click at [212, 156] on input "radio" at bounding box center [212, 152] width 8 height 8
radio input "true"
click at [341, 92] on link "Demographics" at bounding box center [338, 93] width 53 height 9
select select
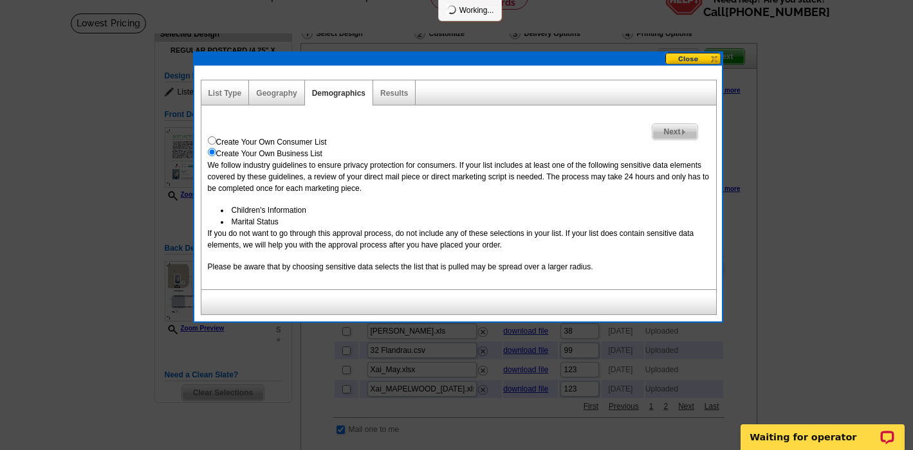
select select
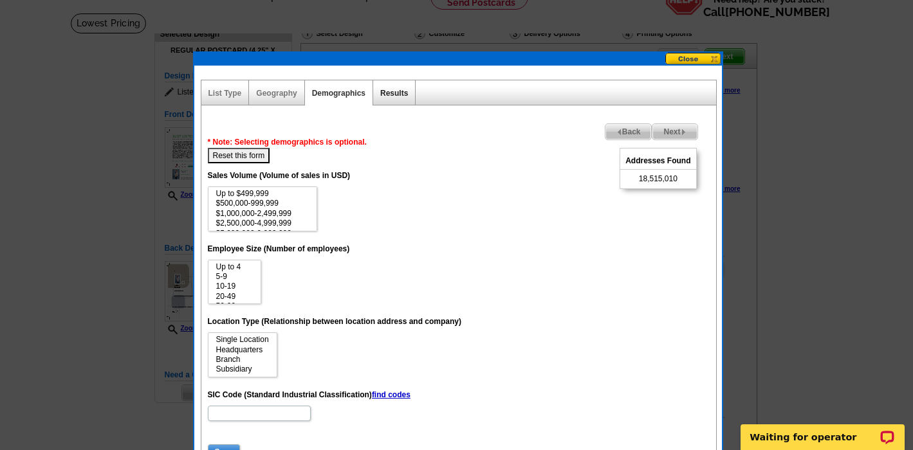
click at [397, 92] on link "Results" at bounding box center [394, 93] width 28 height 9
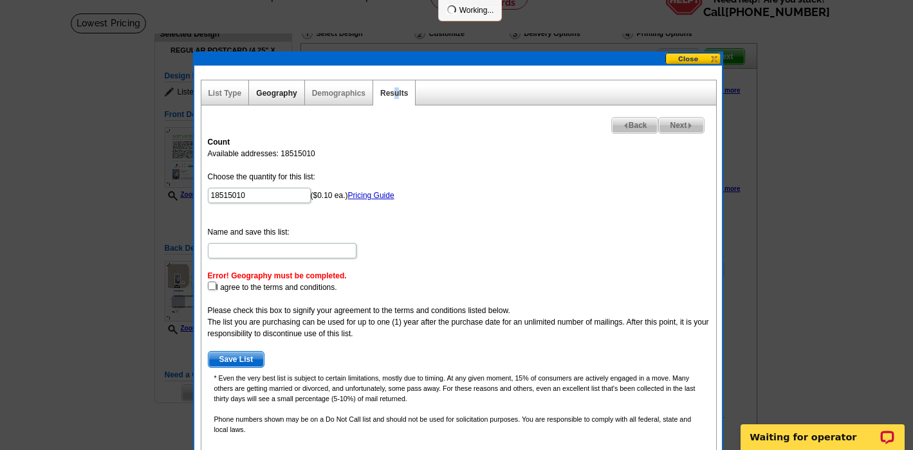
click at [275, 95] on link "Geography" at bounding box center [276, 93] width 41 height 9
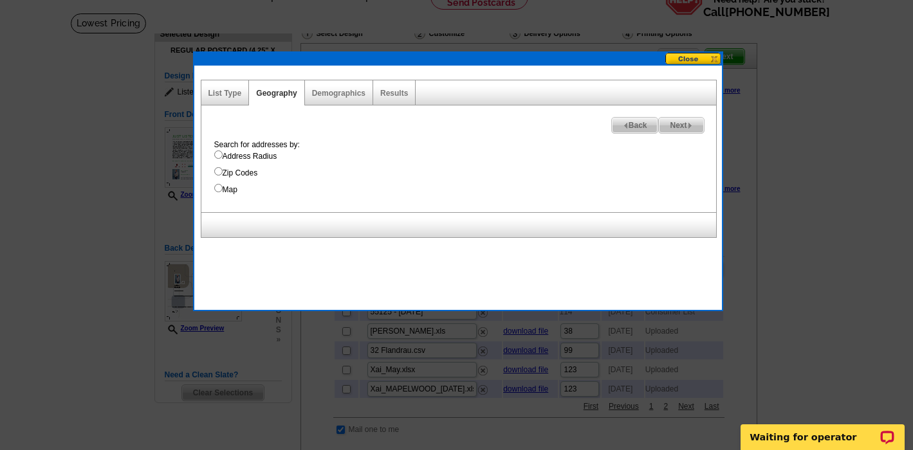
drag, startPoint x: 215, startPoint y: 188, endPoint x: 281, endPoint y: 172, distance: 67.5
click at [216, 188] on input "Map" at bounding box center [218, 188] width 8 height 8
radio input "true"
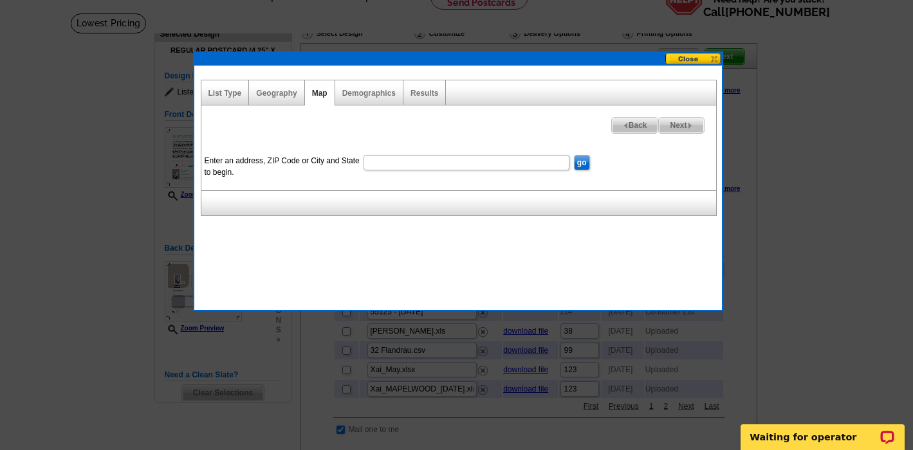
click at [376, 161] on input "Enter an address, ZIP Code or City and State to begin." at bounding box center [466, 162] width 206 height 15
drag, startPoint x: 266, startPoint y: 91, endPoint x: 275, endPoint y: 91, distance: 9.0
click at [267, 91] on link "Geography" at bounding box center [276, 93] width 41 height 9
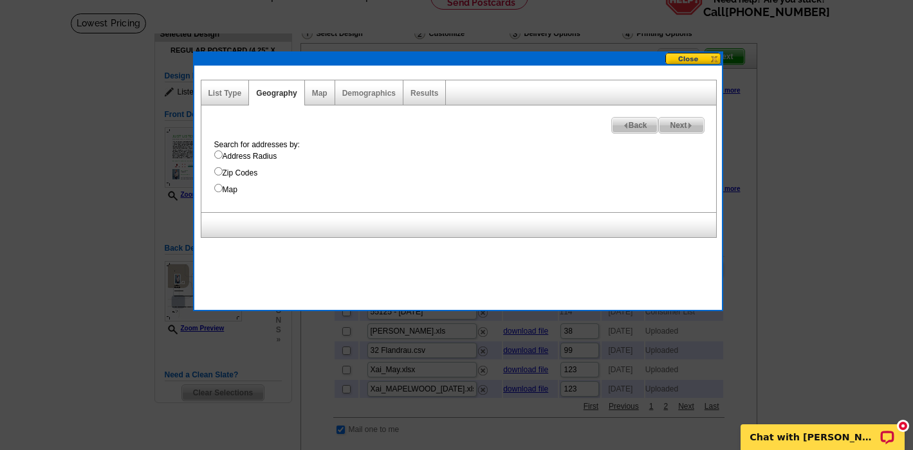
click at [218, 188] on input "Map" at bounding box center [218, 188] width 8 height 8
radio input "true"
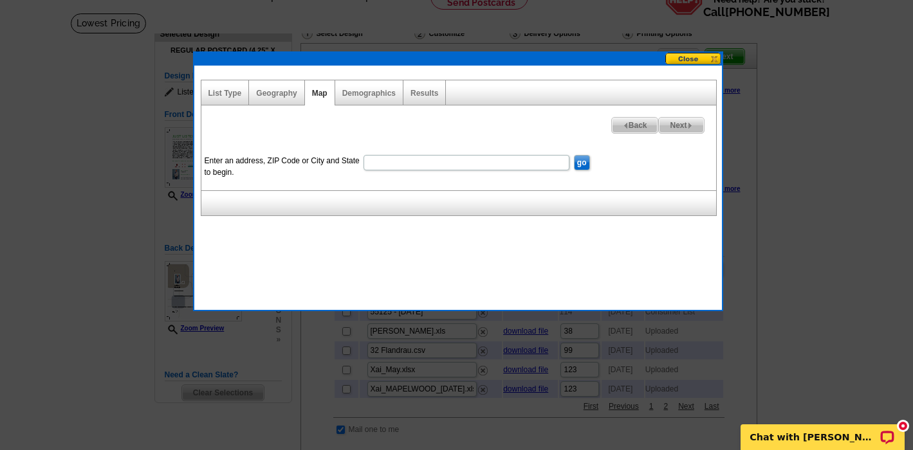
click at [392, 161] on input "Enter an address, ZIP Code or City and State to begin." at bounding box center [466, 162] width 206 height 15
paste input "55901"
type input "55901"
click at [577, 163] on input "go" at bounding box center [582, 162] width 16 height 15
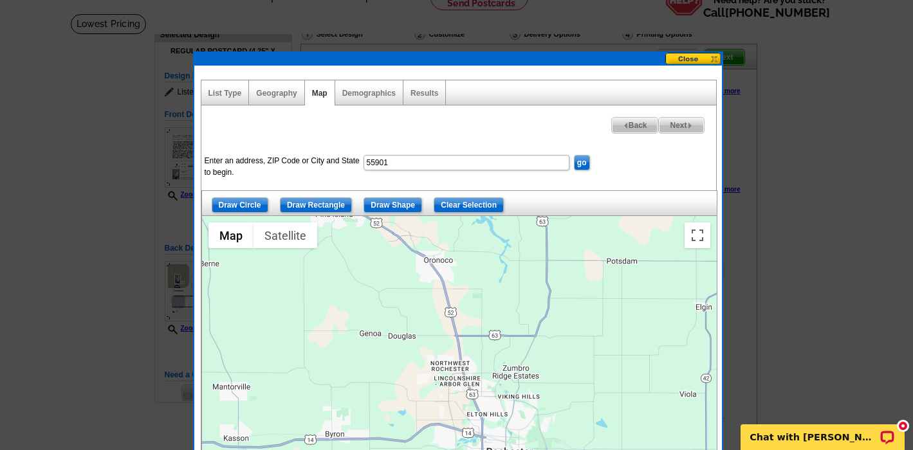
click at [598, 302] on div at bounding box center [459, 377] width 514 height 322
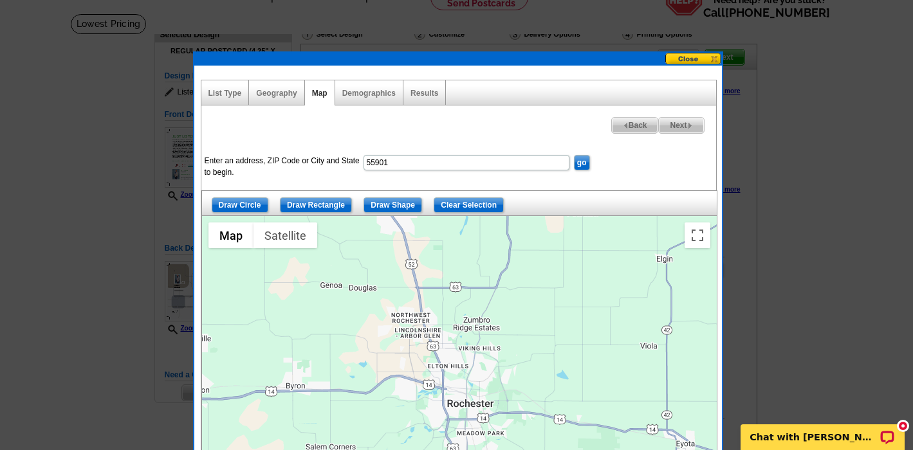
drag, startPoint x: 610, startPoint y: 321, endPoint x: 590, endPoint y: 279, distance: 46.3
click at [590, 279] on div at bounding box center [459, 377] width 514 height 322
drag, startPoint x: 387, startPoint y: 163, endPoint x: 356, endPoint y: 158, distance: 31.9
click at [357, 152] on dl "Enter an address, ZIP Code or City and State to begin. 55901 go" at bounding box center [448, 152] width 495 height 0
paste input "[STREET_ADDRESS][PERSON_NAME]"
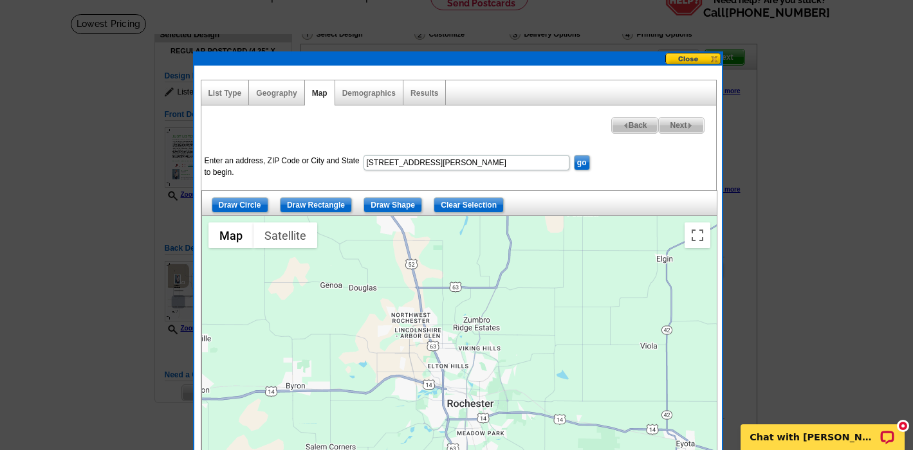
type input "[STREET_ADDRESS][PERSON_NAME]"
click at [581, 163] on input "go" at bounding box center [582, 162] width 16 height 15
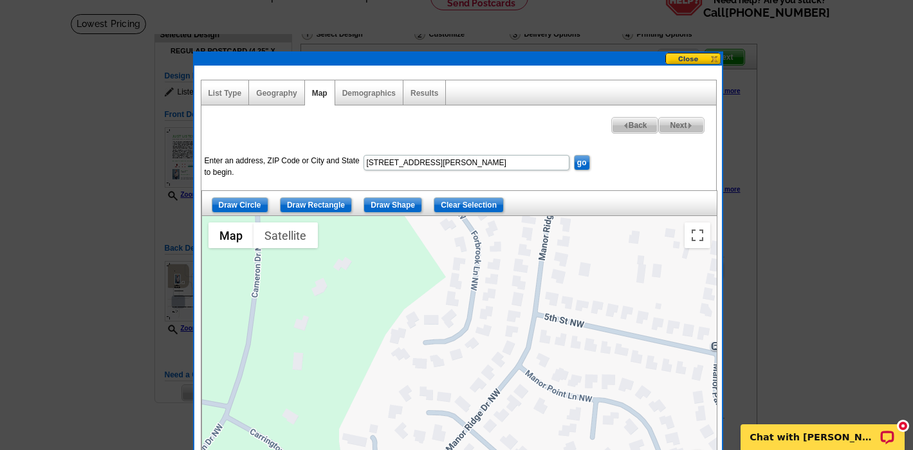
drag, startPoint x: 617, startPoint y: 332, endPoint x: 622, endPoint y: 318, distance: 14.8
click at [622, 318] on div at bounding box center [459, 377] width 514 height 322
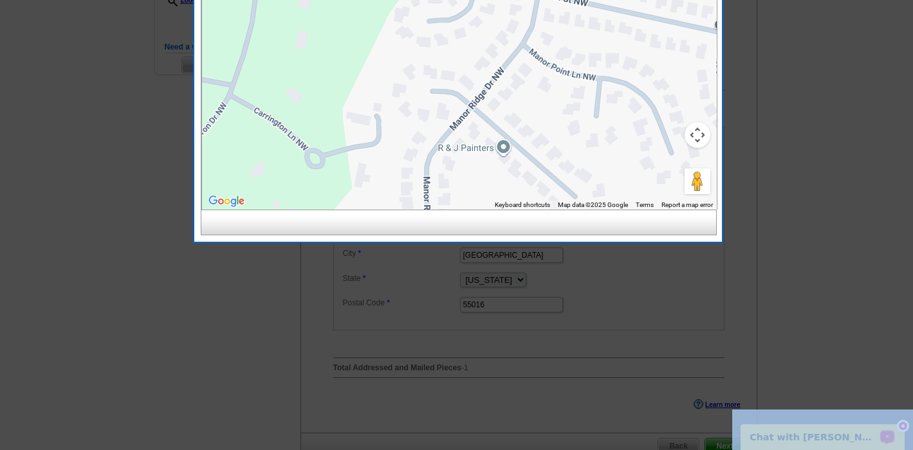
drag, startPoint x: 810, startPoint y: 364, endPoint x: 801, endPoint y: 306, distance: 58.6
click at [826, 450] on html "Welcome back Xai My Account Logout local_phone Same Day Design, Print, & Mail P…" at bounding box center [456, 199] width 913 height 1201
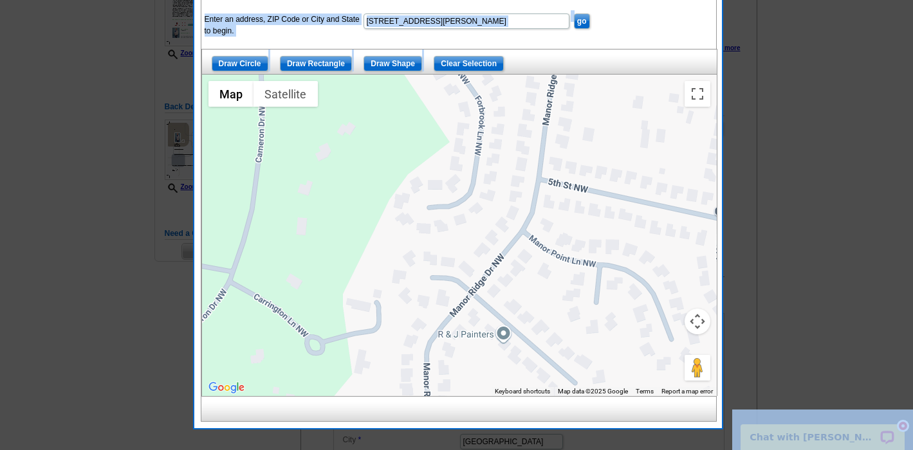
scroll to position [216, 0]
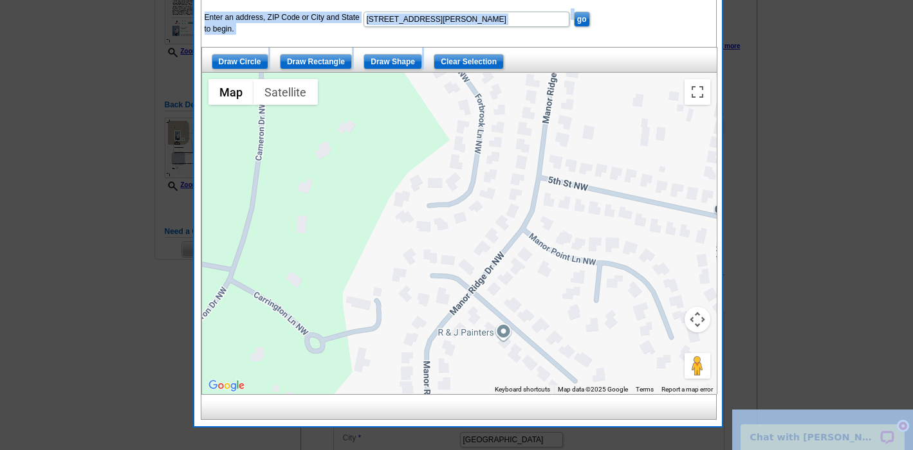
click at [464, 277] on div at bounding box center [459, 234] width 514 height 322
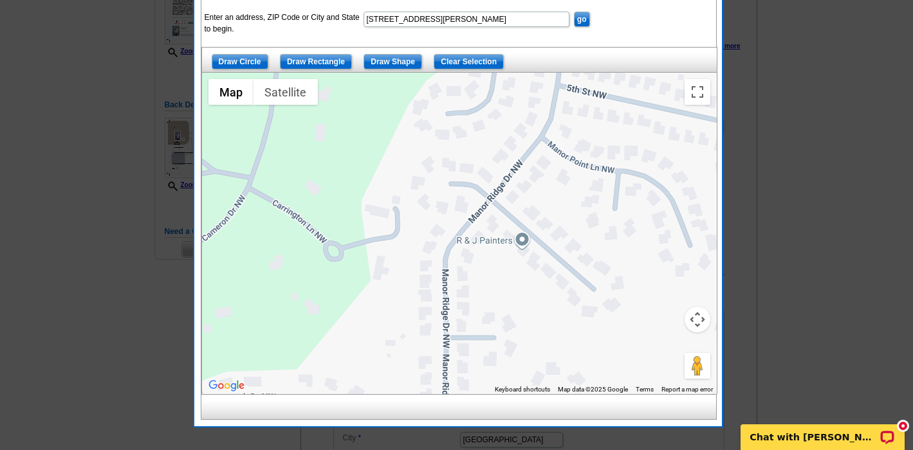
drag, startPoint x: 573, startPoint y: 284, endPoint x: 592, endPoint y: 192, distance: 93.8
click at [592, 192] on div at bounding box center [459, 234] width 514 height 322
drag, startPoint x: 577, startPoint y: 18, endPoint x: 586, endPoint y: 24, distance: 11.1
click at [578, 18] on input "go" at bounding box center [582, 19] width 16 height 15
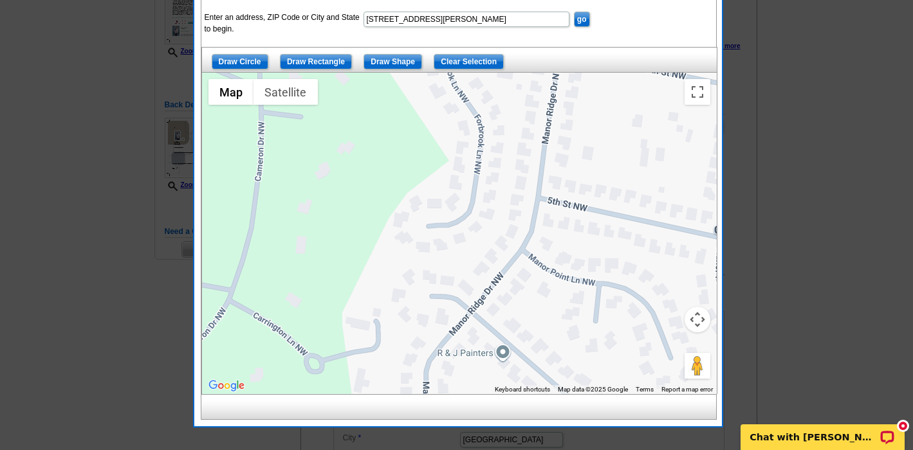
click at [471, 235] on div at bounding box center [459, 234] width 514 height 322
click at [223, 116] on span "Terrain" at bounding box center [219, 117] width 12 height 12
click at [696, 317] on button "Map camera controls" at bounding box center [697, 320] width 26 height 26
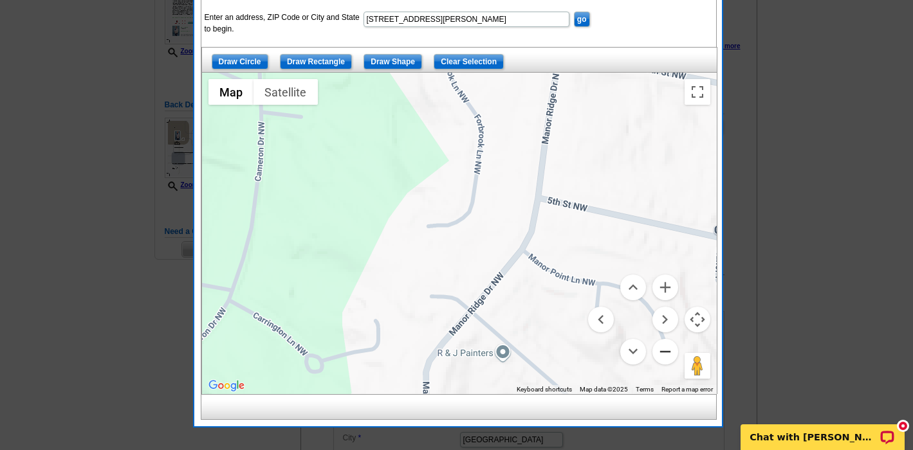
click at [664, 352] on button "Zoom out" at bounding box center [665, 352] width 26 height 26
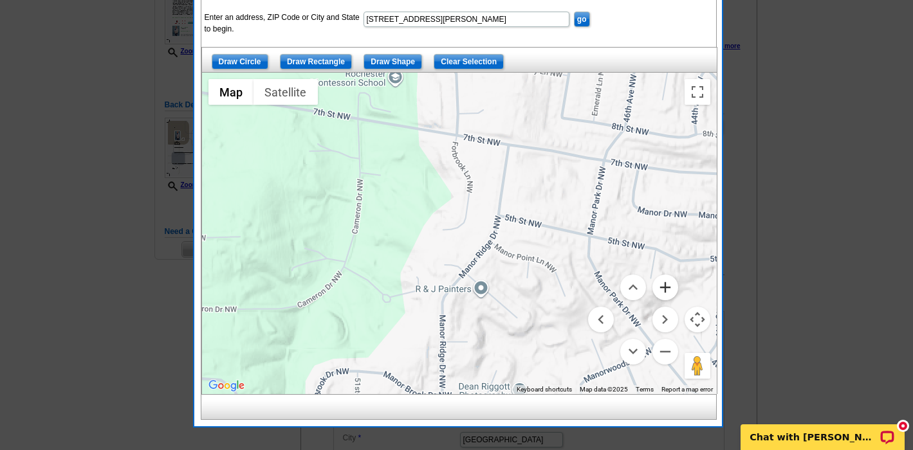
click at [664, 284] on button "Zoom in" at bounding box center [665, 288] width 26 height 26
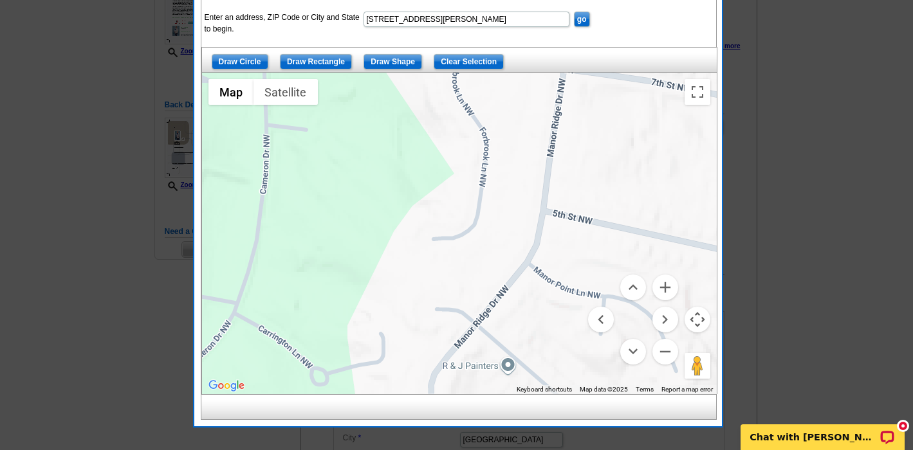
drag, startPoint x: 501, startPoint y: 208, endPoint x: 568, endPoint y: 271, distance: 92.3
click at [509, 227] on div at bounding box center [459, 234] width 514 height 322
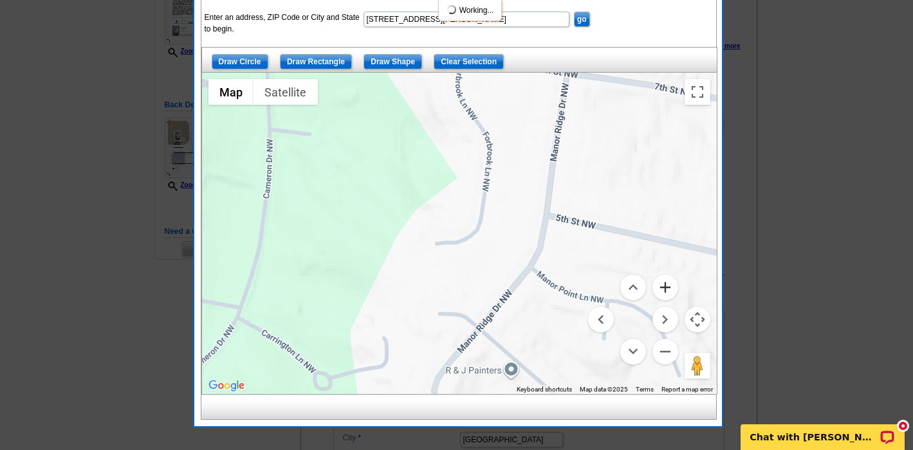
click at [671, 292] on button "Zoom in" at bounding box center [665, 288] width 26 height 26
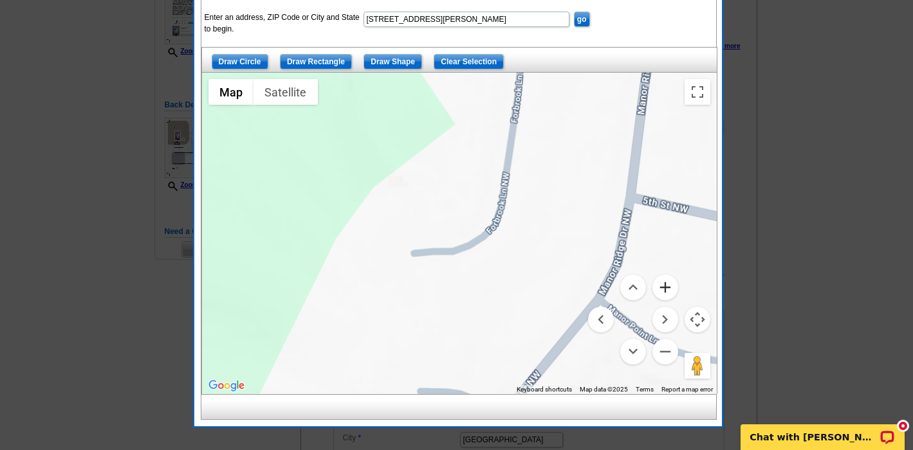
click at [661, 289] on button "Zoom in" at bounding box center [665, 288] width 26 height 26
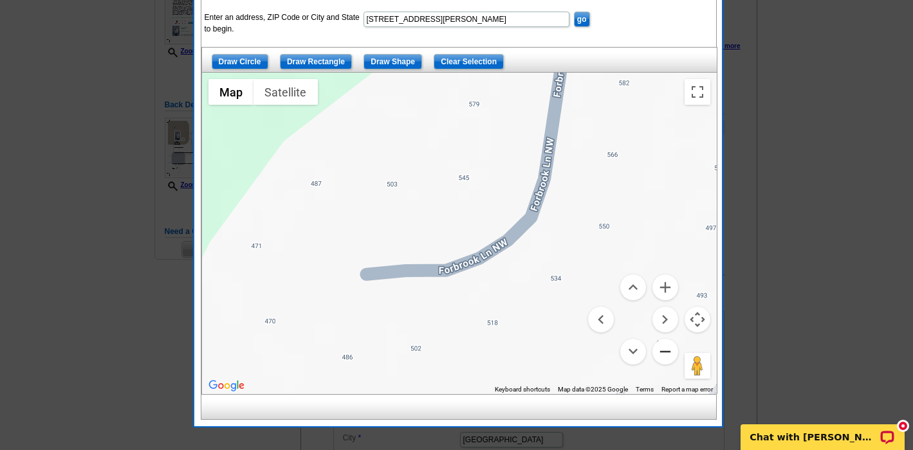
click at [662, 349] on button "Zoom out" at bounding box center [665, 352] width 26 height 26
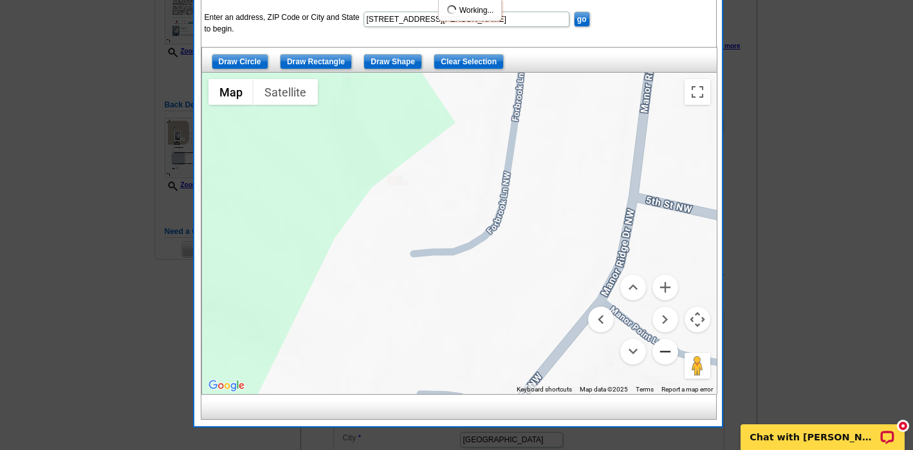
click at [664, 350] on button "Zoom out" at bounding box center [665, 352] width 26 height 26
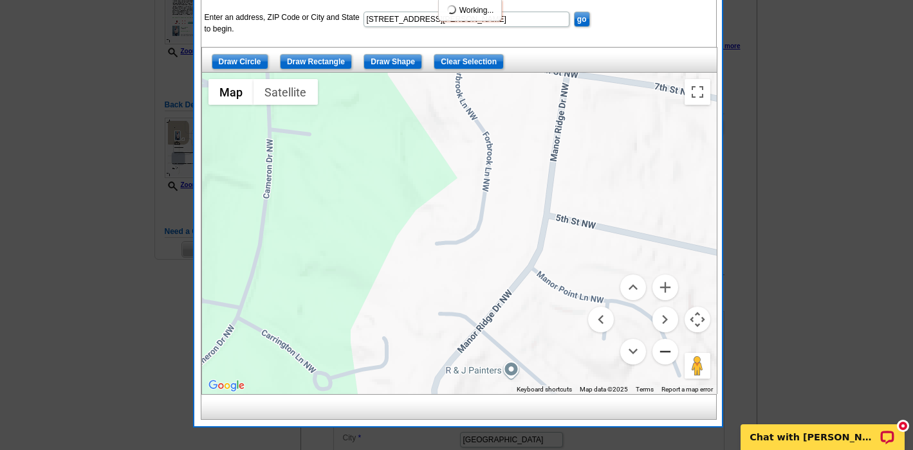
click at [664, 350] on button "Zoom out" at bounding box center [665, 352] width 26 height 26
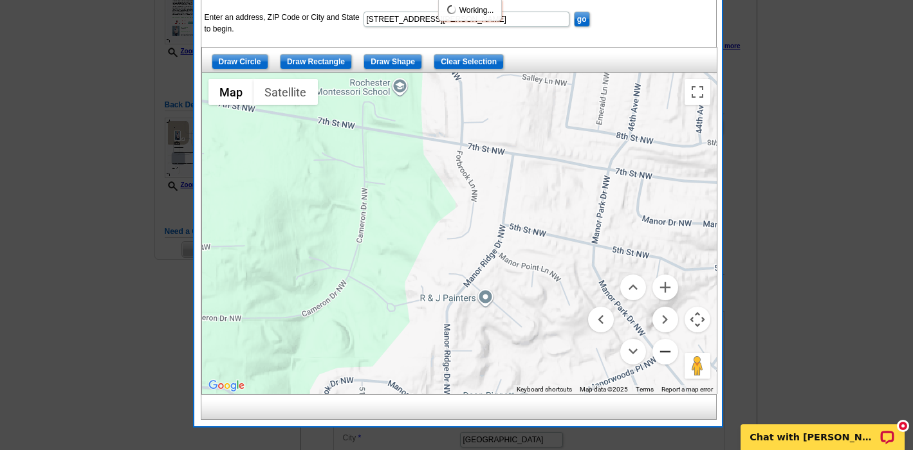
click at [664, 350] on button "Zoom out" at bounding box center [665, 352] width 26 height 26
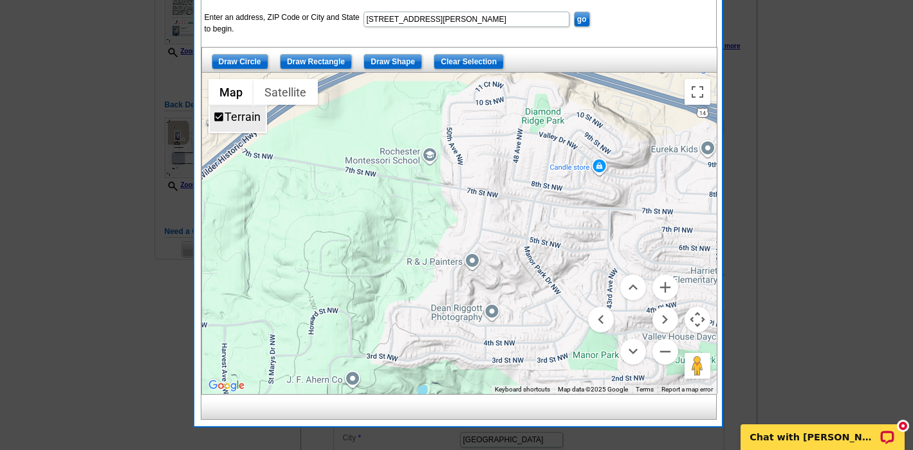
click at [235, 114] on label "Terrain" at bounding box center [242, 117] width 36 height 14
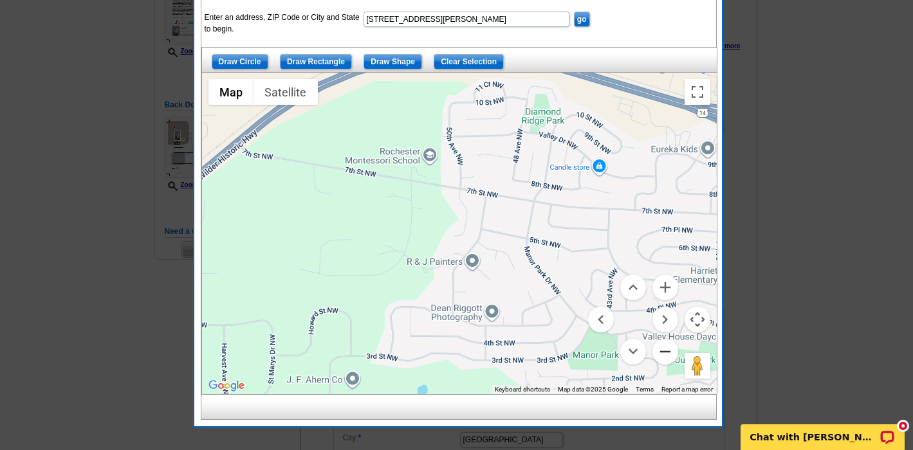
click at [666, 348] on button "Zoom out" at bounding box center [665, 352] width 26 height 26
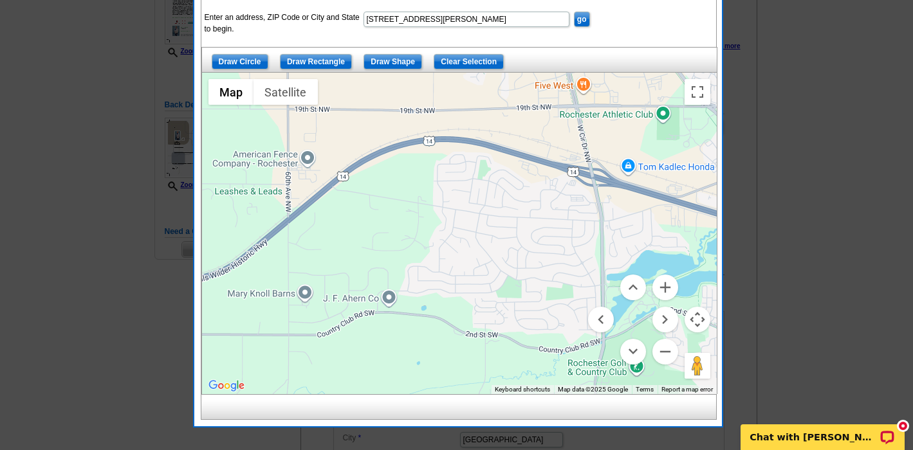
drag, startPoint x: 579, startPoint y: 250, endPoint x: 561, endPoint y: 246, distance: 19.2
click at [561, 246] on div at bounding box center [459, 234] width 514 height 322
click at [666, 289] on button "Zoom in" at bounding box center [665, 288] width 26 height 26
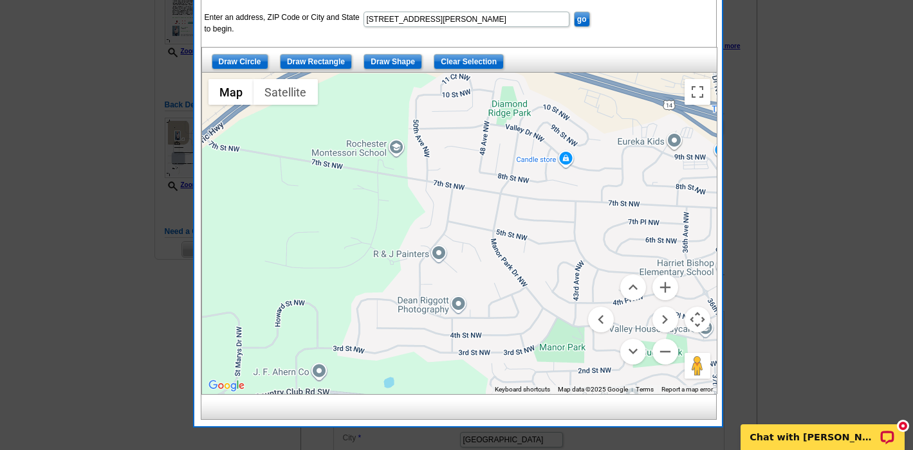
click at [244, 60] on input "Draw Circle" at bounding box center [240, 61] width 57 height 15
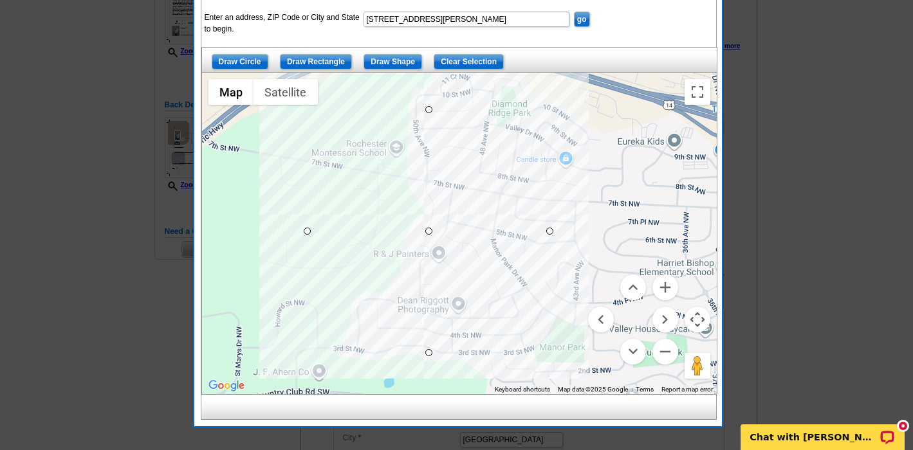
drag, startPoint x: 424, startPoint y: 230, endPoint x: 545, endPoint y: 263, distance: 125.4
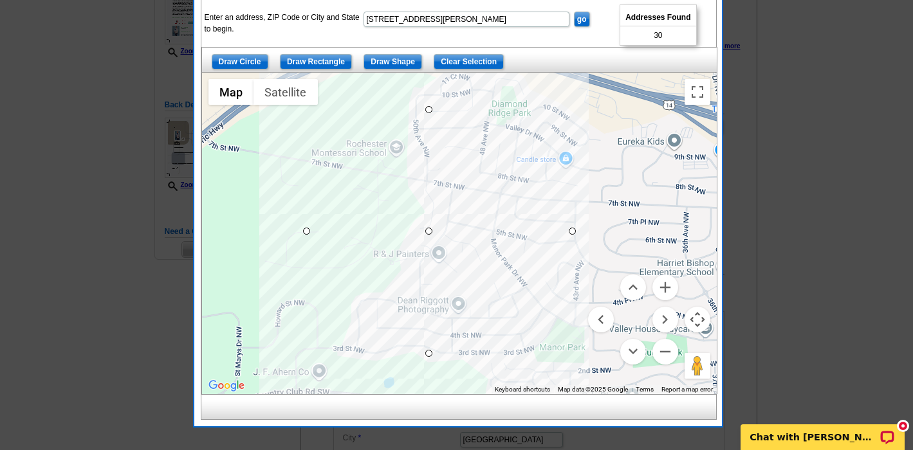
drag, startPoint x: 550, startPoint y: 232, endPoint x: 574, endPoint y: 234, distance: 23.9
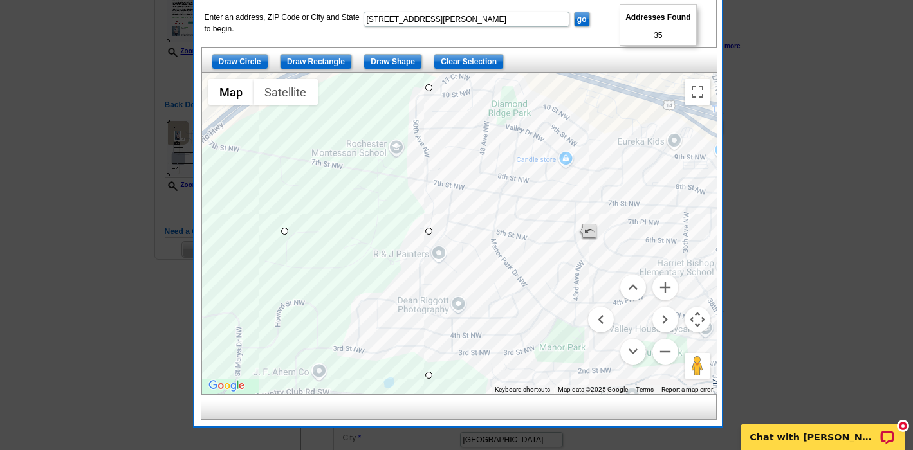
drag, startPoint x: 571, startPoint y: 233, endPoint x: 592, endPoint y: 234, distance: 21.3
click at [592, 233] on div at bounding box center [716, 233] width 514 height 0
click at [602, 32] on form "Enter an address, ZIP Code or City and State to begin. 518 Forbrook Lane NW, Ro…" at bounding box center [458, 23] width 514 height 31
click at [635, 176] on div at bounding box center [459, 234] width 514 height 322
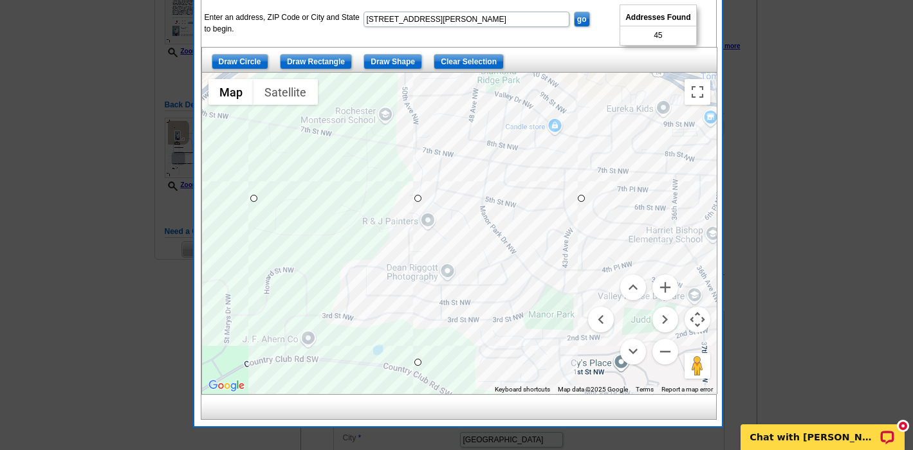
drag, startPoint x: 588, startPoint y: 422, endPoint x: 572, endPoint y: 335, distance: 88.4
click at [572, 335] on div at bounding box center [459, 234] width 514 height 322
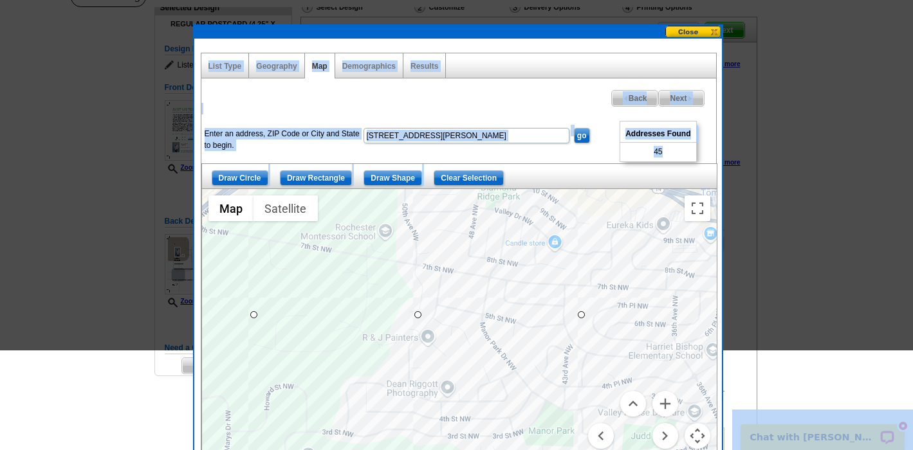
scroll to position [0, 0]
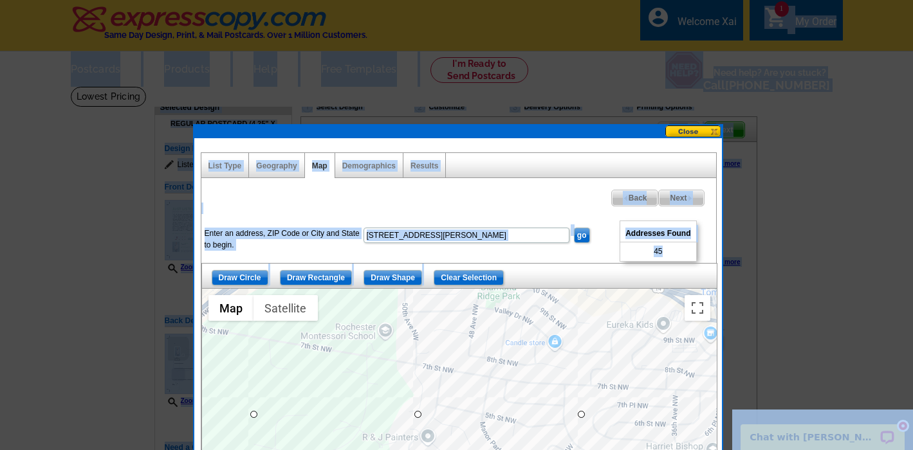
drag, startPoint x: 804, startPoint y: 50, endPoint x: 792, endPoint y: -53, distance: 103.6
click at [816, 217] on div at bounding box center [456, 225] width 913 height 450
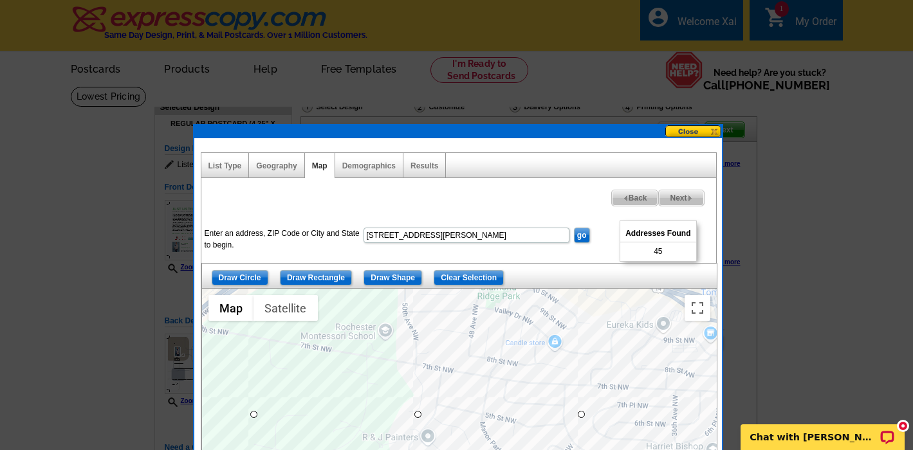
click at [677, 195] on span "Next" at bounding box center [681, 197] width 44 height 15
select select
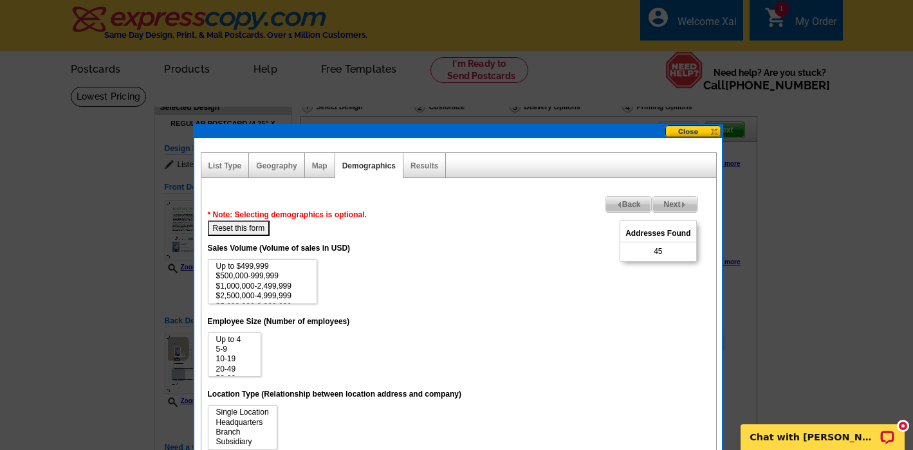
click at [513, 302] on dd "Up to $499,999 $500,000-999,999 $1,000,000-2,499,999 $2,500,000-4,999,999 $5,00…" at bounding box center [459, 281] width 502 height 45
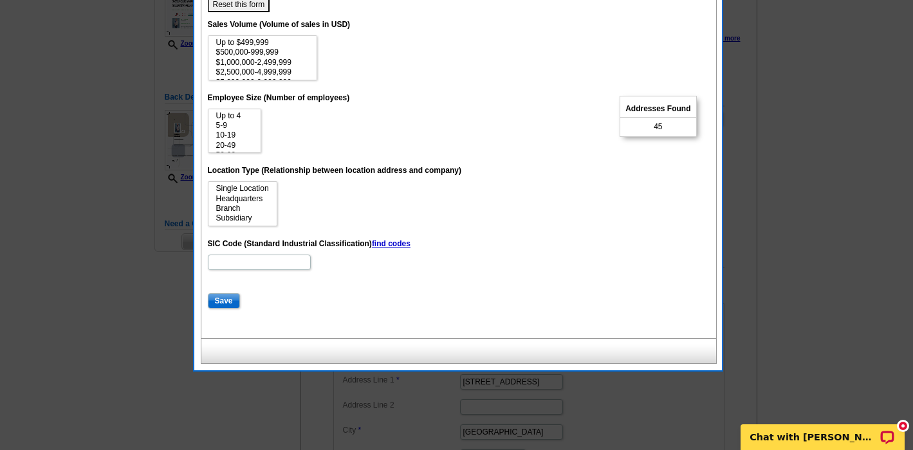
scroll to position [212, 0]
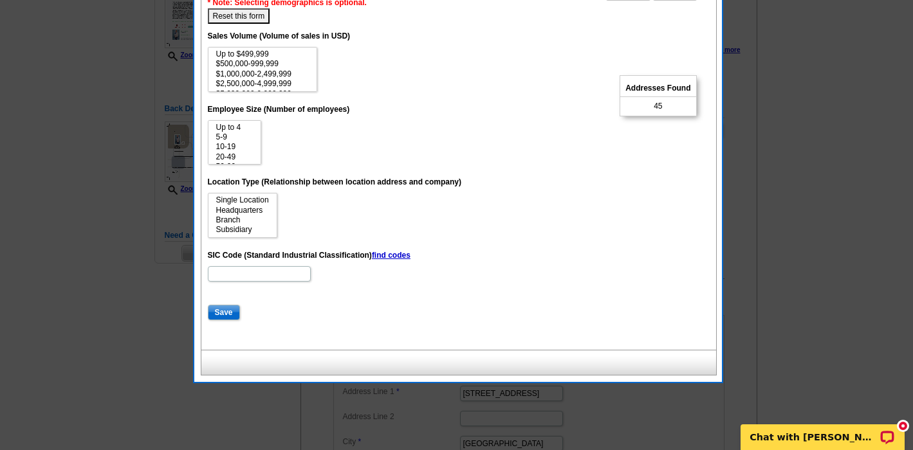
click at [222, 307] on input "Save" at bounding box center [224, 312] width 32 height 15
select select
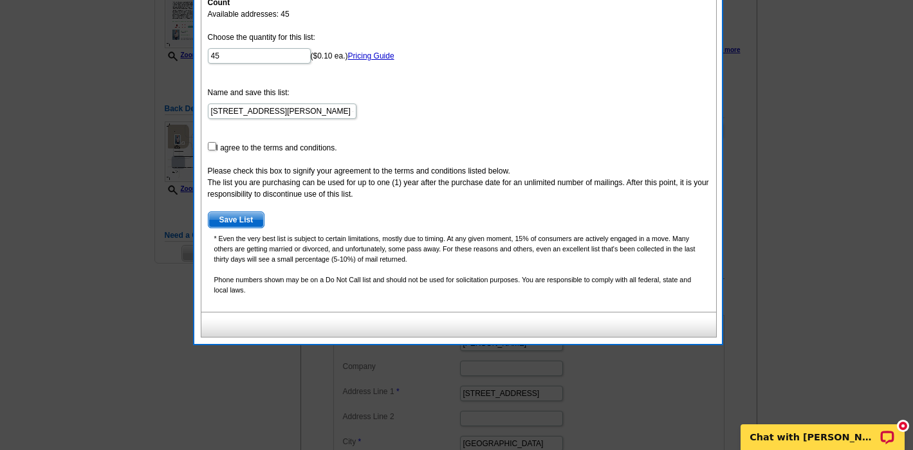
click at [612, 213] on dd "Save List" at bounding box center [459, 220] width 502 height 17
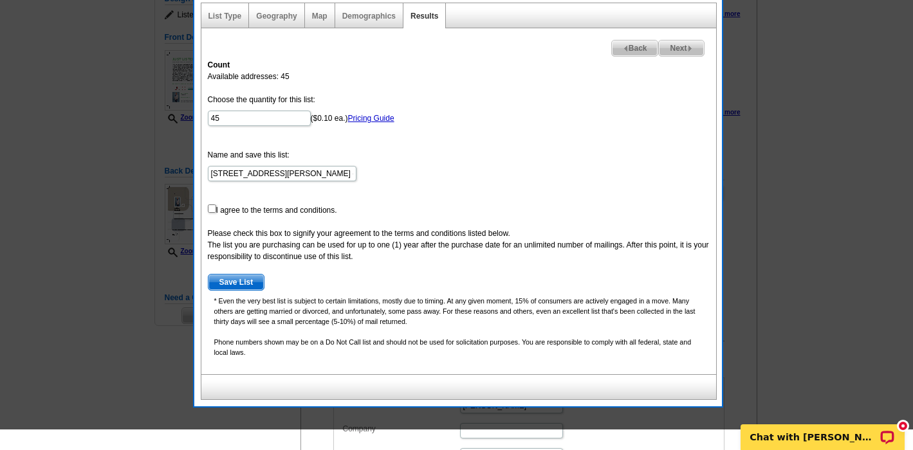
scroll to position [124, 0]
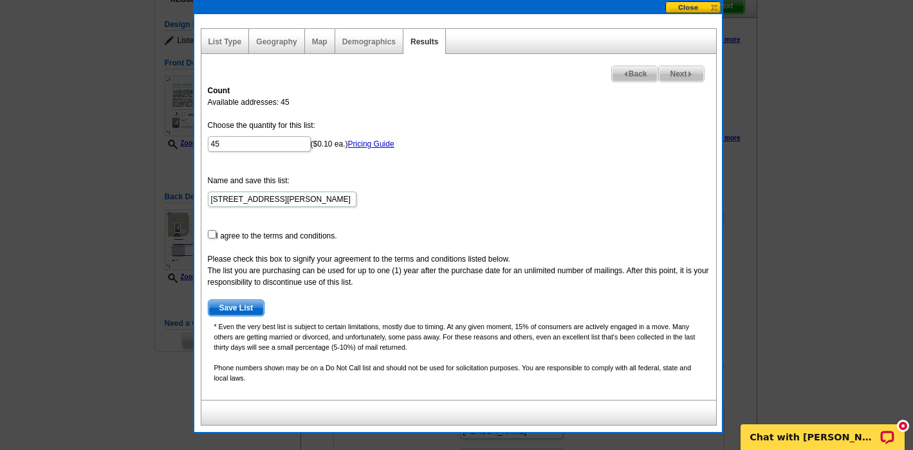
click at [208, 235] on input "checkbox" at bounding box center [212, 234] width 8 height 8
checkbox input "true"
click at [479, 234] on form "Choose the quantity for this list: 45 ($0.10 ea.) Pricing Guide Name and save t…" at bounding box center [459, 218] width 502 height 197
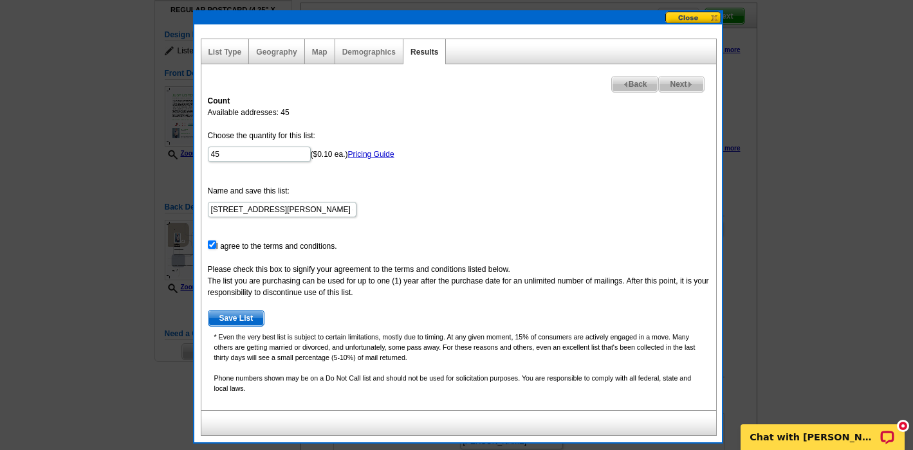
scroll to position [111, 0]
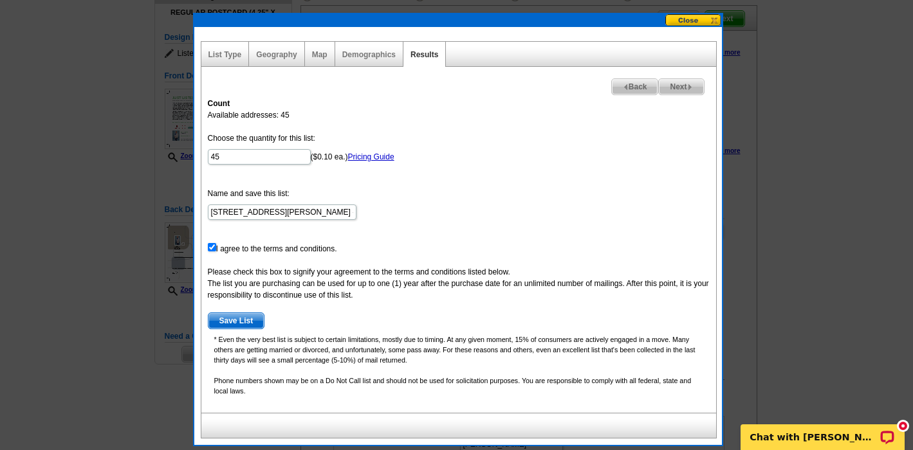
click at [244, 321] on span "Save List" at bounding box center [236, 320] width 56 height 15
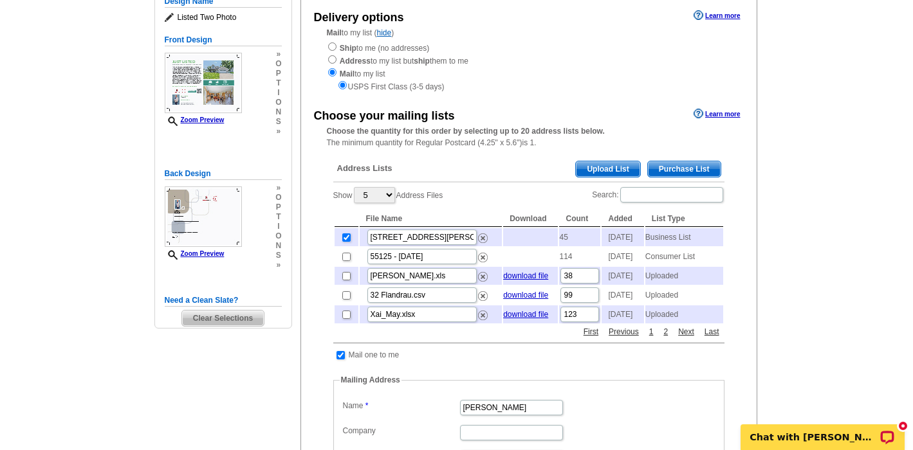
scroll to position [149, 0]
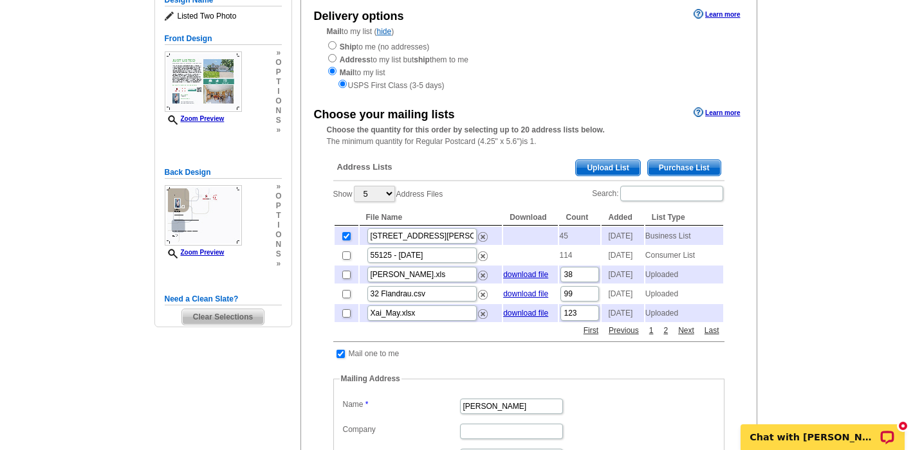
click at [624, 373] on dt at bounding box center [522, 367] width 378 height 12
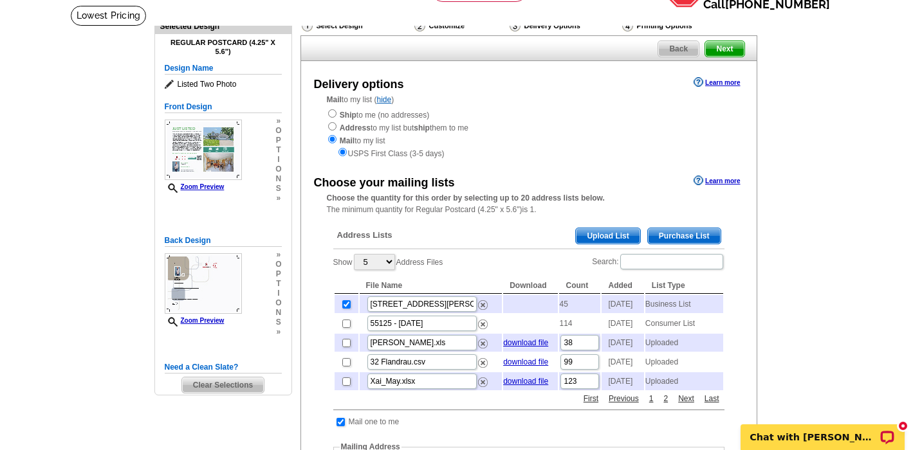
scroll to position [96, 0]
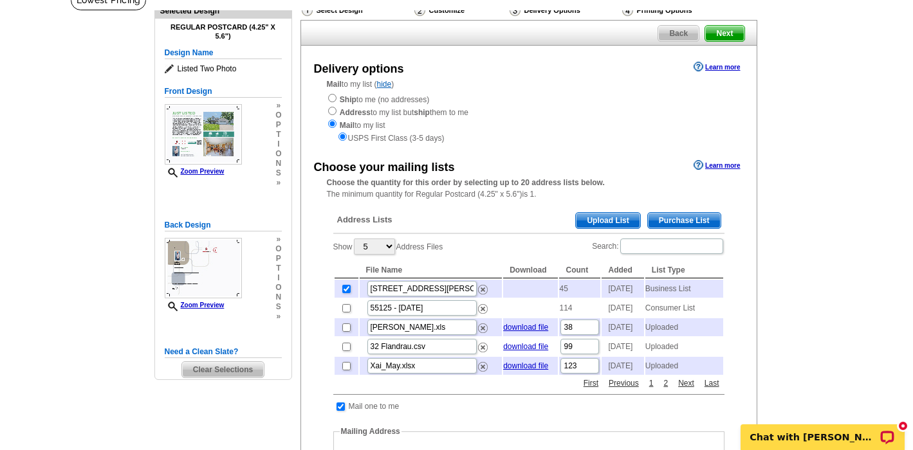
click at [728, 33] on span "Next" at bounding box center [724, 33] width 39 height 15
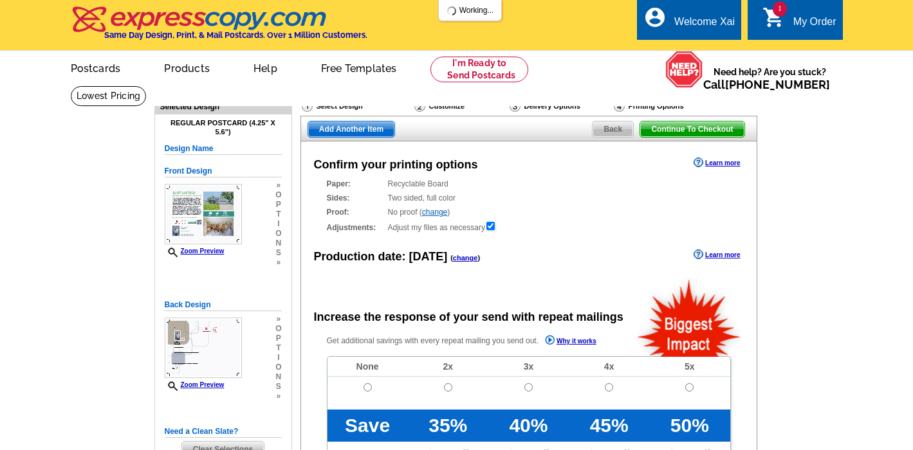
radio input "false"
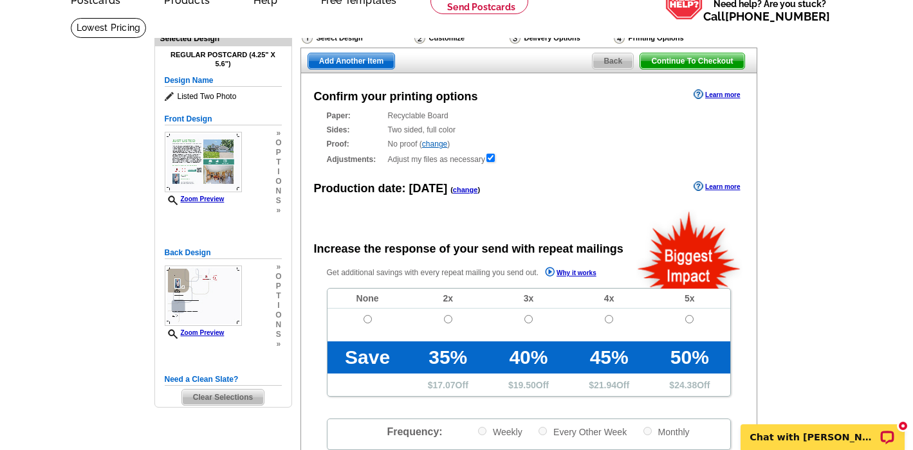
scroll to position [68, 0]
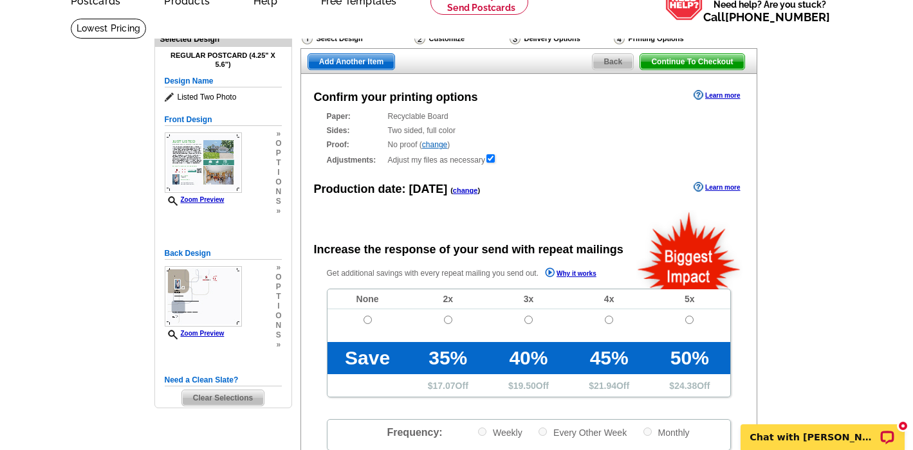
click at [687, 60] on span "Continue To Checkout" at bounding box center [692, 61] width 104 height 15
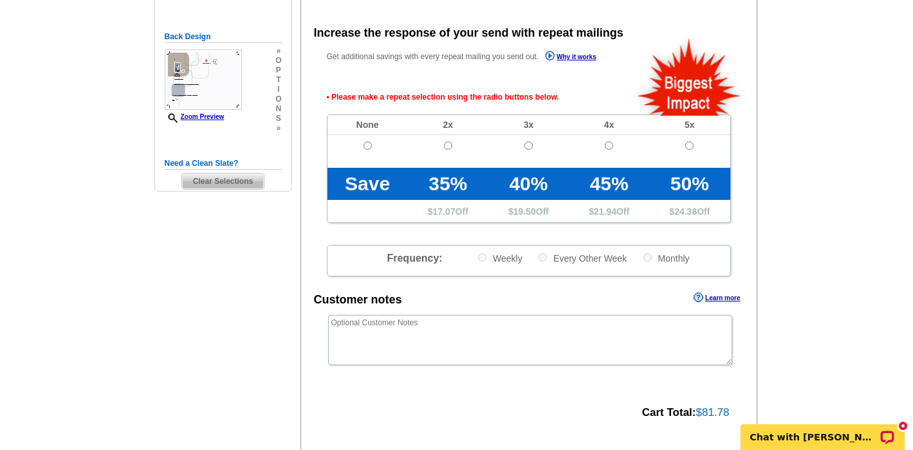
scroll to position [286, 0]
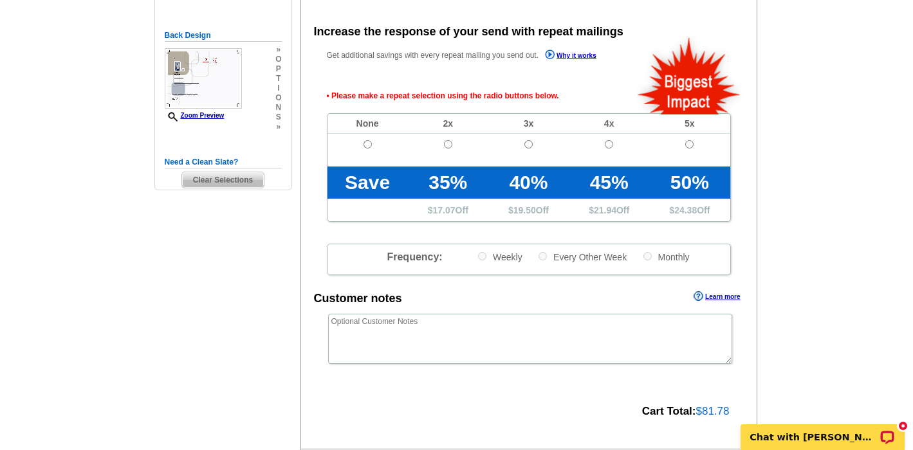
click at [368, 143] on input "radio" at bounding box center [367, 144] width 8 height 8
radio input "true"
drag, startPoint x: 502, startPoint y: 93, endPoint x: 567, endPoint y: 99, distance: 65.9
click at [567, 99] on span "• Please make a repeat selection using the radio buttons below." at bounding box center [529, 95] width 404 height 35
click at [599, 88] on span "• Please make a repeat selection using the radio buttons below." at bounding box center [529, 95] width 404 height 35
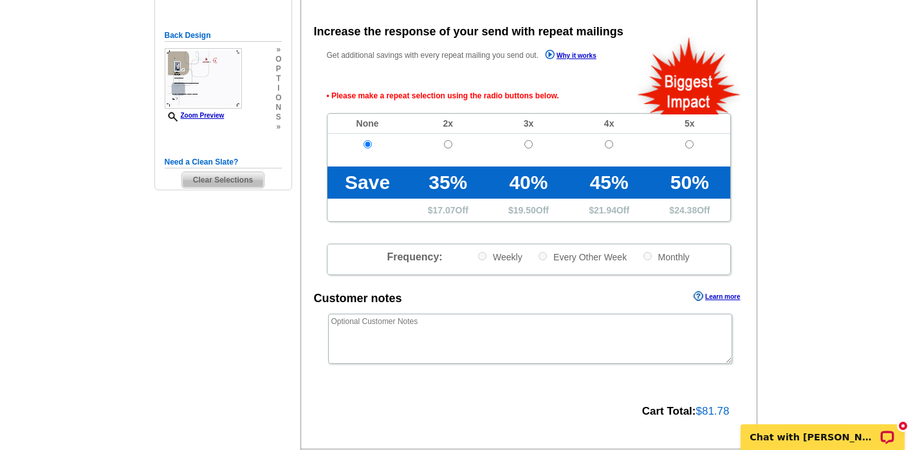
click at [118, 48] on main "Need Help? call [PHONE_NUMBER], chat with support, or have our designers make s…" at bounding box center [456, 170] width 913 height 741
click at [779, 132] on main "Need Help? call [PHONE_NUMBER], chat with support, or have our designers make s…" at bounding box center [456, 170] width 913 height 741
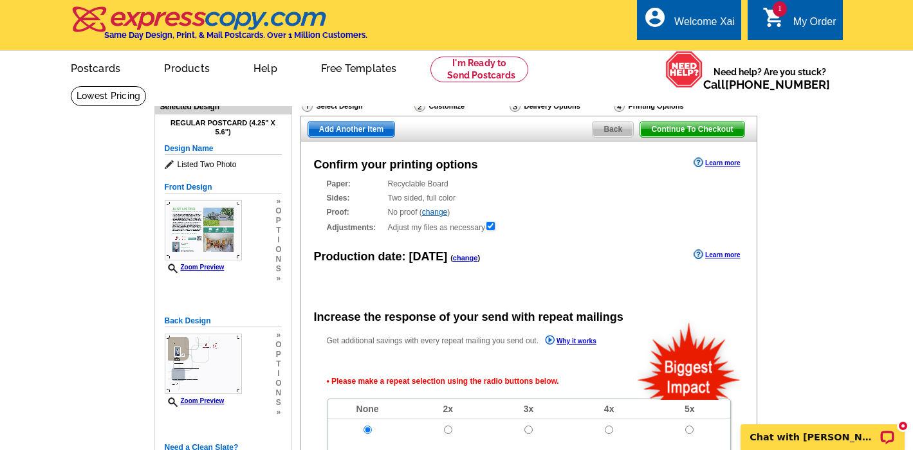
scroll to position [0, 0]
click at [624, 190] on div "Paper: Recyclable Board Select a different stock option Recyclable Board Sides:…" at bounding box center [529, 205] width 404 height 55
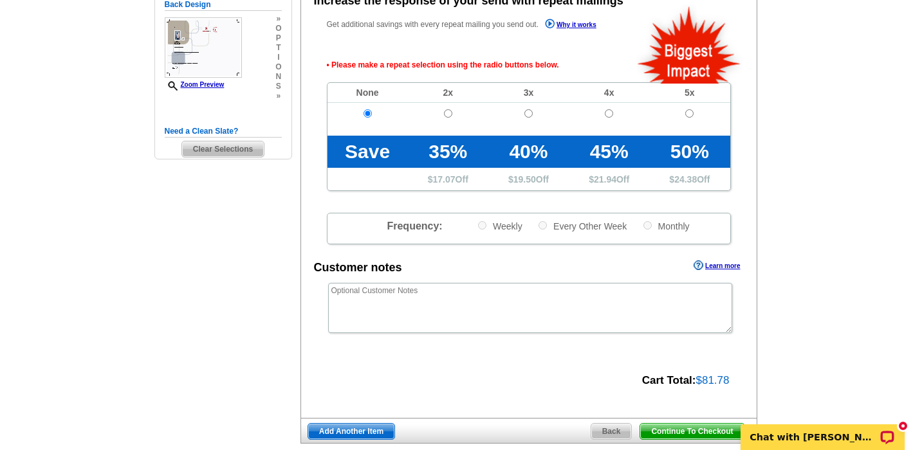
scroll to position [315, 0]
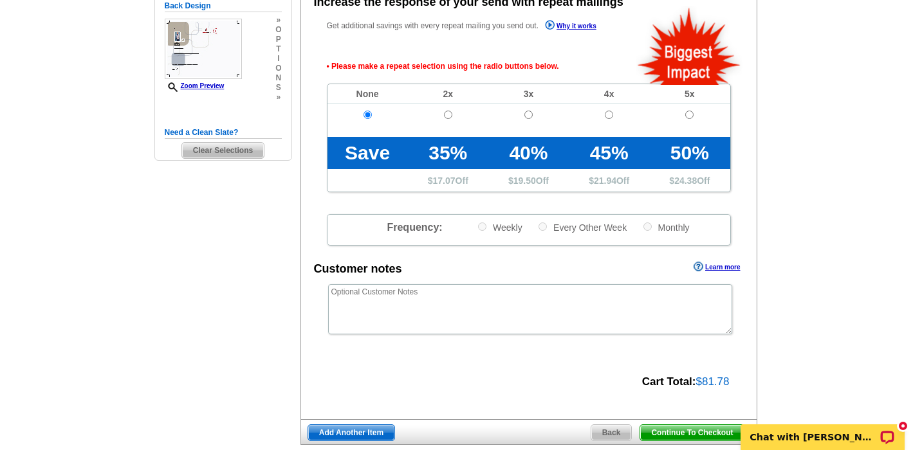
click at [690, 430] on span "Continue To Checkout" at bounding box center [692, 432] width 104 height 15
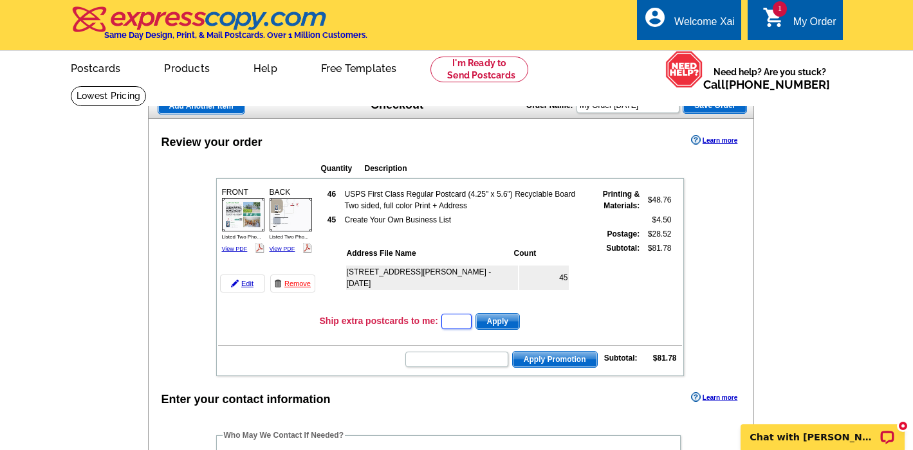
click at [471, 321] on input "text" at bounding box center [456, 321] width 30 height 15
type input "1"
click at [610, 313] on td "Ship extra postcards to me: 1 Apply" at bounding box center [500, 321] width 363 height 19
click at [833, 432] on p "Chat with [PERSON_NAME]" at bounding box center [813, 437] width 127 height 10
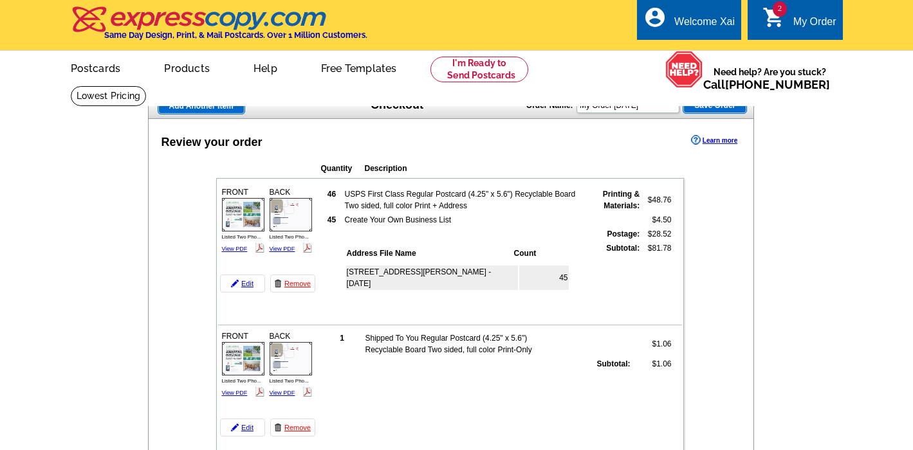
drag, startPoint x: 824, startPoint y: 347, endPoint x: 852, endPoint y: 508, distance: 163.2
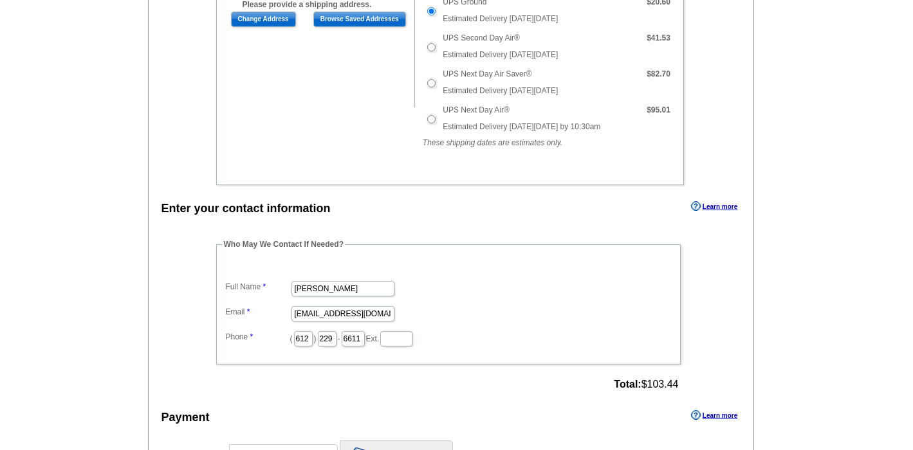
scroll to position [567, 0]
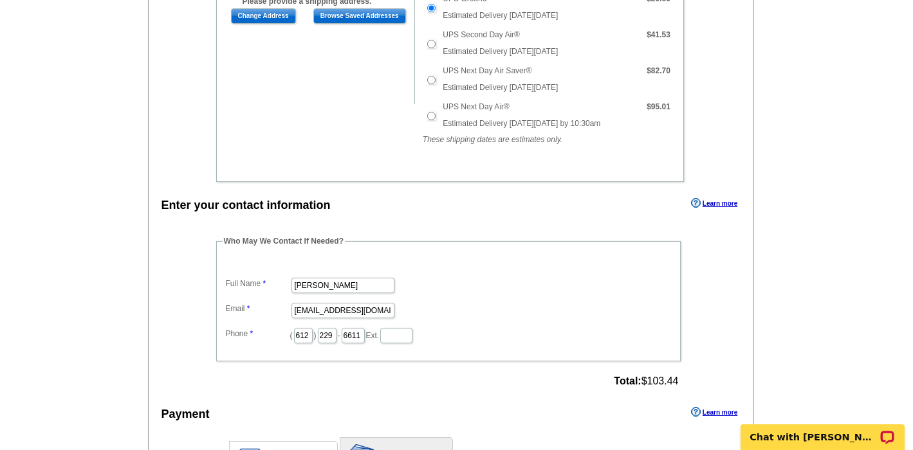
click at [568, 206] on div "Enter your contact information Learn more" at bounding box center [451, 204] width 605 height 19
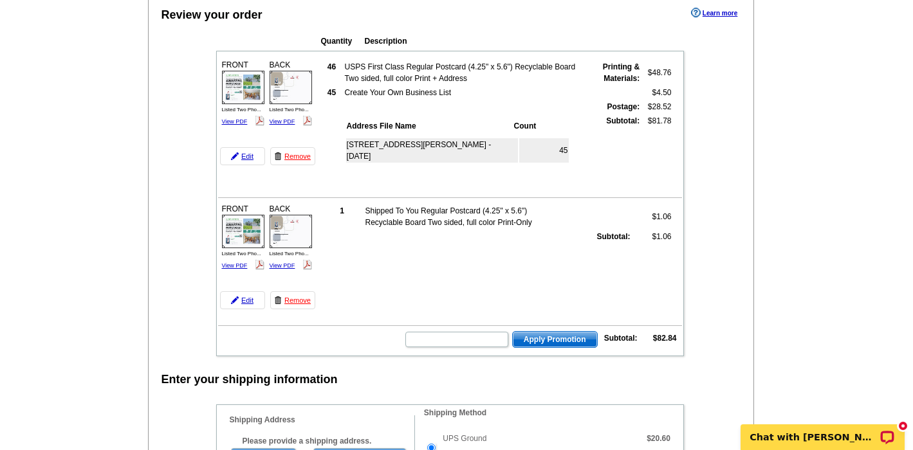
scroll to position [129, 0]
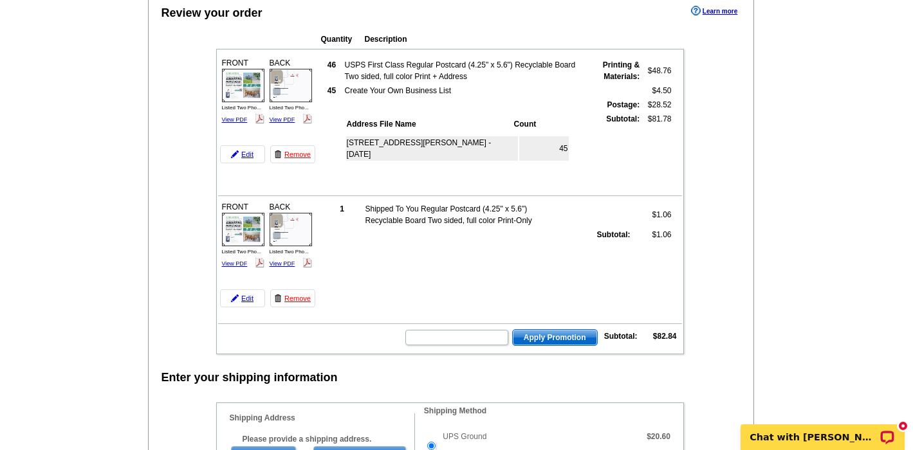
drag, startPoint x: 336, startPoint y: 211, endPoint x: 345, endPoint y: 210, distance: 8.4
click at [337, 83] on td "1" at bounding box center [332, 71] width 22 height 24
click at [343, 83] on td "1" at bounding box center [332, 71] width 22 height 24
drag, startPoint x: 392, startPoint y: 210, endPoint x: 428, endPoint y: 214, distance: 36.9
click at [413, 83] on td "Shipped To You Regular Postcard (4.25" x 5.6") Recyclable Board Two sided, full…" at bounding box center [465, 71] width 242 height 24
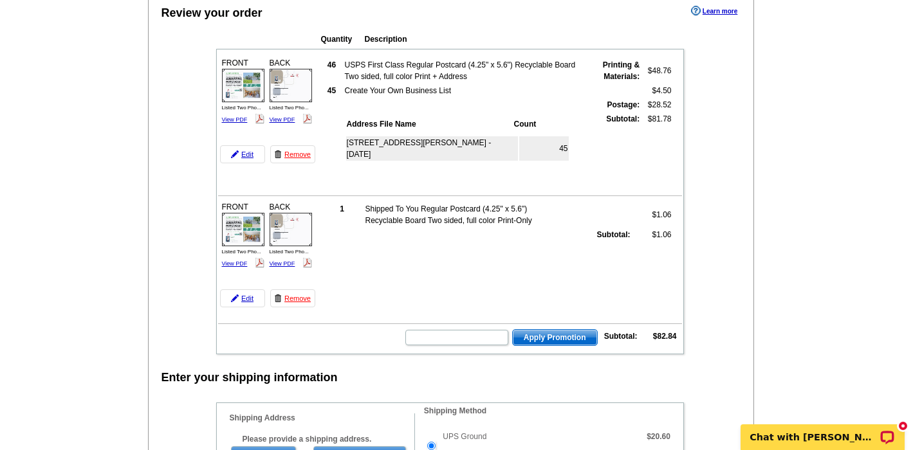
click at [453, 83] on td "Shipped To You Regular Postcard (4.25" x 5.6") Recyclable Board Two sided, full…" at bounding box center [465, 71] width 242 height 24
drag, startPoint x: 436, startPoint y: 218, endPoint x: 538, endPoint y: 240, distance: 103.9
click at [538, 179] on tbody "1 Shipped To You Regular Postcard (4.25" x 5.6") Recyclable Board Two sided, fu…" at bounding box center [496, 119] width 351 height 121
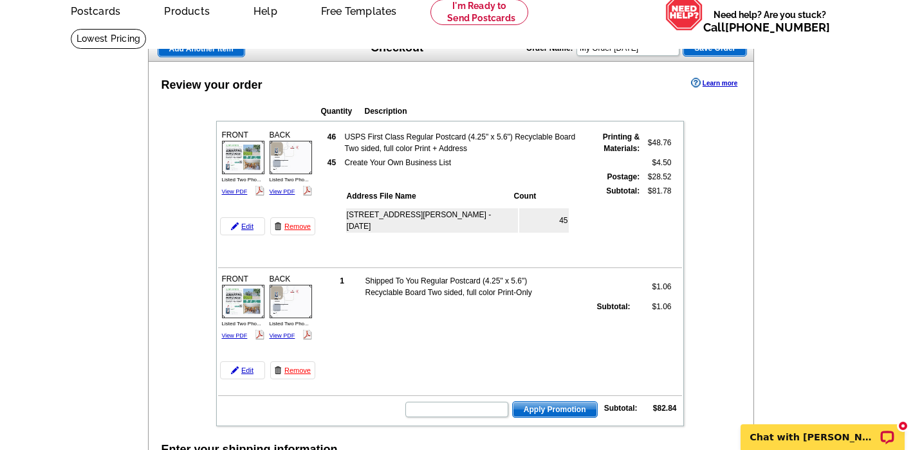
scroll to position [46, 0]
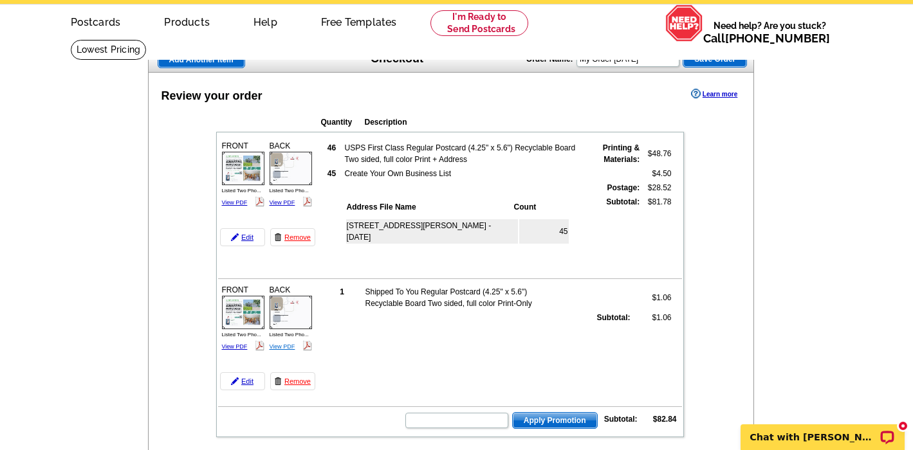
click at [283, 206] on link "View PDF" at bounding box center [282, 202] width 26 height 6
click at [237, 206] on link "View PDF" at bounding box center [235, 202] width 26 height 6
click at [295, 381] on link "Remove" at bounding box center [292, 381] width 45 height 18
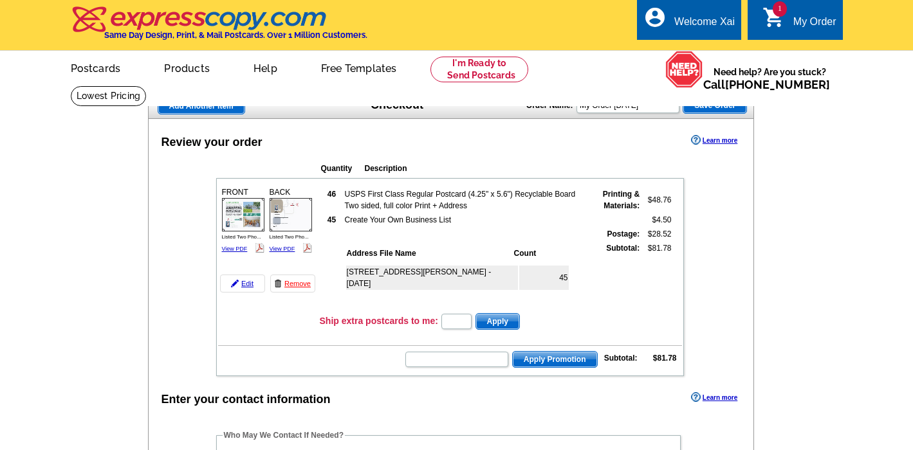
click at [637, 314] on td "Ship extra postcards to me: Apply" at bounding box center [500, 321] width 363 height 19
drag, startPoint x: 809, startPoint y: 335, endPoint x: 730, endPoint y: 349, distance: 80.4
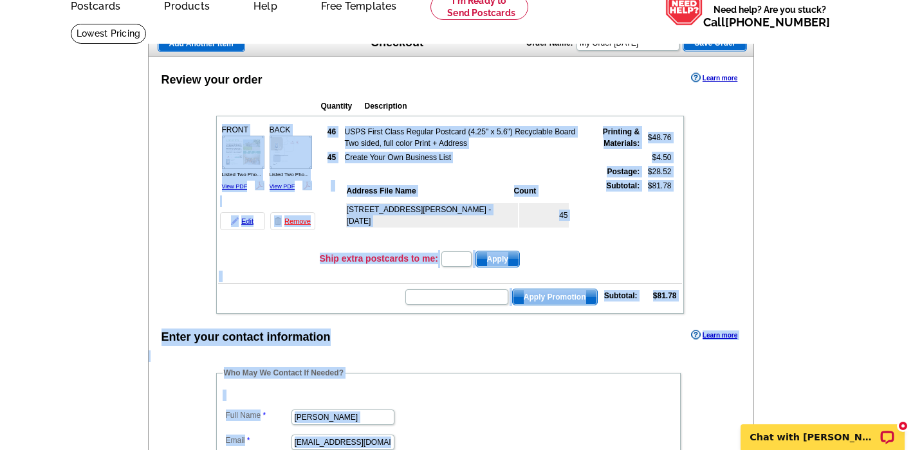
click at [801, 332] on main "Add Another Item Checkout Order Name: My Order 2025-08-19 Save Order Review you…" at bounding box center [456, 437] width 913 height 829
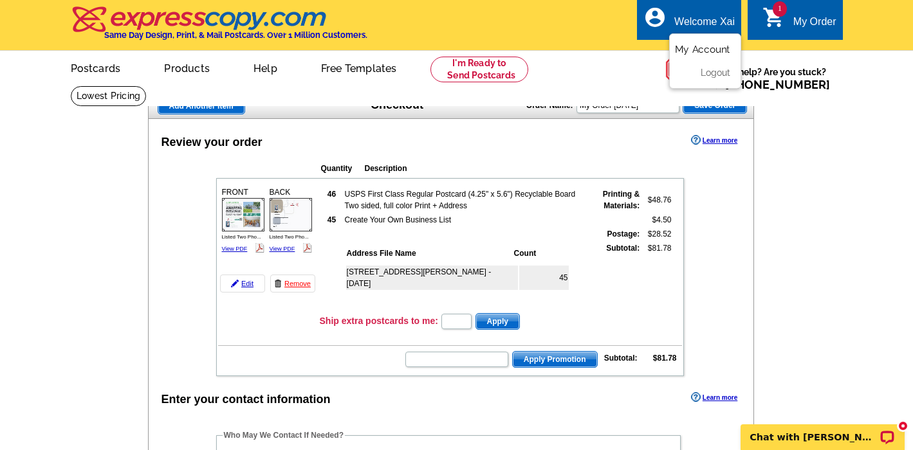
click at [708, 47] on link "My Account" at bounding box center [702, 50] width 55 height 12
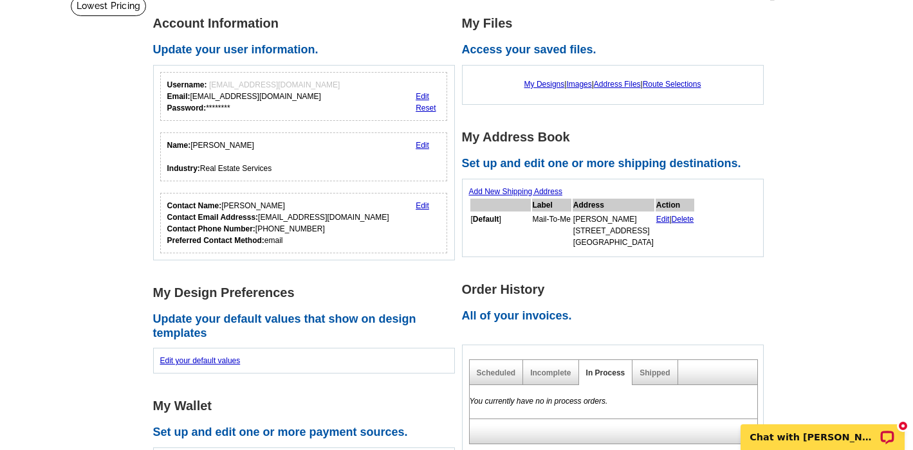
scroll to position [95, 0]
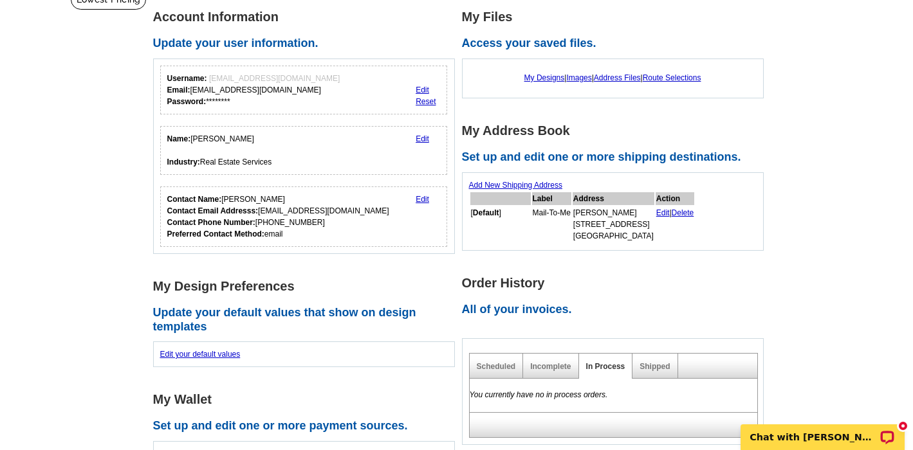
click at [669, 211] on link "Edit" at bounding box center [663, 212] width 14 height 9
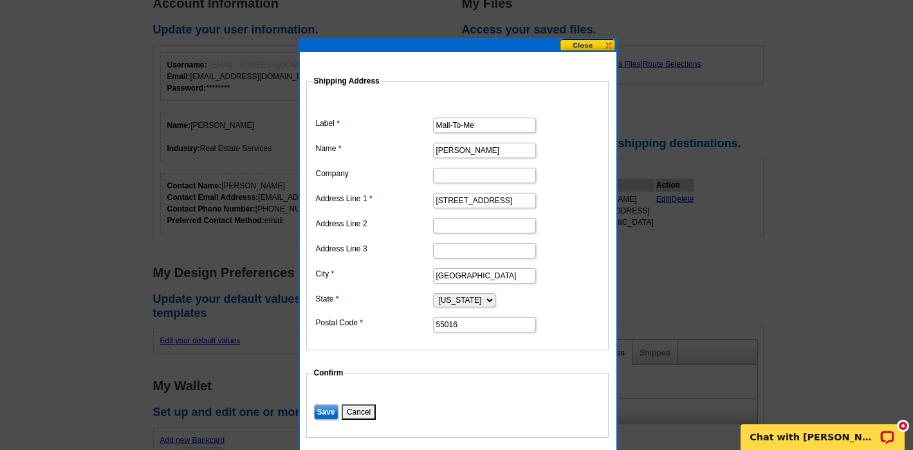
scroll to position [107, 0]
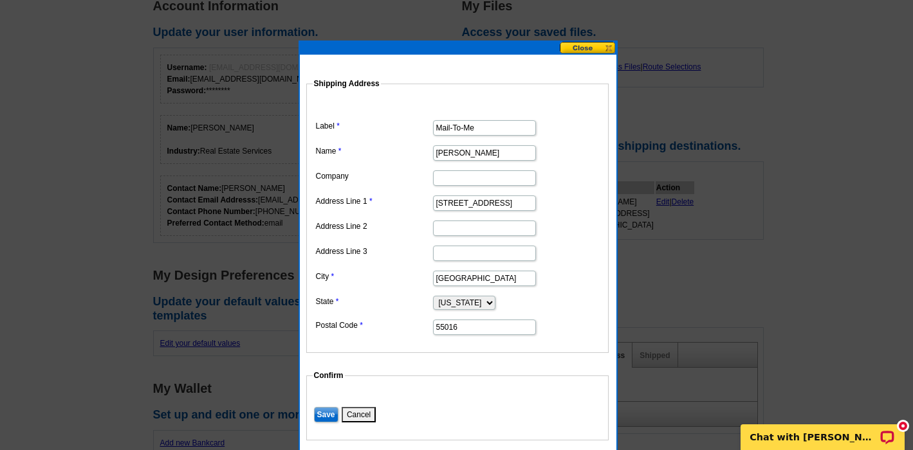
drag, startPoint x: 498, startPoint y: 203, endPoint x: 421, endPoint y: 199, distance: 77.3
paste input "[STREET_ADDRESS]"
drag, startPoint x: 459, startPoint y: 203, endPoint x: 436, endPoint y: 202, distance: 22.5
click at [436, 202] on input "[STREET_ADDRESS]" at bounding box center [484, 202] width 103 height 15
type input "[STREET_ADDRESS]"
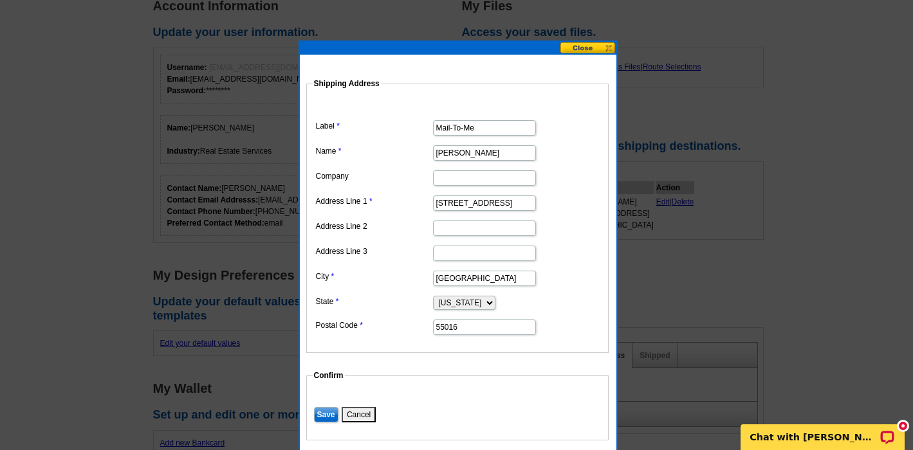
scroll to position [0, 0]
drag, startPoint x: 414, startPoint y: 274, endPoint x: 399, endPoint y: 272, distance: 15.6
paste input "[PERSON_NAME]"
type input "[PERSON_NAME]"
drag, startPoint x: 495, startPoint y: 201, endPoint x: 552, endPoint y: 203, distance: 57.3
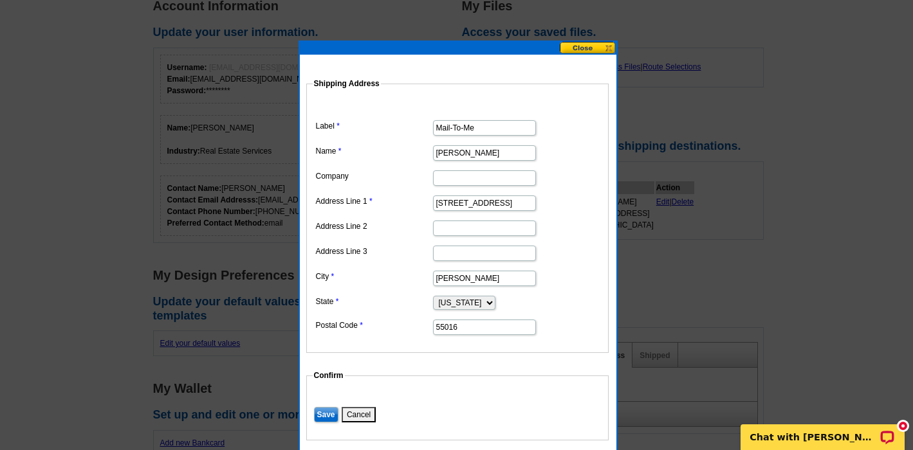
click at [552, 203] on dd "[STREET_ADDRESS]" at bounding box center [457, 202] width 289 height 20
click at [489, 202] on input "[STREET_ADDRESS]" at bounding box center [484, 202] width 103 height 15
drag, startPoint x: 478, startPoint y: 203, endPoint x: 502, endPoint y: 200, distance: 23.3
click at [502, 200] on input "[STREET_ADDRESS]" at bounding box center [484, 202] width 103 height 15
type input "[STREET_ADDRESS]"
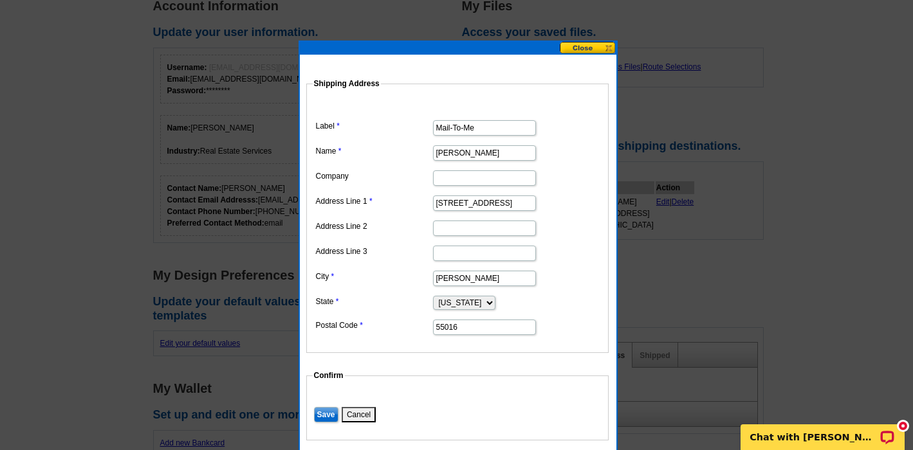
drag, startPoint x: 457, startPoint y: 326, endPoint x: 419, endPoint y: 323, distance: 38.0
paste input "449"
type input "55449"
drag, startPoint x: 502, startPoint y: 200, endPoint x: 592, endPoint y: 201, distance: 90.0
click at [592, 201] on dd "12760 Aberdeen Street NE, , MN," at bounding box center [457, 202] width 289 height 20
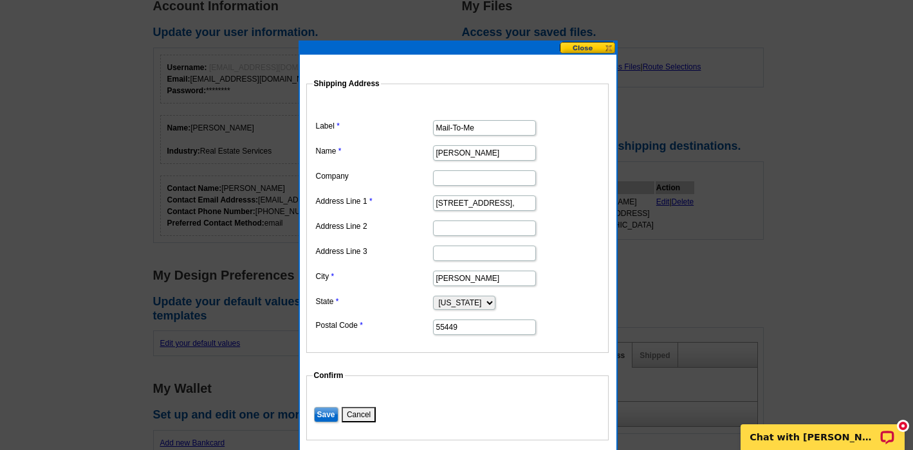
type input "12760 Aberdeen Street NE,"
click at [576, 183] on dd at bounding box center [457, 177] width 289 height 20
click at [322, 413] on input "Save" at bounding box center [326, 414] width 24 height 15
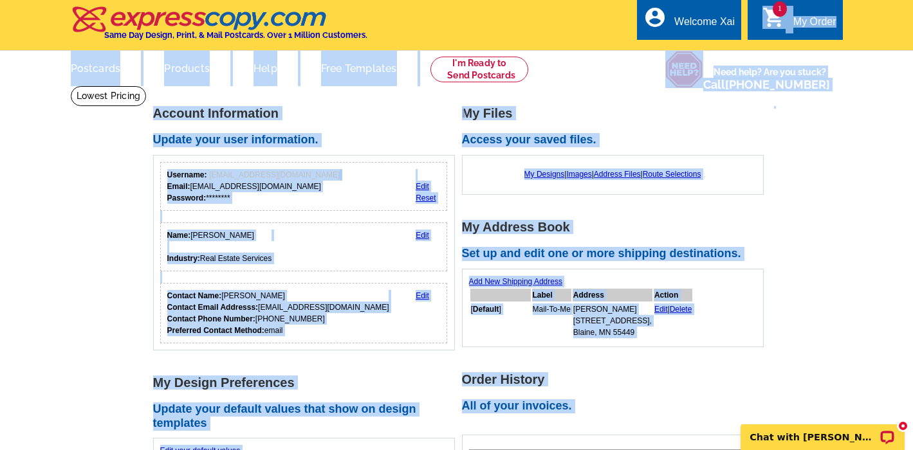
drag, startPoint x: 810, startPoint y: 188, endPoint x: 794, endPoint y: -47, distance: 235.3
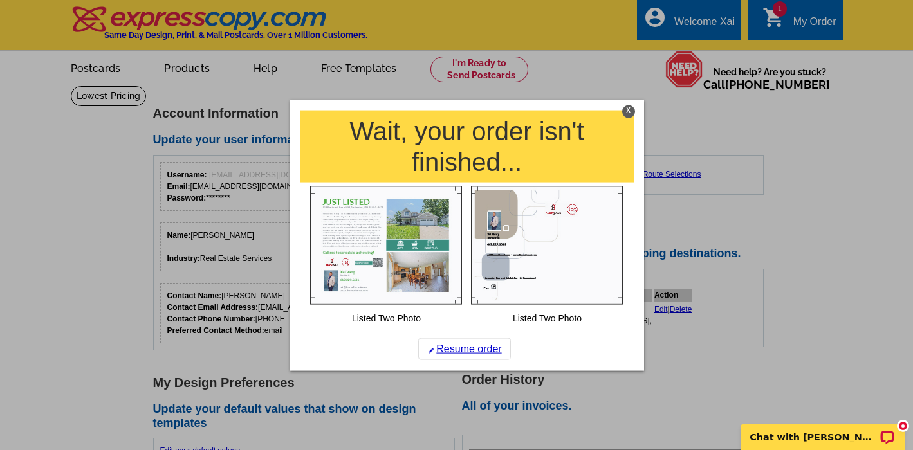
click at [824, 158] on div at bounding box center [456, 225] width 913 height 450
click at [470, 348] on link "Resume order" at bounding box center [464, 349] width 93 height 22
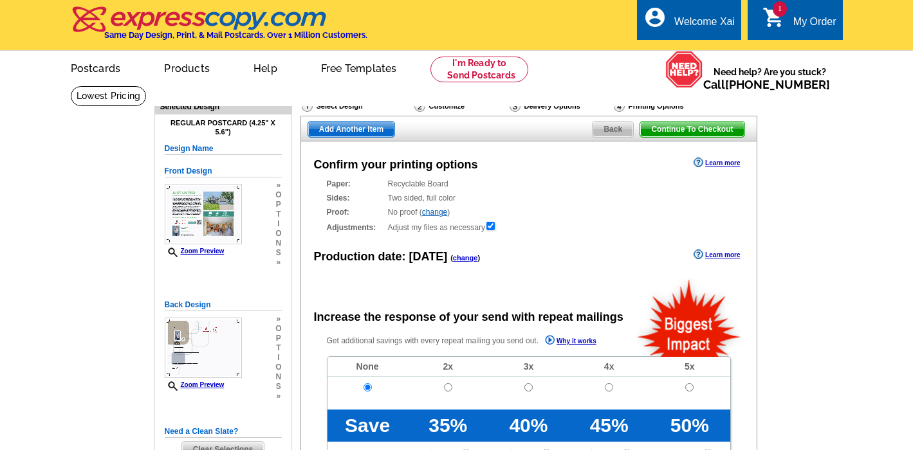
radio input "false"
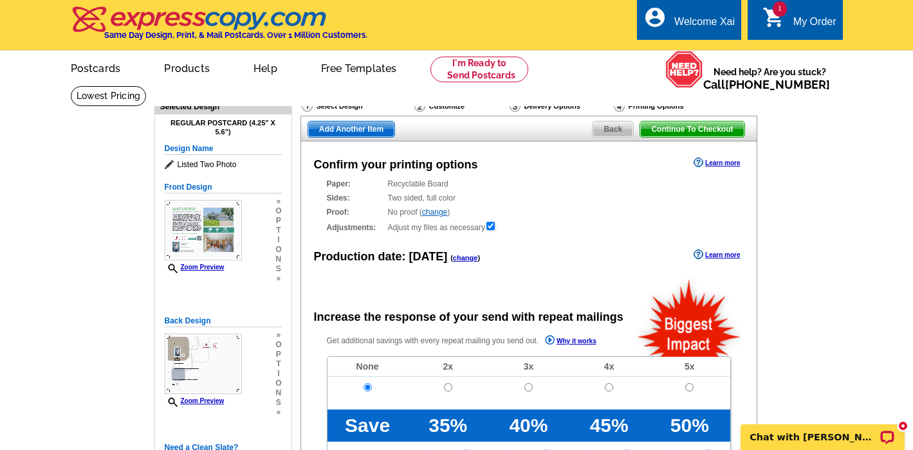
click at [556, 268] on div "Confirm your printing options Learn more Paper: Recyclable Board Select a diffe…" at bounding box center [528, 416] width 457 height 550
click at [814, 252] on main "Need Help? call 800-260-5887, chat with support, or have our designers make som…" at bounding box center [456, 435] width 913 height 699
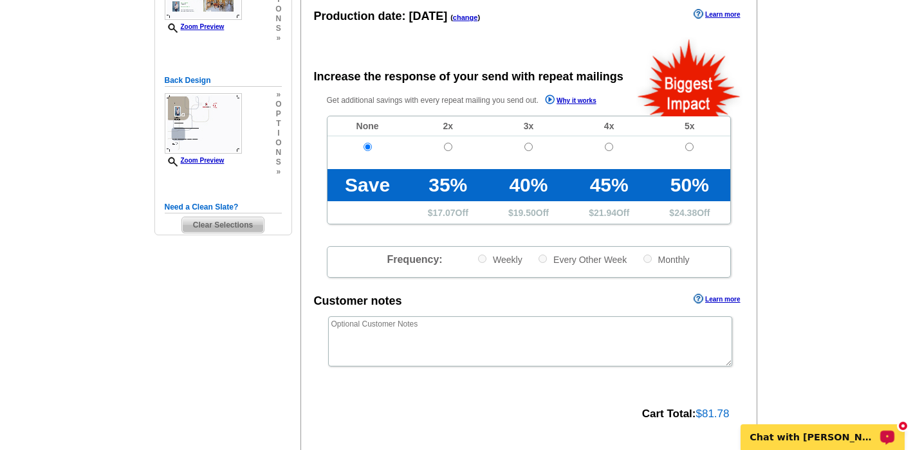
scroll to position [460, 0]
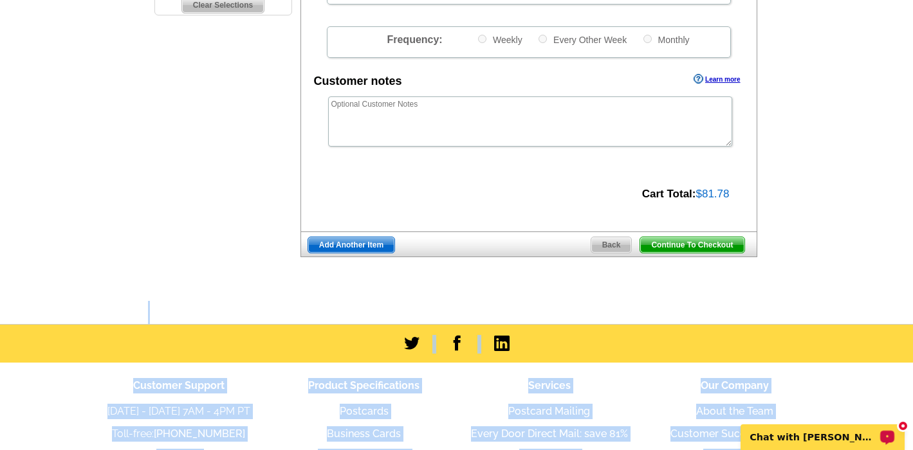
drag, startPoint x: 811, startPoint y: 202, endPoint x: 864, endPoint y: 506, distance: 308.7
click at [864, 450] on html "Welcome back Xai My Account Logout local_phone Same Day Design, Print, & Mail P…" at bounding box center [456, 69] width 913 height 1059
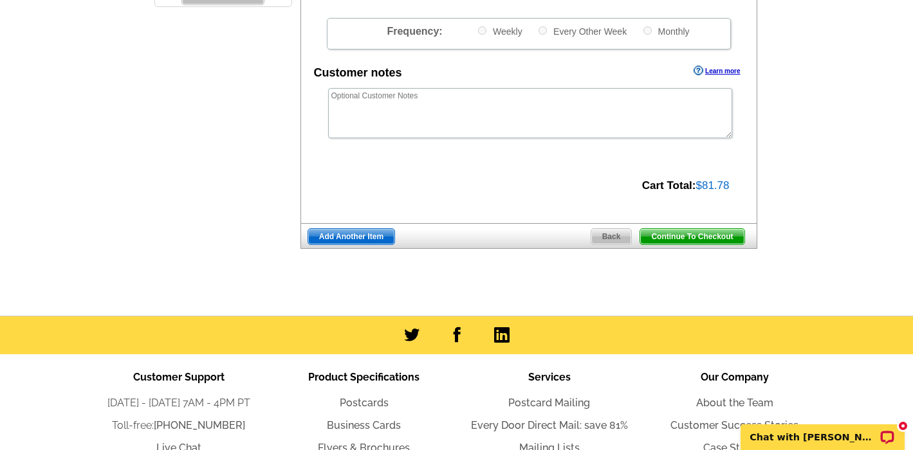
scroll to position [467, 0]
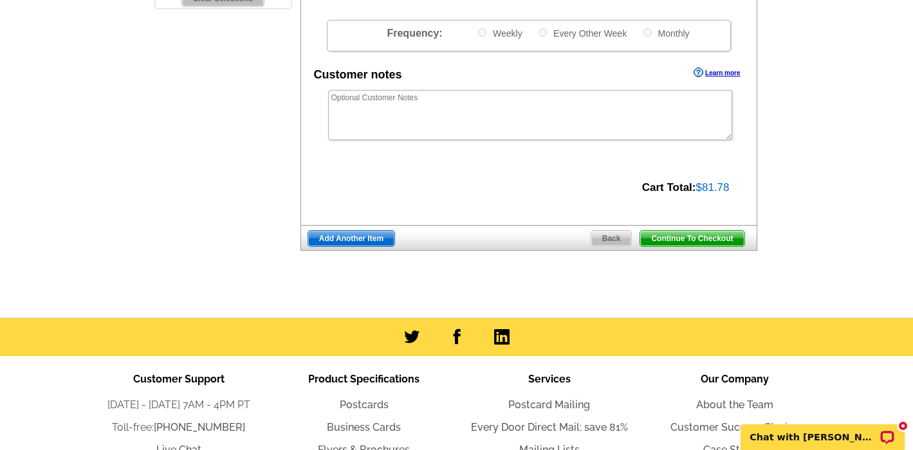
click at [677, 231] on span "Continue To Checkout" at bounding box center [692, 238] width 104 height 15
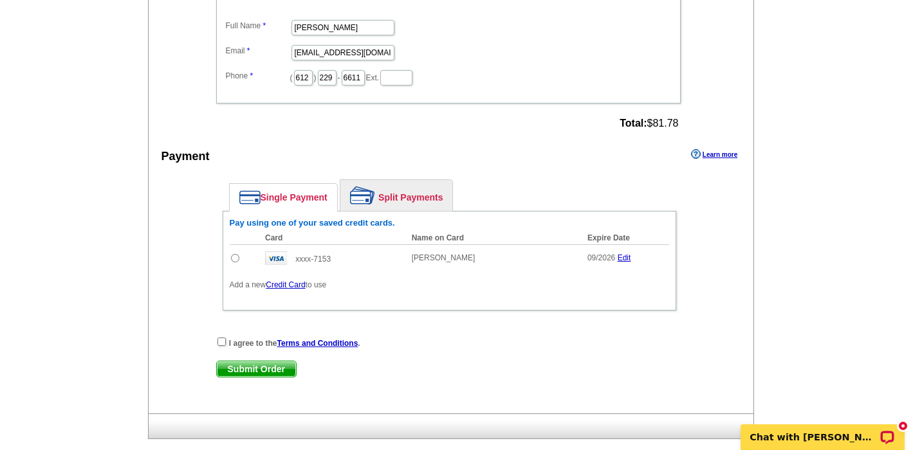
scroll to position [462, 0]
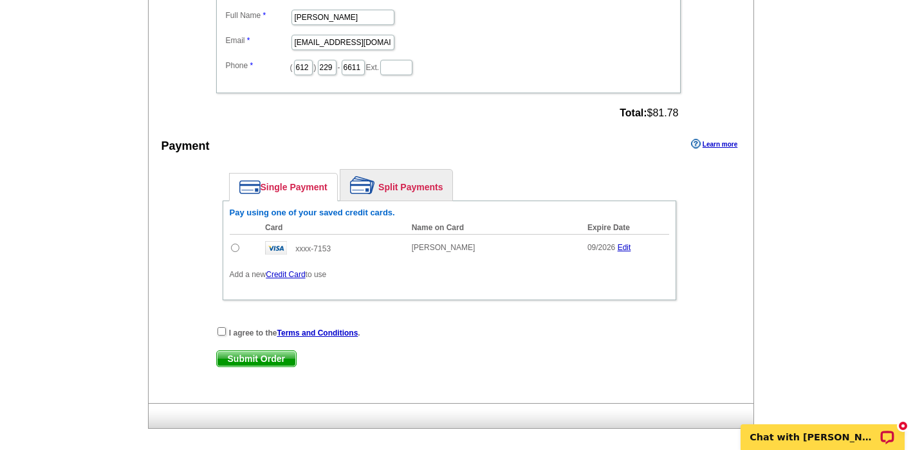
click at [294, 274] on link "Credit Card" at bounding box center [285, 274] width 39 height 9
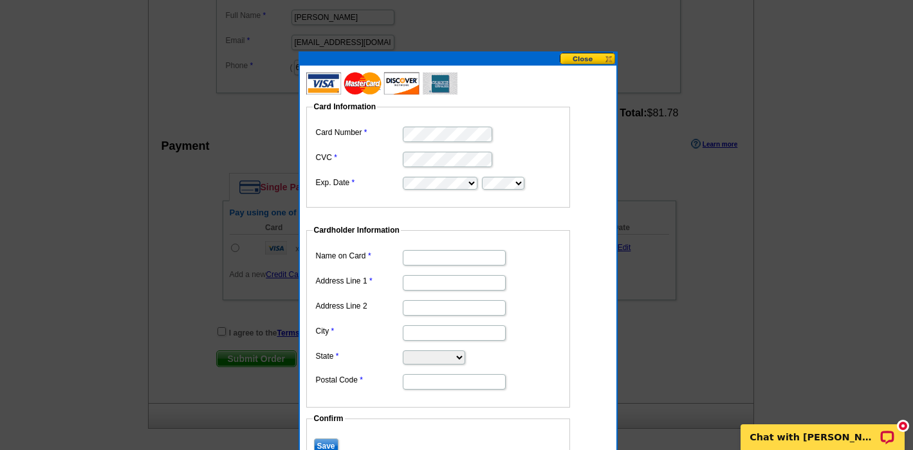
click at [477, 255] on input "Name on Card" at bounding box center [454, 257] width 103 height 15
type input "[PERSON_NAME]"
type input "[STREET_ADDRESS]"
type input "Cottage Grove"
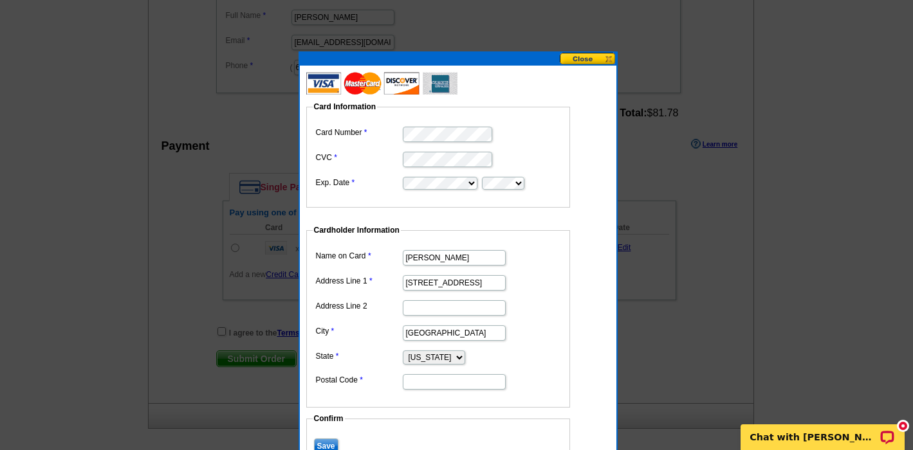
select select "MN"
type input "66016"
click at [547, 285] on dd "[STREET_ADDRESS]" at bounding box center [438, 282] width 251 height 20
click at [544, 197] on fieldset "Card Information Card Number CVC Exp. Date" at bounding box center [438, 154] width 264 height 107
click at [561, 212] on dl "Card Information Card Number CVC Exp. Date Cardholder Information Name on Card …" at bounding box center [444, 283] width 277 height 413
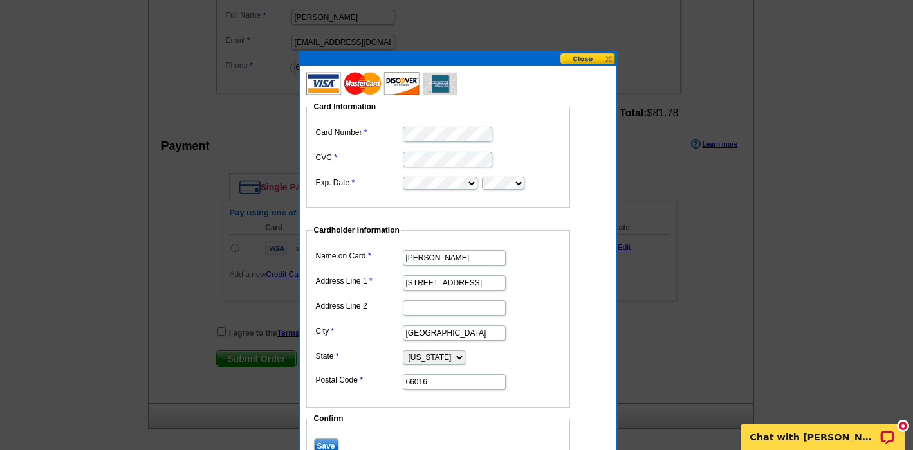
click at [567, 223] on dt at bounding box center [444, 219] width 277 height 12
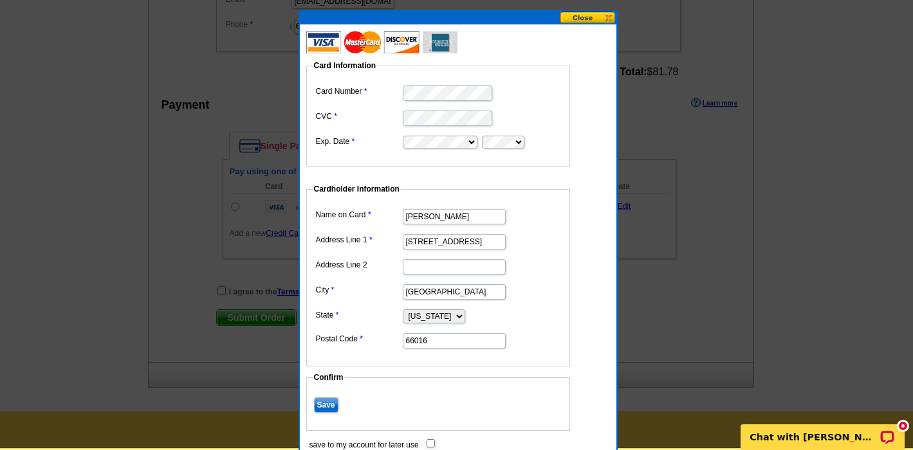
scroll to position [502, 0]
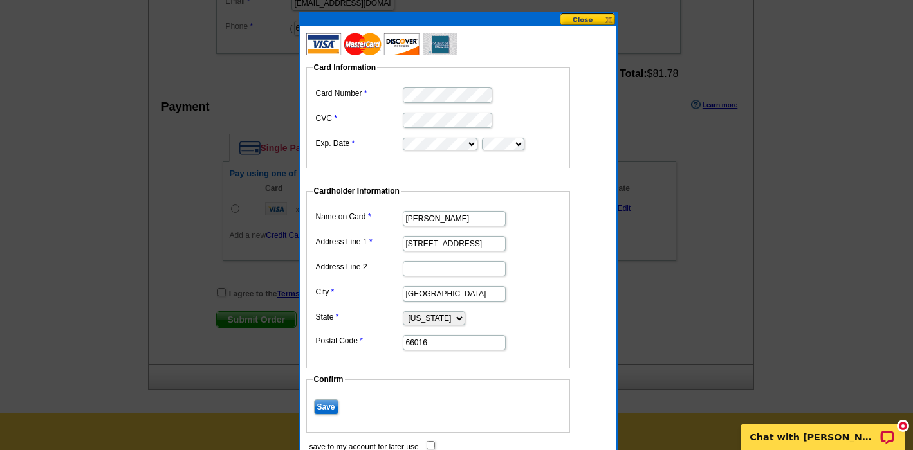
click at [327, 406] on input "Save" at bounding box center [326, 406] width 24 height 15
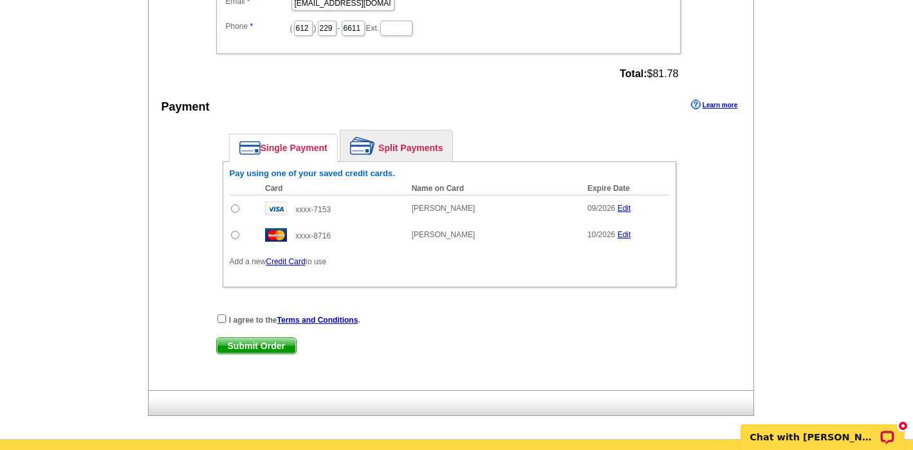
drag, startPoint x: 234, startPoint y: 208, endPoint x: 257, endPoint y: 212, distance: 22.8
click at [235, 208] on input "radio" at bounding box center [235, 208] width 8 height 8
radio input "true"
click at [625, 207] on link "Edit" at bounding box center [624, 208] width 14 height 9
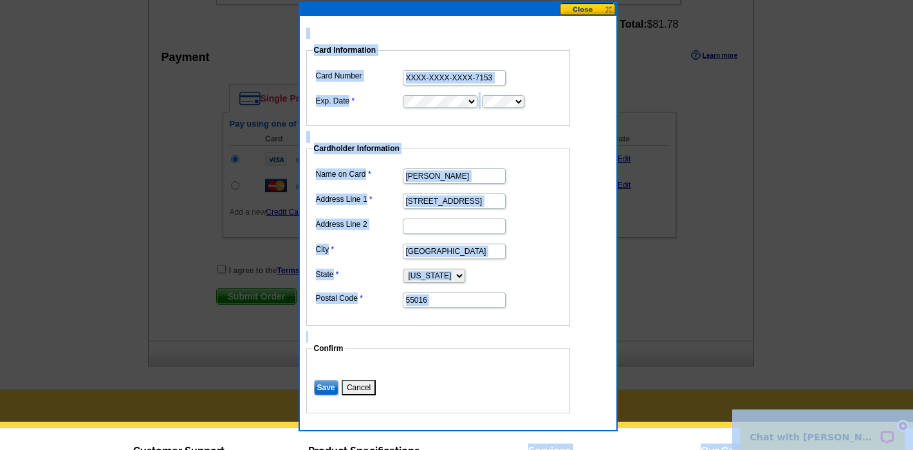
scroll to position [633, 0]
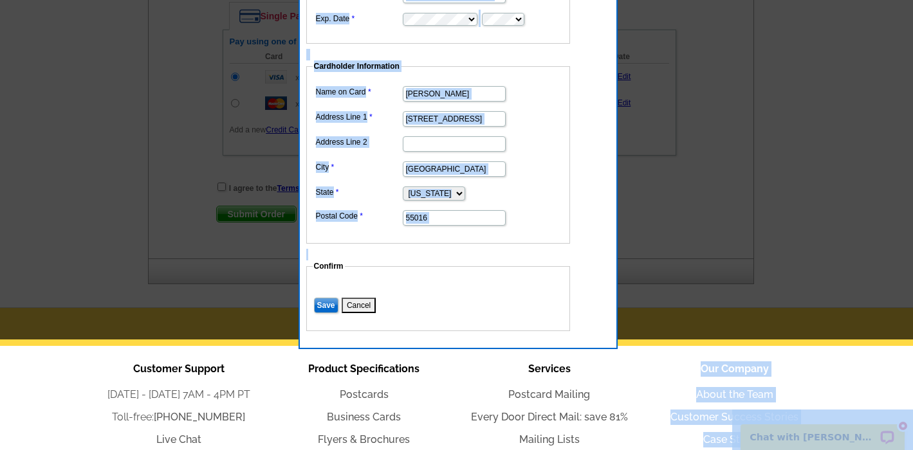
drag, startPoint x: 522, startPoint y: 383, endPoint x: 536, endPoint y: 436, distance: 55.1
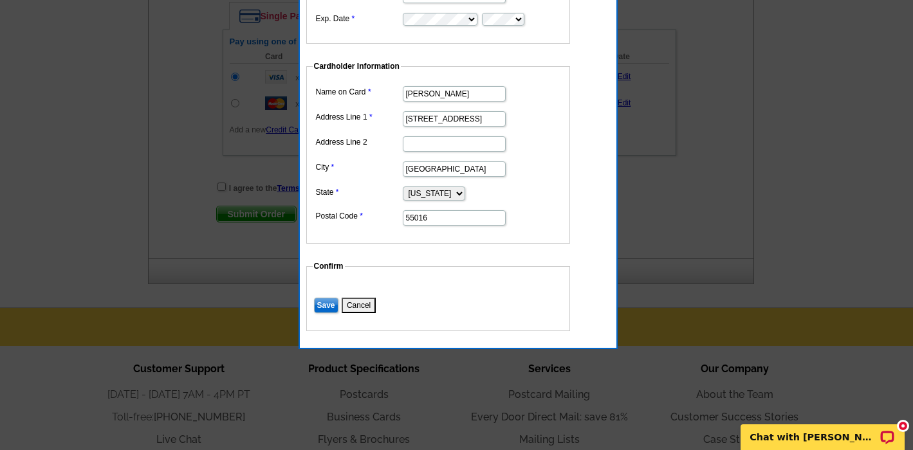
click at [481, 312] on dd "Save Cancel" at bounding box center [438, 305] width 251 height 20
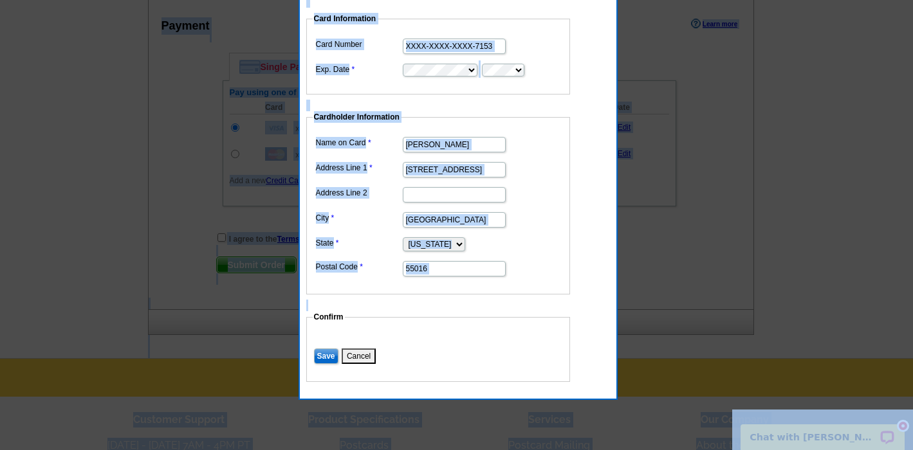
scroll to position [521, 0]
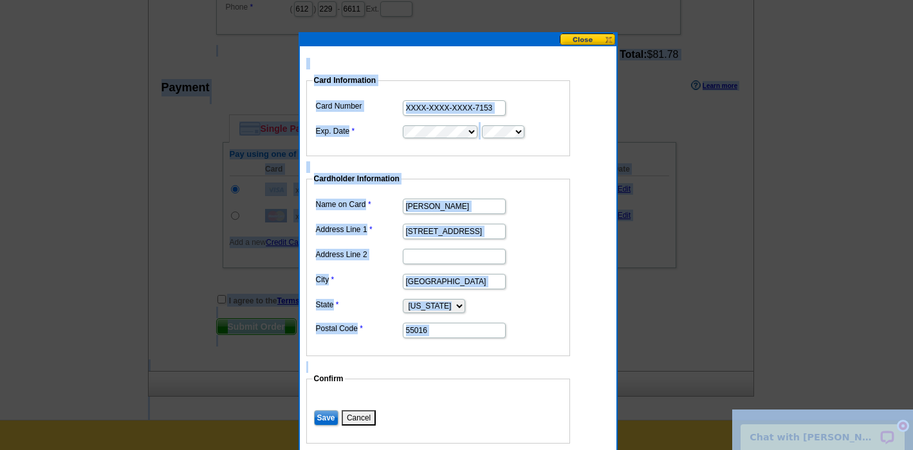
drag, startPoint x: 555, startPoint y: 123, endPoint x: 574, endPoint y: -31, distance: 155.5
click at [574, 0] on html "Welcome back Xai My Account Logout local_phone Same Day Design, Print, & Mail P…" at bounding box center [456, 86] width 913 height 1215
click at [568, 140] on fieldset "Card Information Card Number XXXX-XXXX-XXXX-7153 Exp. Date" at bounding box center [438, 116] width 264 height 82
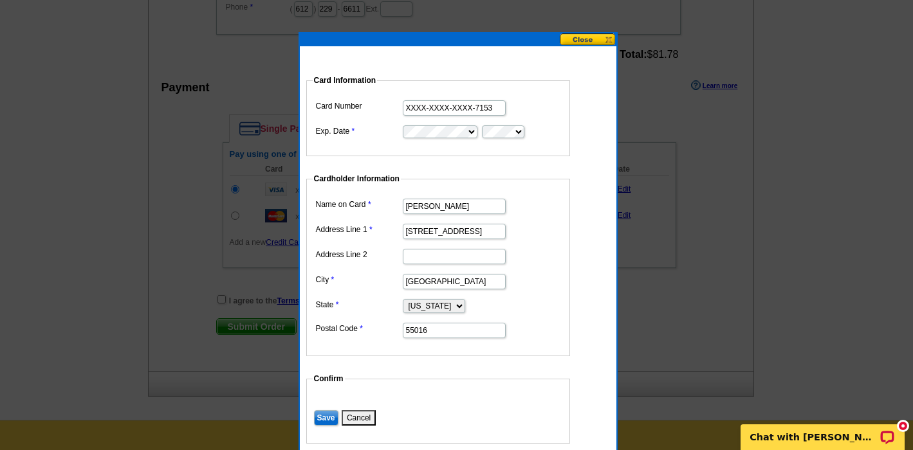
click at [441, 107] on input "XXXX-XXXX-XXXX-7153" at bounding box center [454, 107] width 103 height 15
click at [361, 418] on button "Cancel" at bounding box center [358, 417] width 34 height 15
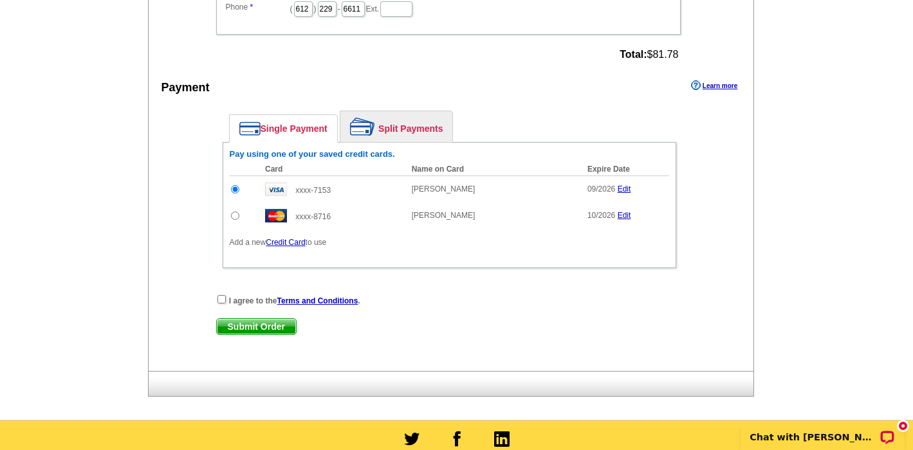
click at [232, 214] on input "radio" at bounding box center [235, 216] width 8 height 8
radio input "true"
drag, startPoint x: 221, startPoint y: 298, endPoint x: 259, endPoint y: 304, distance: 39.0
click at [221, 298] on input "checkbox" at bounding box center [221, 299] width 8 height 8
checkbox input "true"
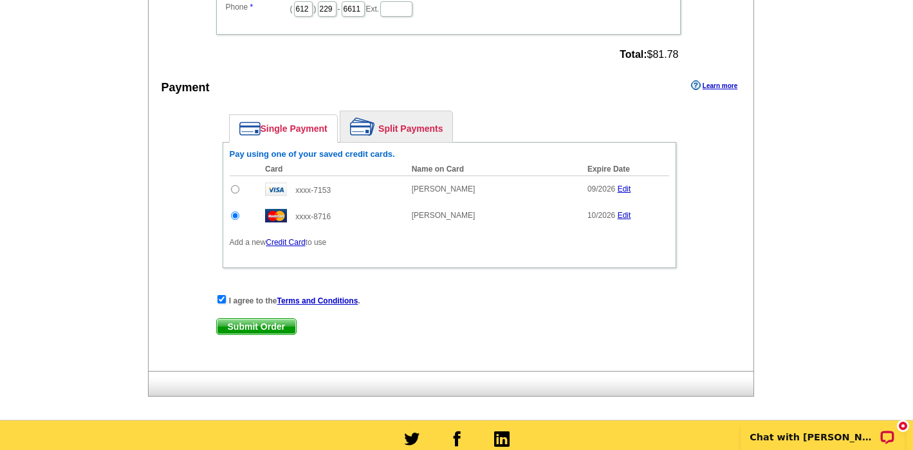
click at [264, 324] on span "Submit Order" at bounding box center [256, 326] width 79 height 15
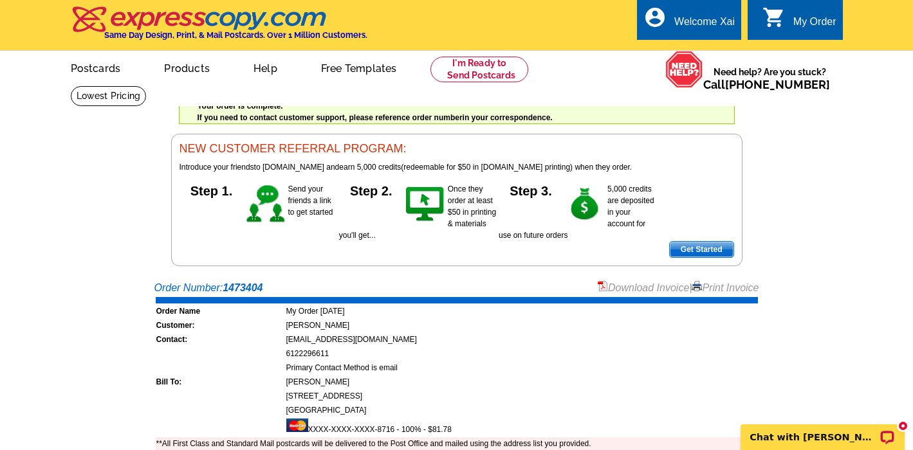
click at [529, 328] on td "[PERSON_NAME]" at bounding box center [522, 325] width 472 height 13
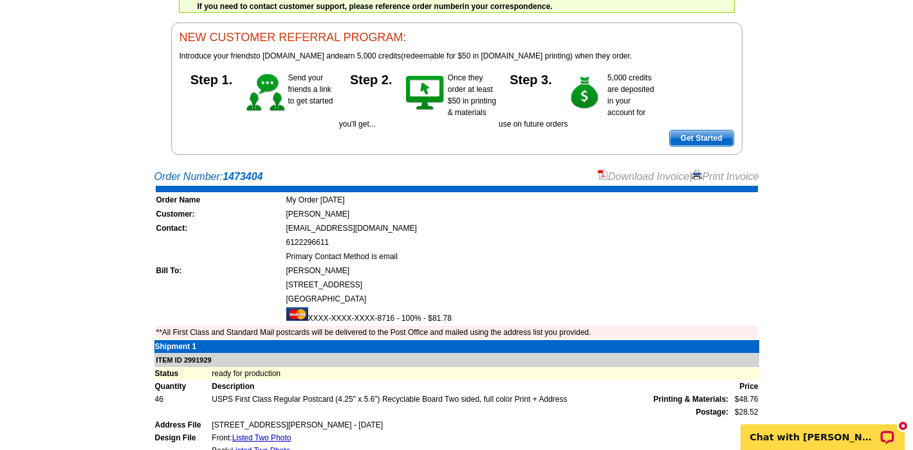
scroll to position [109, 0]
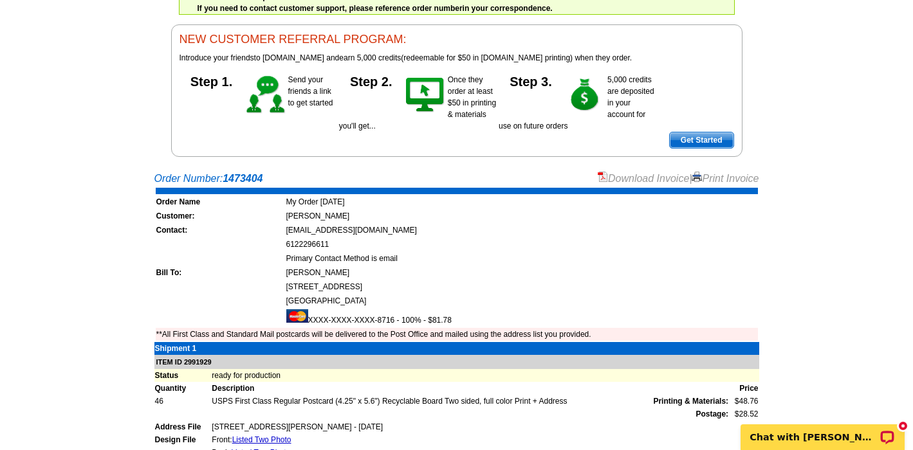
click at [633, 178] on link "Download Invoice" at bounding box center [642, 178] width 91 height 11
